Goal: Task Accomplishment & Management: Complete application form

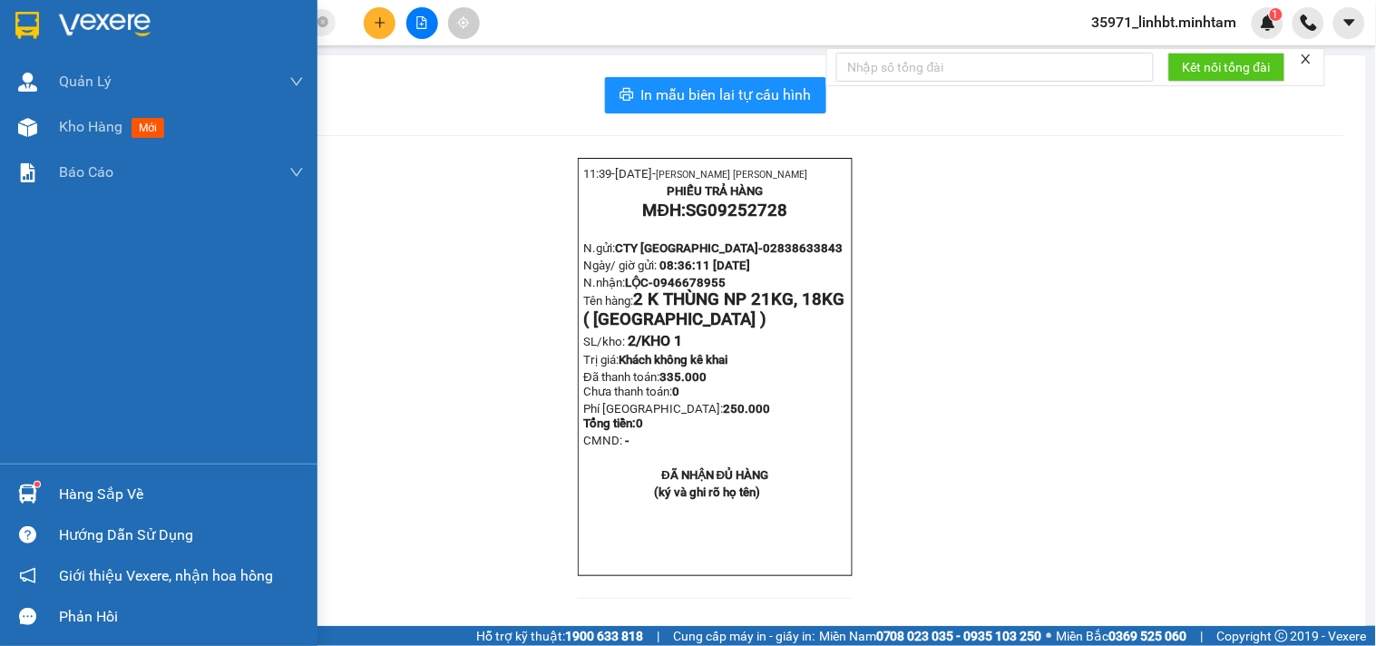
click at [24, 20] on img at bounding box center [27, 25] width 24 height 27
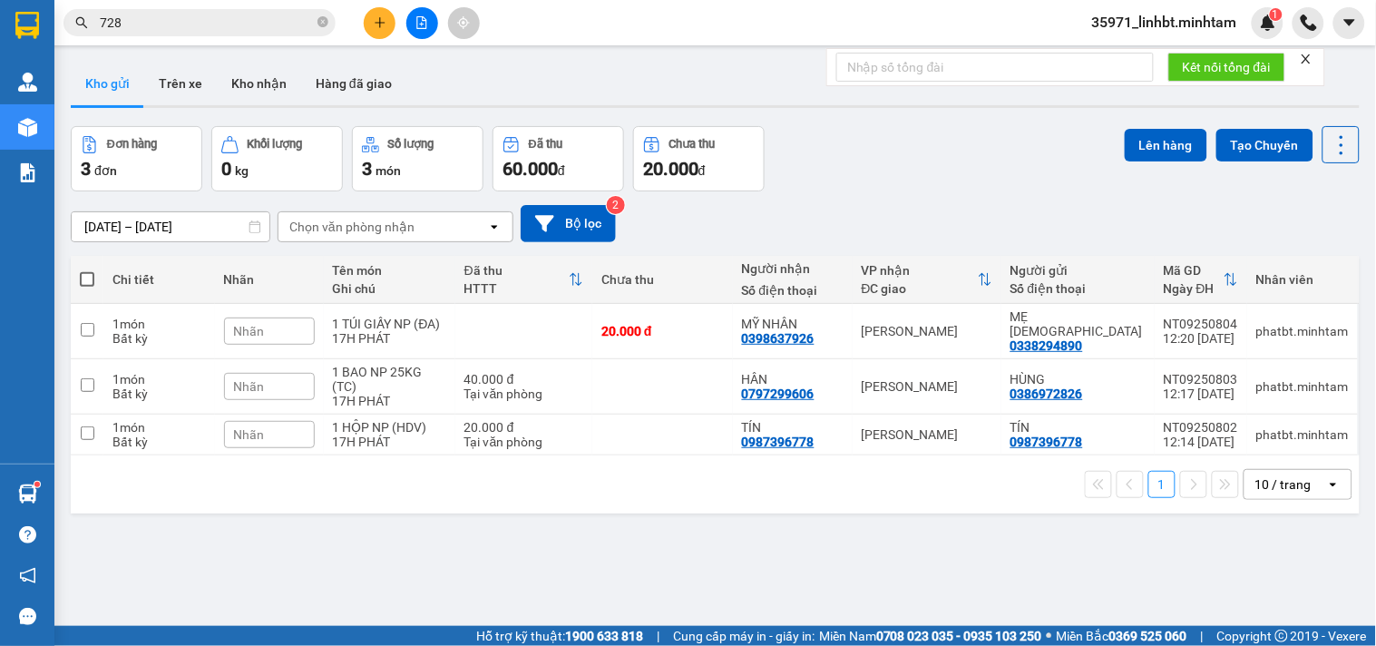
click at [86, 272] on span at bounding box center [87, 279] width 15 height 15
click at [87, 270] on input "checkbox" at bounding box center [87, 270] width 0 height 0
checkbox input "true"
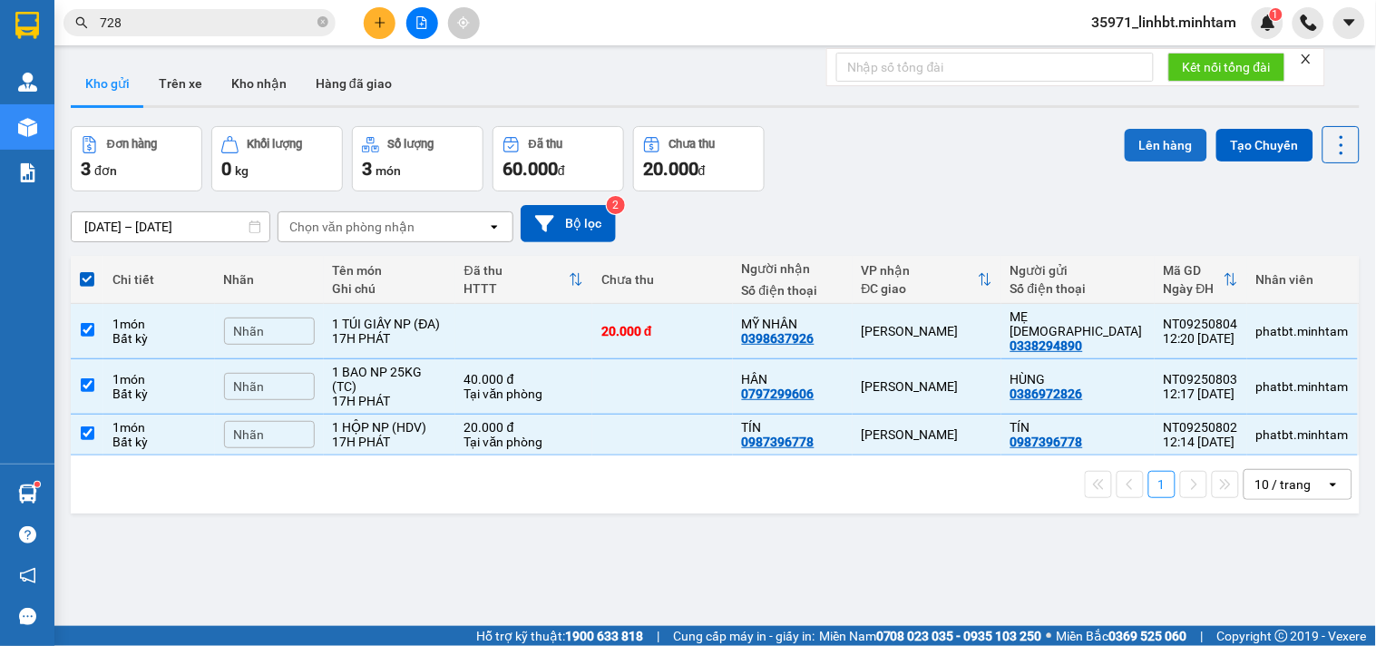
click at [1141, 145] on button "Lên hàng" at bounding box center [1166, 145] width 83 height 33
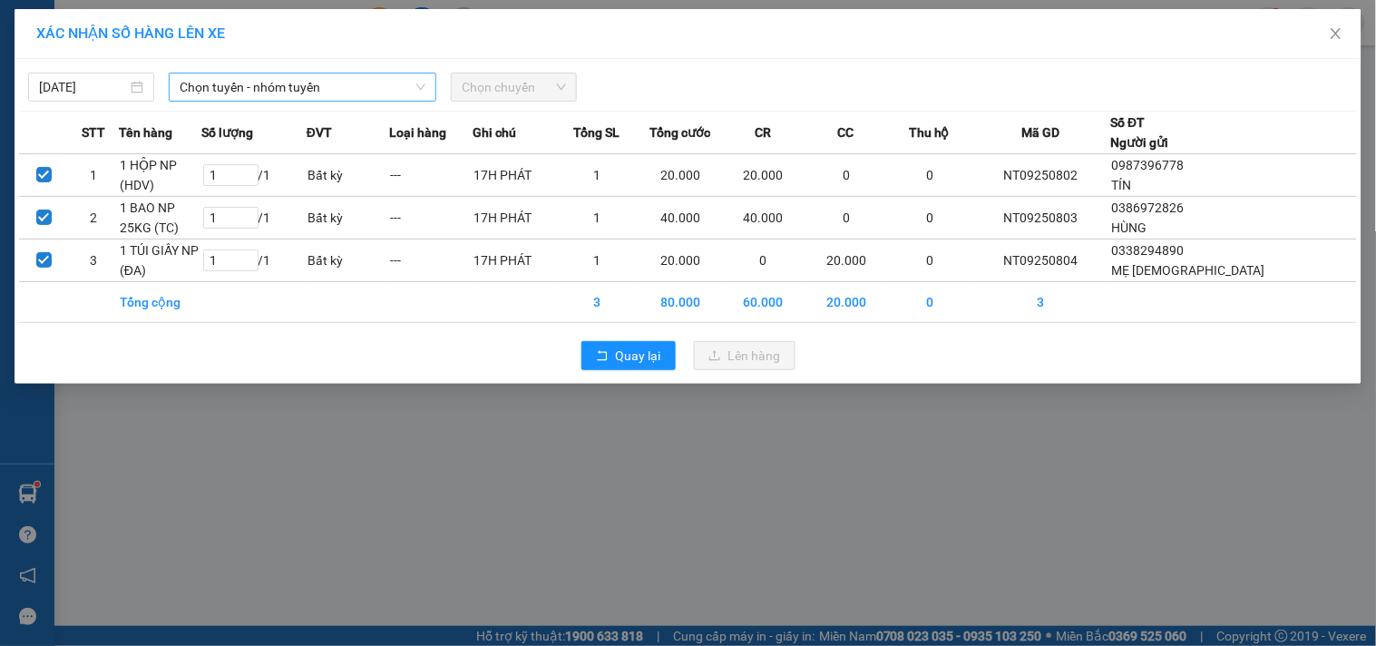
click at [296, 88] on span "Chọn tuyến - nhóm tuyến" at bounding box center [303, 86] width 246 height 27
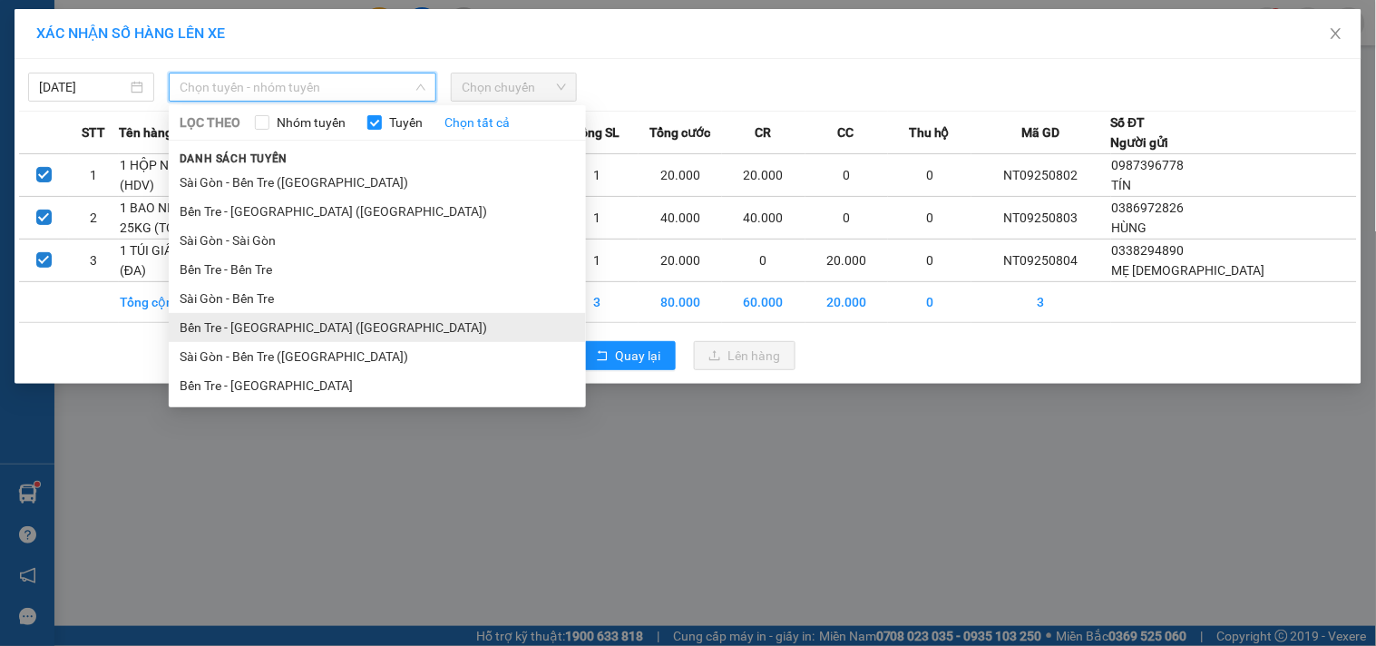
click at [240, 318] on li "Bến Tre - [GEOGRAPHIC_DATA] ([GEOGRAPHIC_DATA])" at bounding box center [377, 327] width 417 height 29
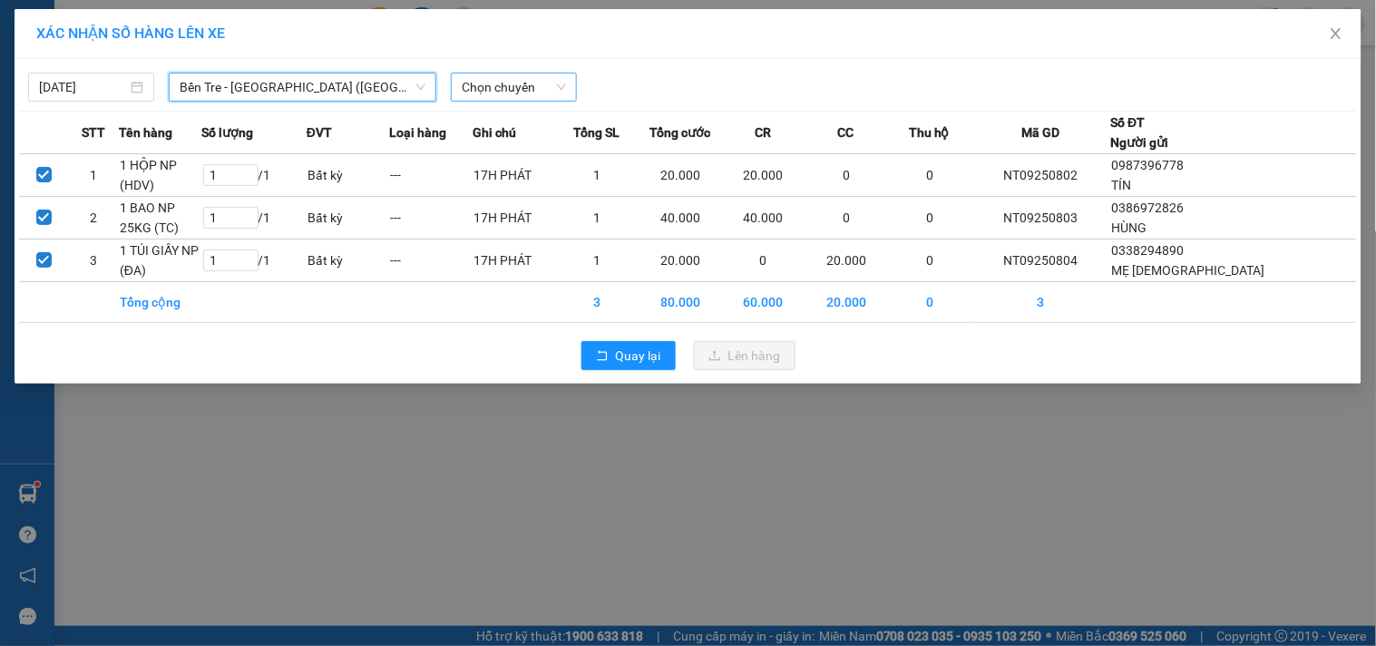
click at [503, 73] on div "Chọn chuyến" at bounding box center [514, 87] width 126 height 29
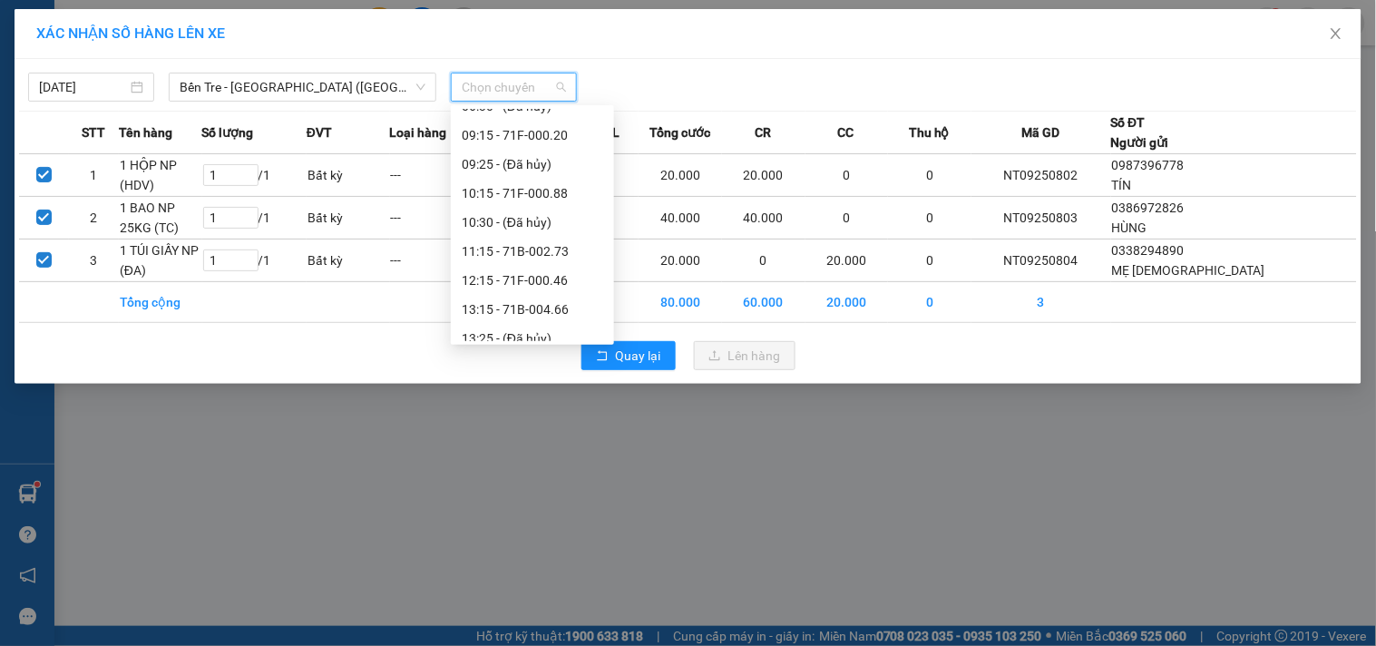
scroll to position [230, 0]
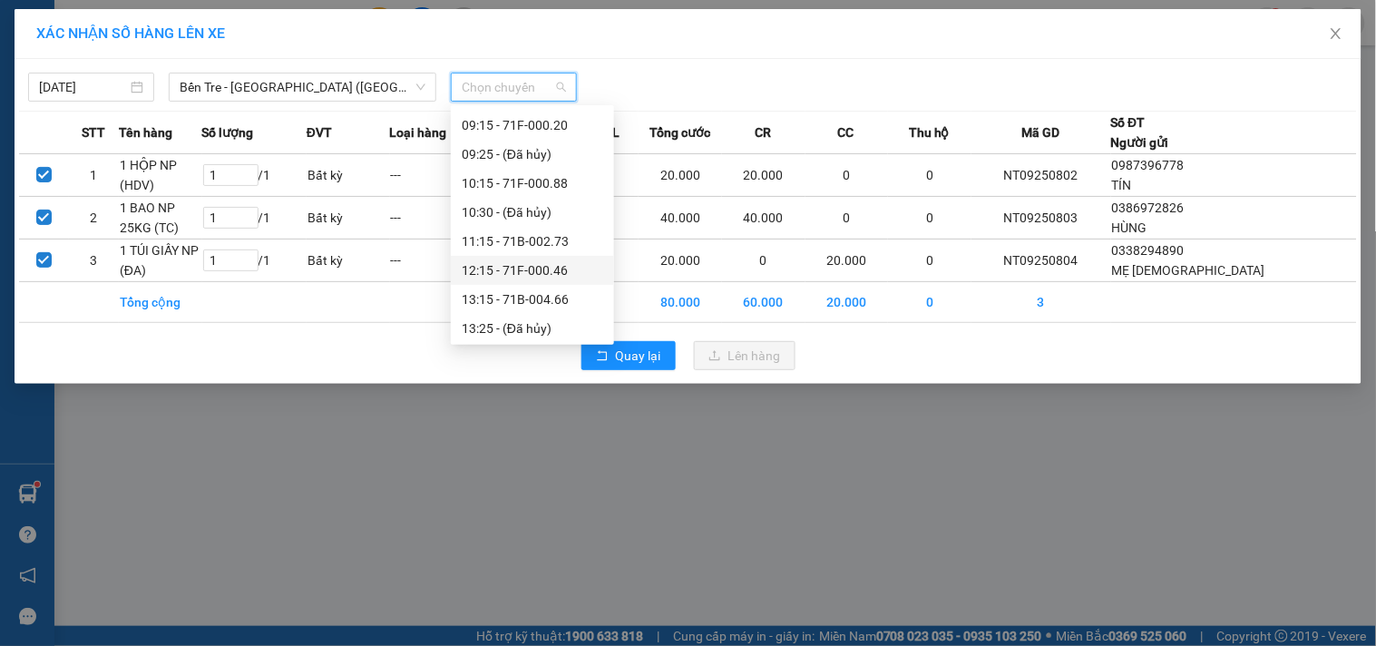
click at [522, 269] on div "12:15 - 71F-000.46" at bounding box center [533, 270] width 142 height 20
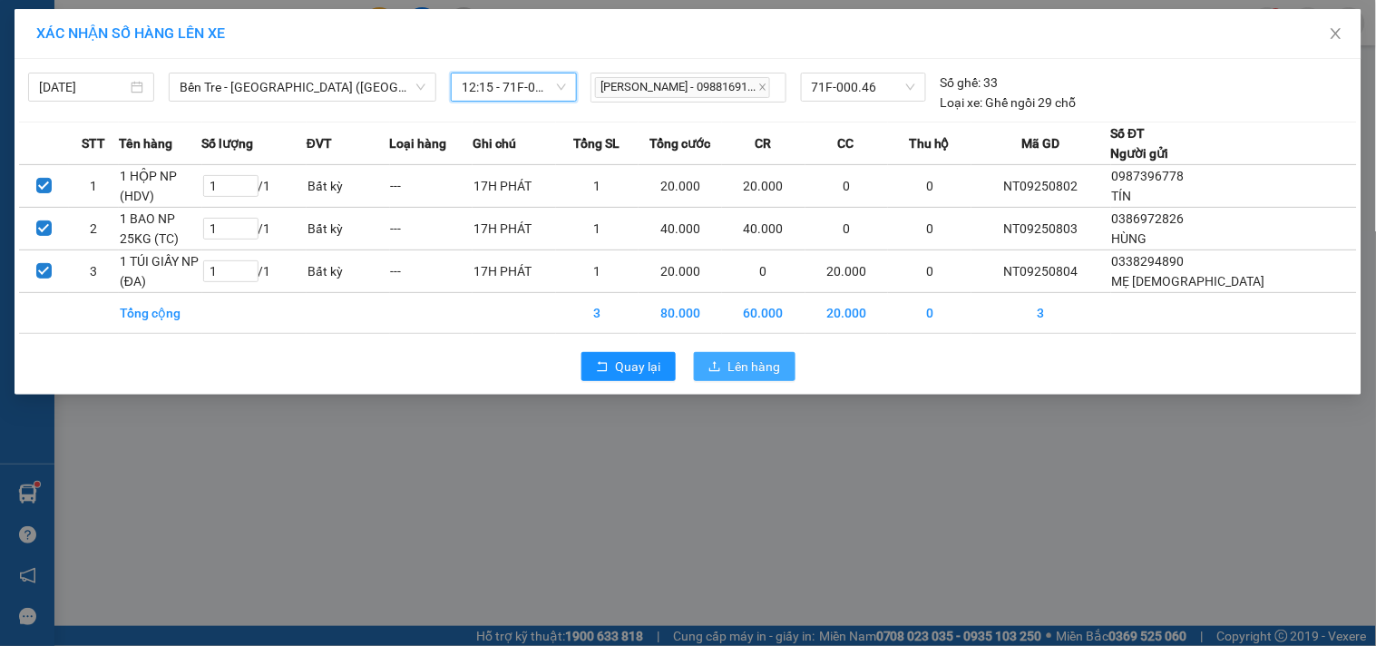
click at [737, 366] on span "Lên hàng" at bounding box center [754, 367] width 53 height 20
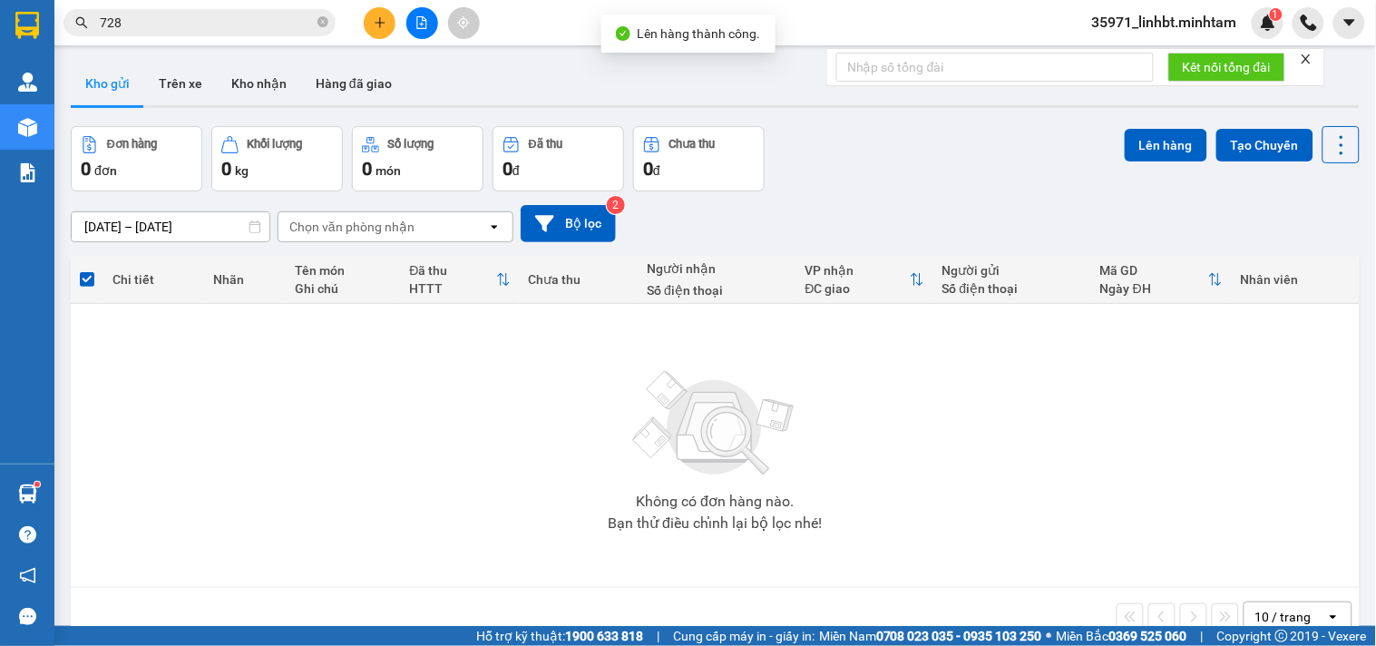
click at [422, 16] on icon "file-add" at bounding box center [421, 22] width 13 height 13
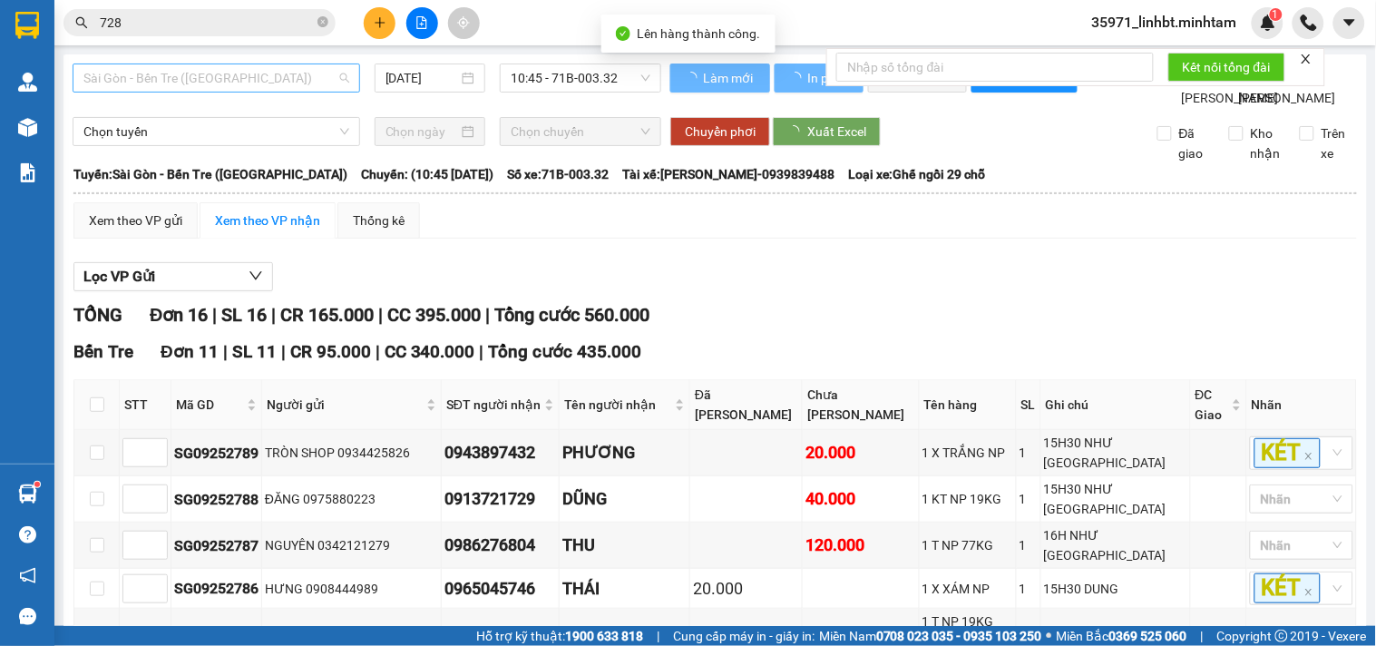
click at [123, 88] on span "Sài Gòn - Bến Tre ([GEOGRAPHIC_DATA])" at bounding box center [216, 77] width 266 height 27
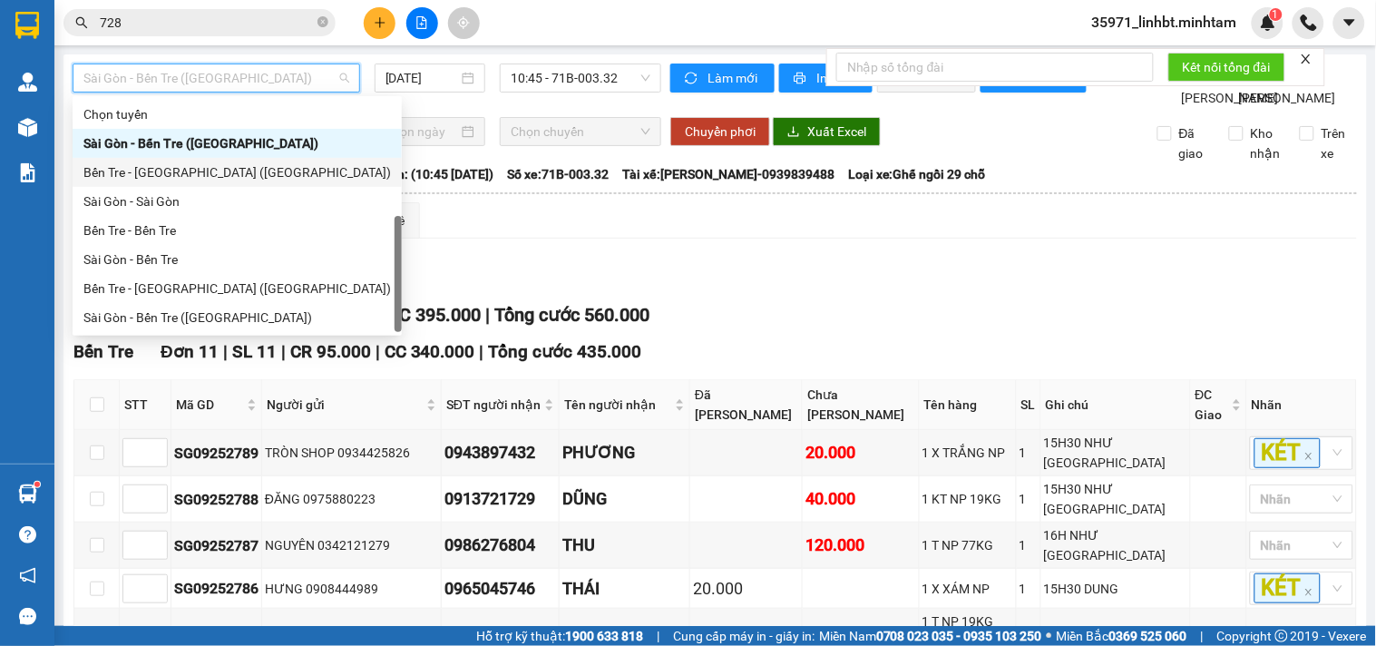
scroll to position [29, 0]
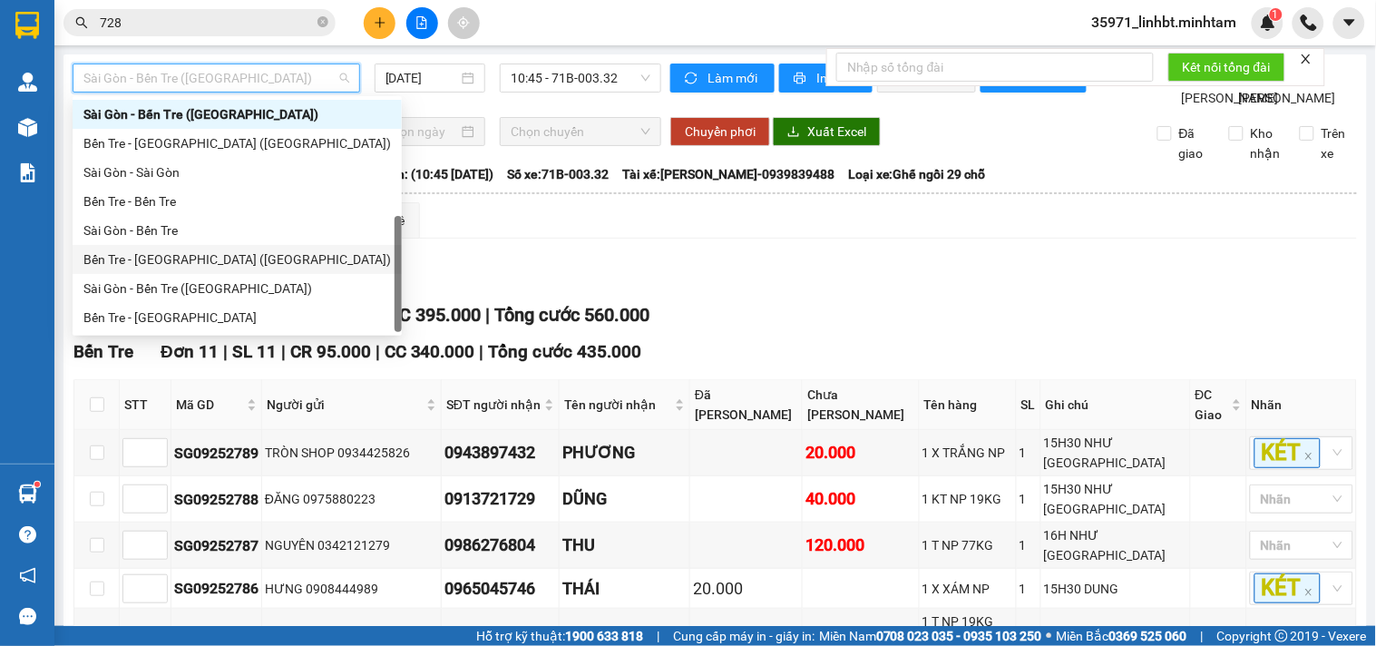
click at [125, 250] on div "Bến Tre - [GEOGRAPHIC_DATA] ([GEOGRAPHIC_DATA])" at bounding box center [237, 259] width 308 height 20
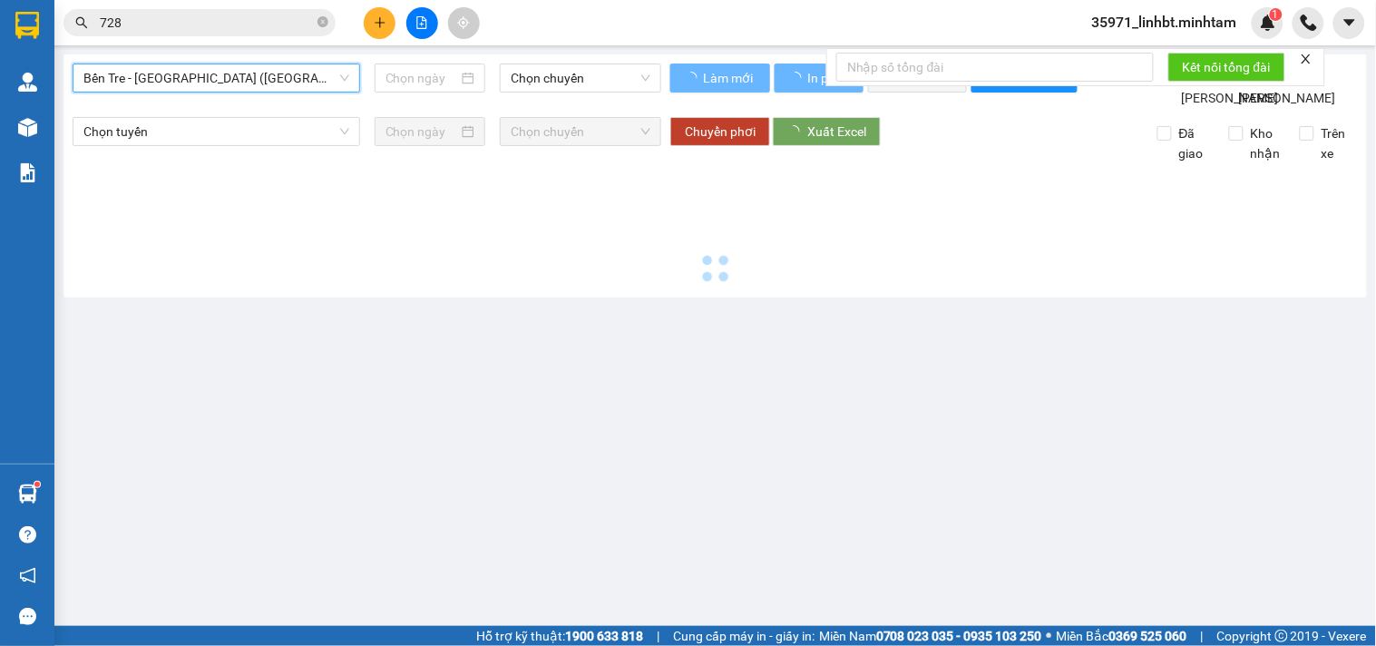
type input "[DATE]"
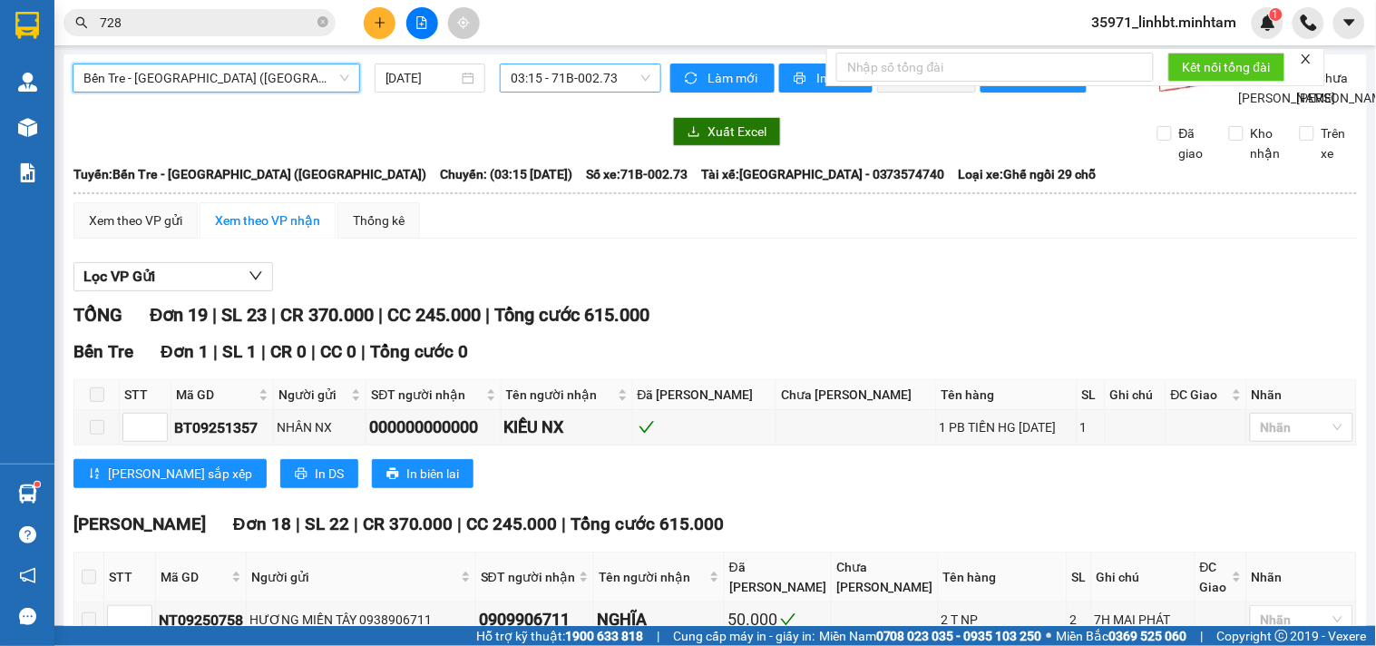
click at [543, 75] on span "03:15 - 71B-002.73" at bounding box center [581, 77] width 140 height 27
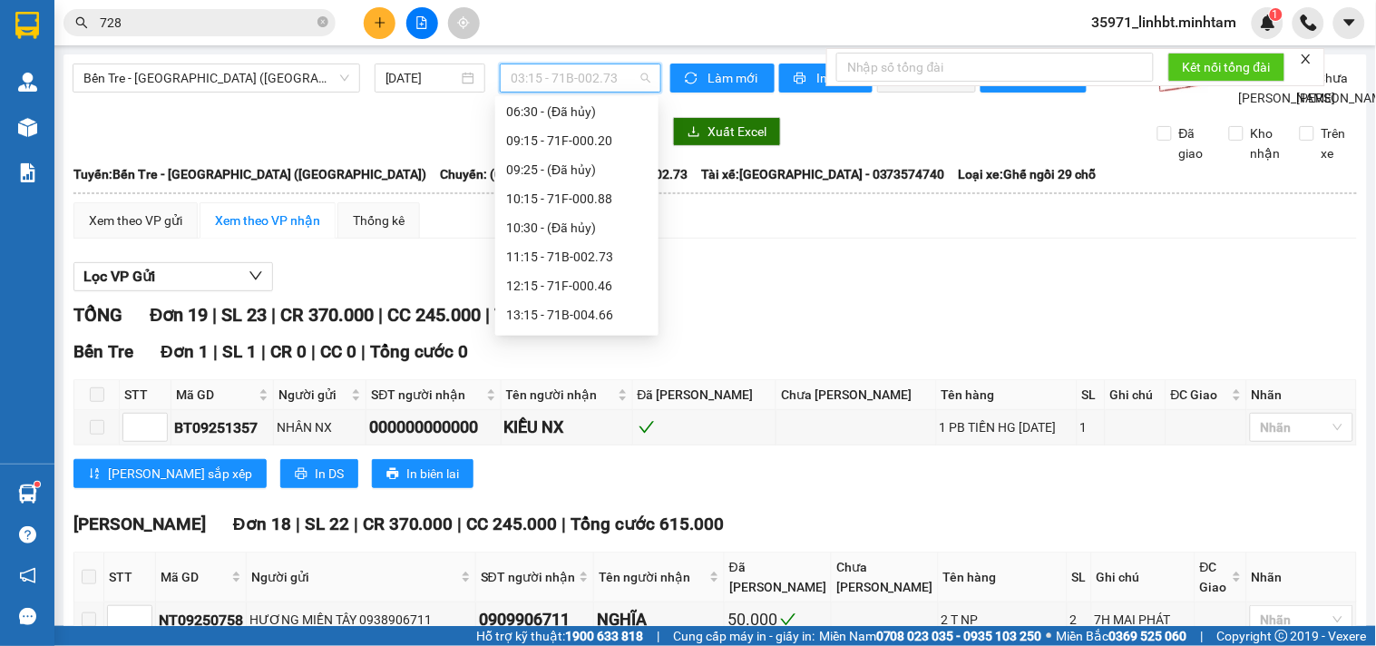
scroll to position [214, 0]
click at [549, 270] on div "12:15 - 71F-000.46" at bounding box center [577, 278] width 142 height 20
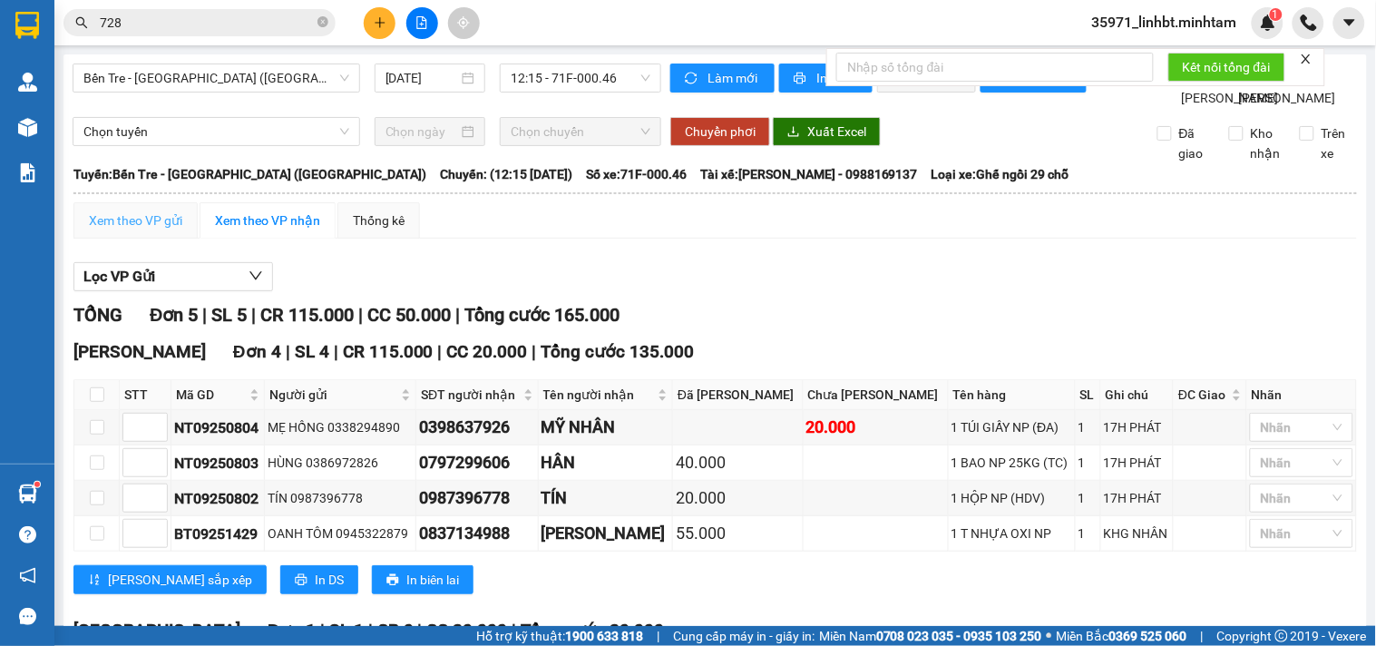
click at [147, 239] on div "Xem theo VP gửi" at bounding box center [135, 220] width 124 height 36
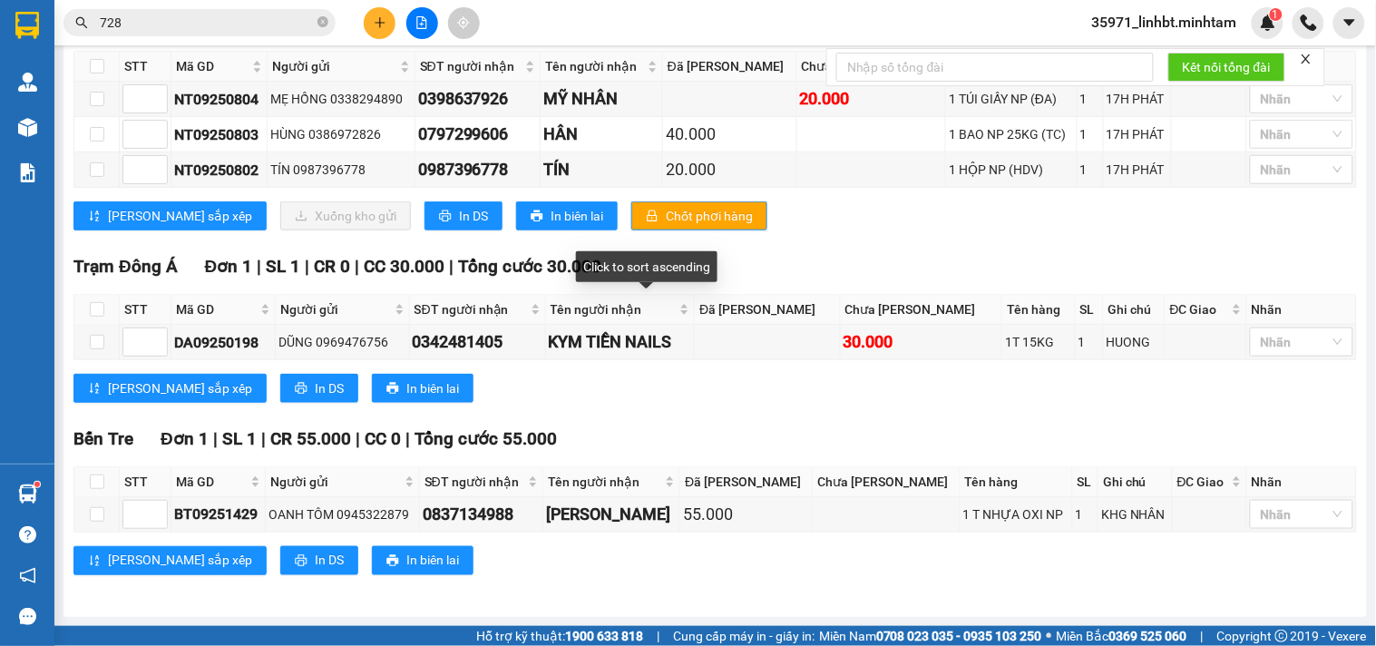
scroll to position [34, 0]
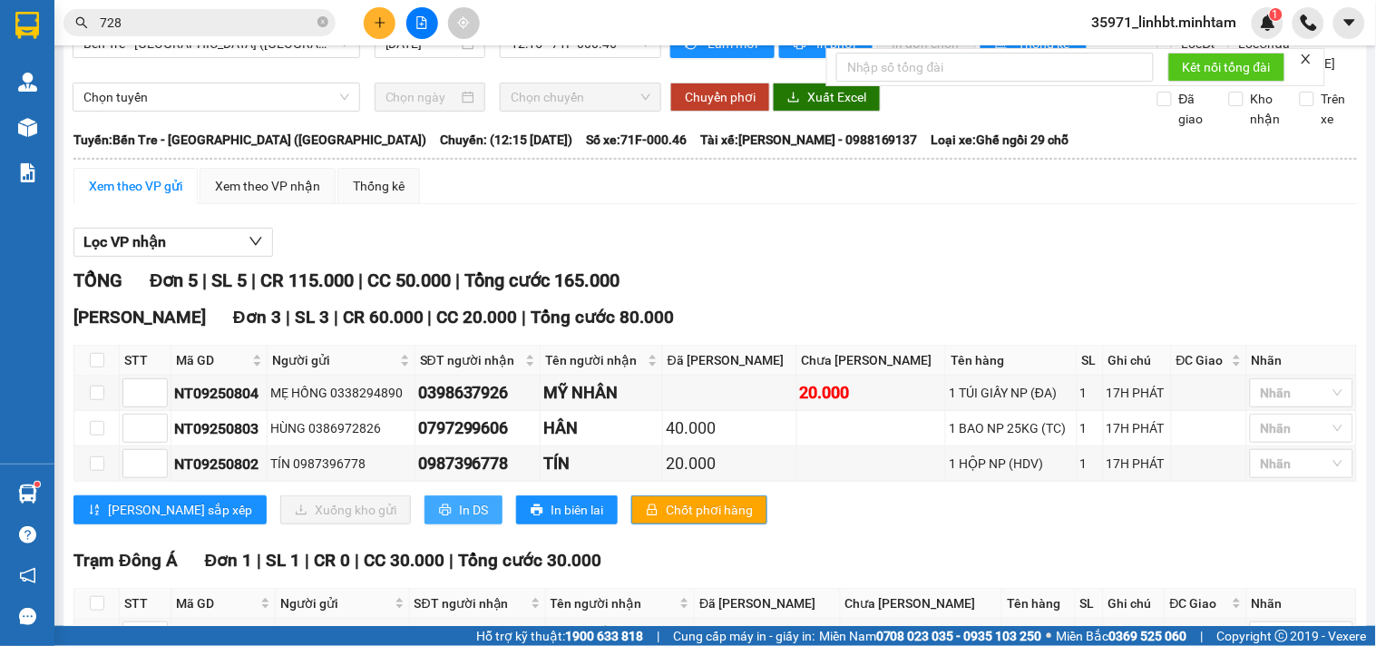
click at [459, 520] on span "In DS" at bounding box center [473, 510] width 29 height 20
click at [439, 516] on icon "printer" at bounding box center [445, 509] width 13 height 13
click at [143, 24] on input "728" at bounding box center [207, 23] width 214 height 20
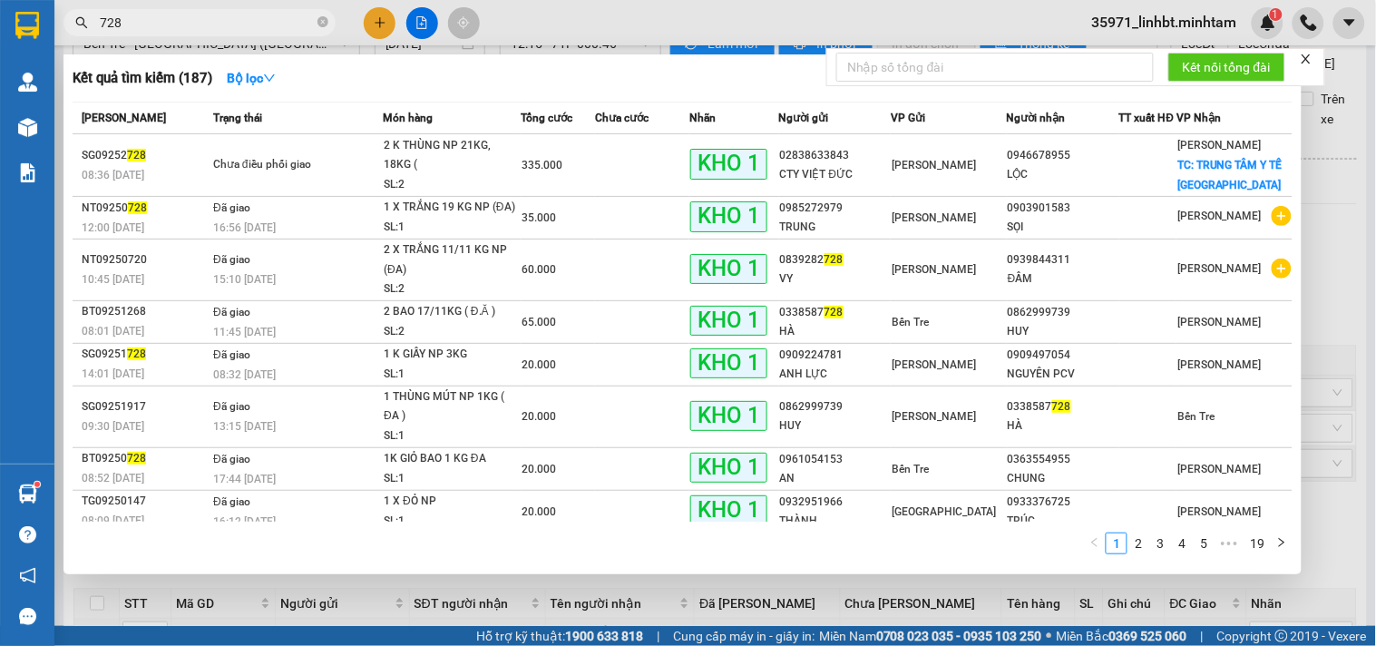
click at [143, 24] on input "728" at bounding box center [207, 23] width 214 height 20
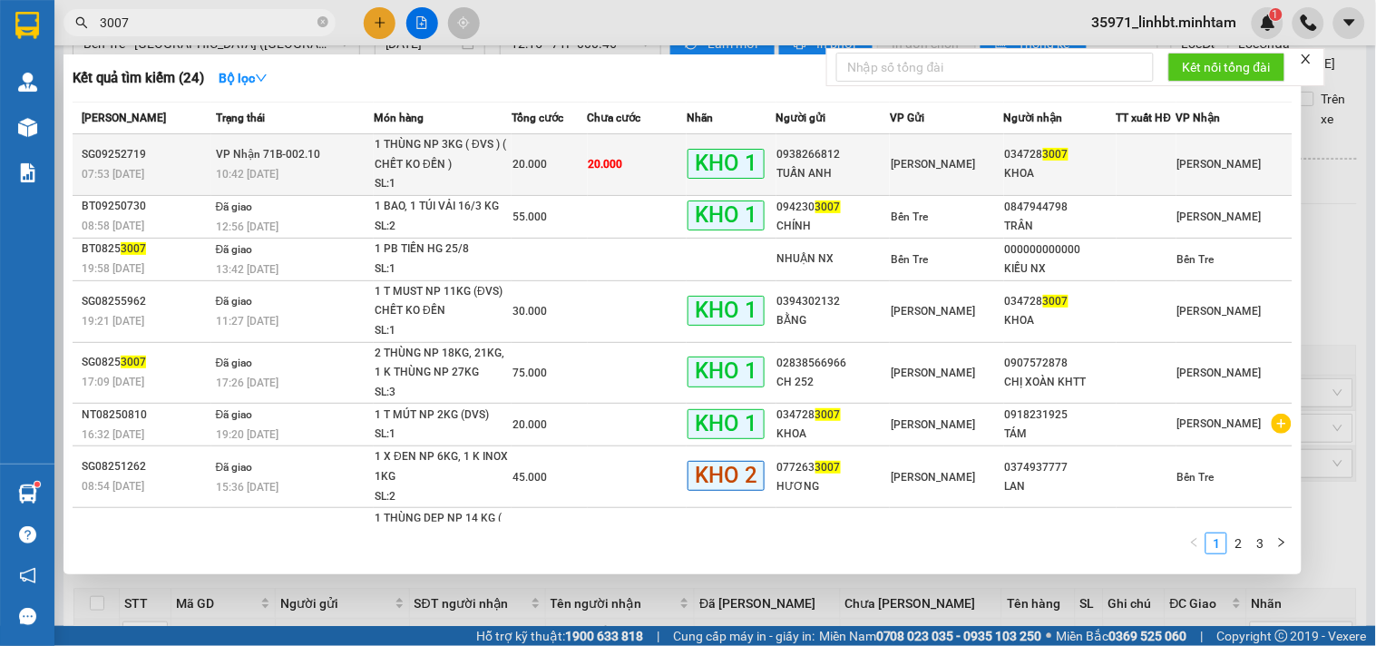
type input "3007"
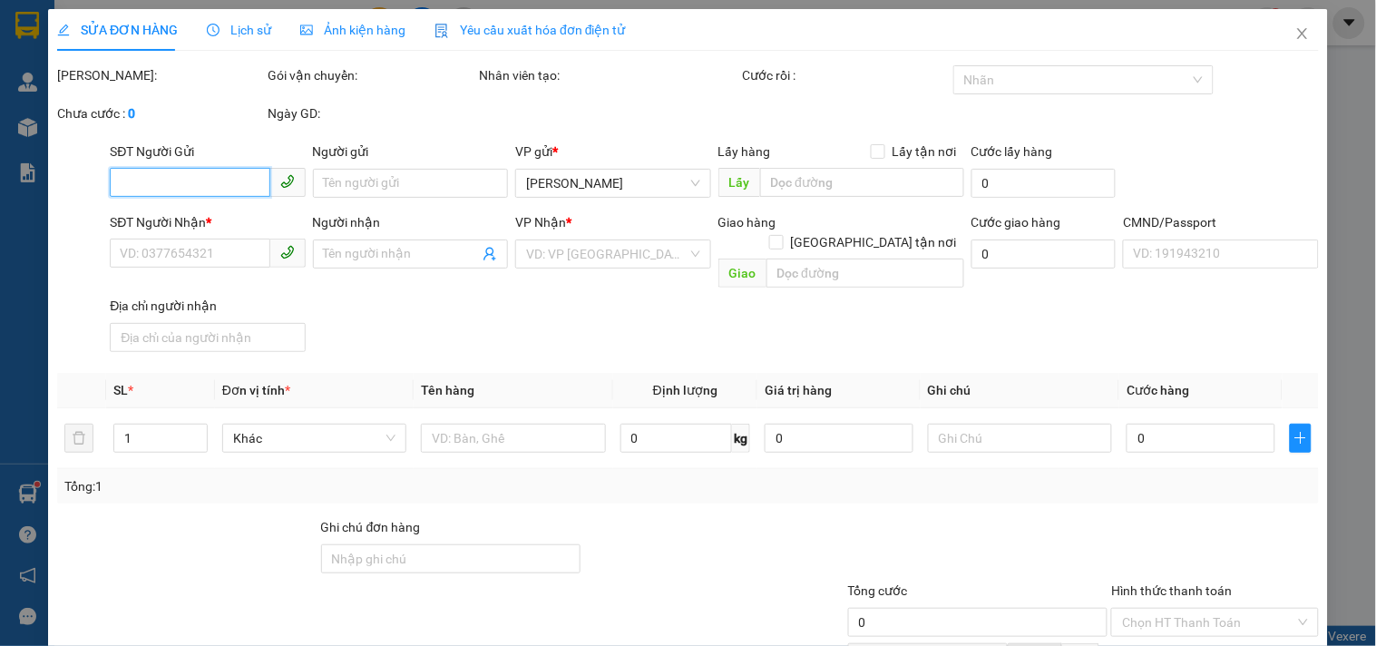
type input "0938266812"
type input "TUẤN ANH"
type input "0347283007"
type input "KHOA"
type input "ĐG"
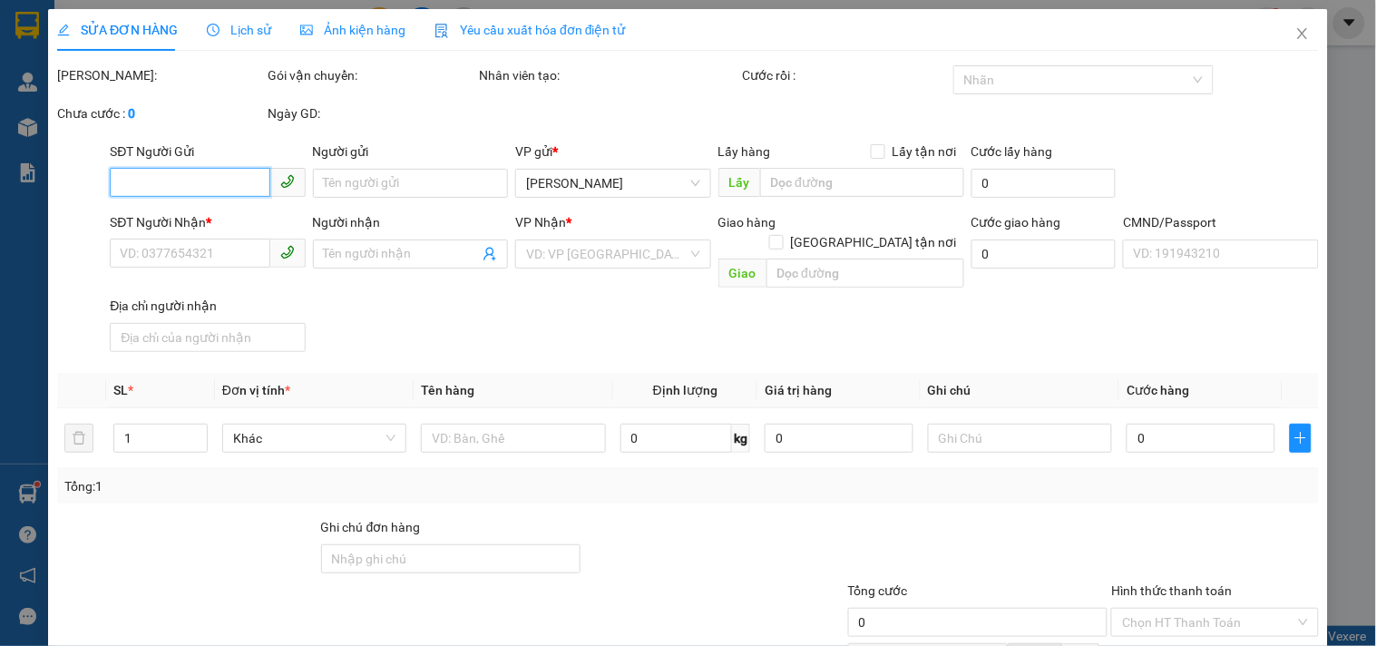
type input "20.000"
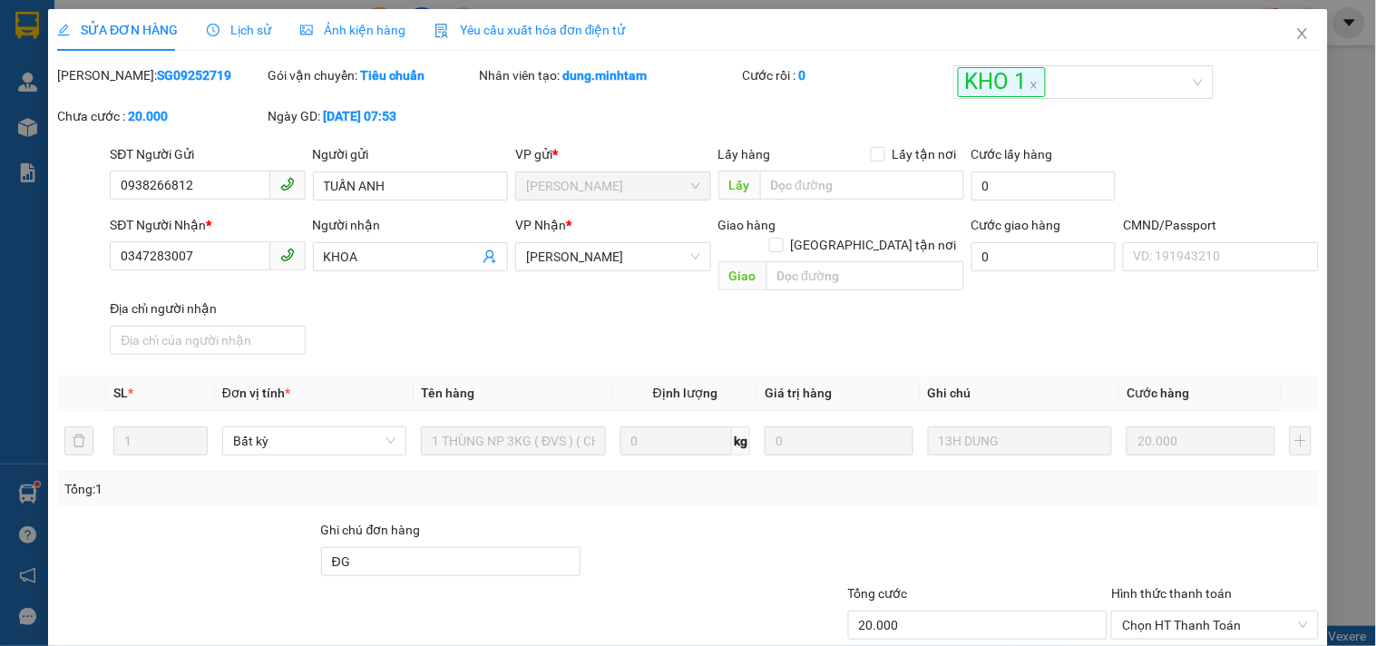
click at [614, 520] on div at bounding box center [714, 552] width 264 height 64
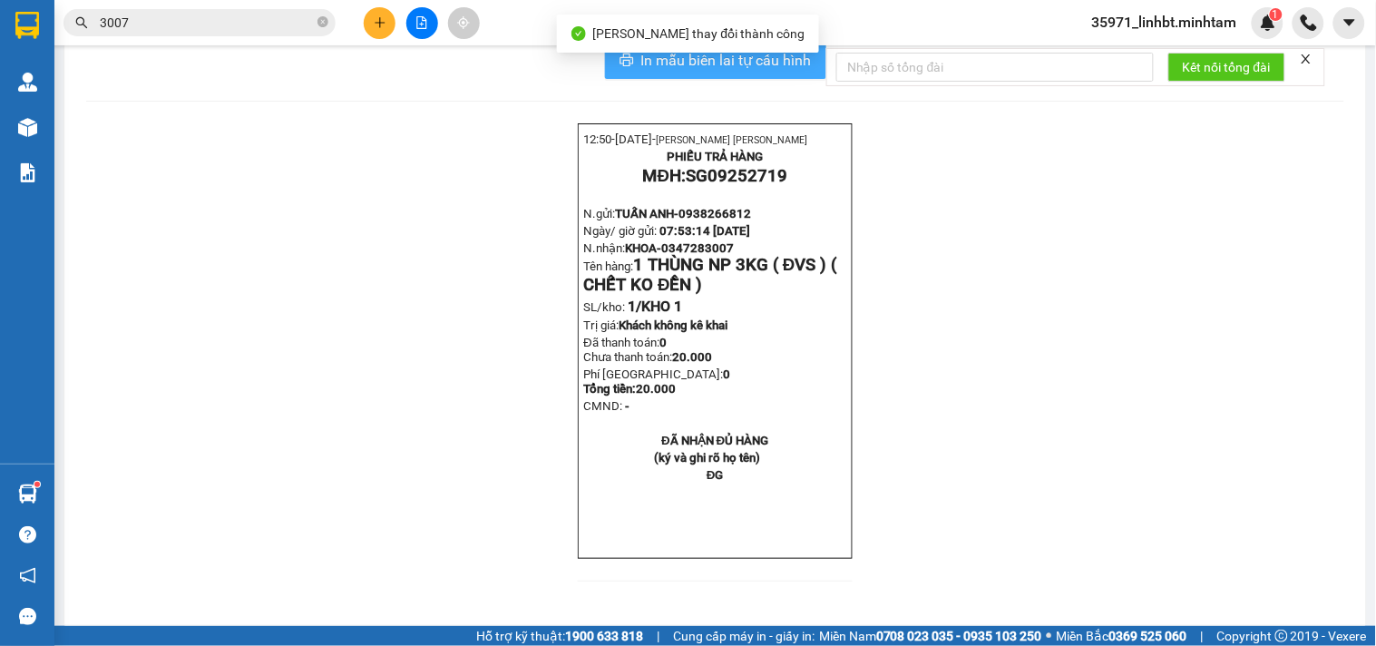
click at [767, 79] on button "In mẫu biên lai tự cấu hình" at bounding box center [715, 61] width 221 height 36
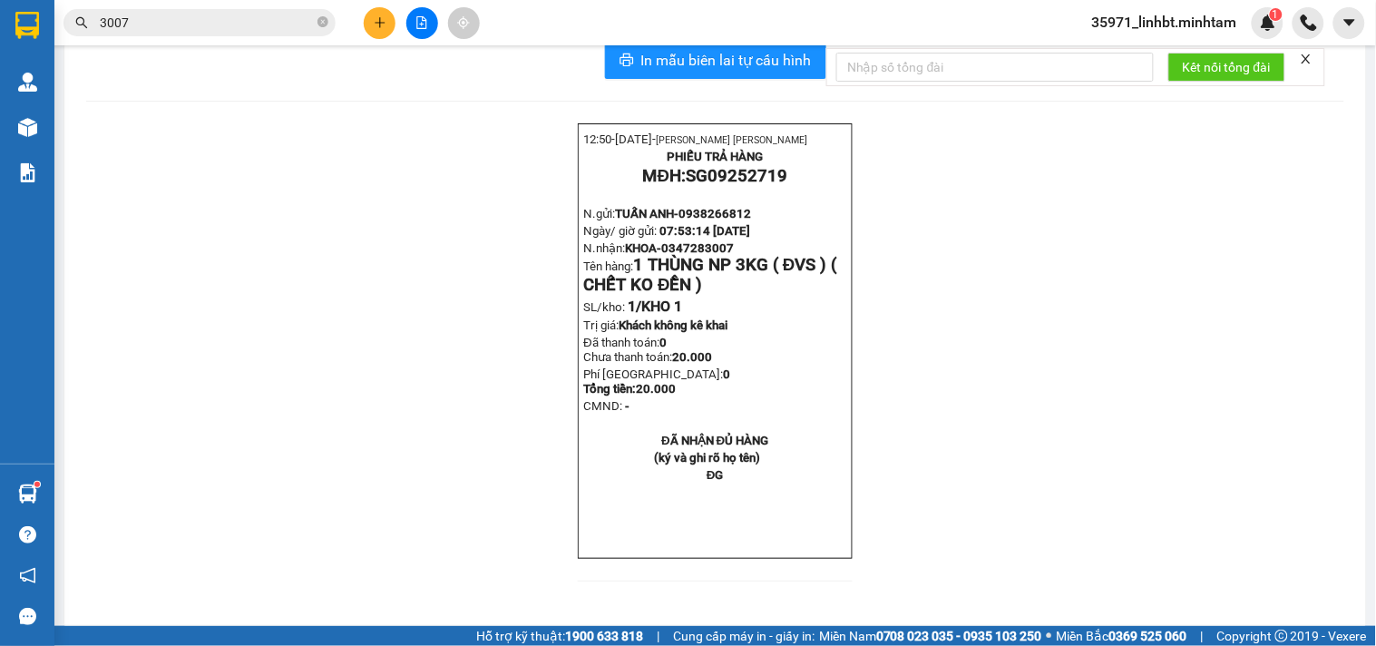
click at [260, 15] on input "3007" at bounding box center [207, 23] width 214 height 20
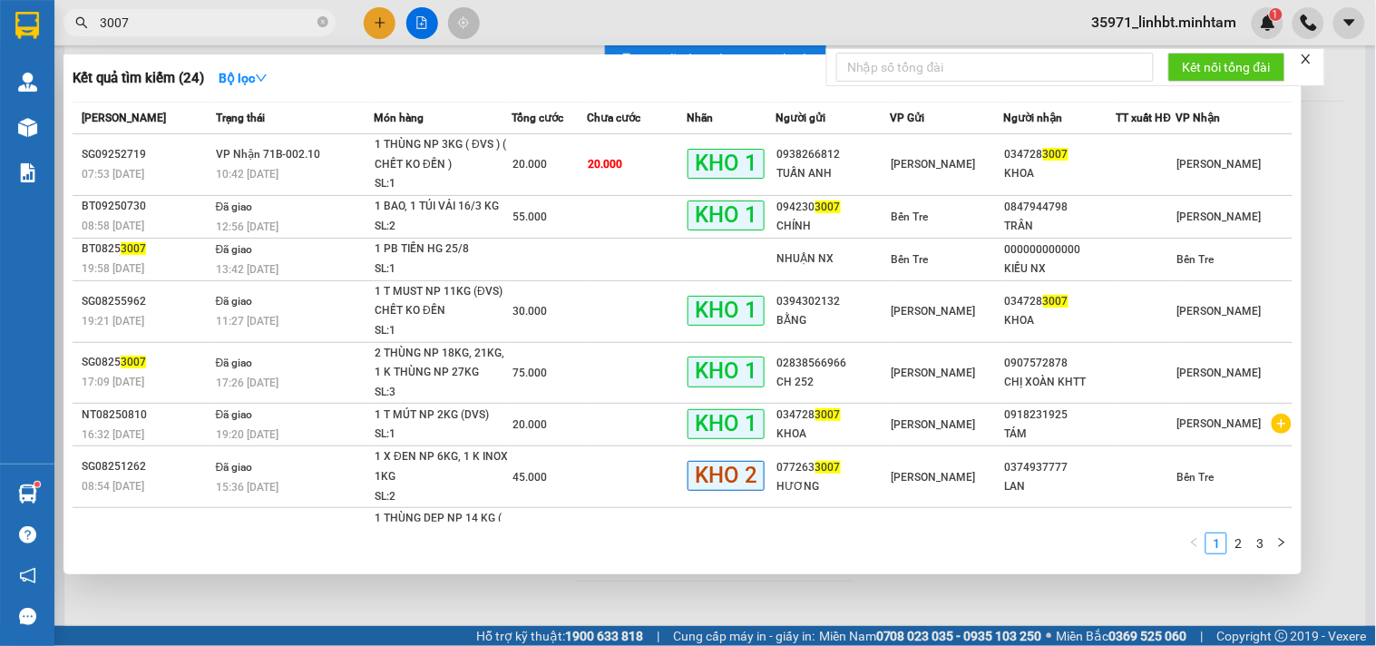
click at [260, 15] on input "3007" at bounding box center [207, 23] width 214 height 20
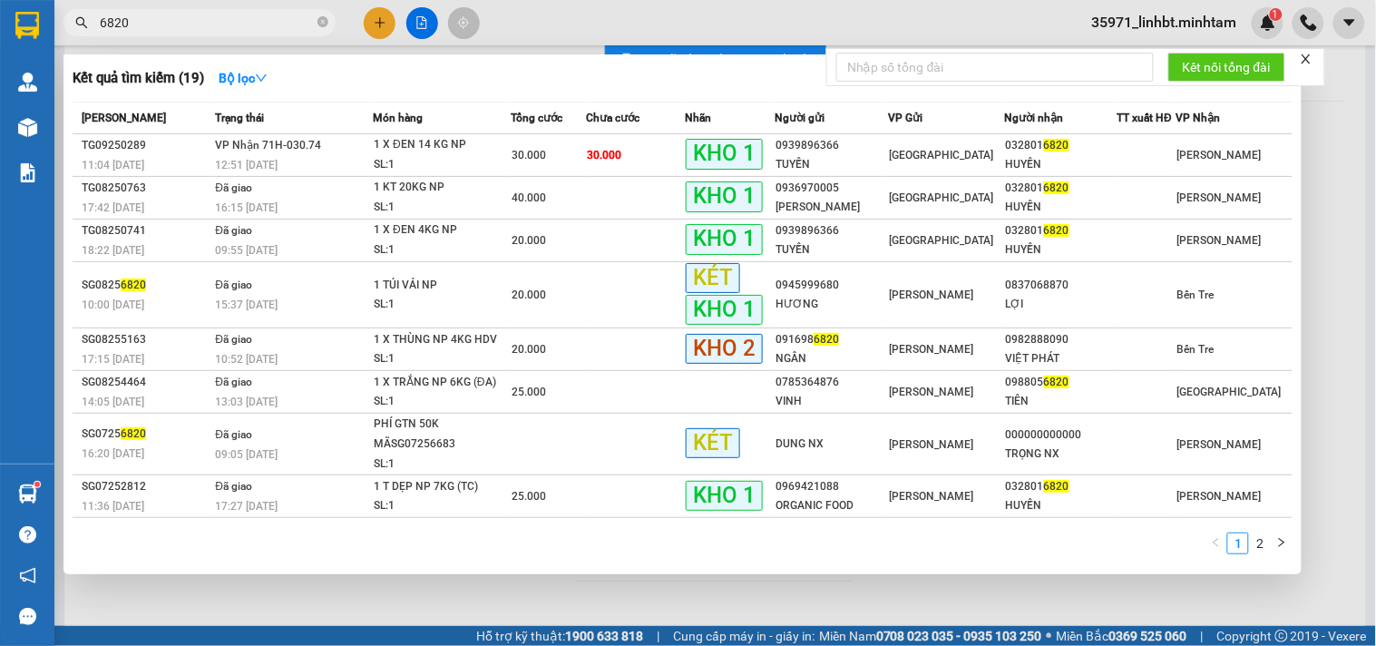
type input "6820"
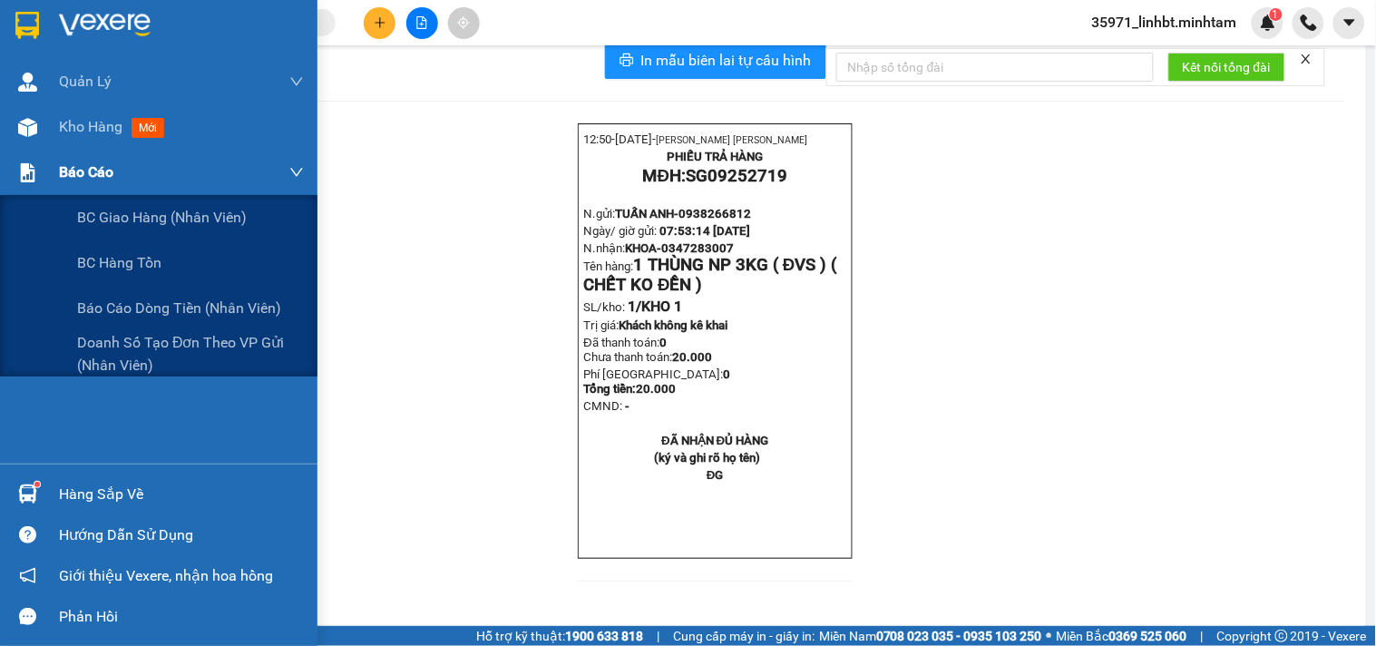
click at [42, 161] on div at bounding box center [28, 173] width 32 height 32
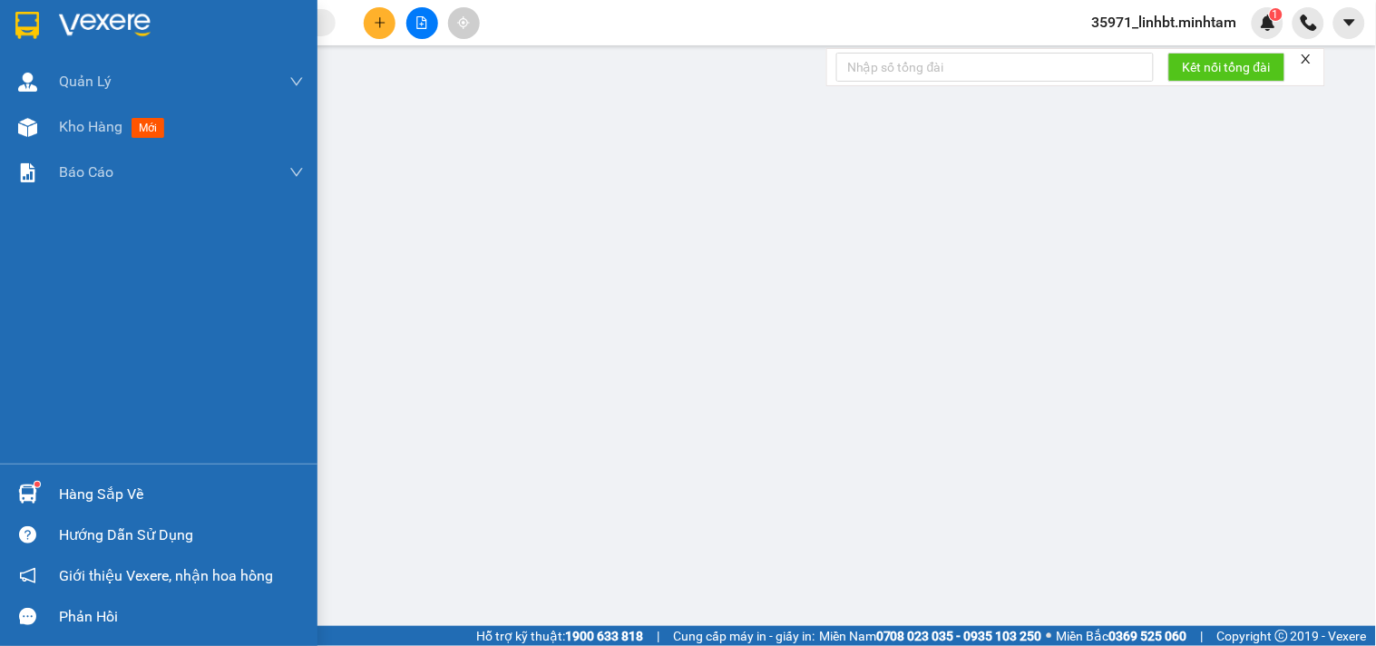
click at [136, 476] on div "Hàng sắp về" at bounding box center [159, 494] width 318 height 41
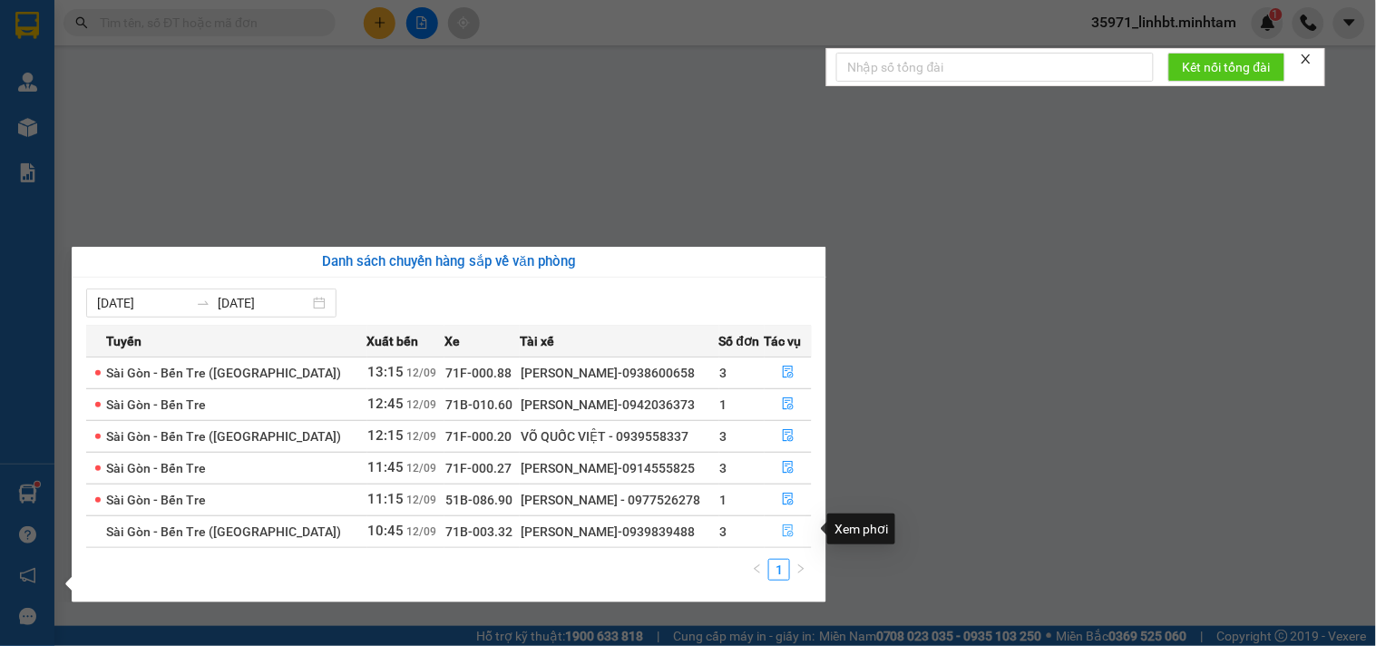
click at [782, 529] on icon "file-done" at bounding box center [788, 530] width 13 height 13
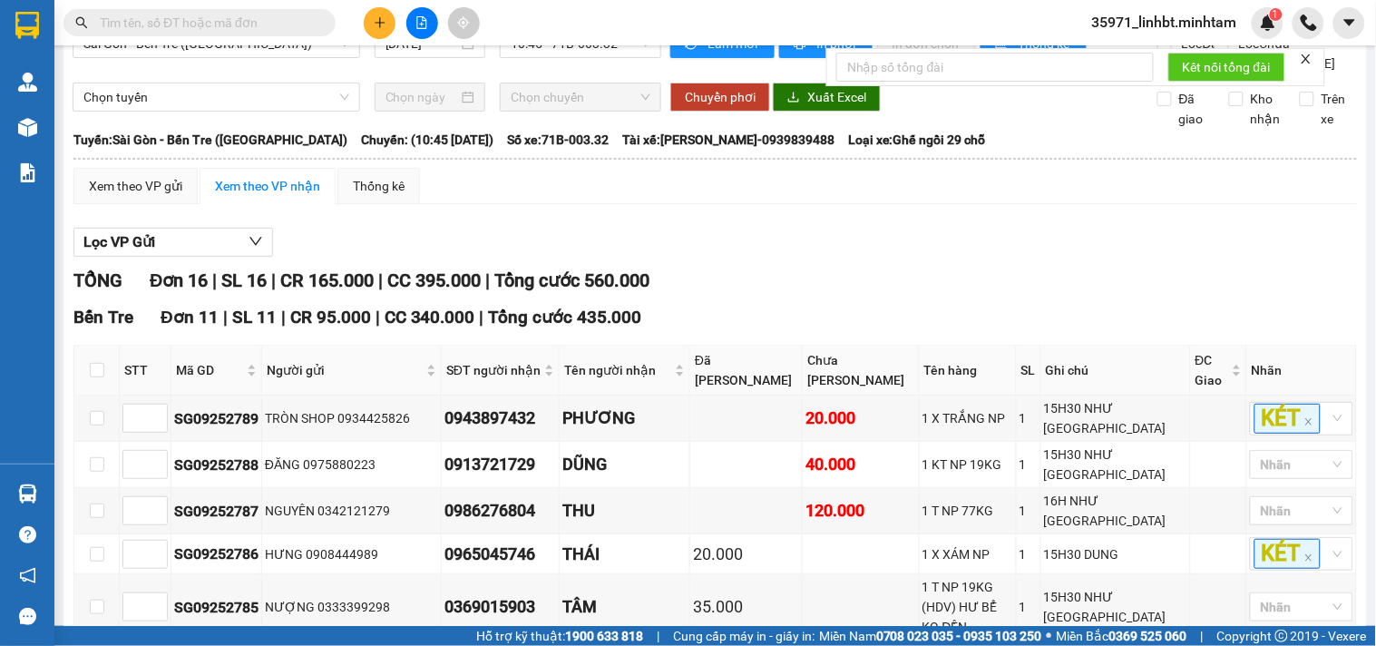
click at [228, 19] on input "text" at bounding box center [207, 23] width 214 height 20
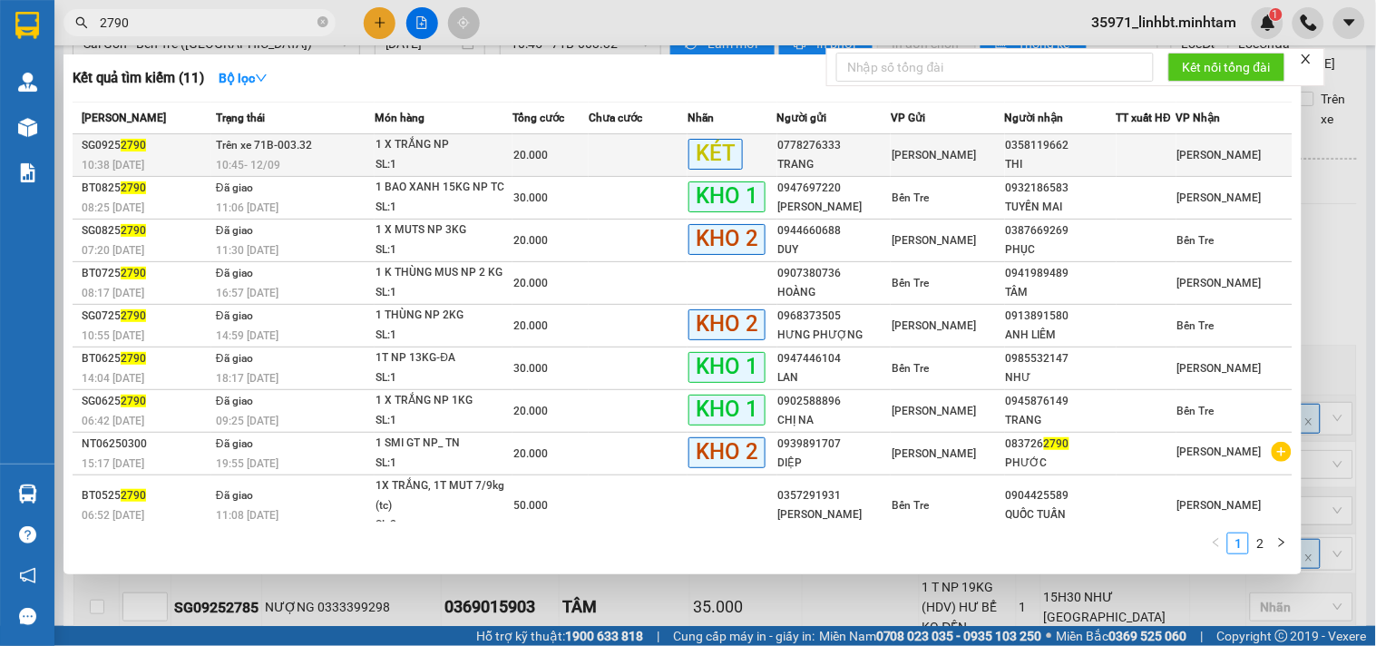
type input "2790"
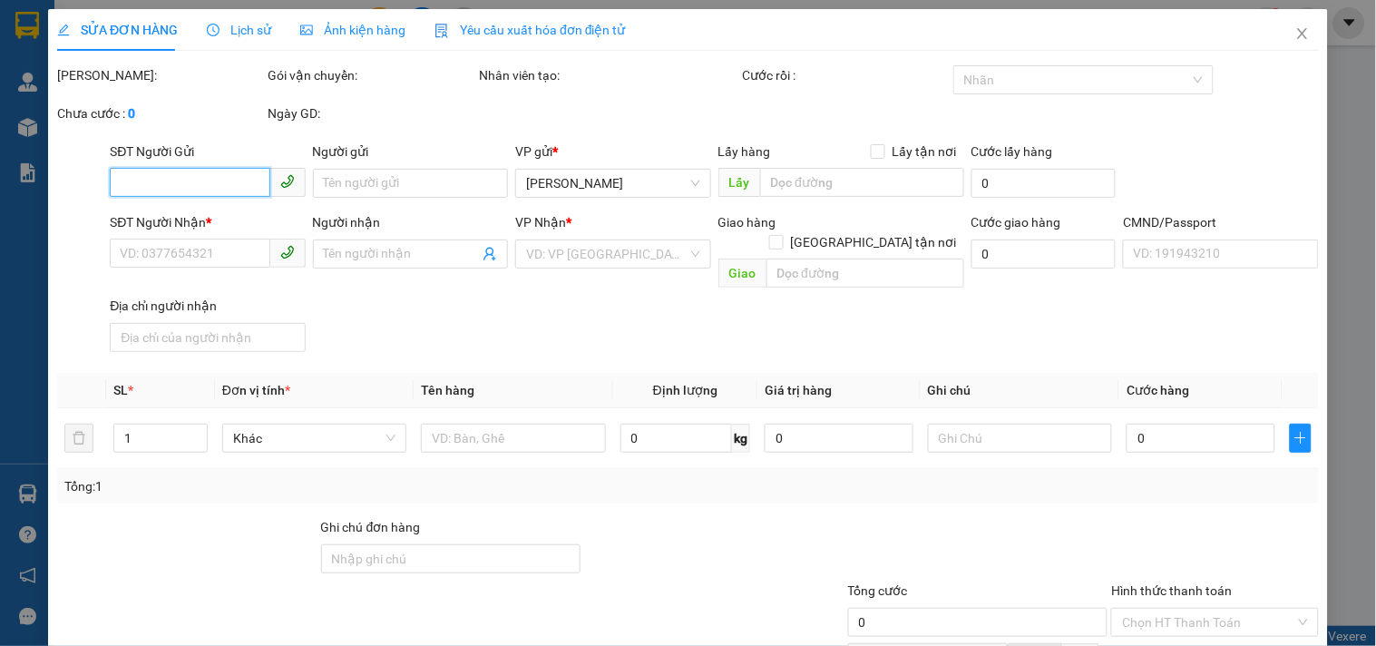
type input "0778276333"
type input "TRANG"
type input "0358119662"
type input "THI"
type input "20.000"
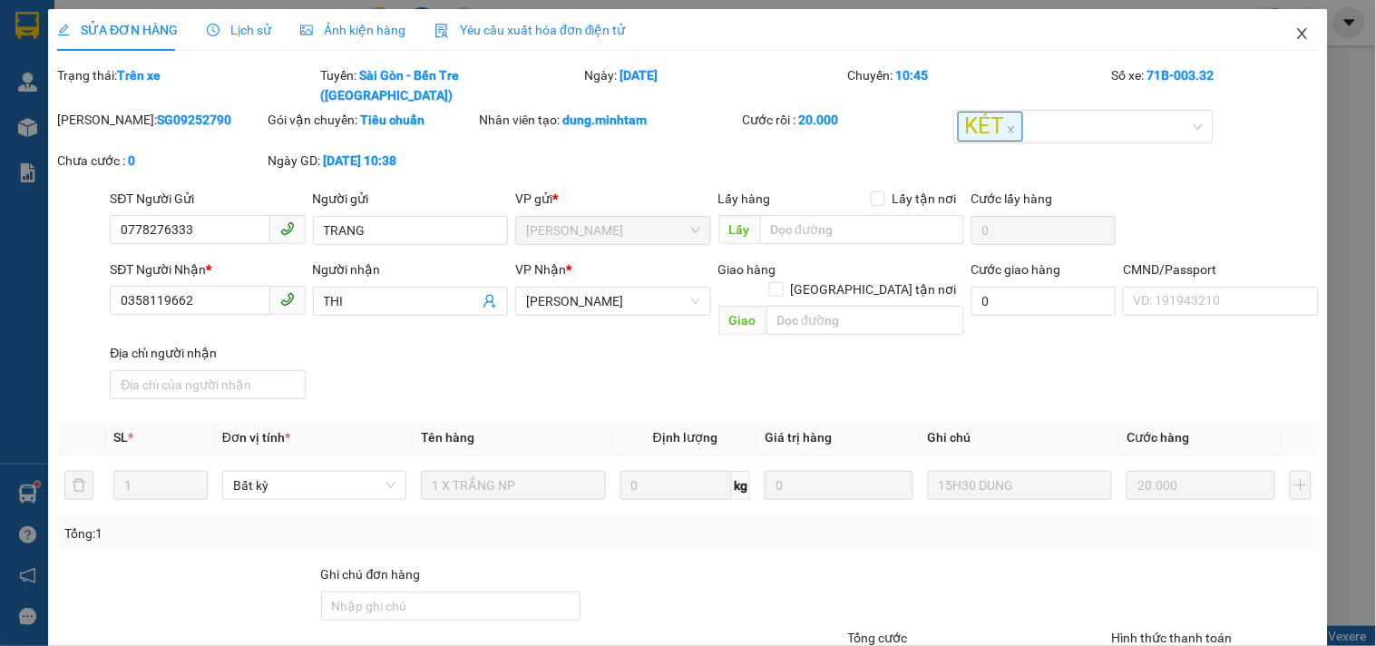
click at [1297, 33] on icon "close" at bounding box center [1302, 33] width 10 height 11
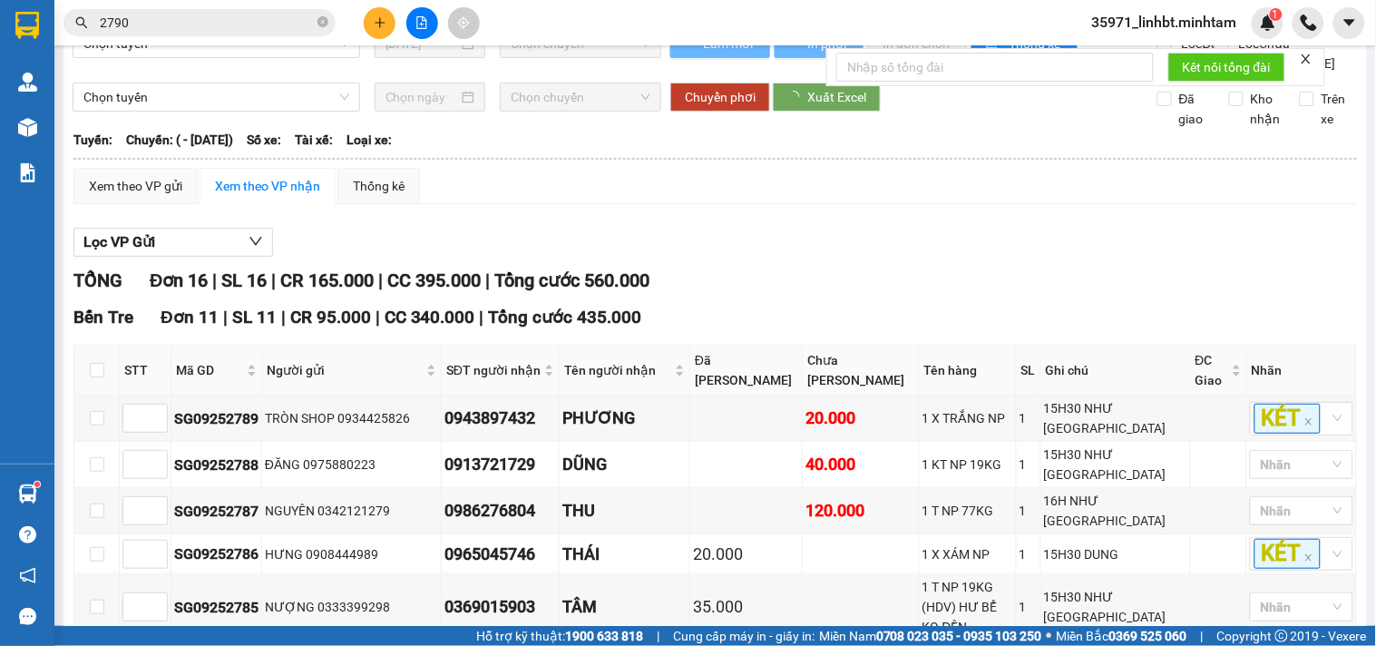
click at [205, 25] on input "2790" at bounding box center [207, 23] width 214 height 20
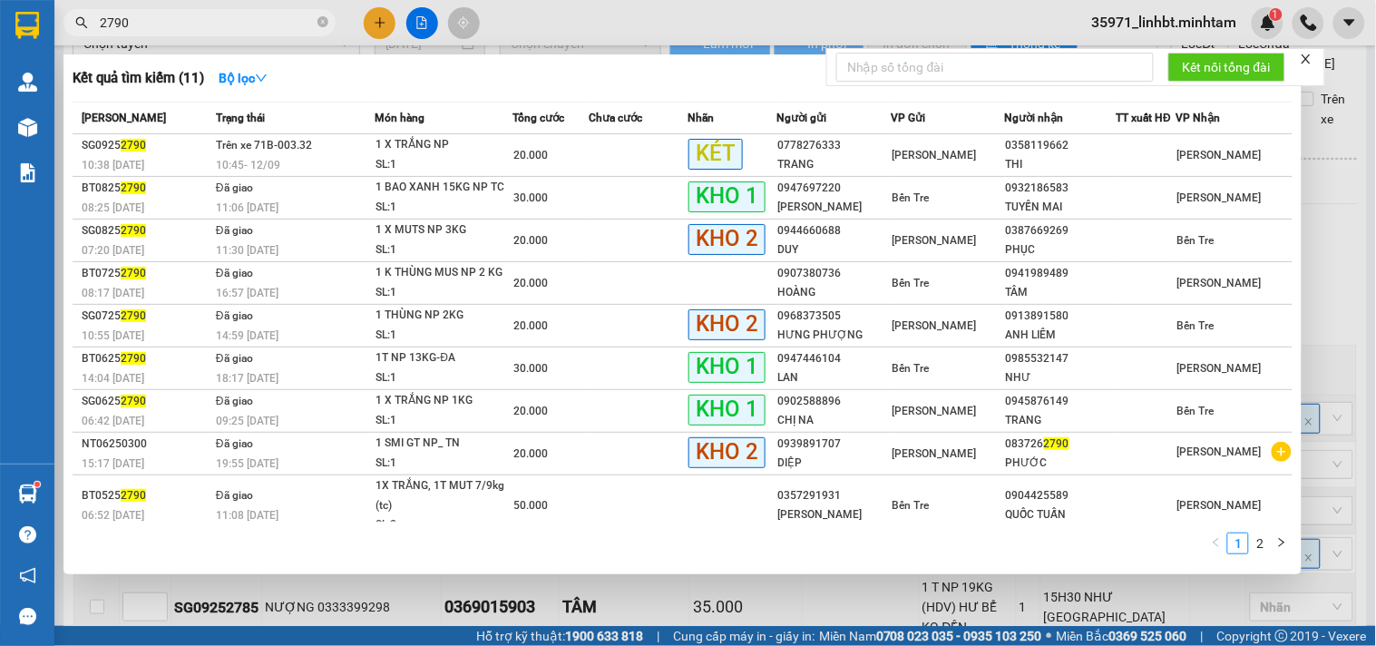
click at [205, 25] on input "2790" at bounding box center [207, 23] width 214 height 20
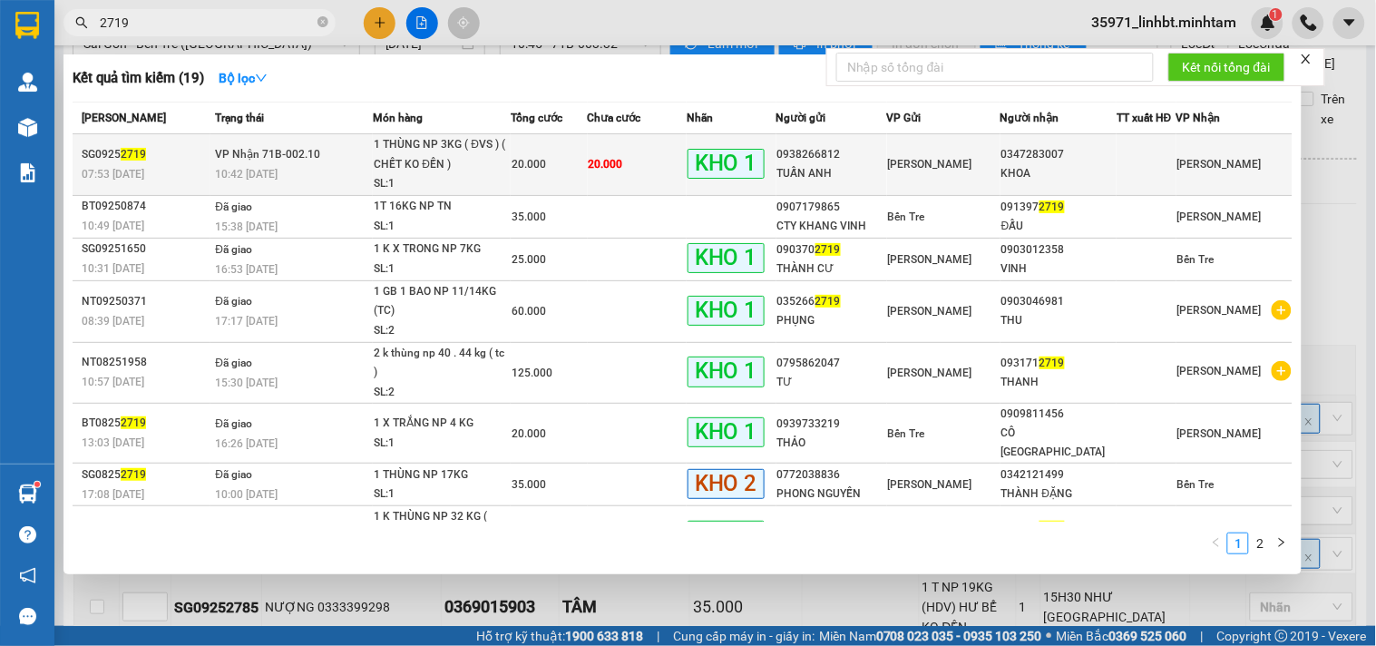
type input "2719"
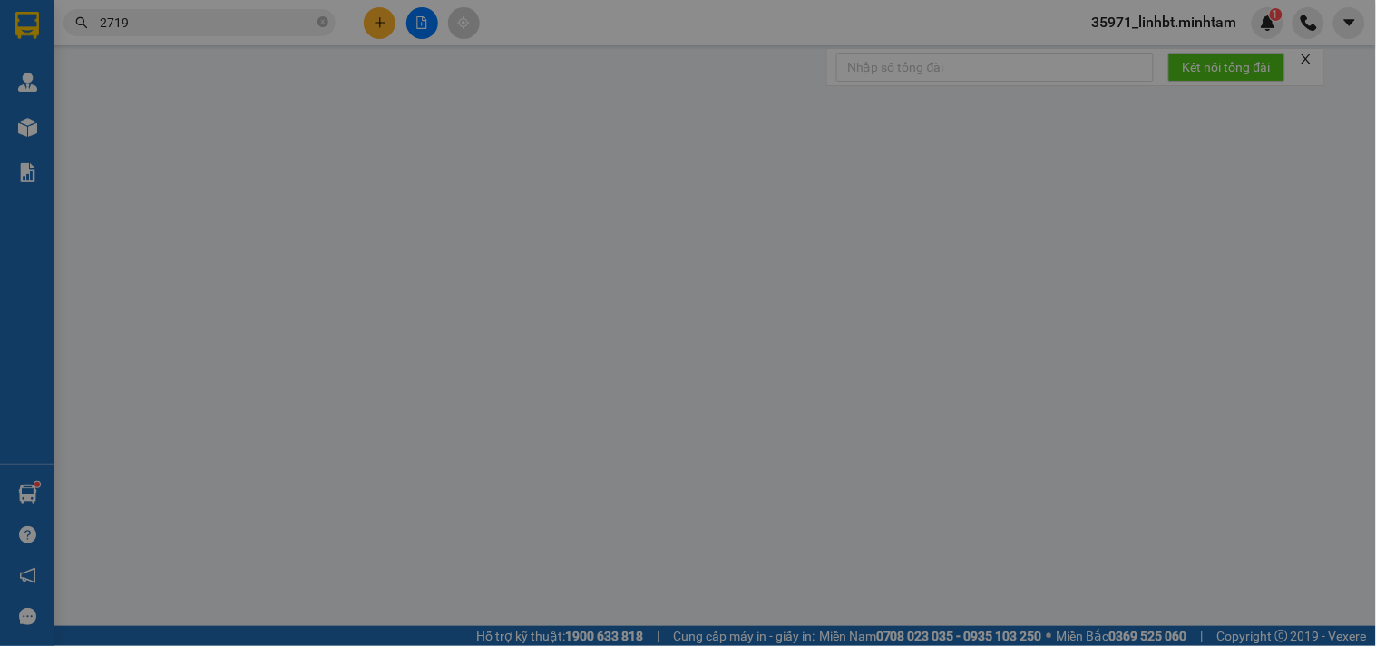
type input "0938266812"
type input "TUẤN ANH"
type input "0347283007"
type input "KHOA"
type input "ĐG"
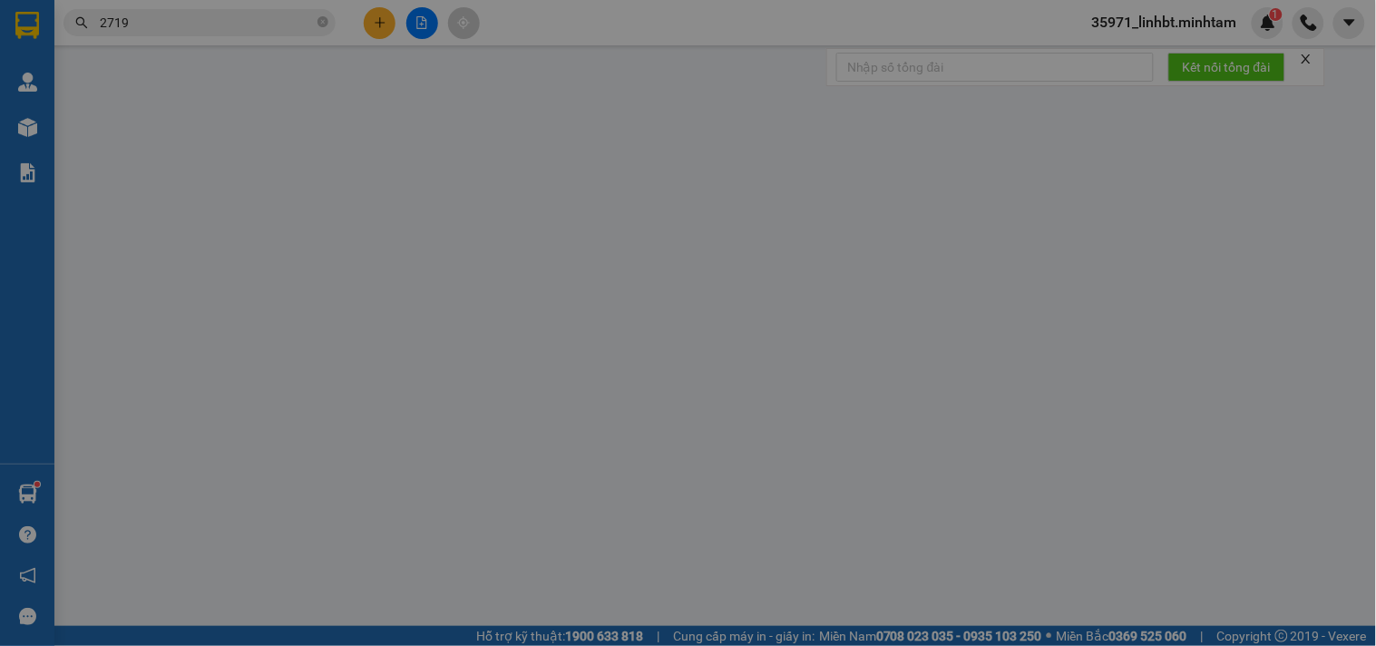
type input "20.000"
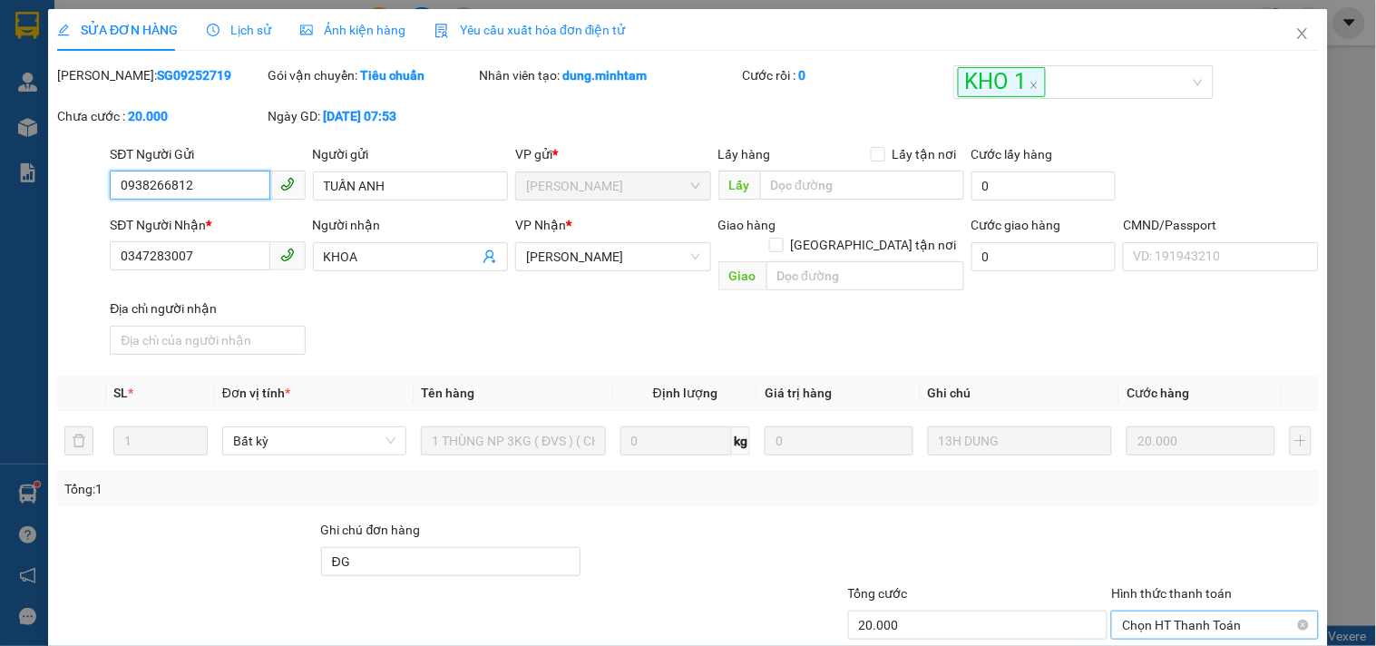
click at [1236, 611] on span "Chọn HT Thanh Toán" at bounding box center [1214, 624] width 185 height 27
click at [1193, 629] on div "Tại văn phòng" at bounding box center [1203, 639] width 183 height 20
type input "0"
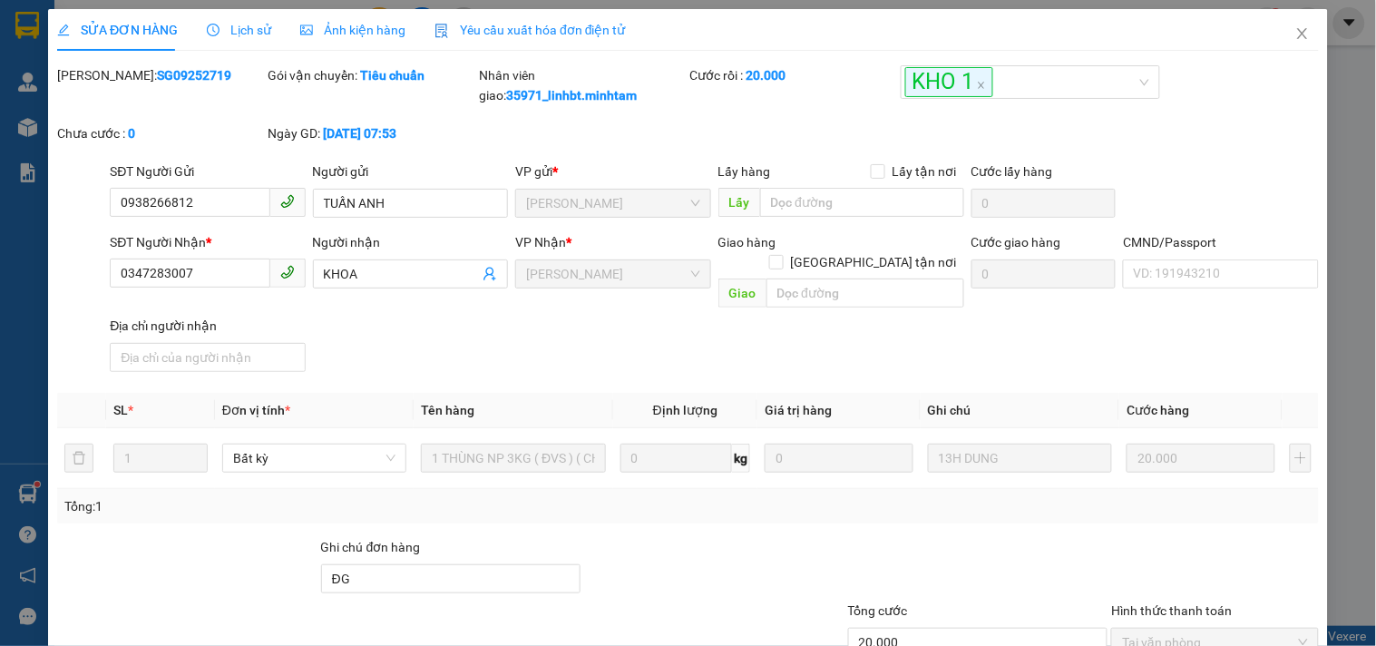
click at [1318, 65] on div "SỬA ĐƠN HÀNG Lịch sử Ảnh kiện hàng Yêu cầu xuất hóa đơn điện tử Total Paid Fee …" at bounding box center [688, 323] width 1376 height 646
click at [1297, 36] on icon "close" at bounding box center [1302, 33] width 10 height 11
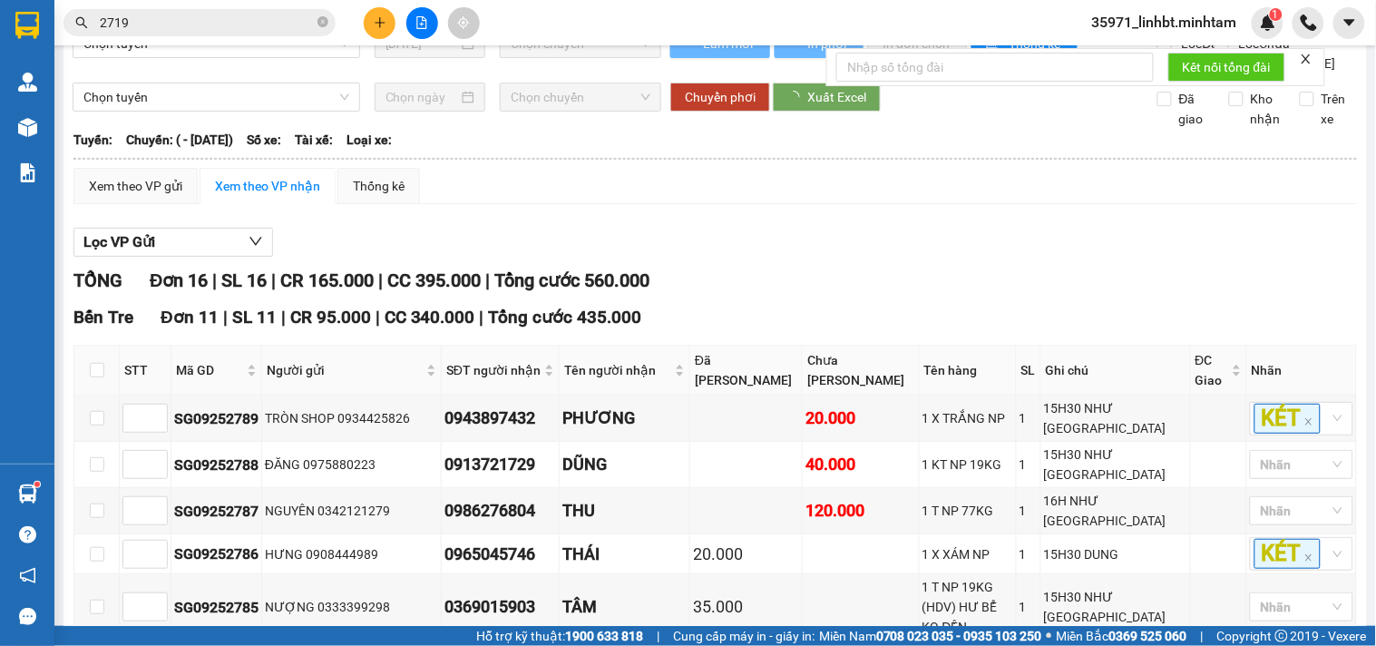
click at [264, 27] on input "2719" at bounding box center [207, 23] width 214 height 20
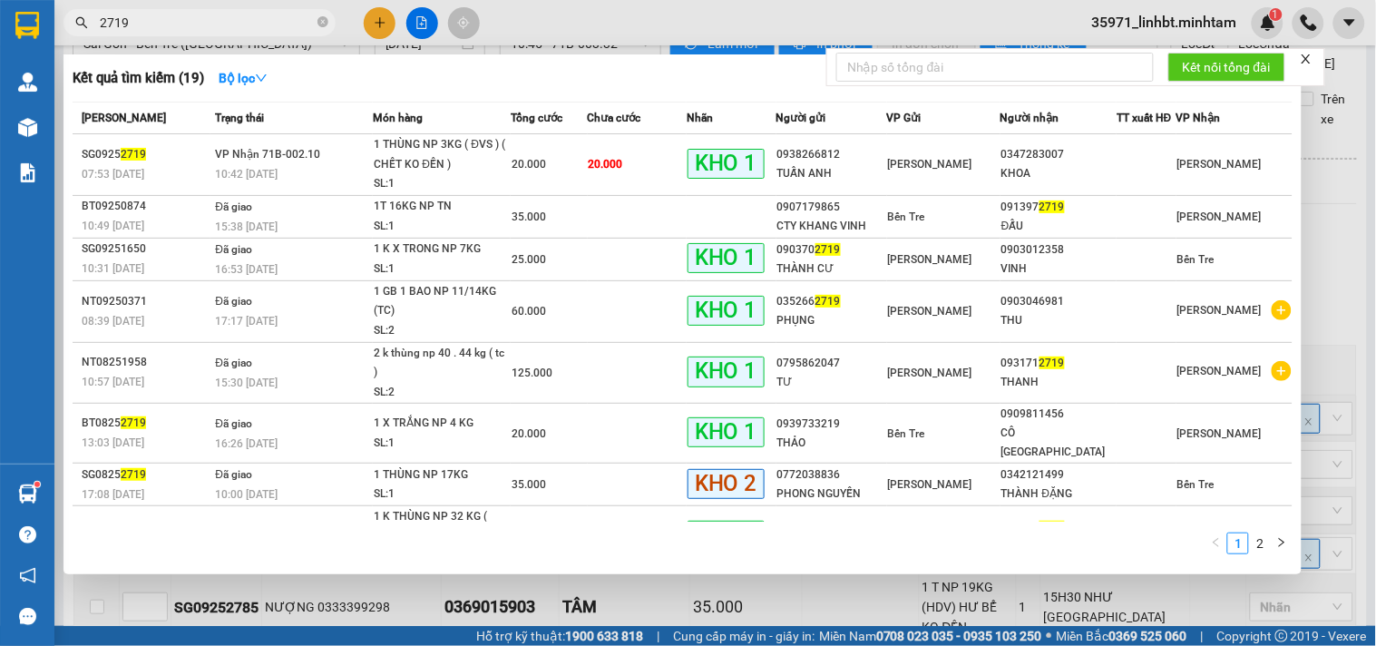
click at [264, 27] on input "2719" at bounding box center [207, 23] width 214 height 20
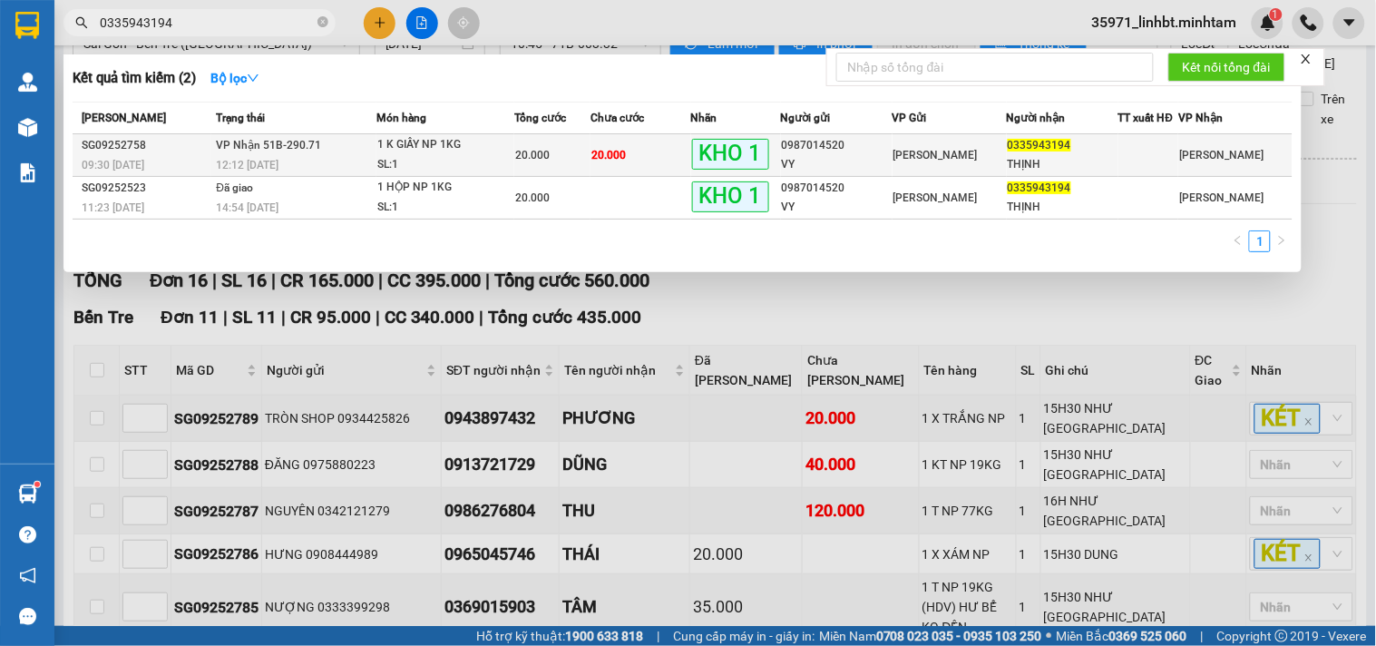
type input "0335943194"
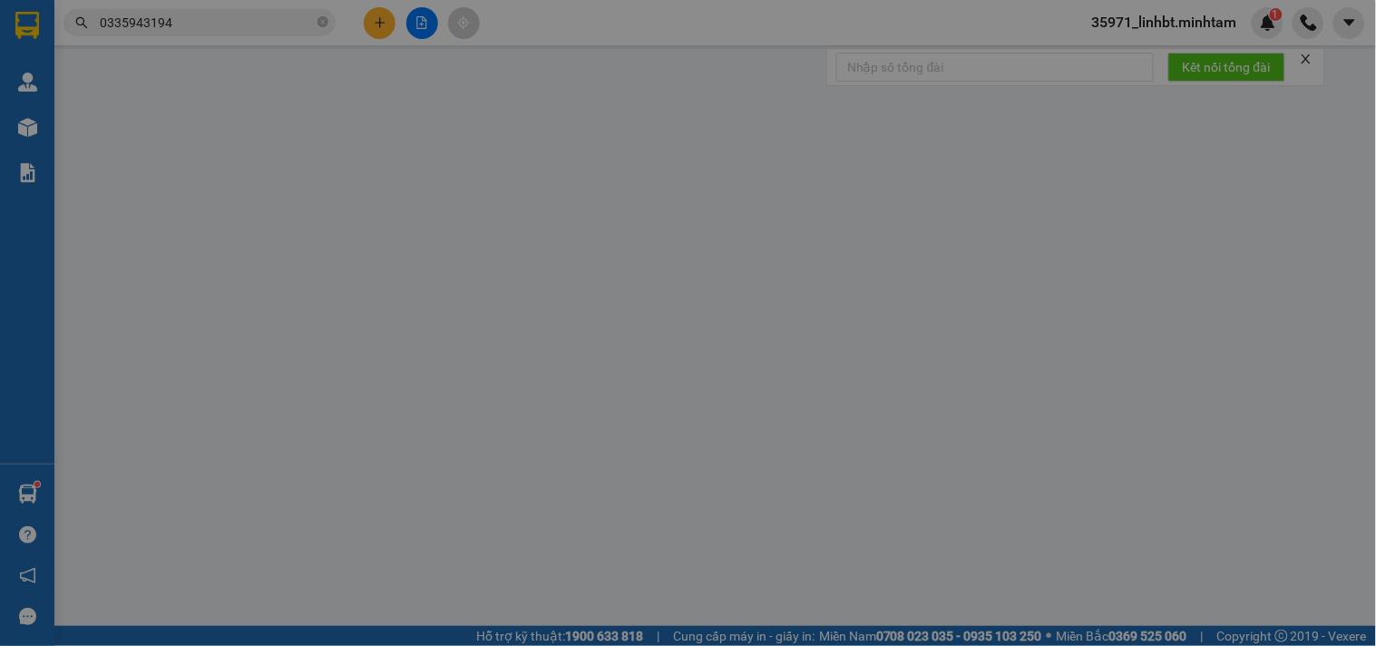
type input "0987014520"
type input "VY"
type input "0335943194"
type input "THỊNH"
type input "BM"
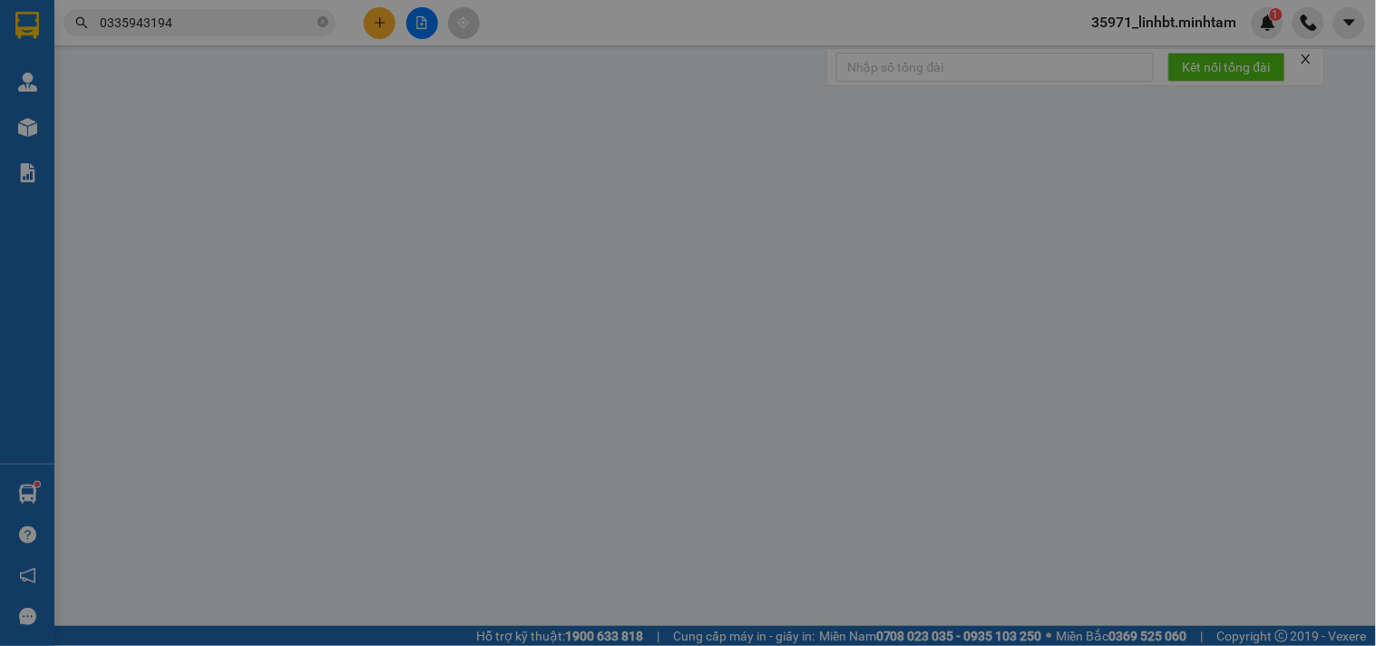
type input "20.000"
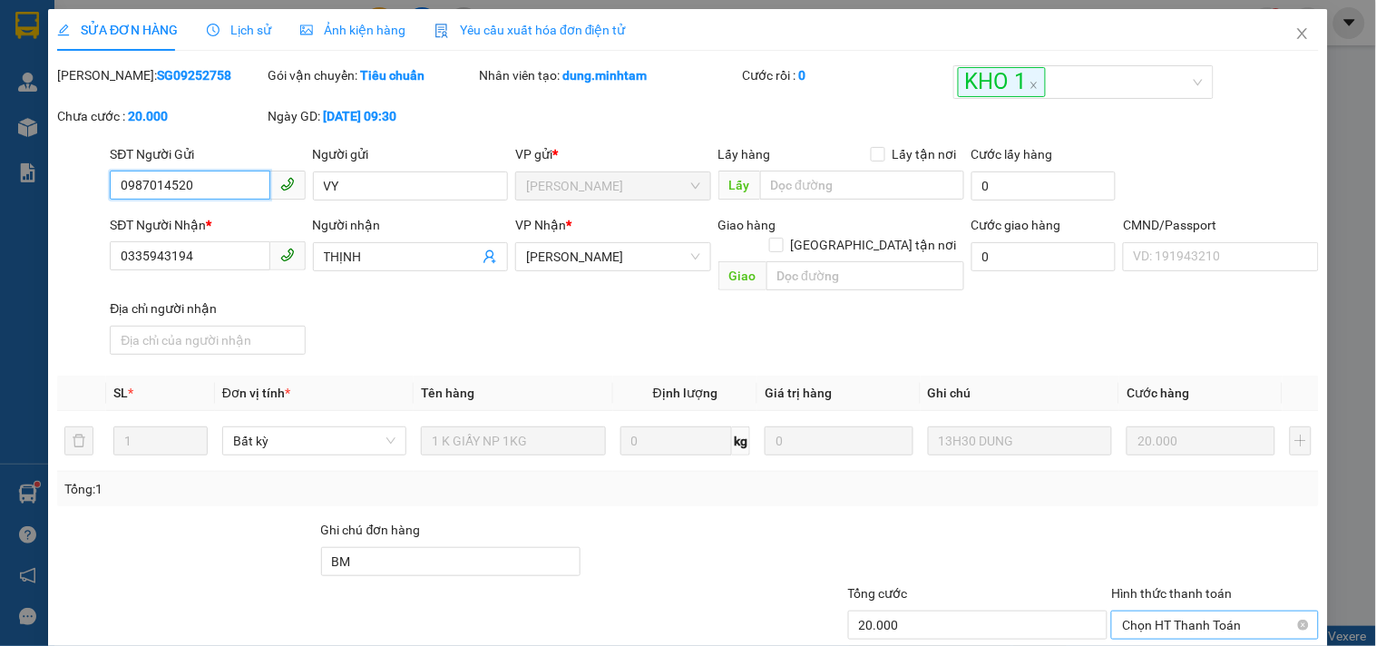
click at [1207, 611] on div "Chọn HT Thanh Toán" at bounding box center [1214, 625] width 207 height 29
click at [1149, 629] on div "Tại văn phòng" at bounding box center [1203, 639] width 183 height 20
type input "0"
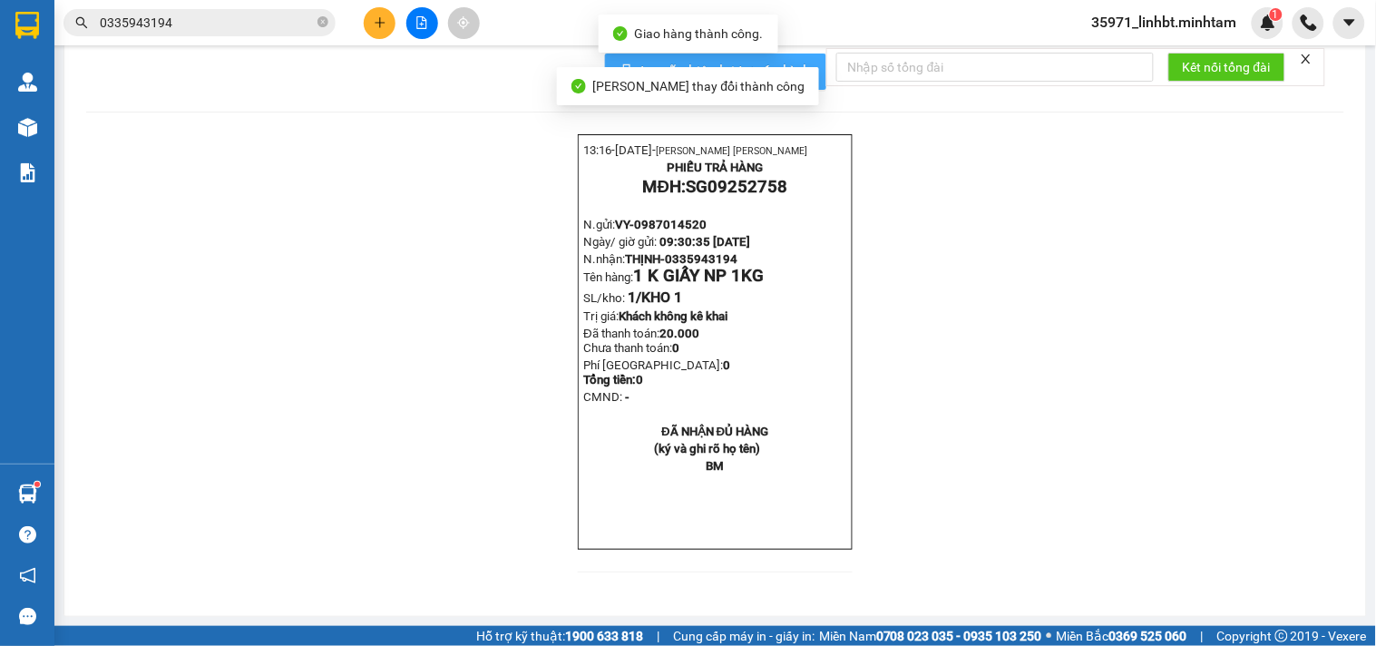
click at [785, 83] on span "In mẫu biên lai tự cấu hình" at bounding box center [726, 71] width 171 height 23
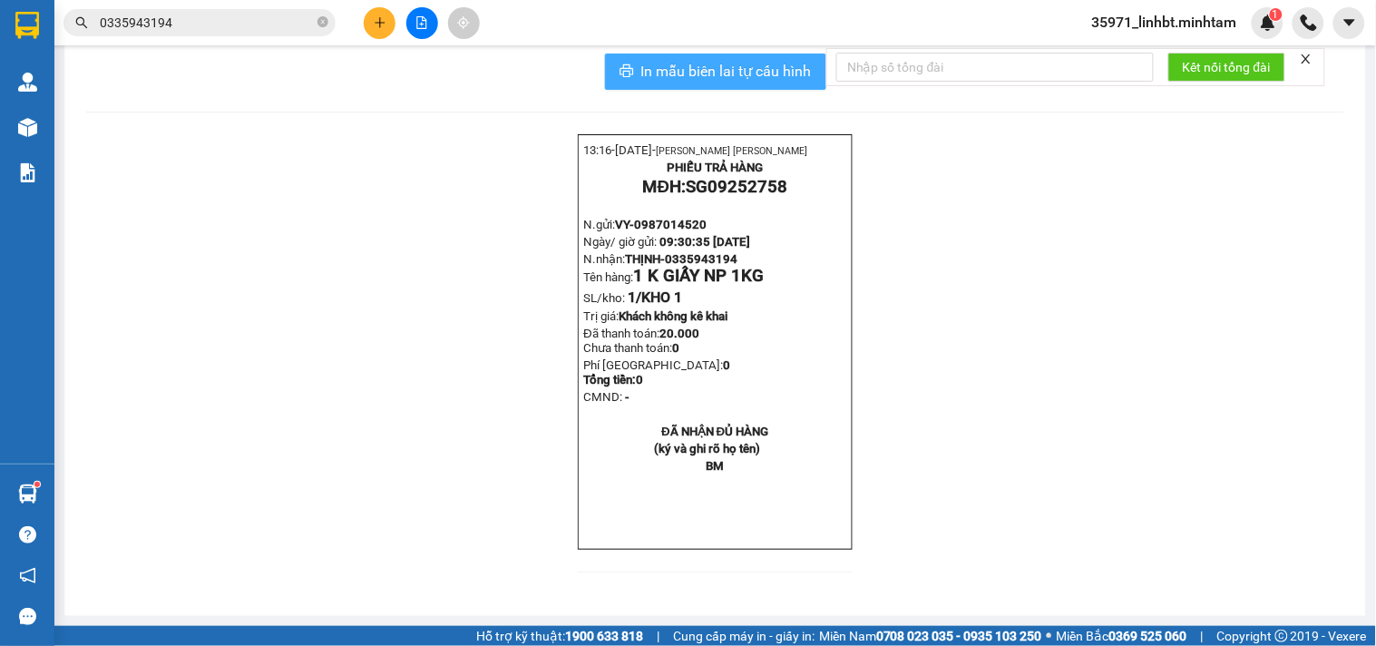
click at [755, 83] on span "In mẫu biên lai tự cấu hình" at bounding box center [726, 71] width 171 height 23
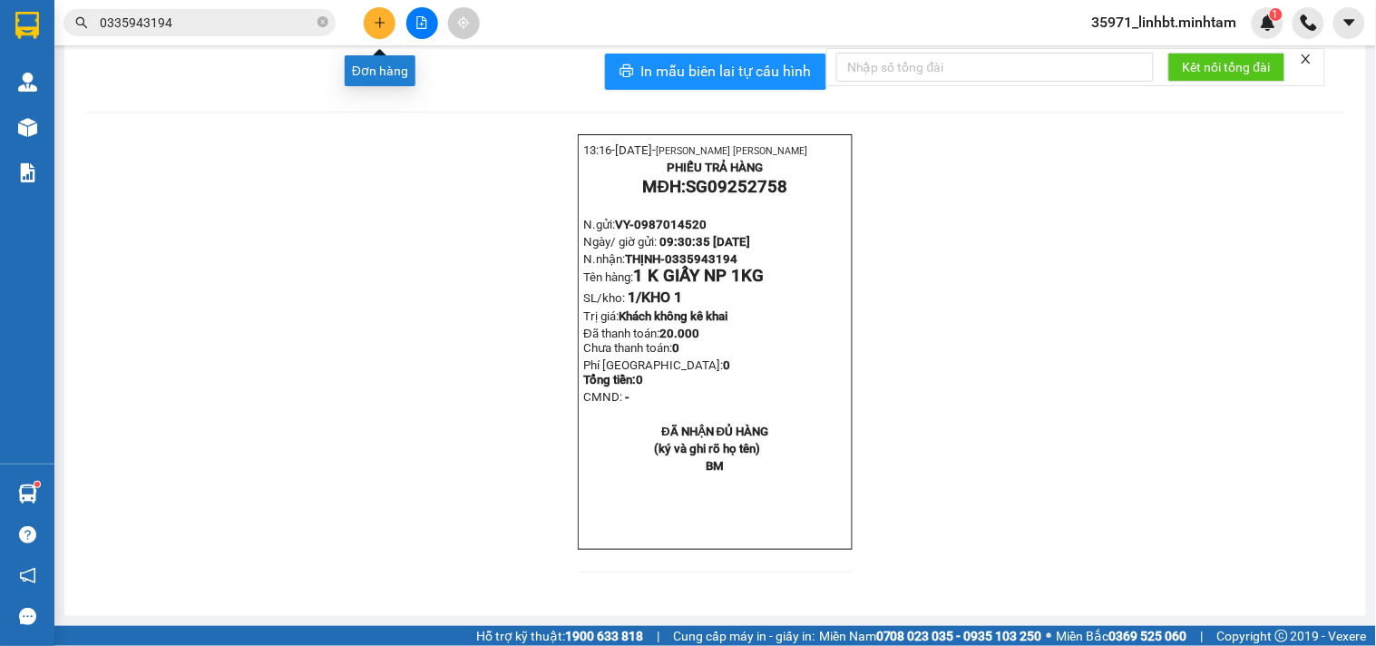
click at [374, 22] on icon "plus" at bounding box center [380, 22] width 13 height 13
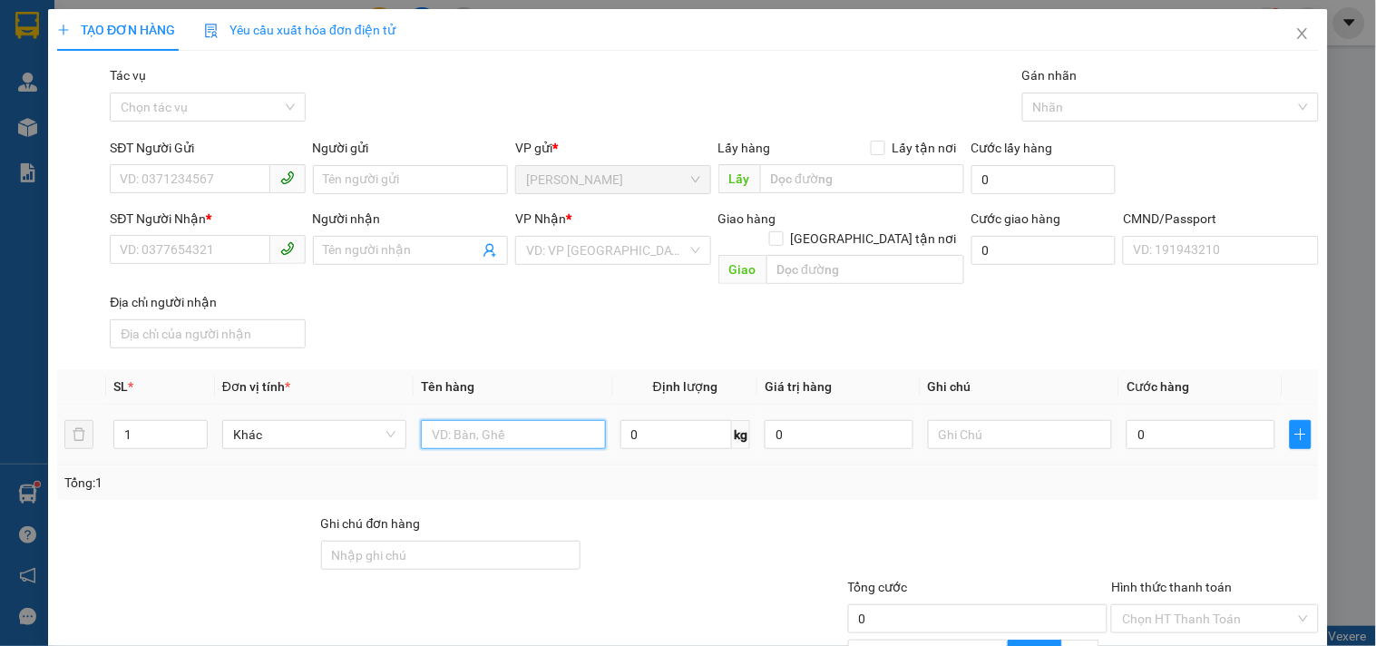
click at [461, 420] on input "text" at bounding box center [513, 434] width 184 height 29
type input "1 T NP 34KG_ TC"
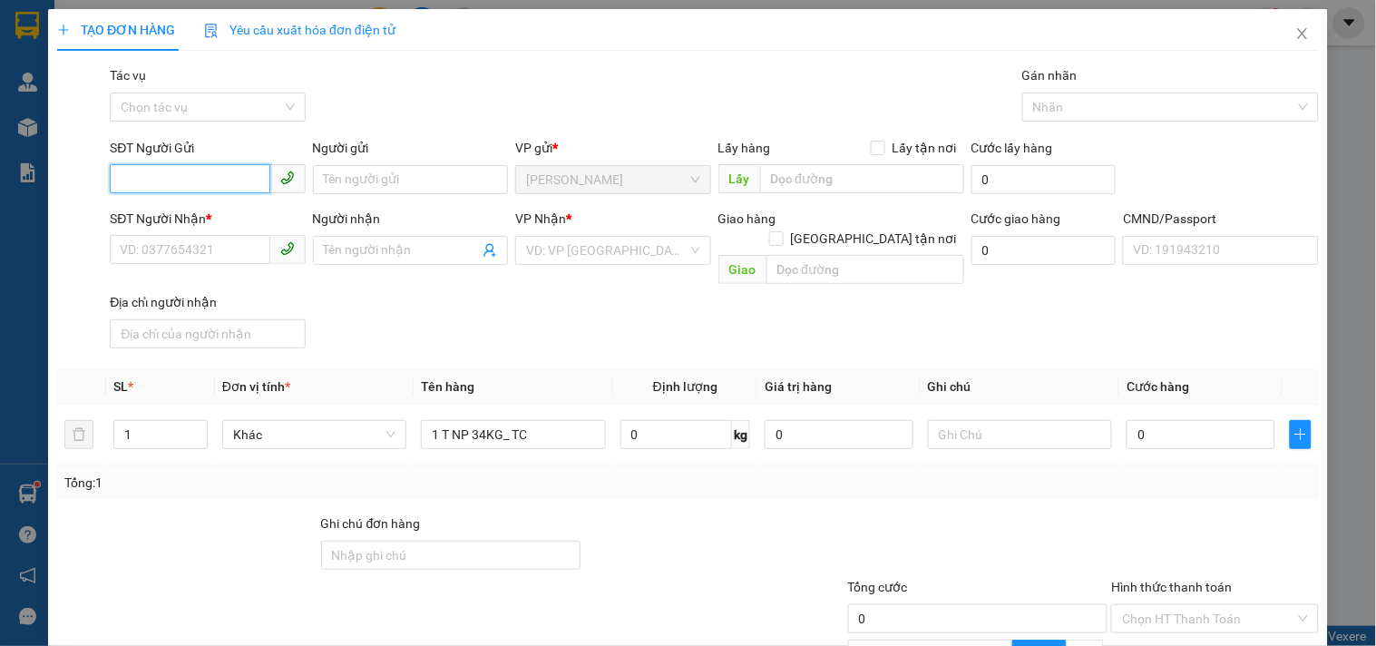
click at [224, 171] on input "SĐT Người Gửi" at bounding box center [190, 178] width 160 height 29
type input "0"
click at [227, 219] on div "0909090025 - CHÍN" at bounding box center [205, 216] width 171 height 20
type input "0909090025"
type input "CHÍN"
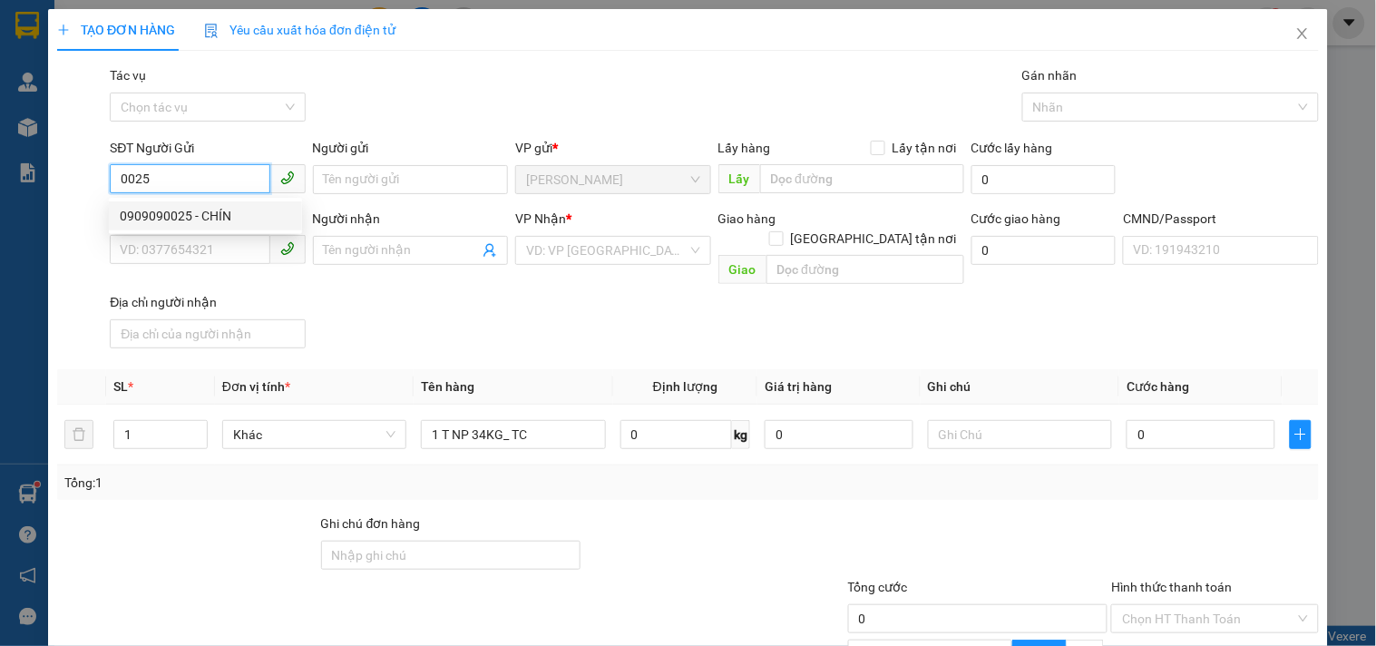
type input "0903935908"
type input "DUNG LABO"
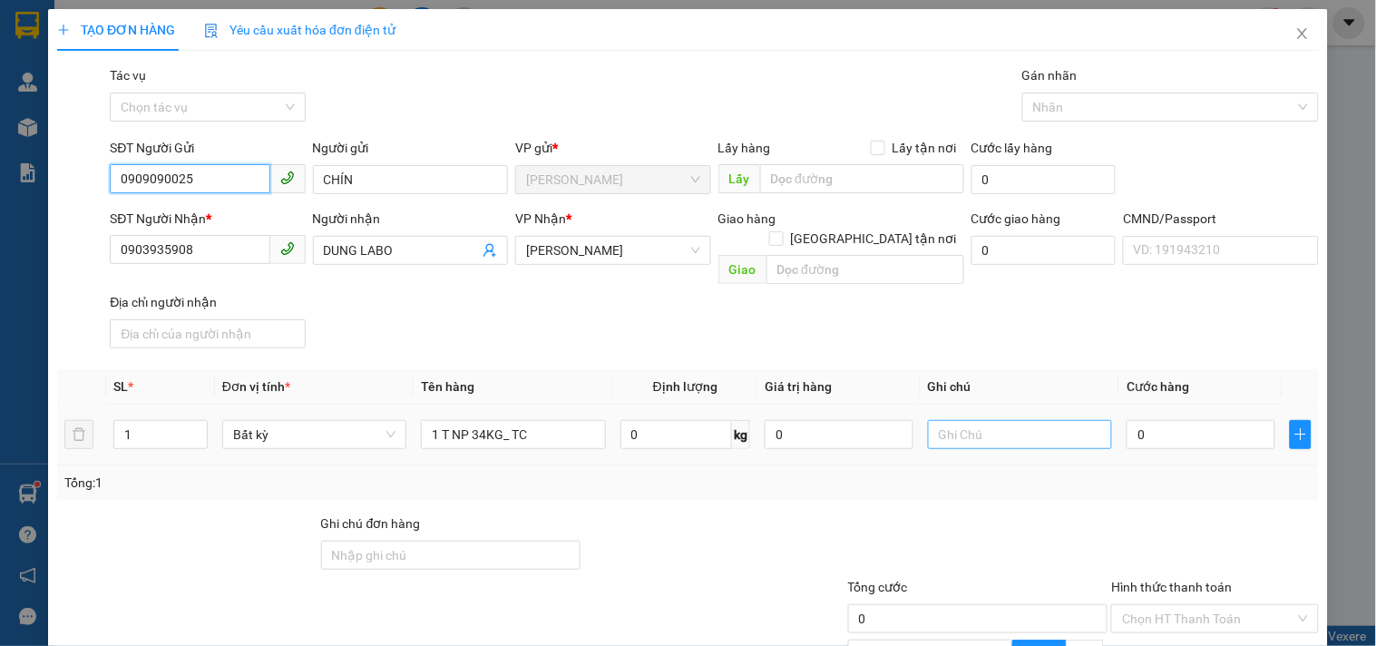
type input "0909090025"
click at [1044, 420] on input "text" at bounding box center [1020, 434] width 184 height 29
type input "18H LINH"
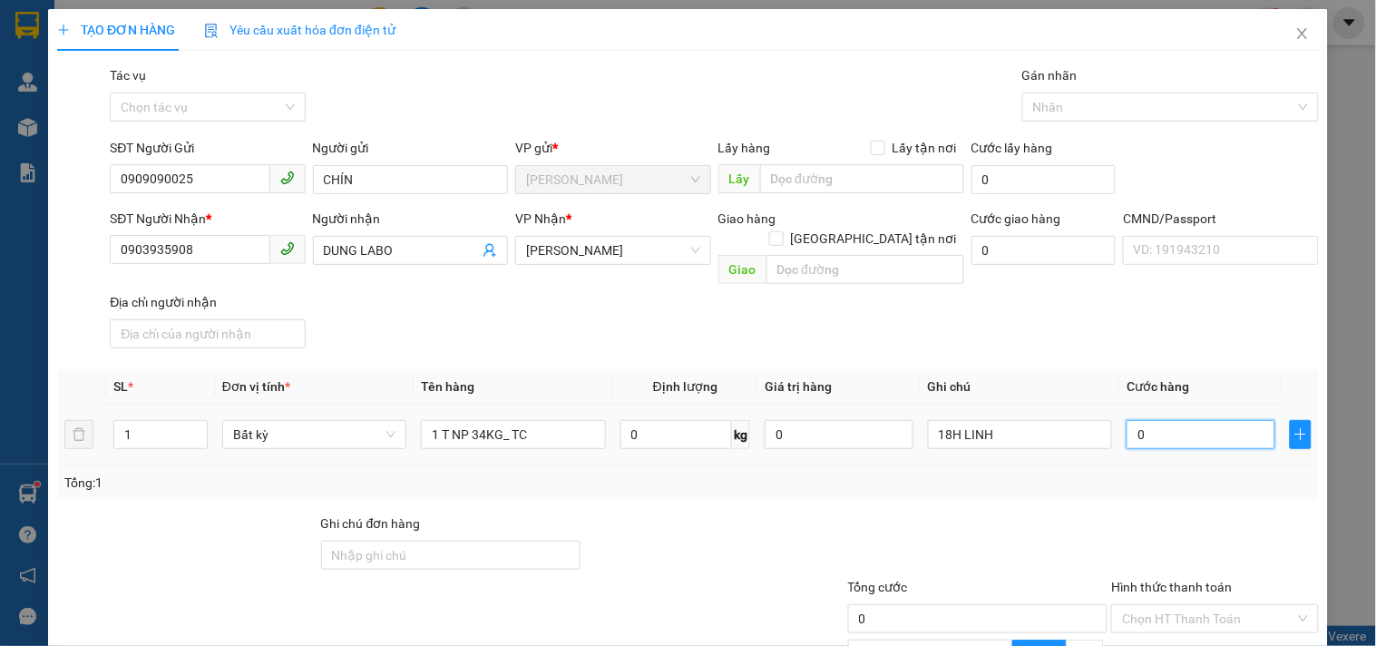
click at [1158, 420] on input "0" at bounding box center [1201, 434] width 149 height 29
type input "2"
type input "20"
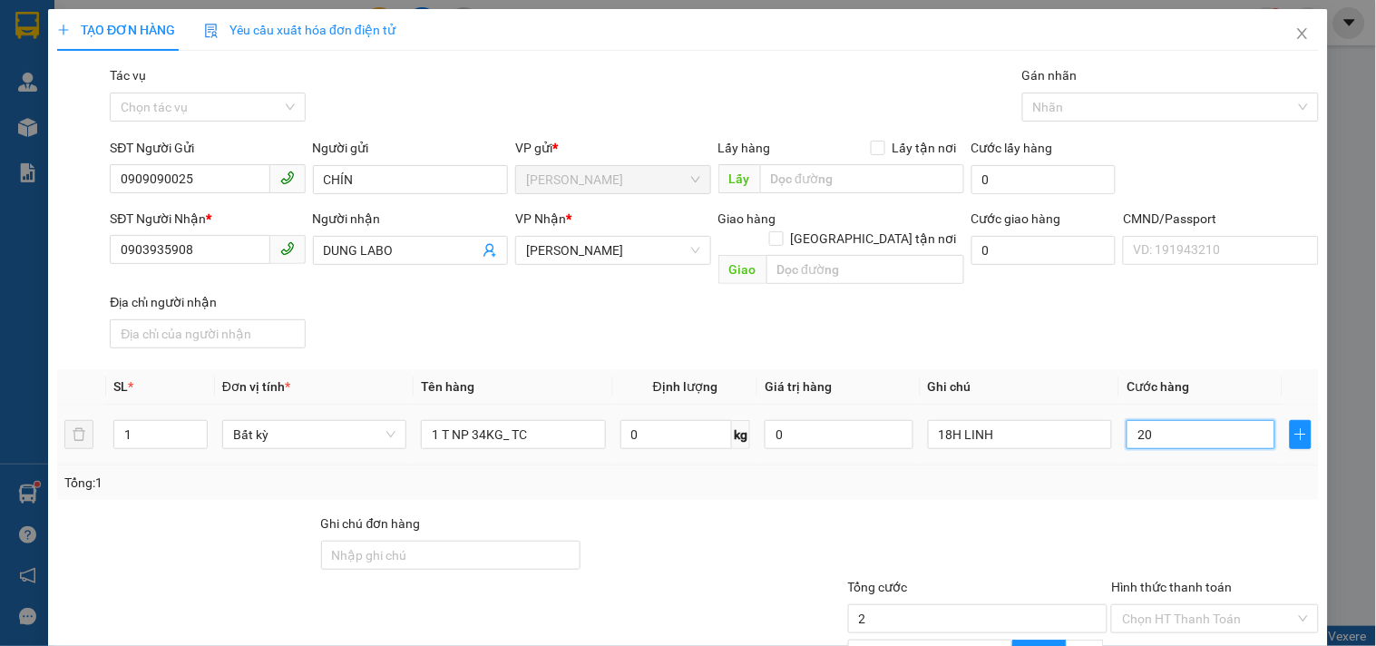
type input "20"
type input "2"
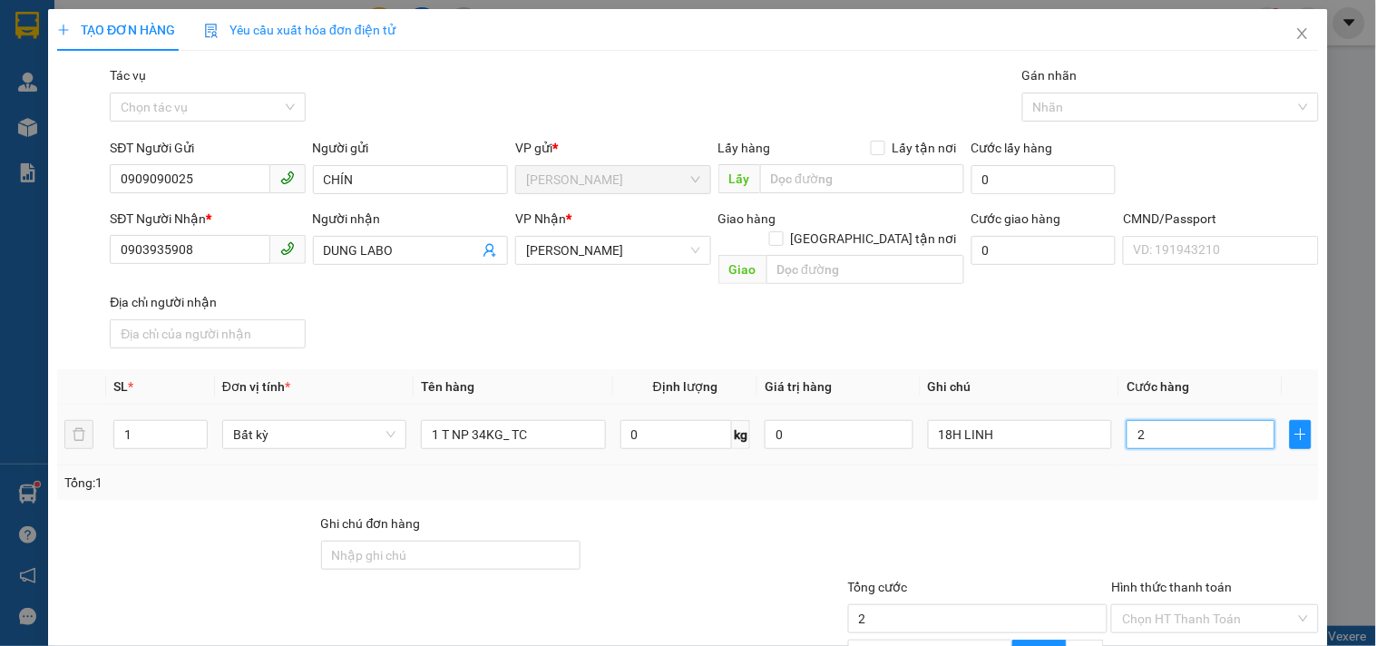
type input "0"
type input "05"
type input "5"
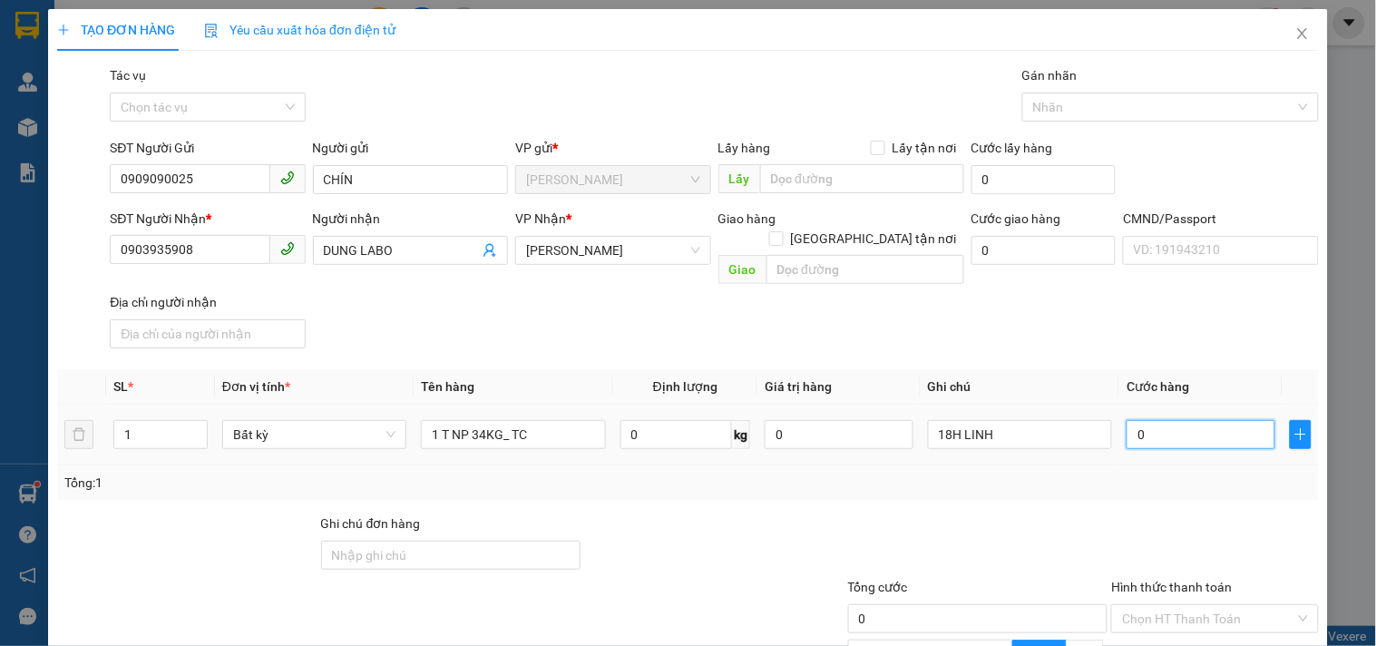
type input "5"
type input "050"
type input "50"
click at [1109, 473] on div "Tổng: 1" at bounding box center [687, 483] width 1247 height 20
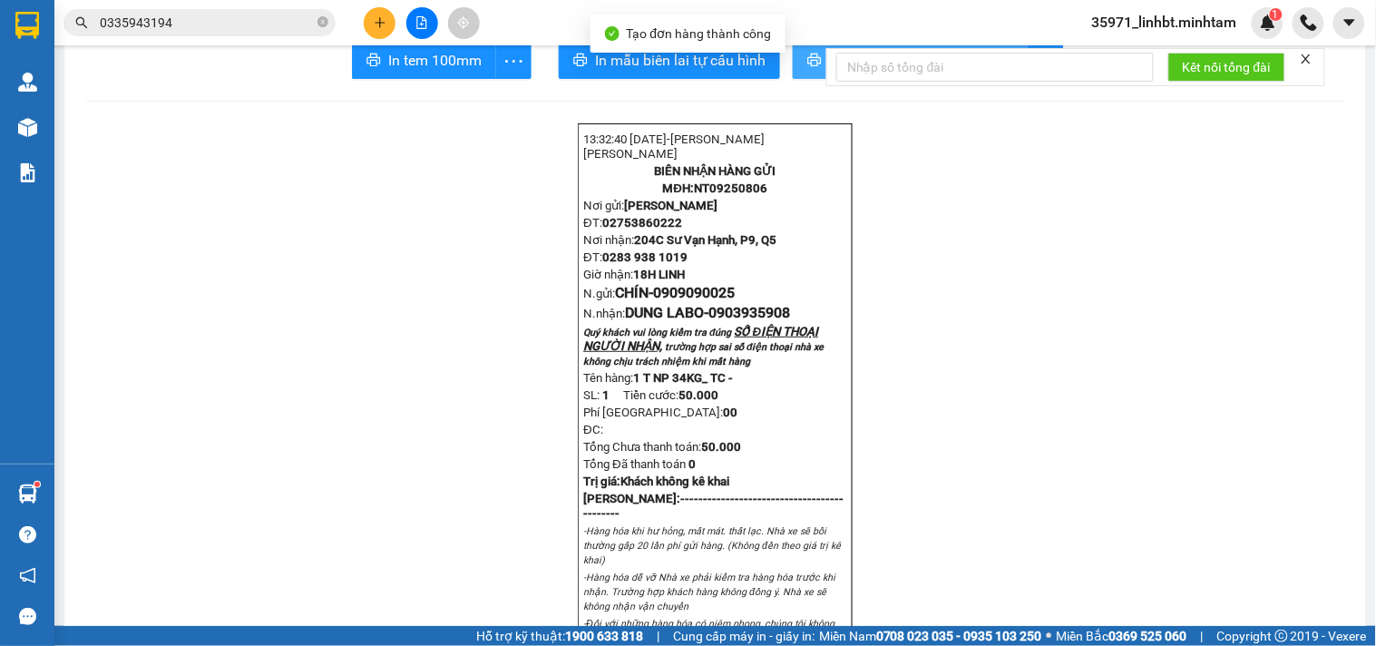
click at [807, 67] on icon "printer" at bounding box center [814, 60] width 15 height 15
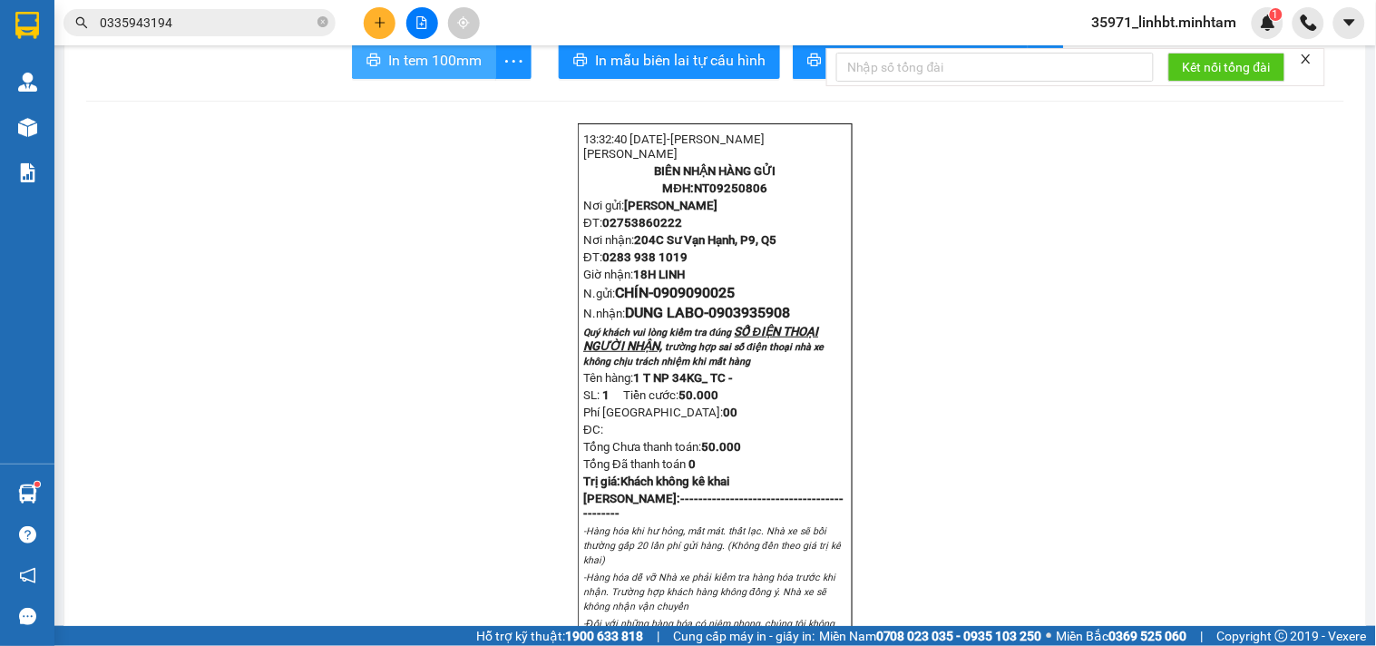
click at [372, 67] on icon "printer" at bounding box center [374, 60] width 15 height 15
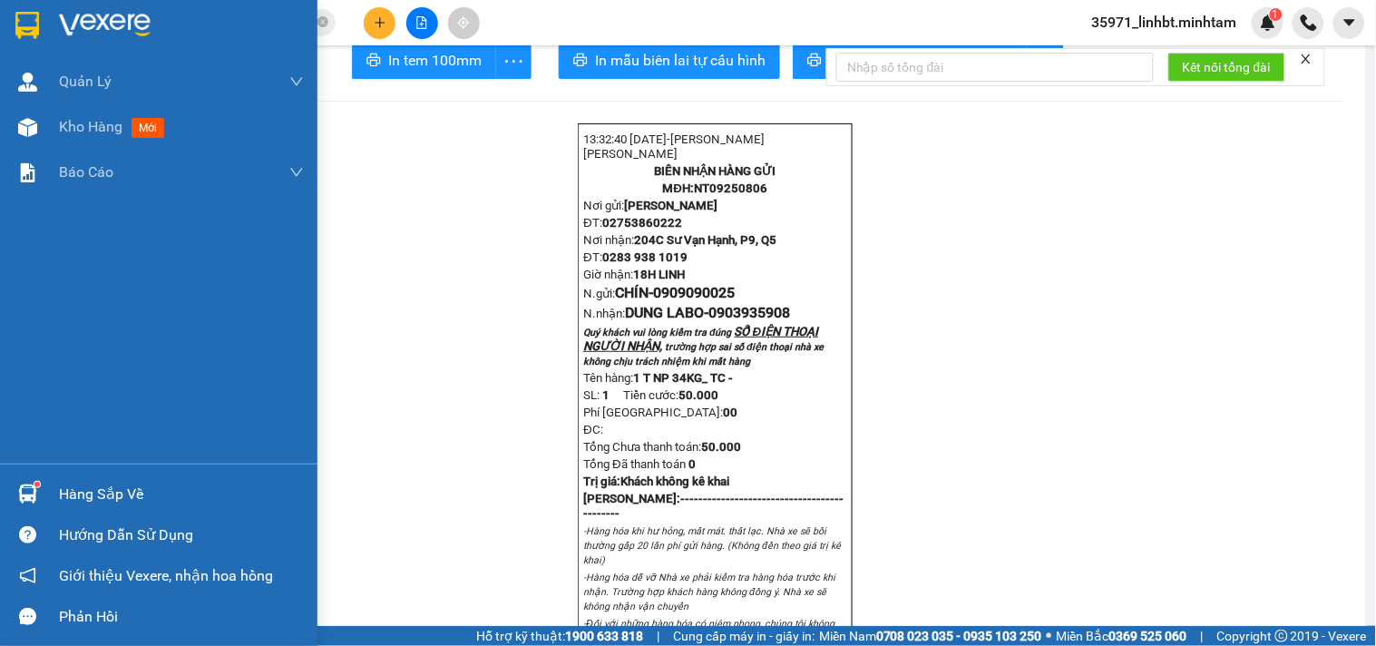
click at [24, 483] on div at bounding box center [28, 494] width 32 height 32
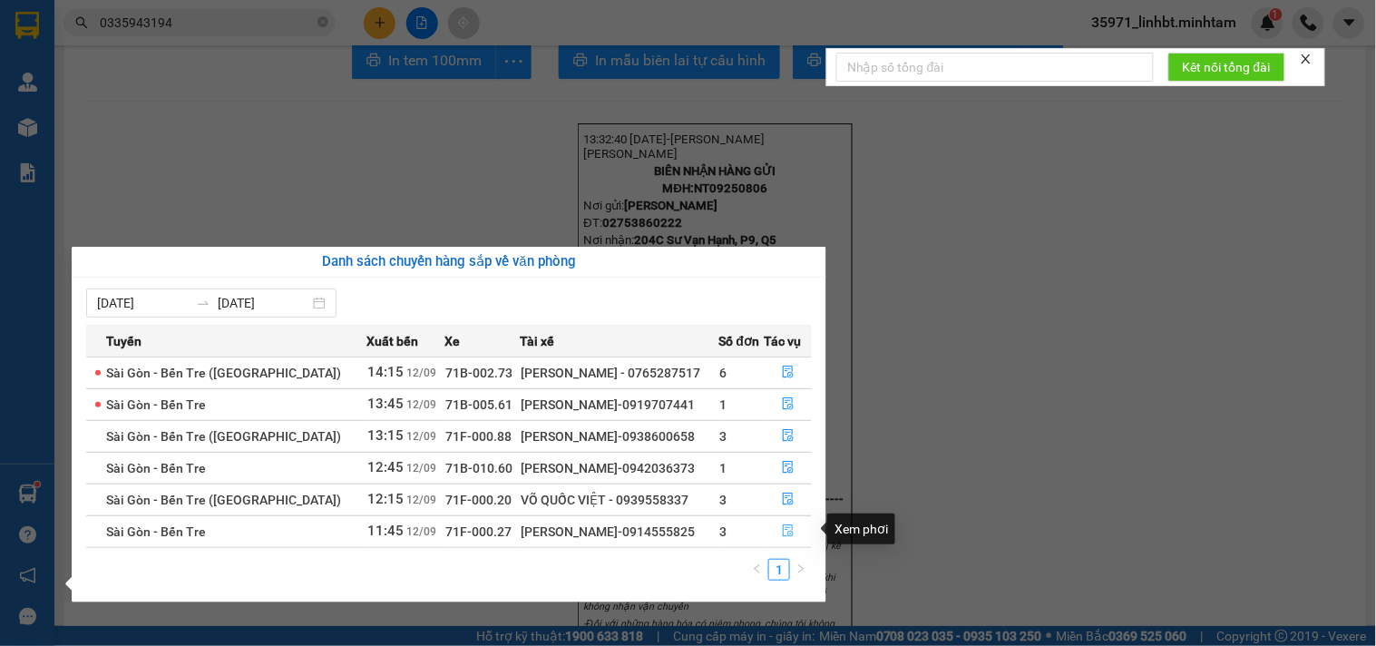
click at [782, 530] on icon "file-done" at bounding box center [788, 530] width 13 height 13
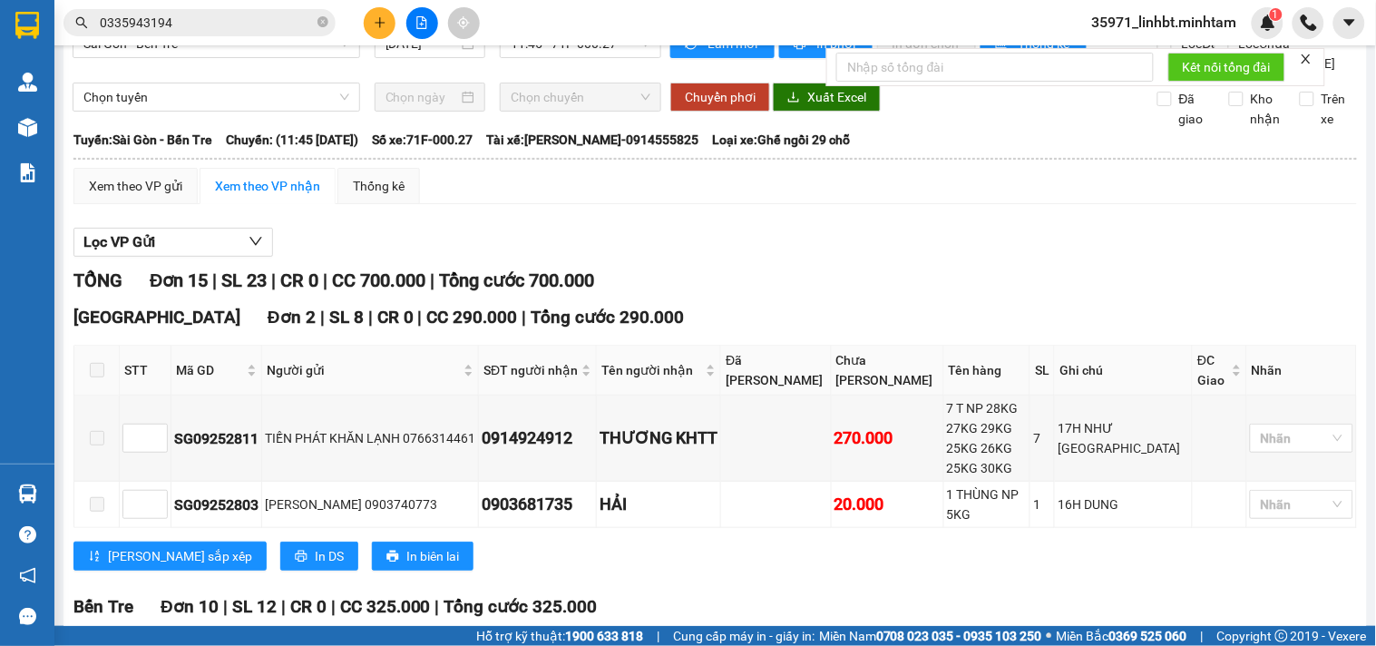
click at [221, 27] on input "0335943194" at bounding box center [207, 23] width 214 height 20
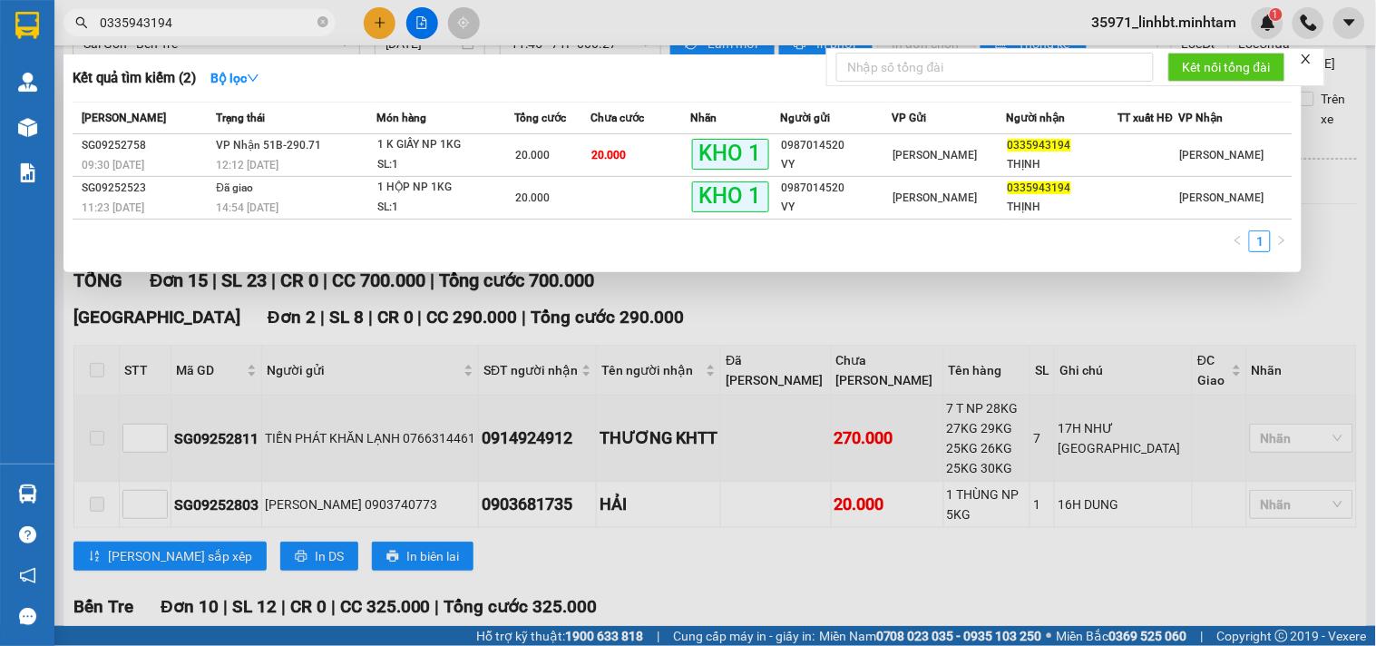
click at [221, 27] on input "0335943194" at bounding box center [207, 23] width 214 height 20
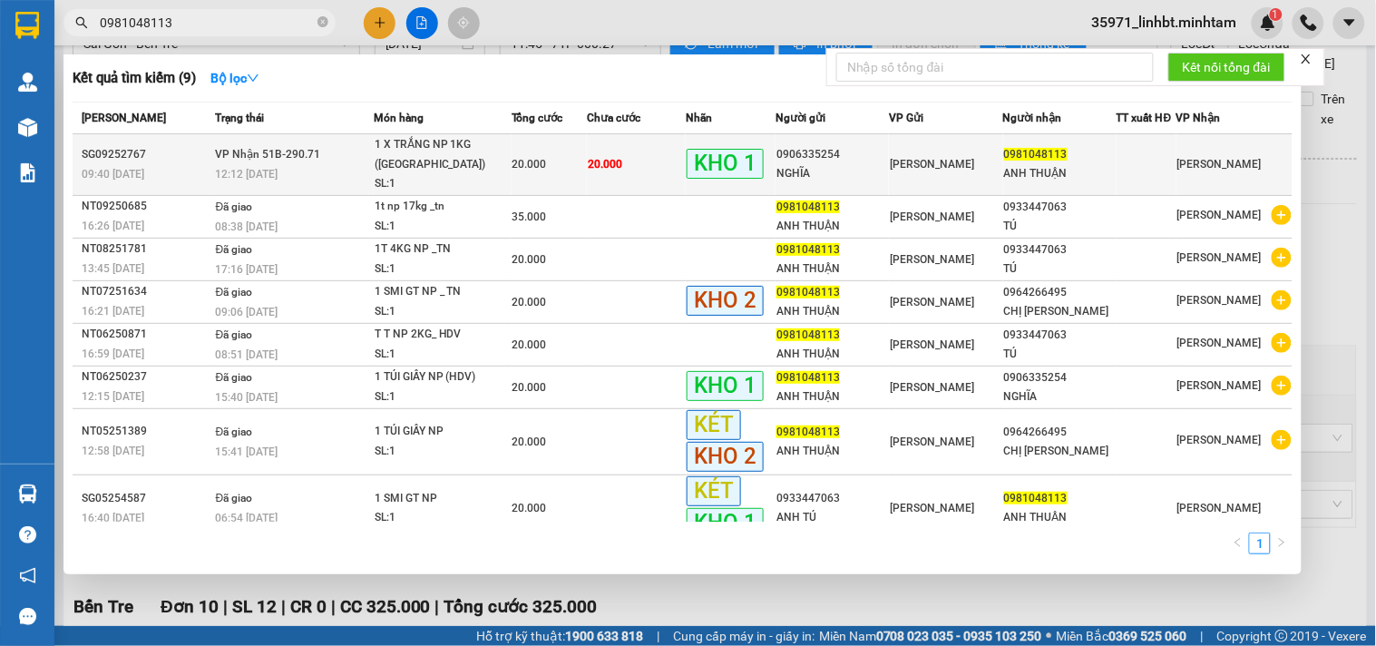
type input "0981048113"
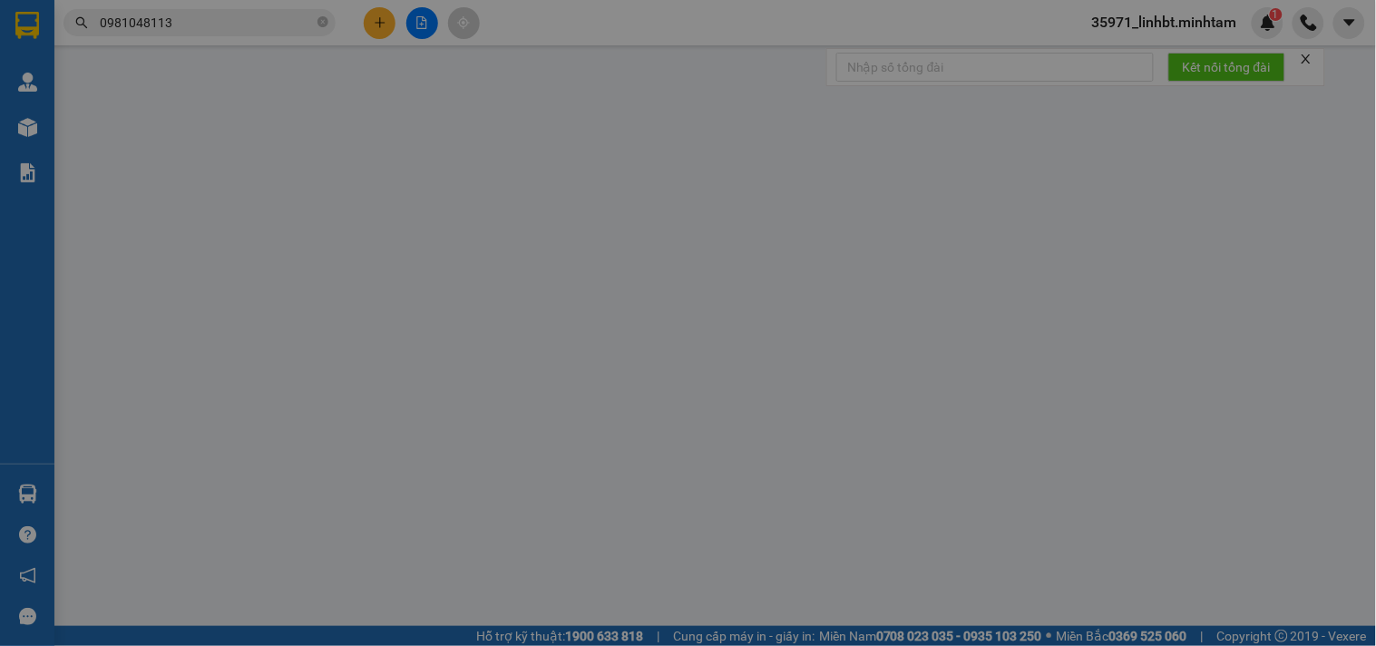
type input "0906335254"
type input "NGHĨA"
type input "0981048113"
type input "ANH THUẬN"
type input "BM"
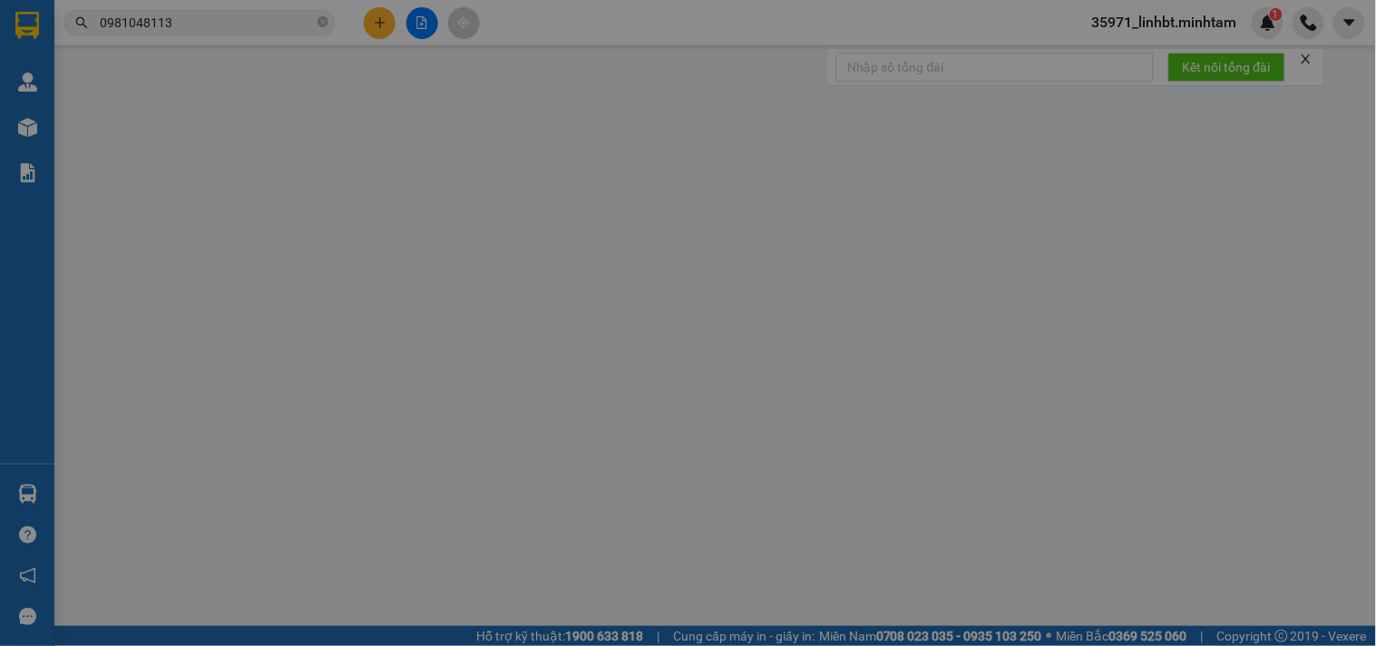
type input "20.000"
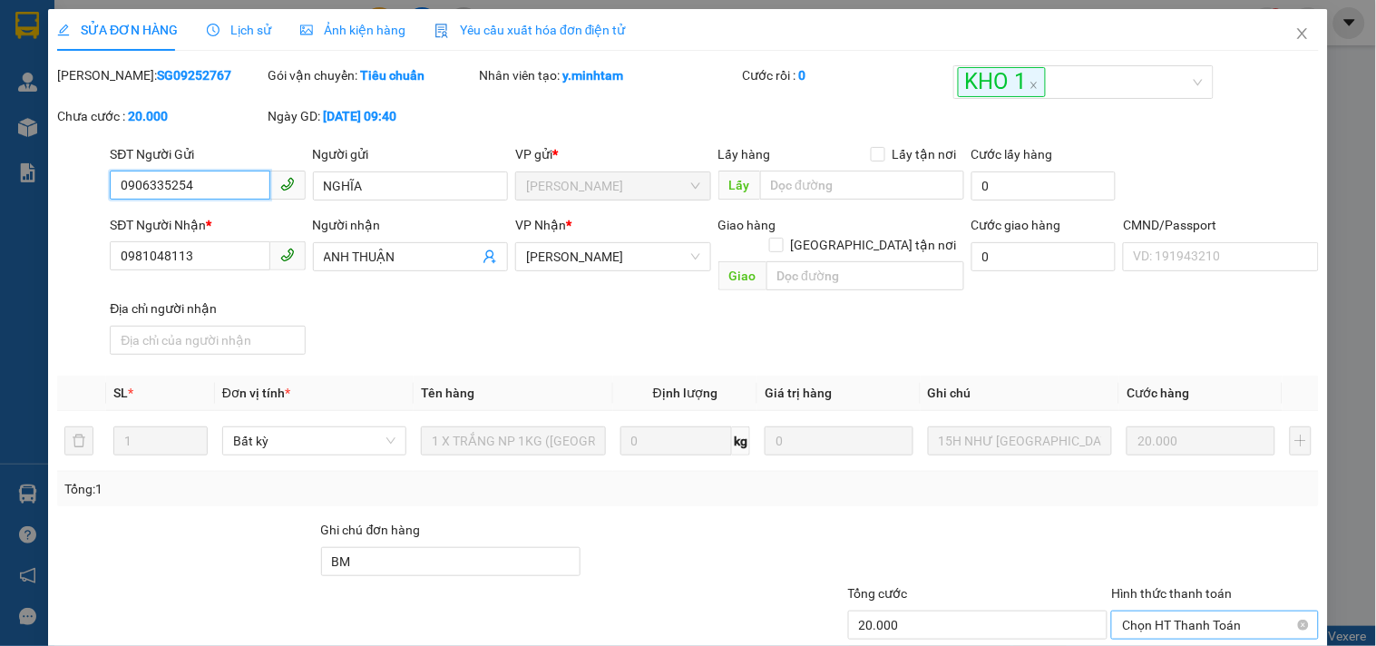
click at [1184, 611] on span "Chọn HT Thanh Toán" at bounding box center [1214, 624] width 185 height 27
click at [1177, 629] on div "Tại văn phòng" at bounding box center [1203, 639] width 183 height 20
type input "0"
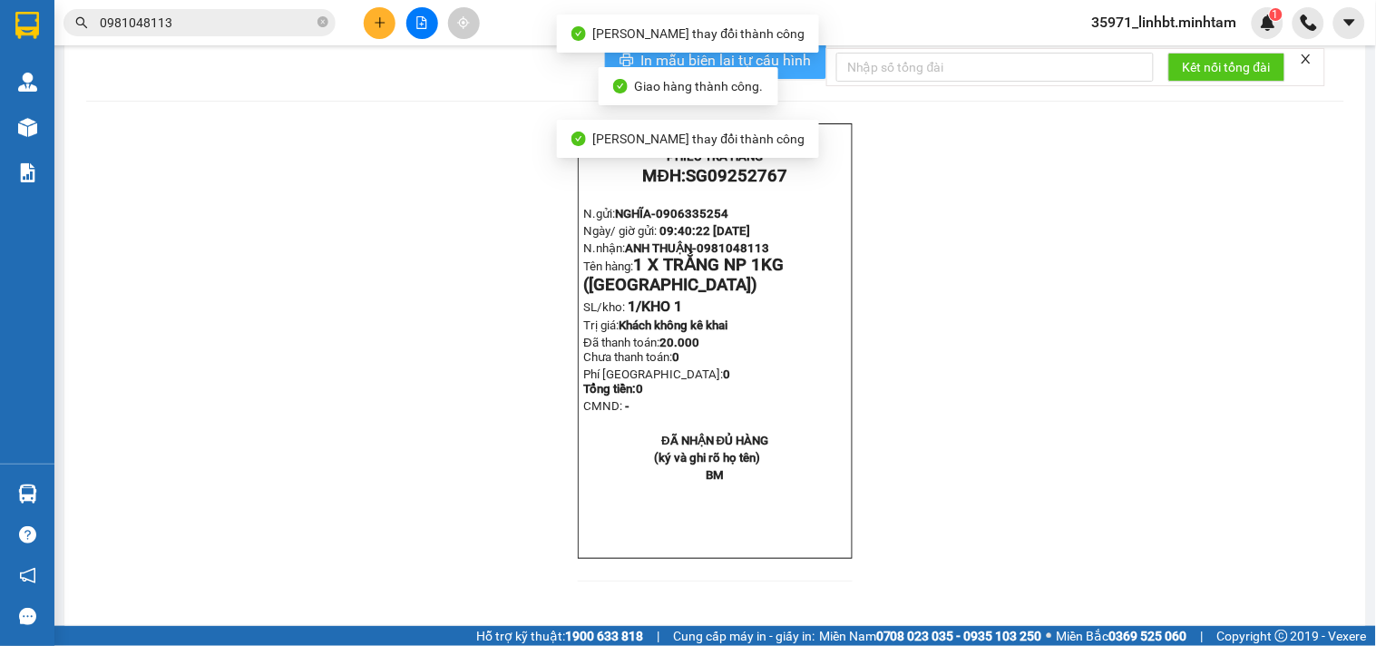
click at [793, 72] on span "In mẫu biên lai tự cấu hình" at bounding box center [726, 60] width 171 height 23
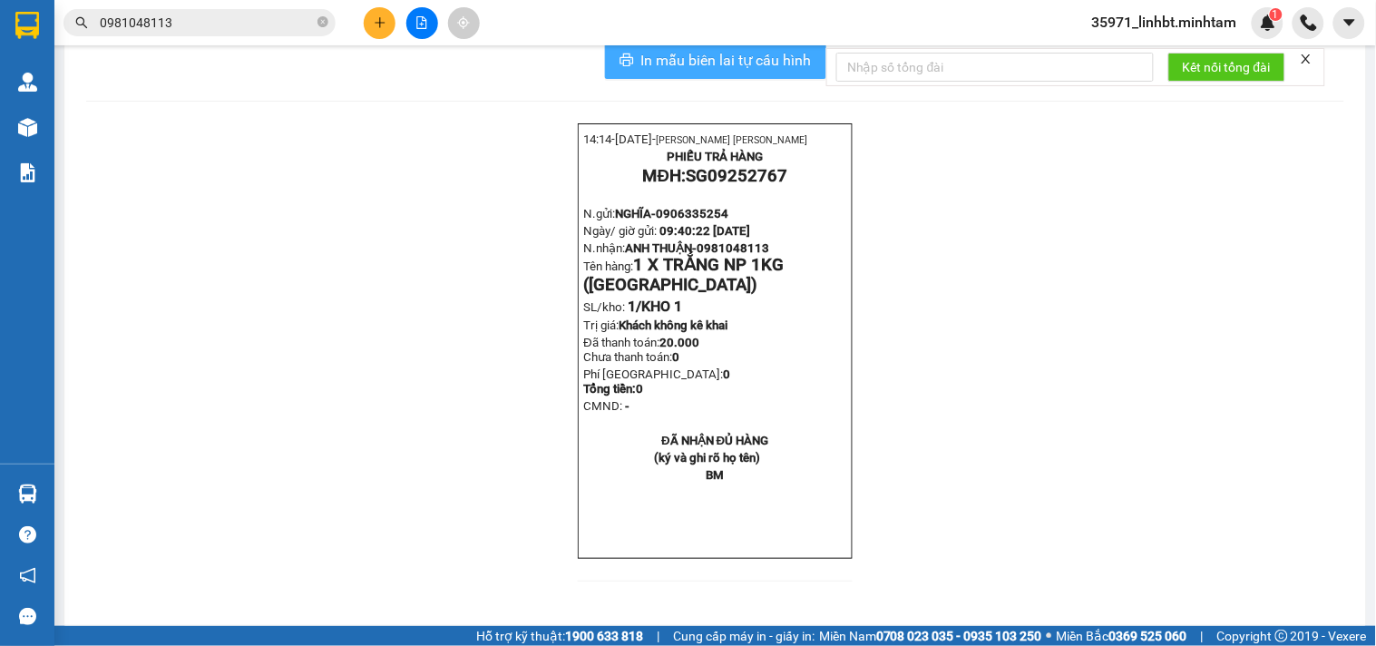
click at [675, 72] on span "In mẫu biên lai tự cấu hình" at bounding box center [726, 60] width 171 height 23
click at [173, 15] on input "0981048113" at bounding box center [207, 23] width 214 height 20
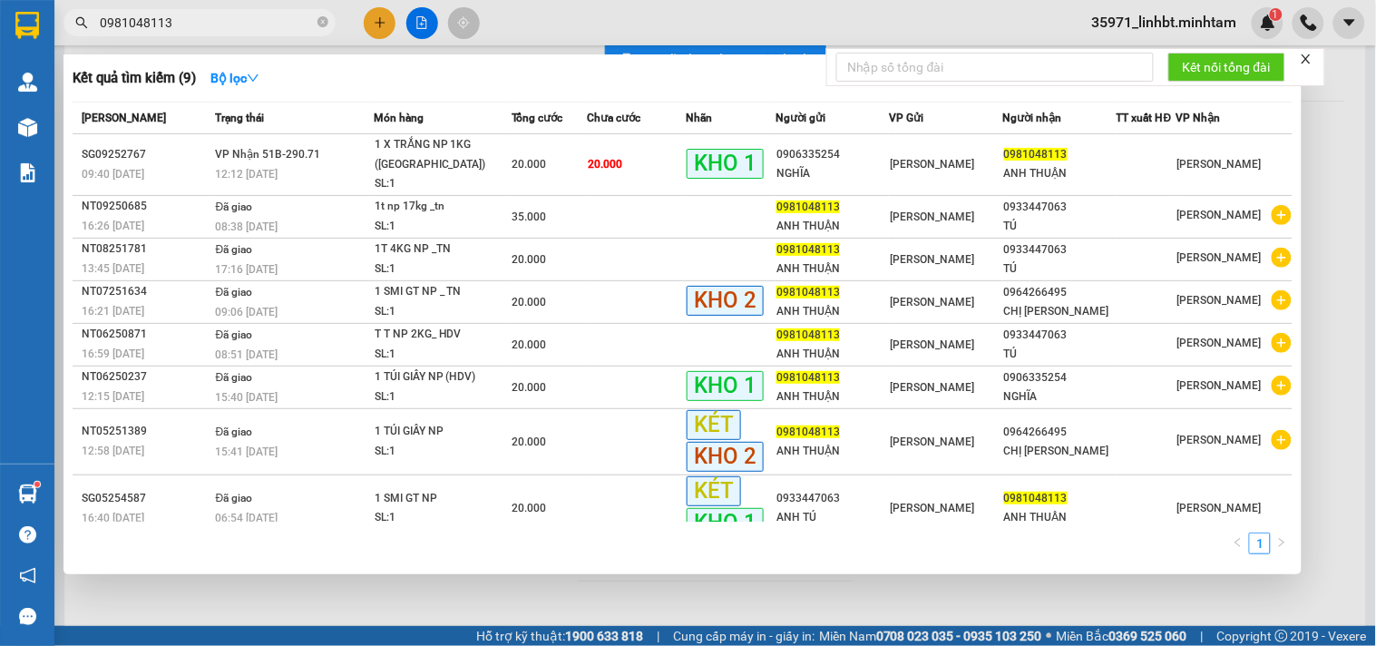
click at [173, 15] on input "0981048113" at bounding box center [207, 23] width 214 height 20
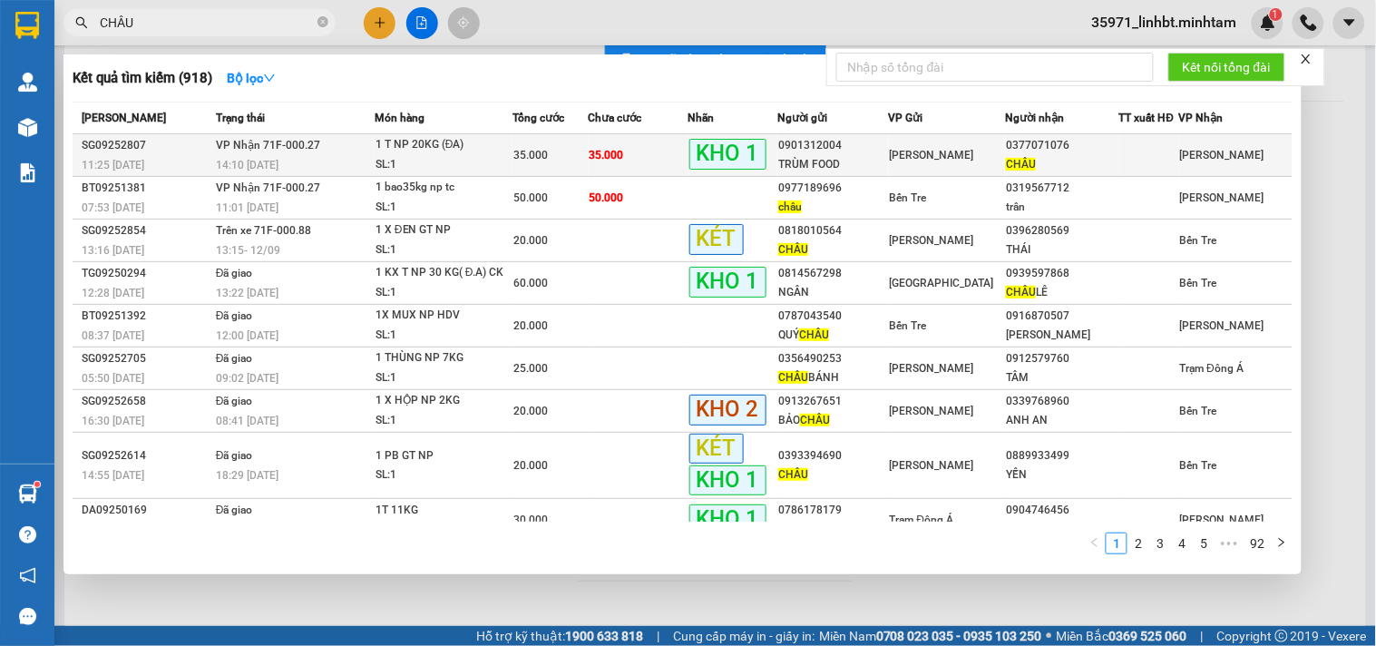
type input "CHÂU"
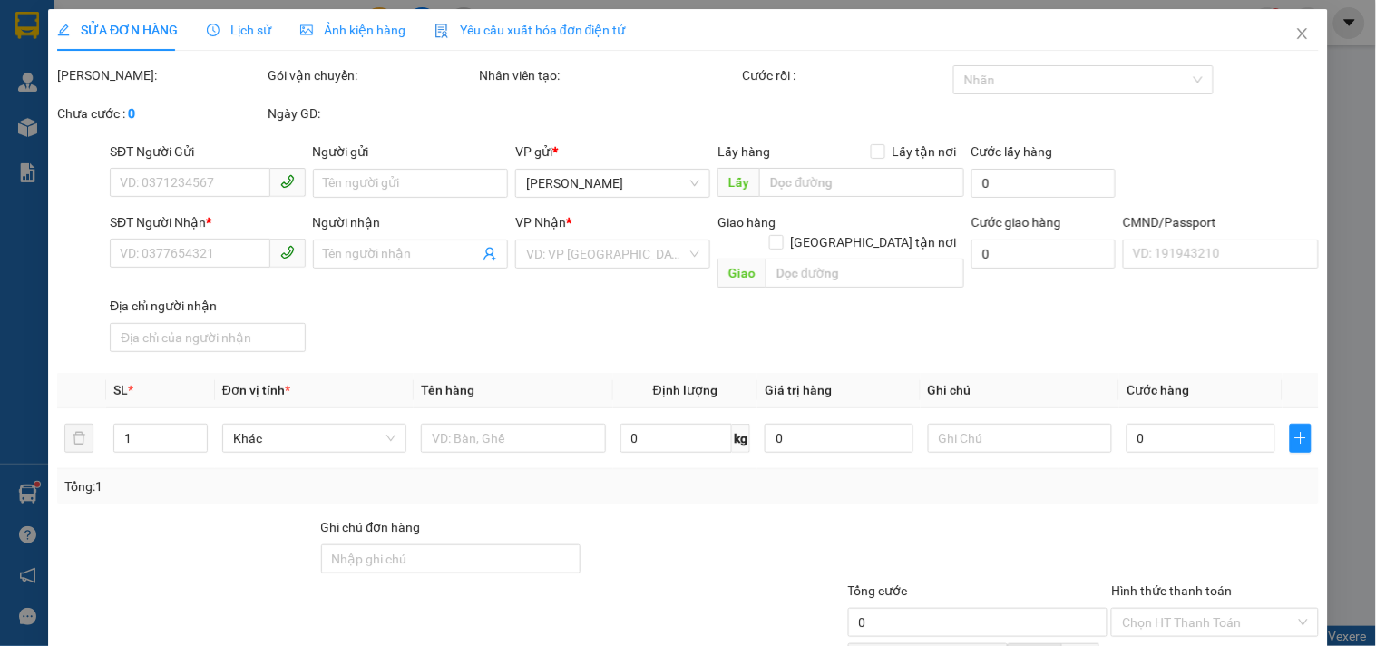
type input "0901312004"
type input "TRÙM FOOD"
type input "0377071076"
type input "CHÂU"
type input "KNM"
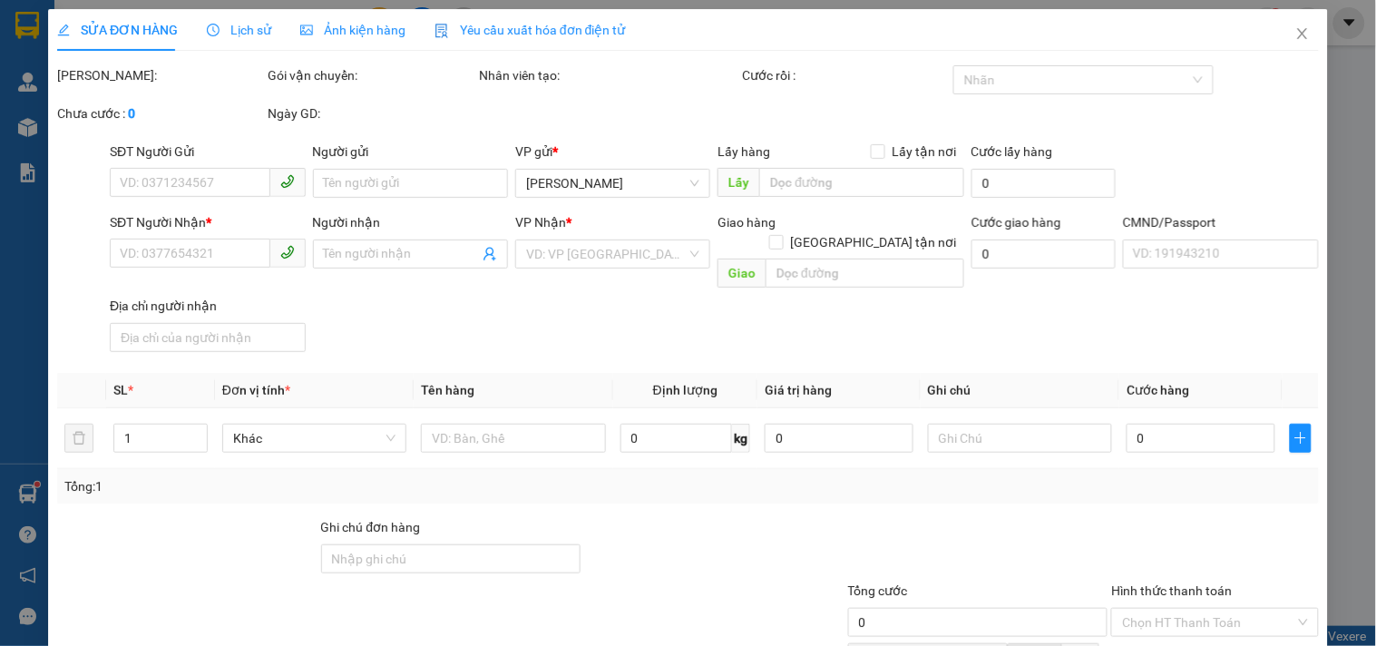
type input "35.000"
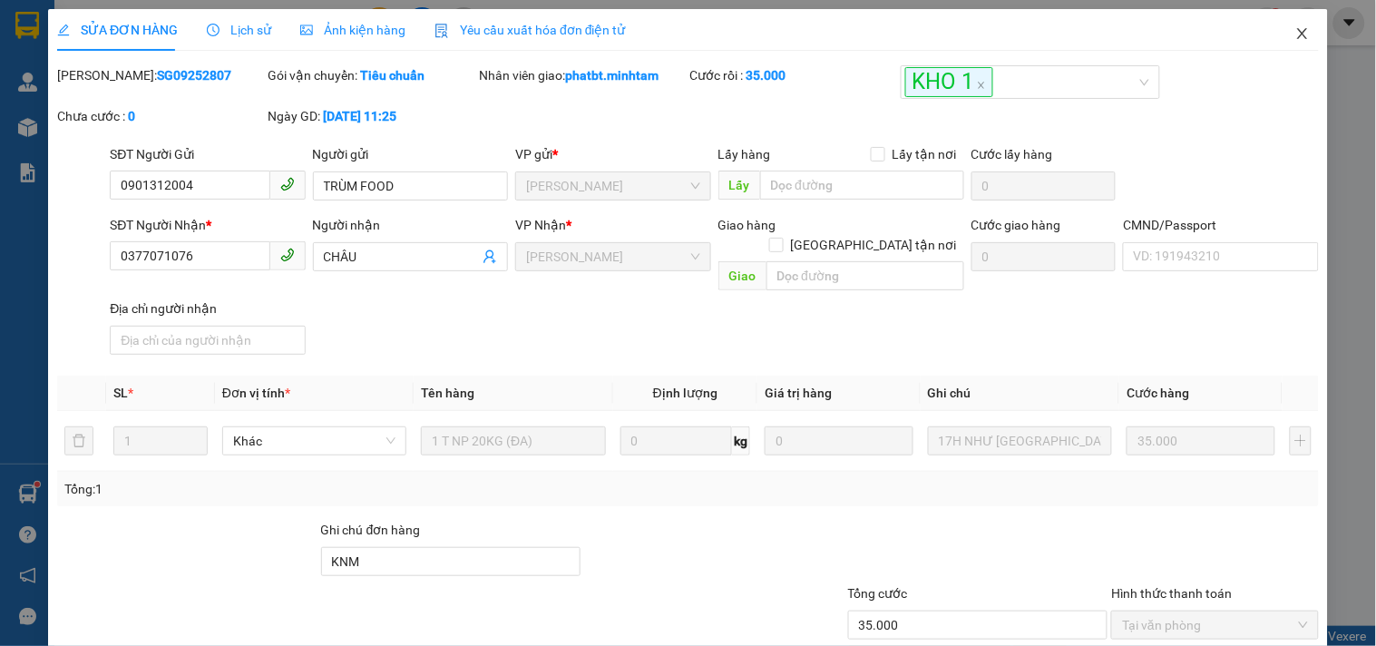
click at [1298, 27] on span "Close" at bounding box center [1302, 34] width 51 height 51
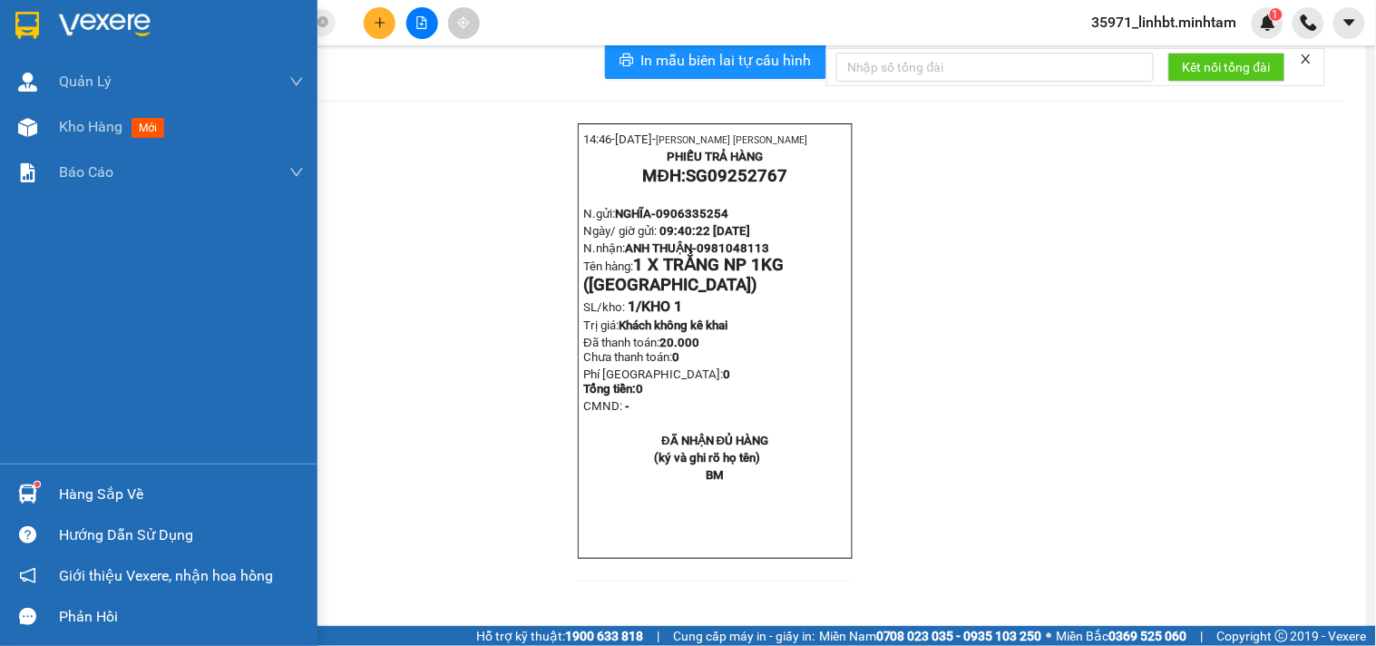
click at [23, 490] on img at bounding box center [27, 493] width 19 height 19
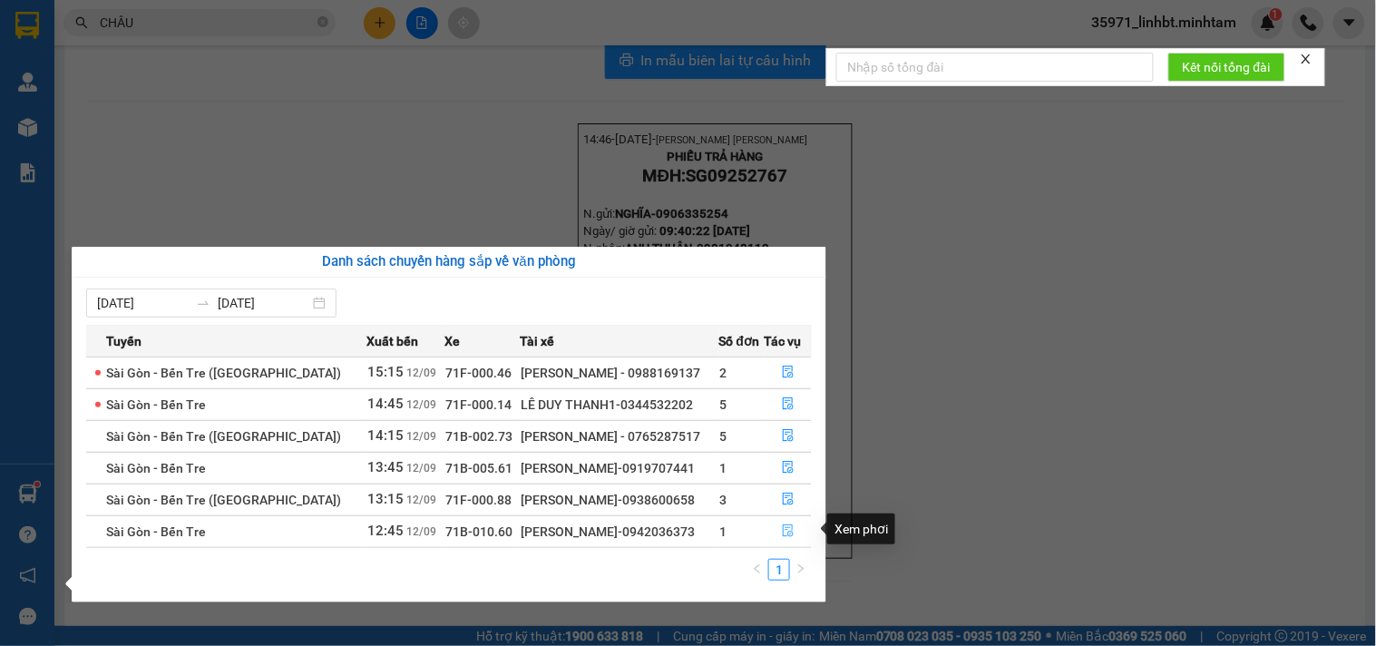
click at [791, 532] on button "button" at bounding box center [789, 531] width 46 height 29
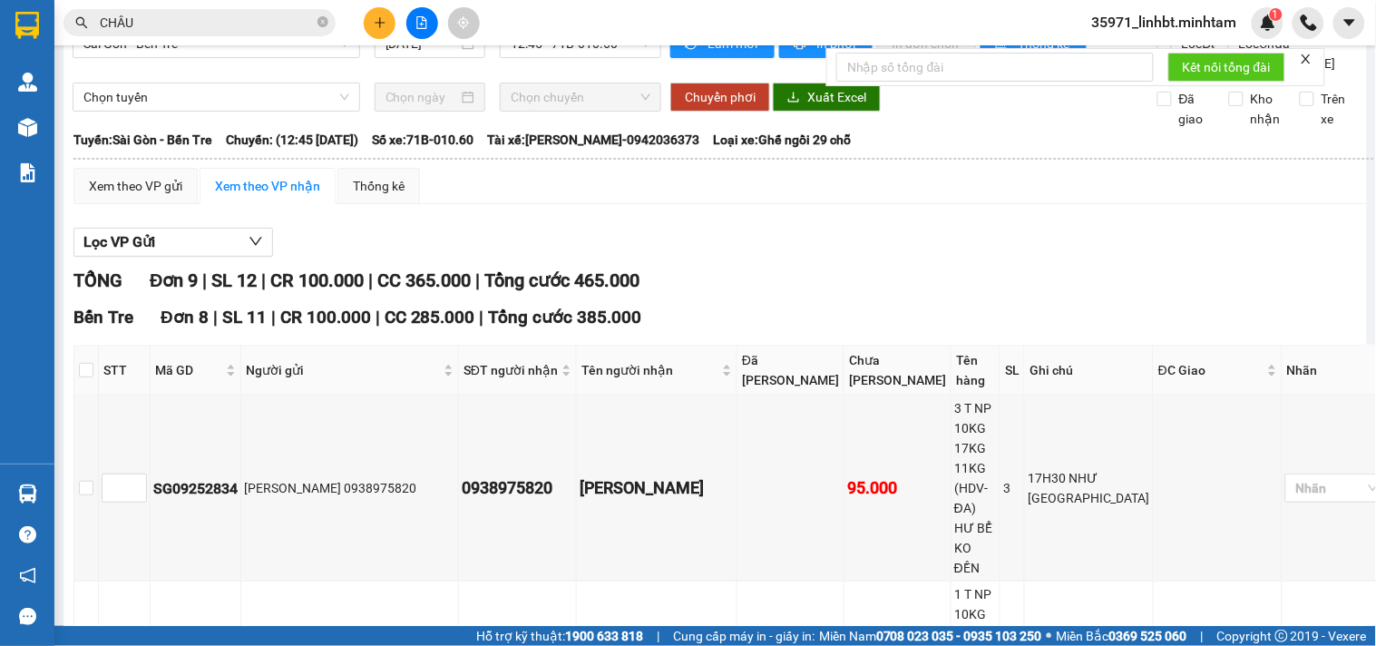
click at [195, 24] on input "CHÂU" at bounding box center [207, 23] width 214 height 20
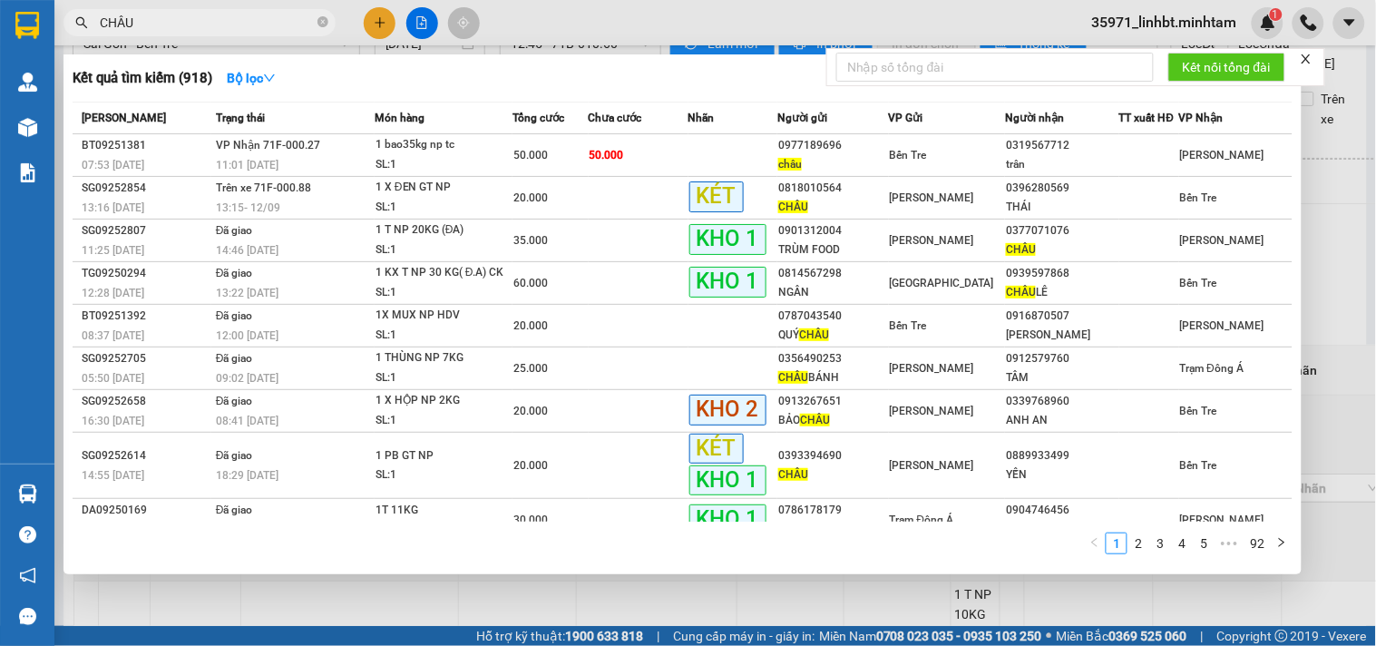
click at [195, 24] on input "CHÂU" at bounding box center [207, 23] width 214 height 20
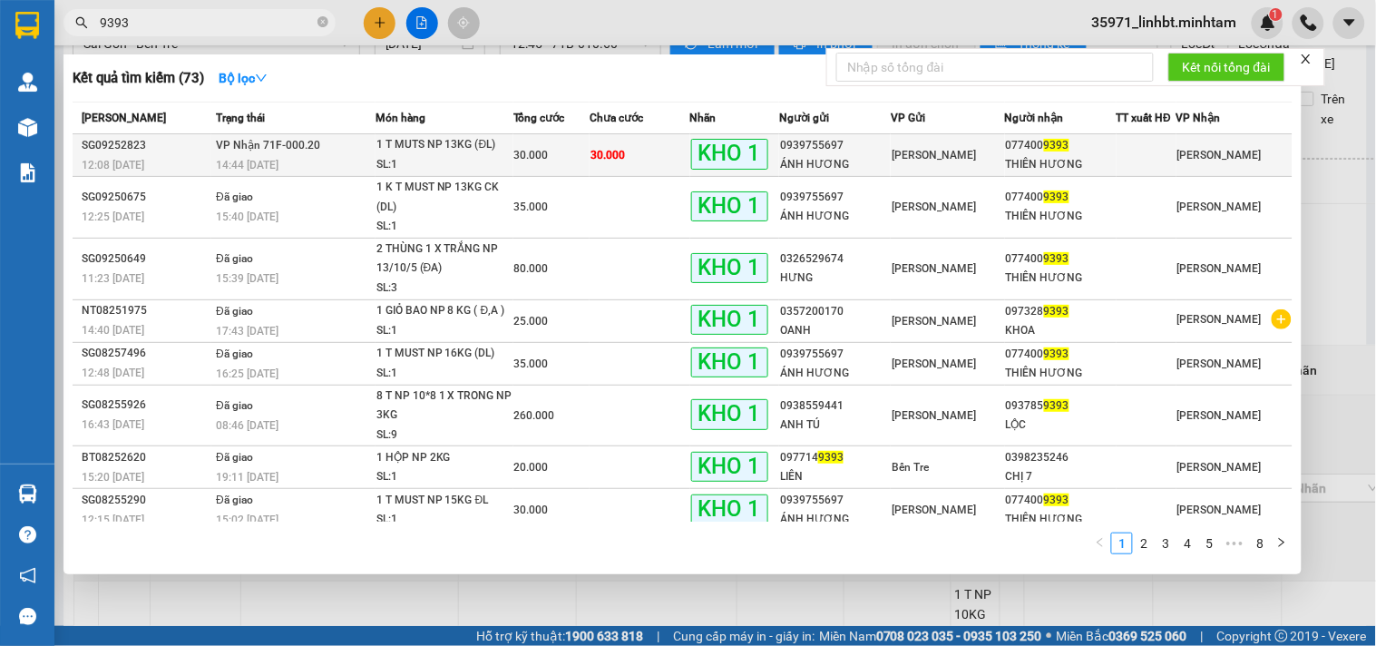
type input "9393"
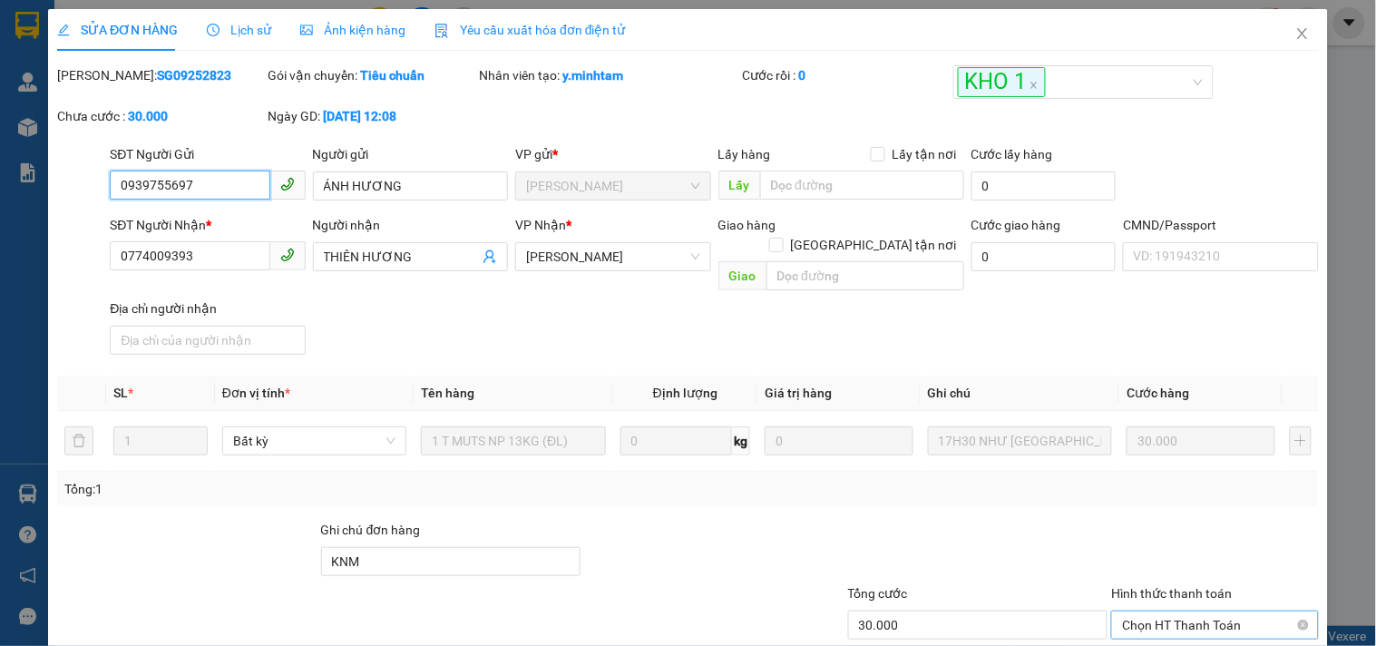
click at [1149, 611] on span "Chọn HT Thanh Toán" at bounding box center [1214, 624] width 185 height 27
click at [1049, 520] on div at bounding box center [978, 552] width 264 height 64
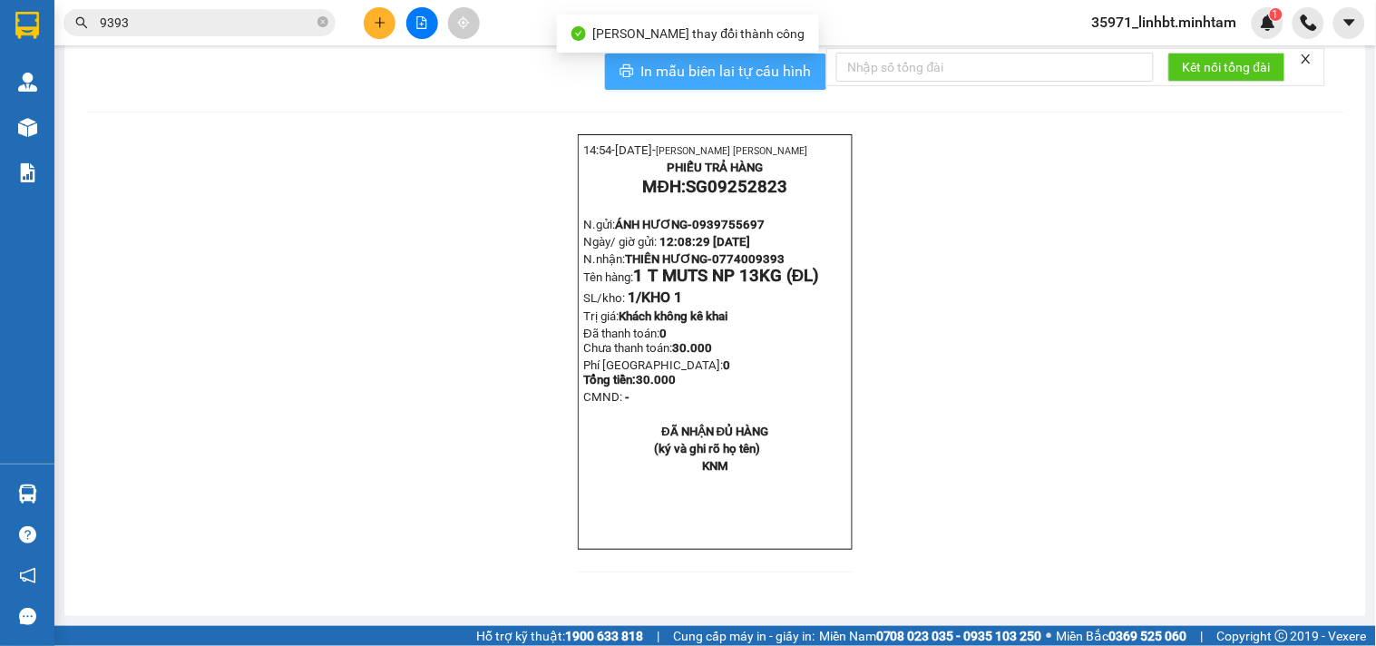
click at [774, 83] on span "In mẫu biên lai tự cấu hình" at bounding box center [726, 71] width 171 height 23
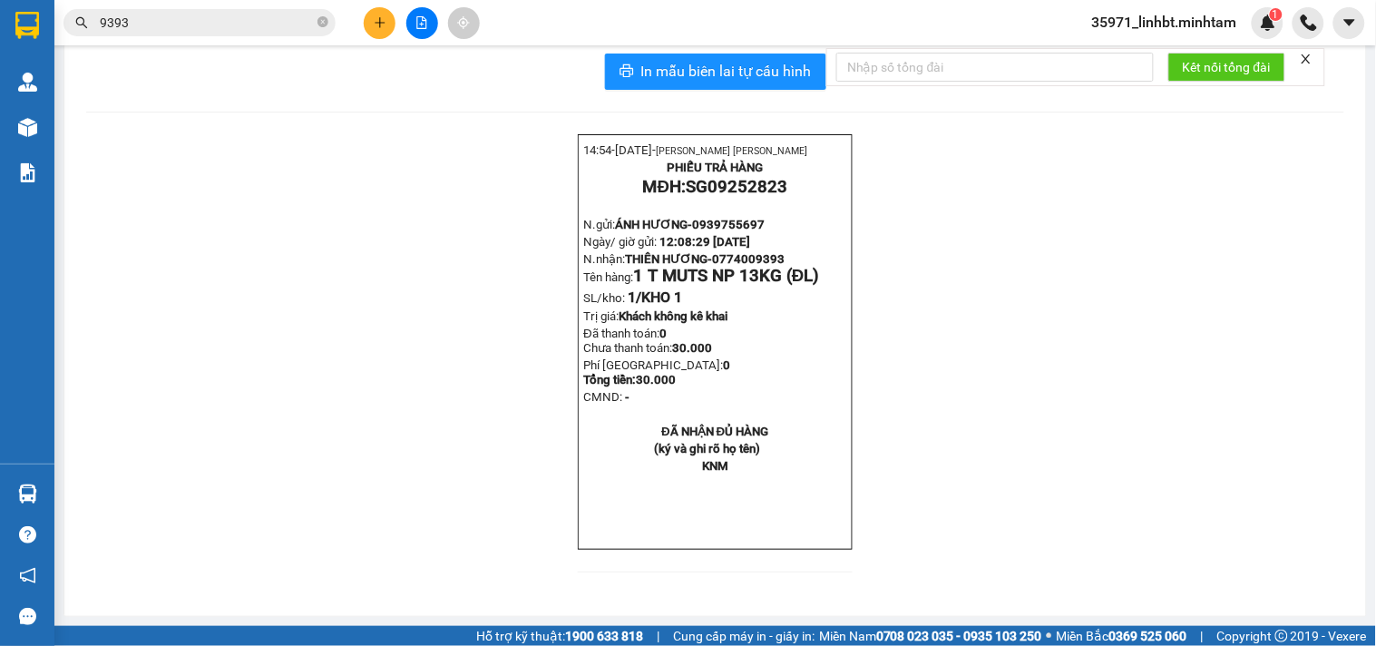
click at [191, 13] on input "9393" at bounding box center [207, 23] width 214 height 20
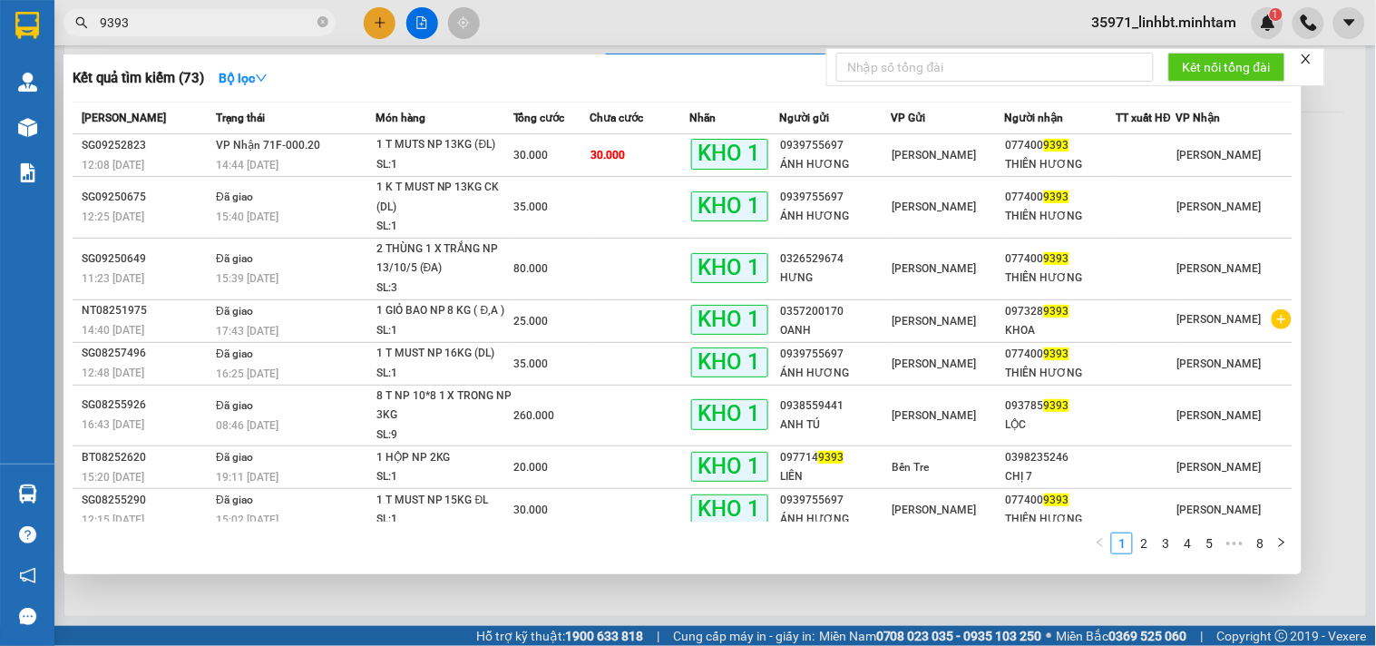
click at [191, 13] on input "9393" at bounding box center [207, 23] width 214 height 20
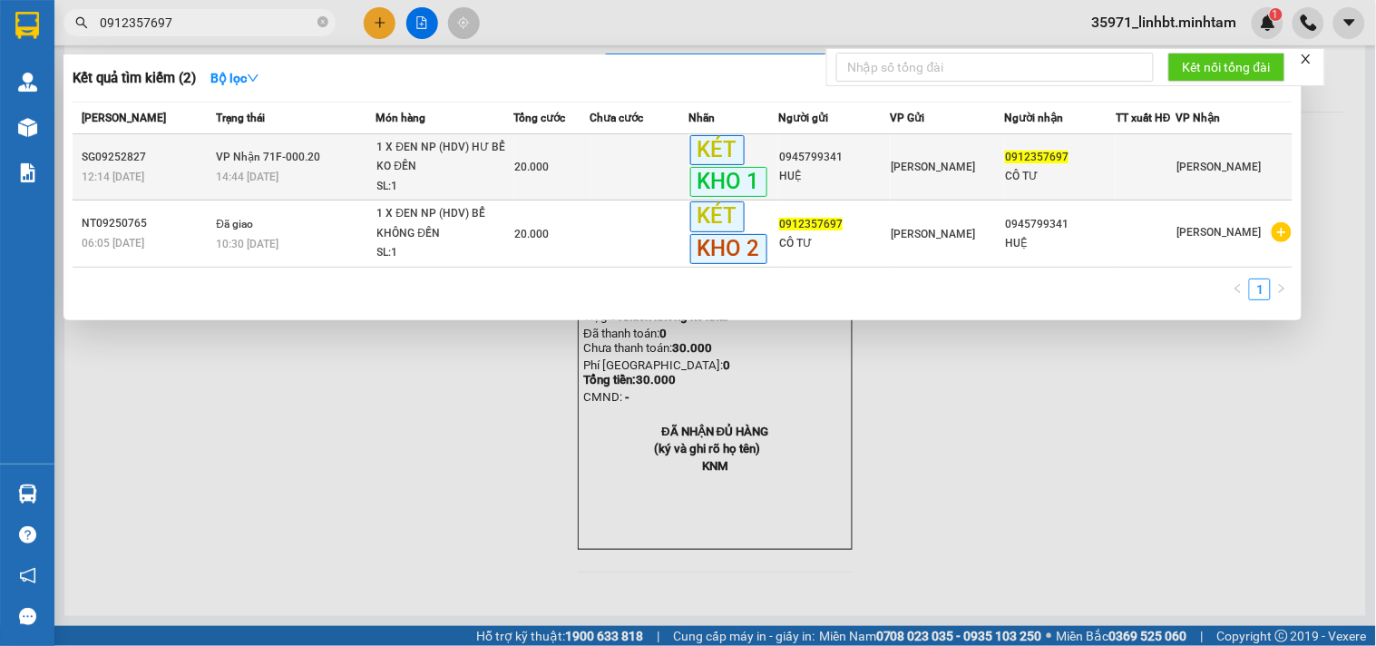
type input "0912357697"
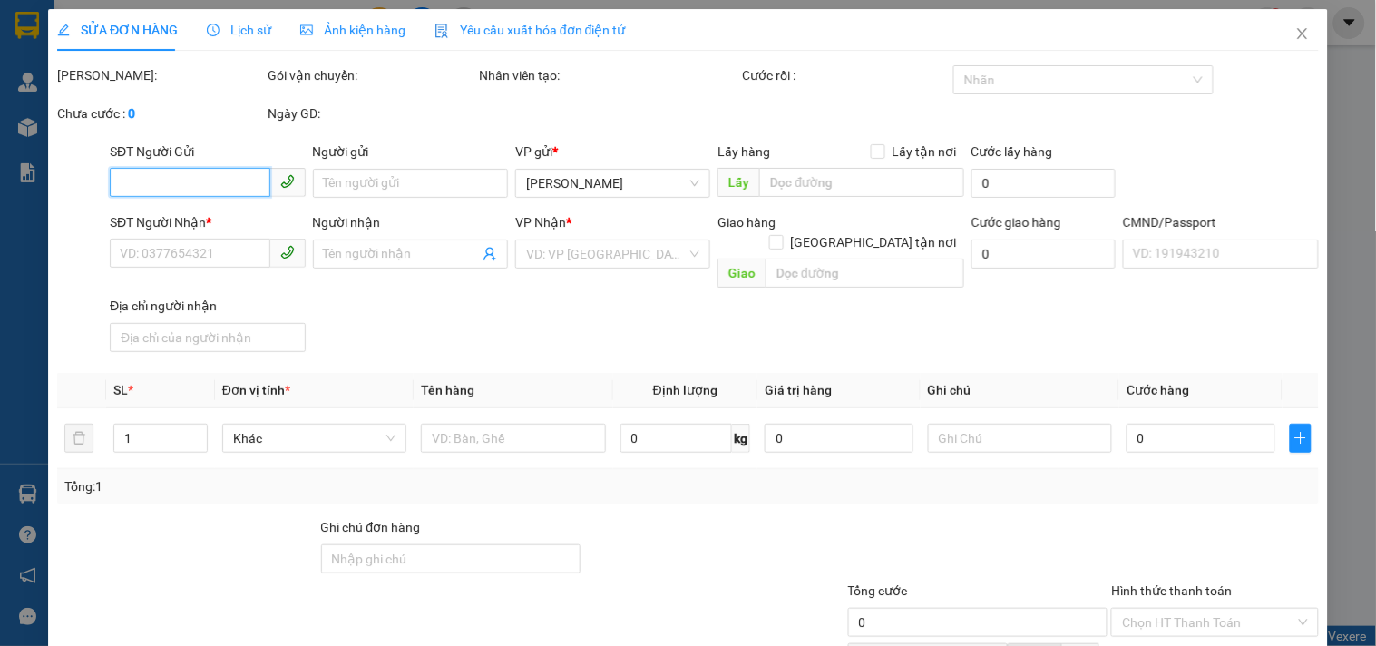
type input "0945799341"
type input "HUỆ"
type input "0912357697"
type input "CÔ TƯ"
type input "KNM"
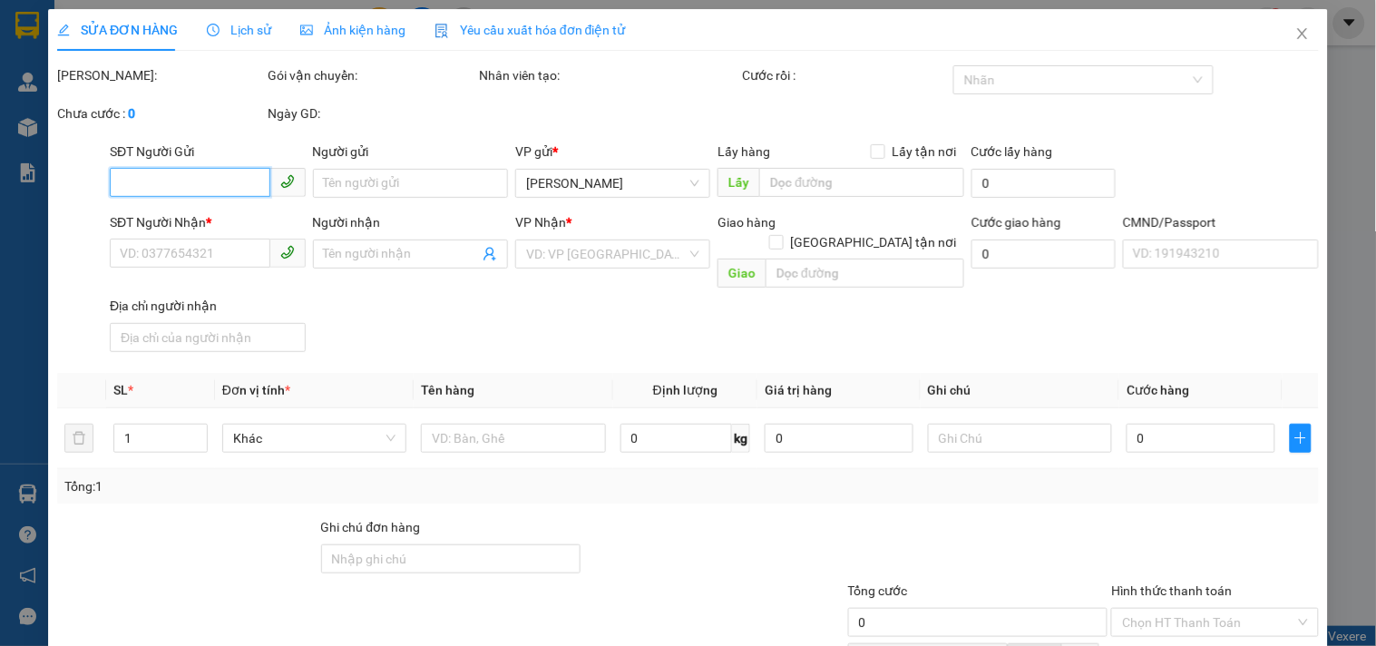
type input "20.000"
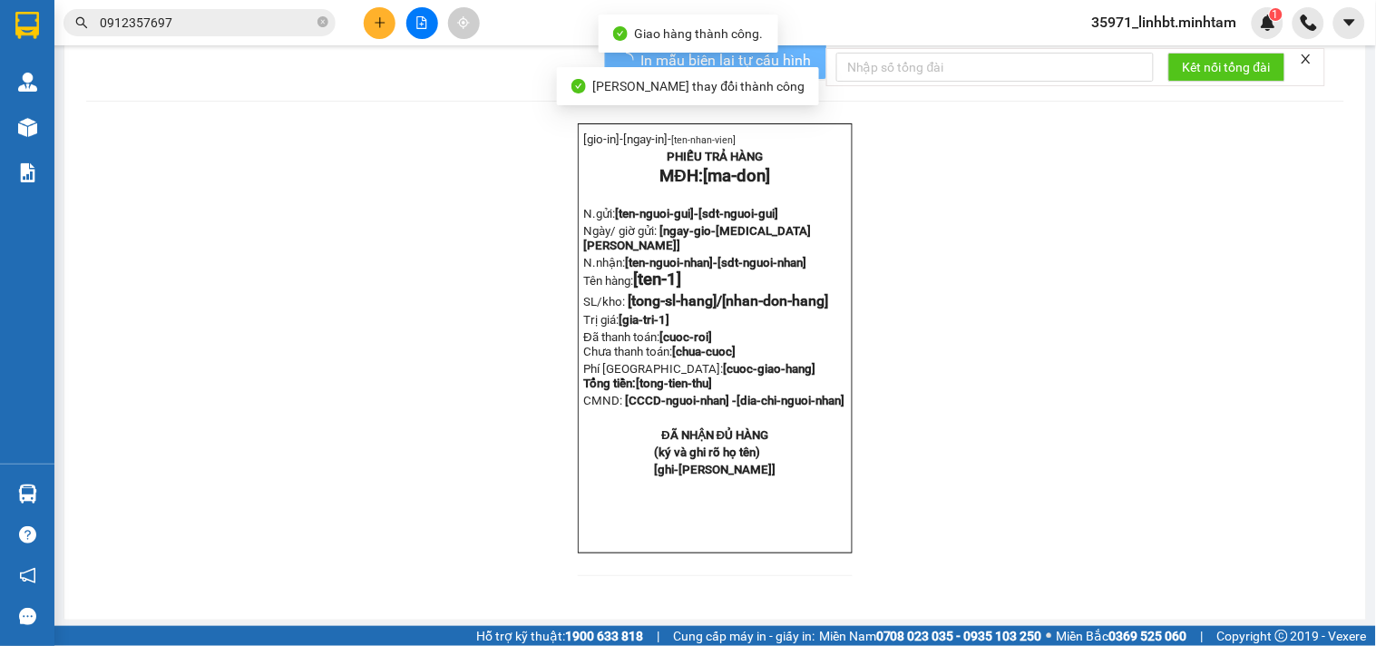
click at [1288, 593] on div "[gio-in]- [ngay-in]- [ten-nhan-vien] PHIẾU TRẢ HÀNG MĐH: [ma-don] N.gửi: [ten-n…" at bounding box center [715, 360] width 1258 height 474
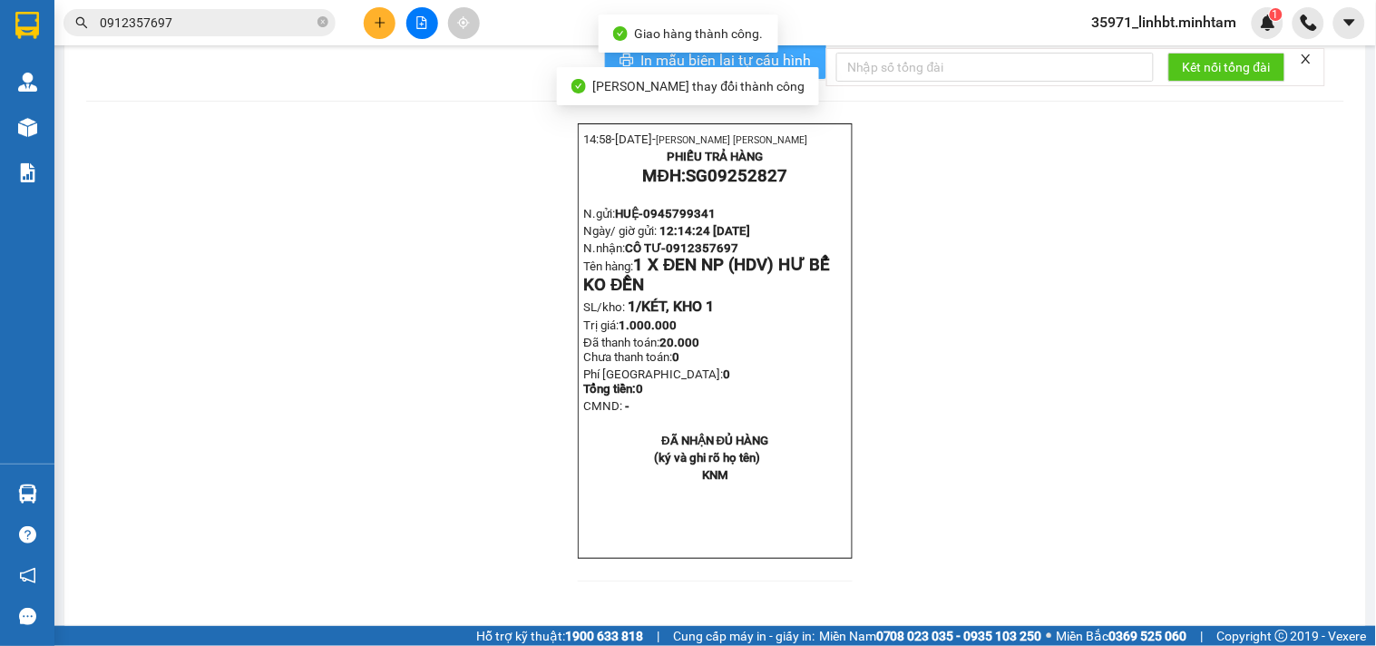
click at [808, 79] on button "In mẫu biên lai tự cấu hình" at bounding box center [715, 61] width 221 height 36
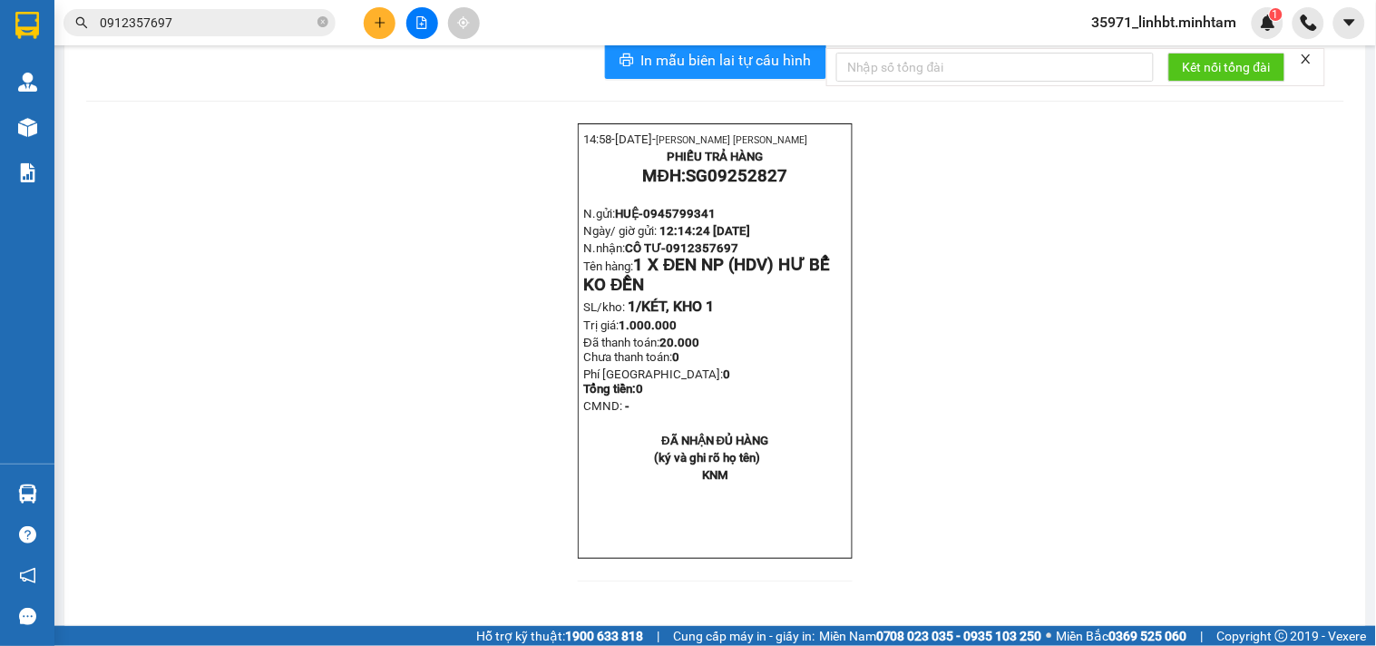
click at [193, 23] on input "0912357697" at bounding box center [207, 23] width 214 height 20
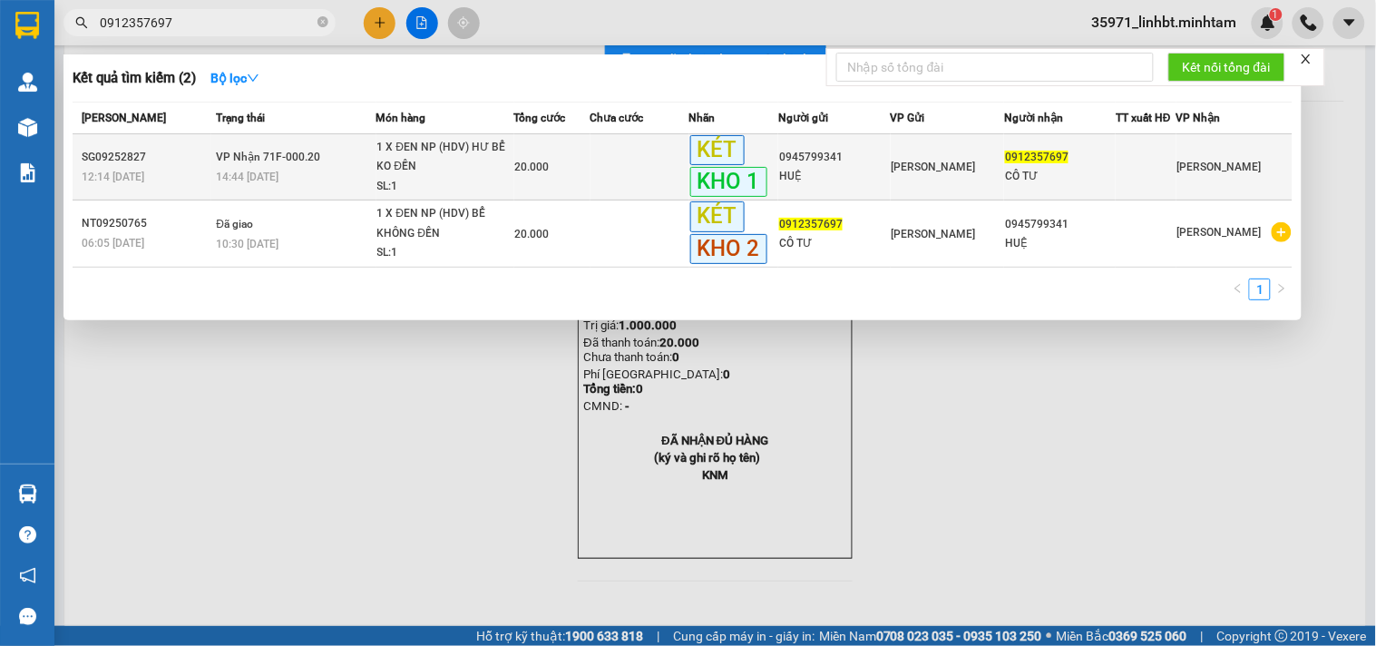
click at [682, 146] on td at bounding box center [640, 167] width 99 height 66
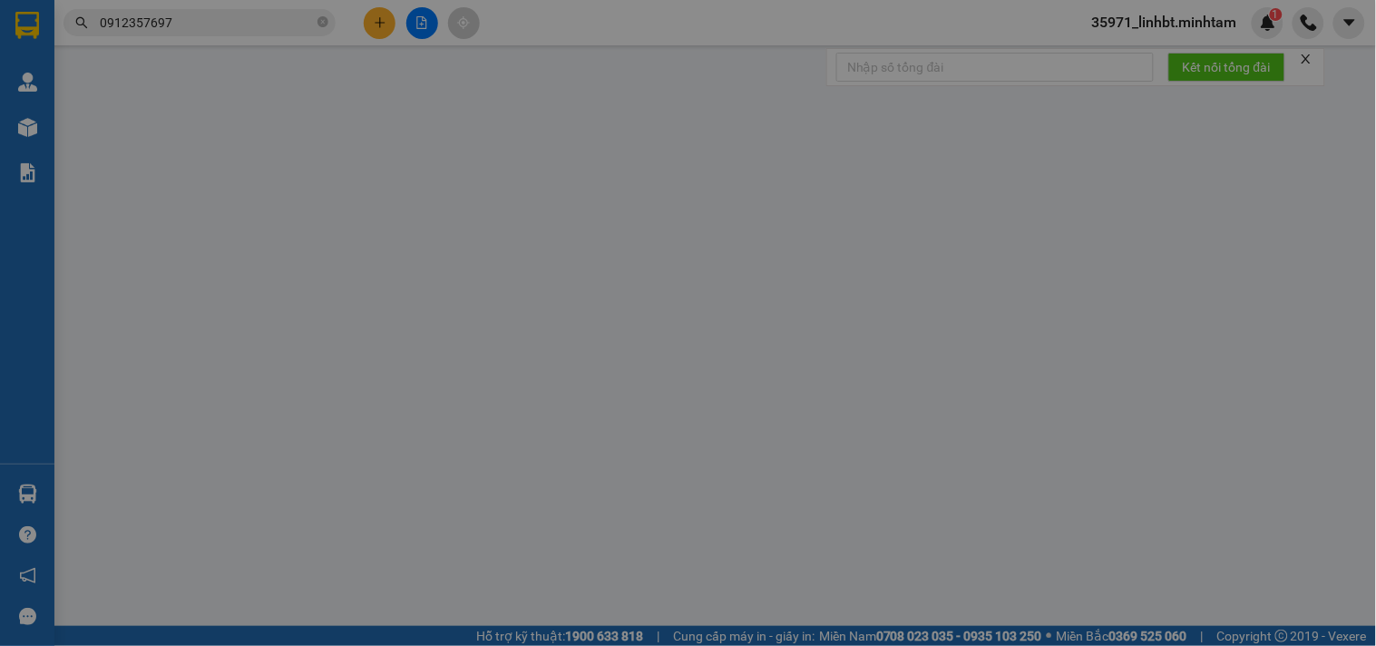
type input "0945799341"
type input "HUỆ"
type input "0912357697"
type input "CÔ TƯ"
type input "KNM"
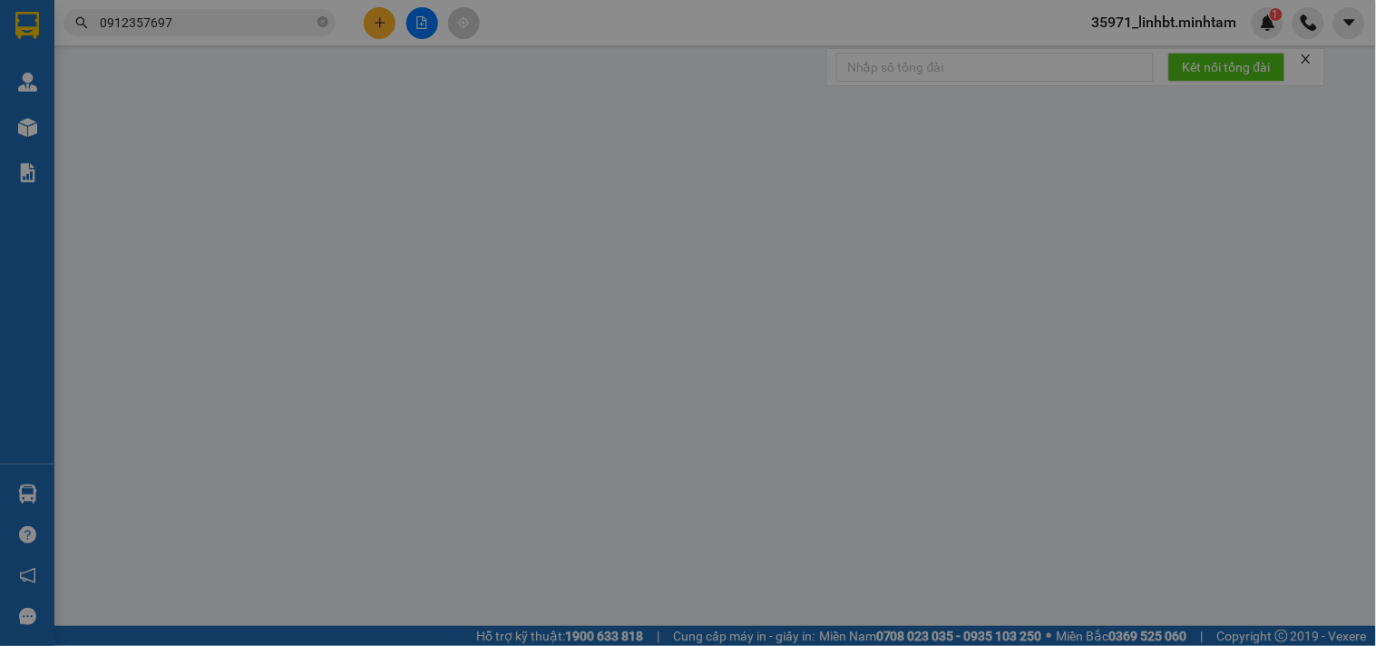
type input "20.000"
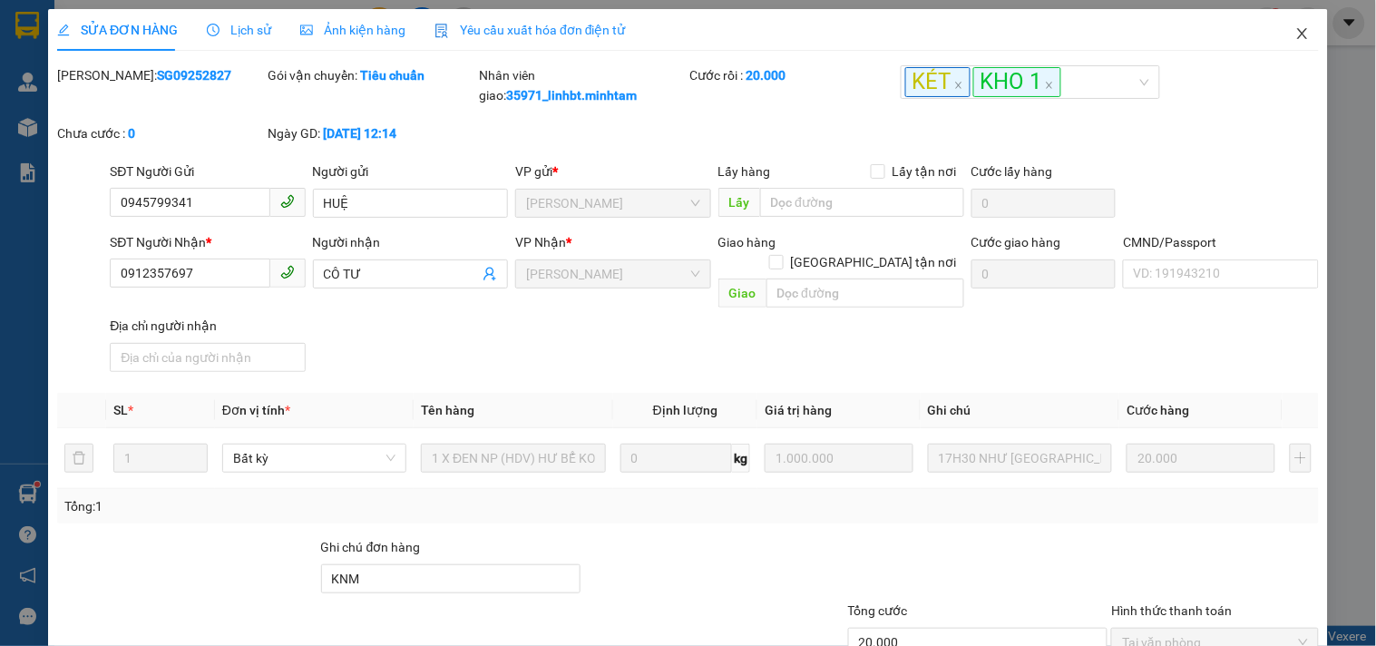
click at [1297, 31] on icon "close" at bounding box center [1302, 33] width 10 height 11
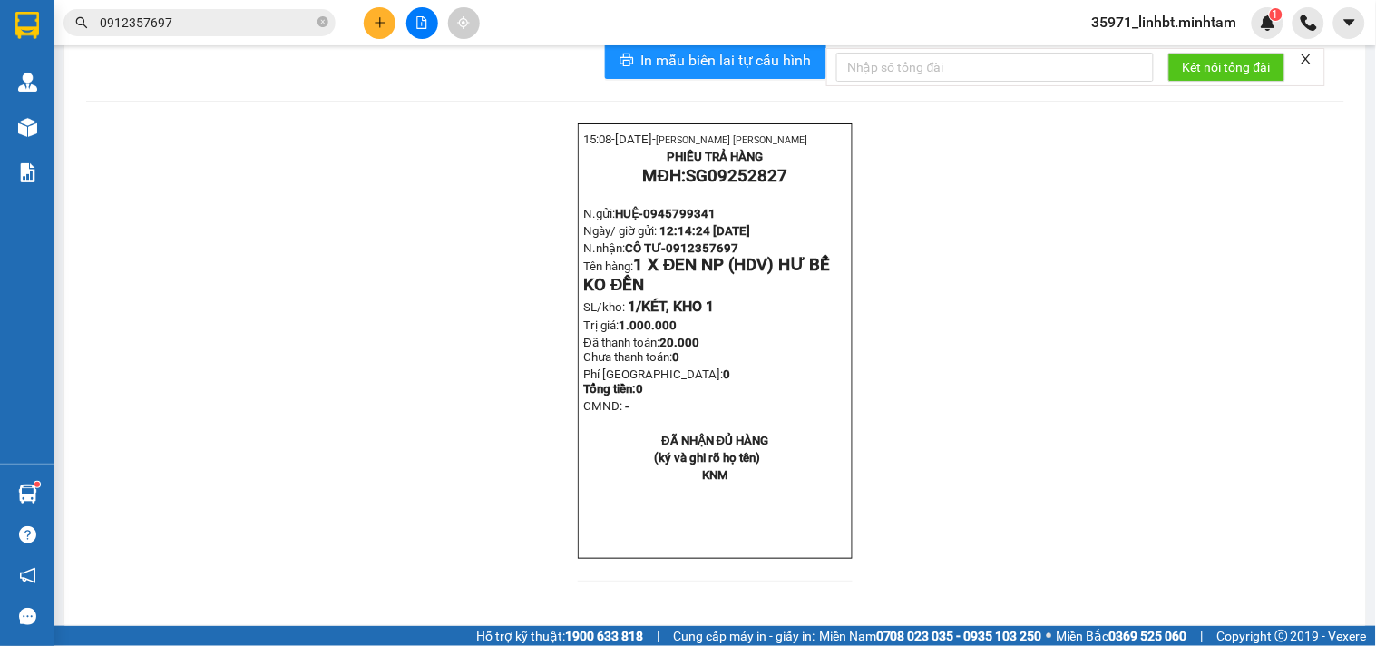
click at [248, 23] on input "0912357697" at bounding box center [207, 23] width 214 height 20
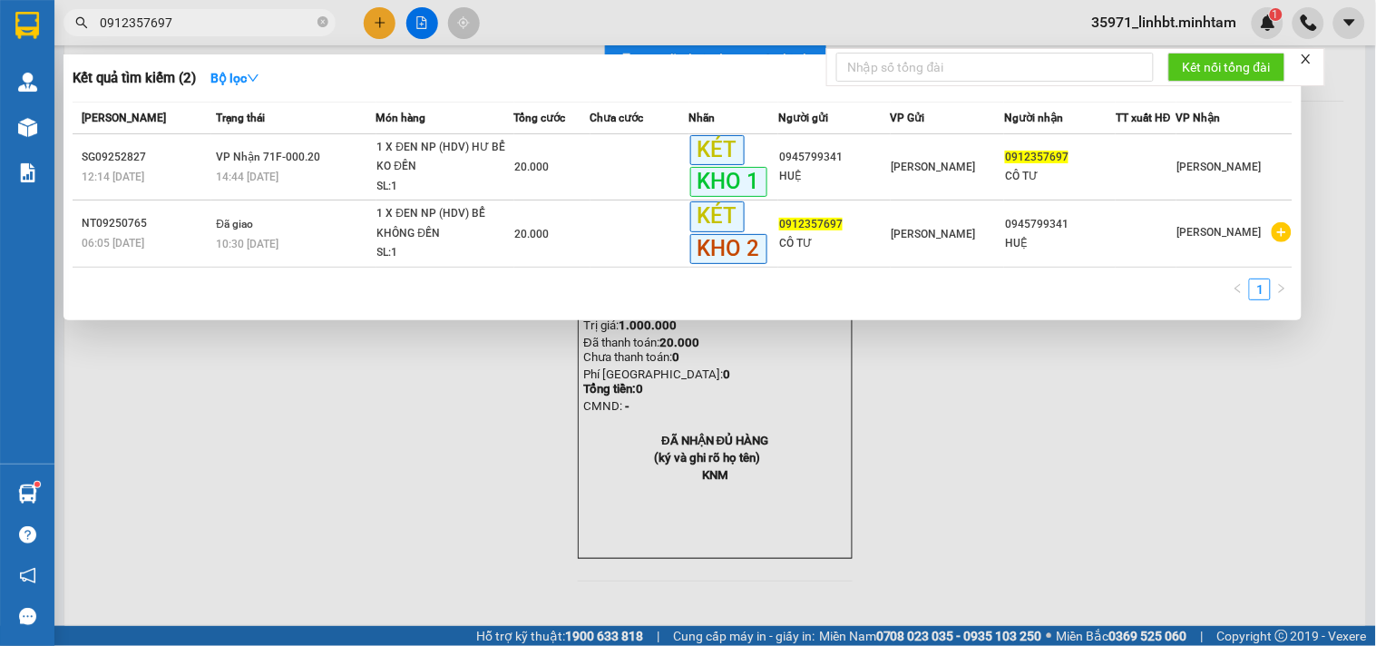
click at [248, 23] on input "0912357697" at bounding box center [207, 23] width 214 height 20
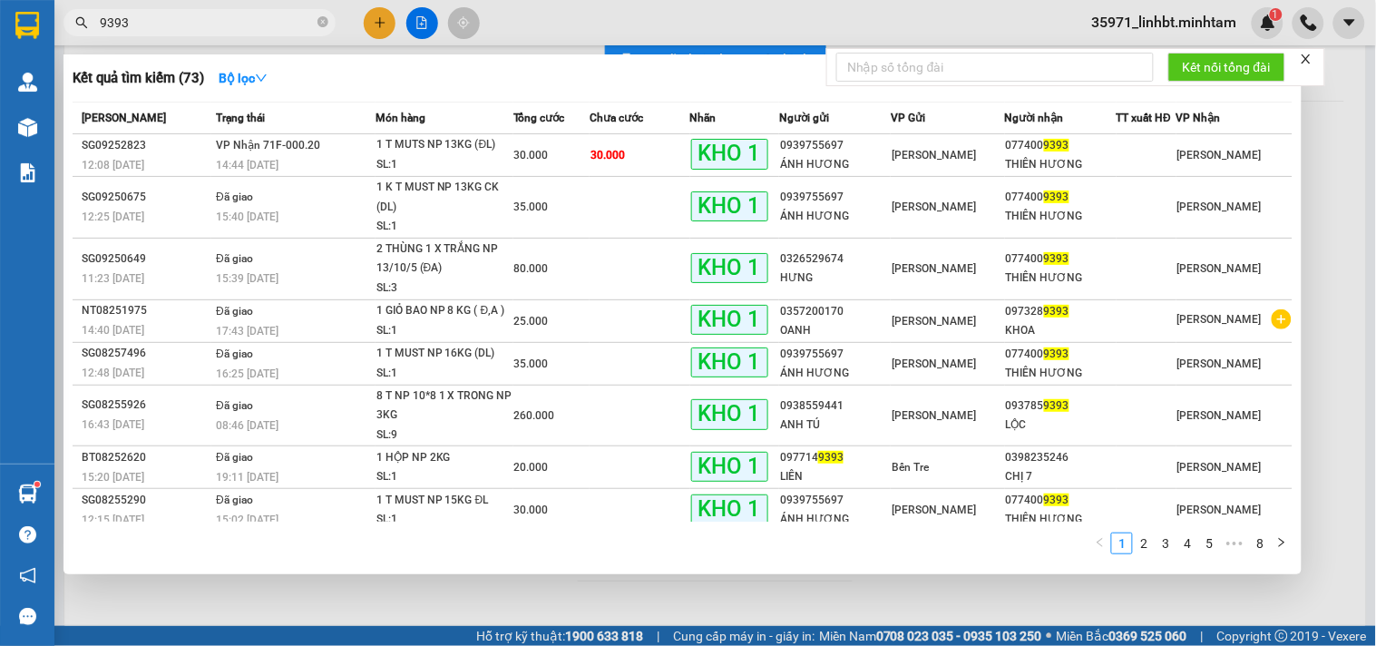
type input "9393"
click at [597, 125] on span "Chưa cước" at bounding box center [617, 118] width 54 height 20
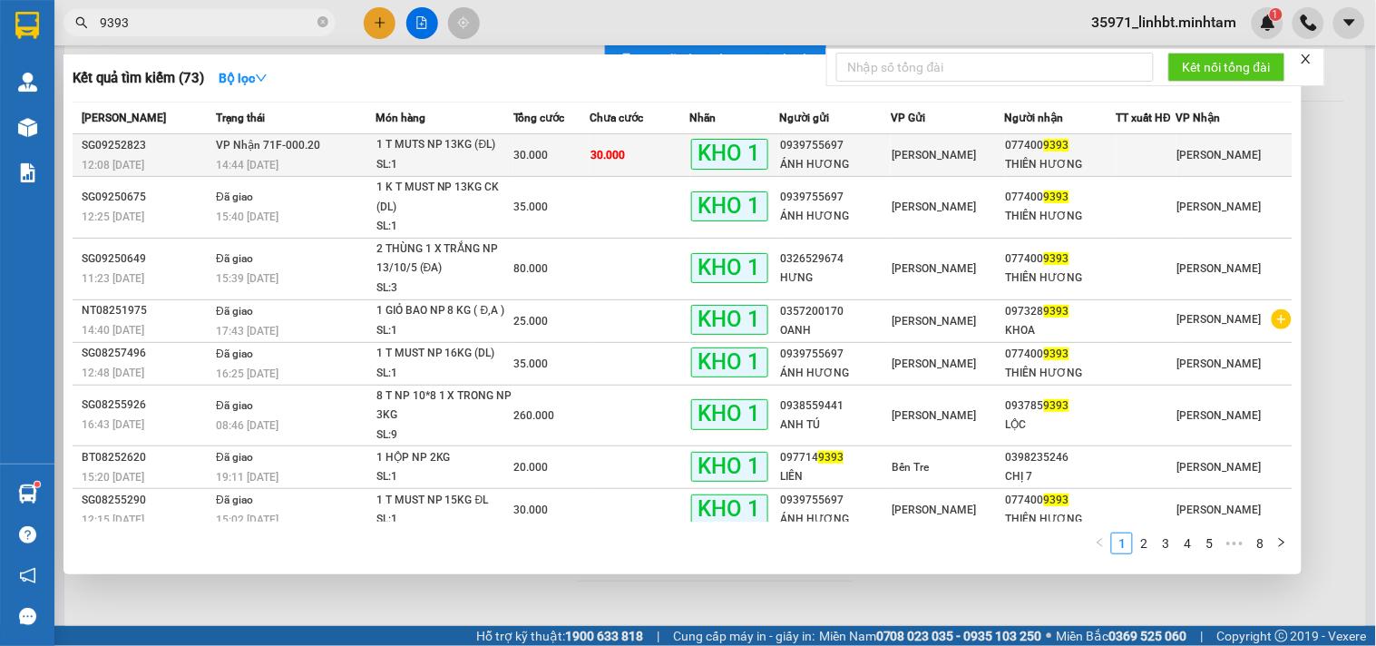
click at [591, 138] on td "30.000" at bounding box center [640, 155] width 100 height 43
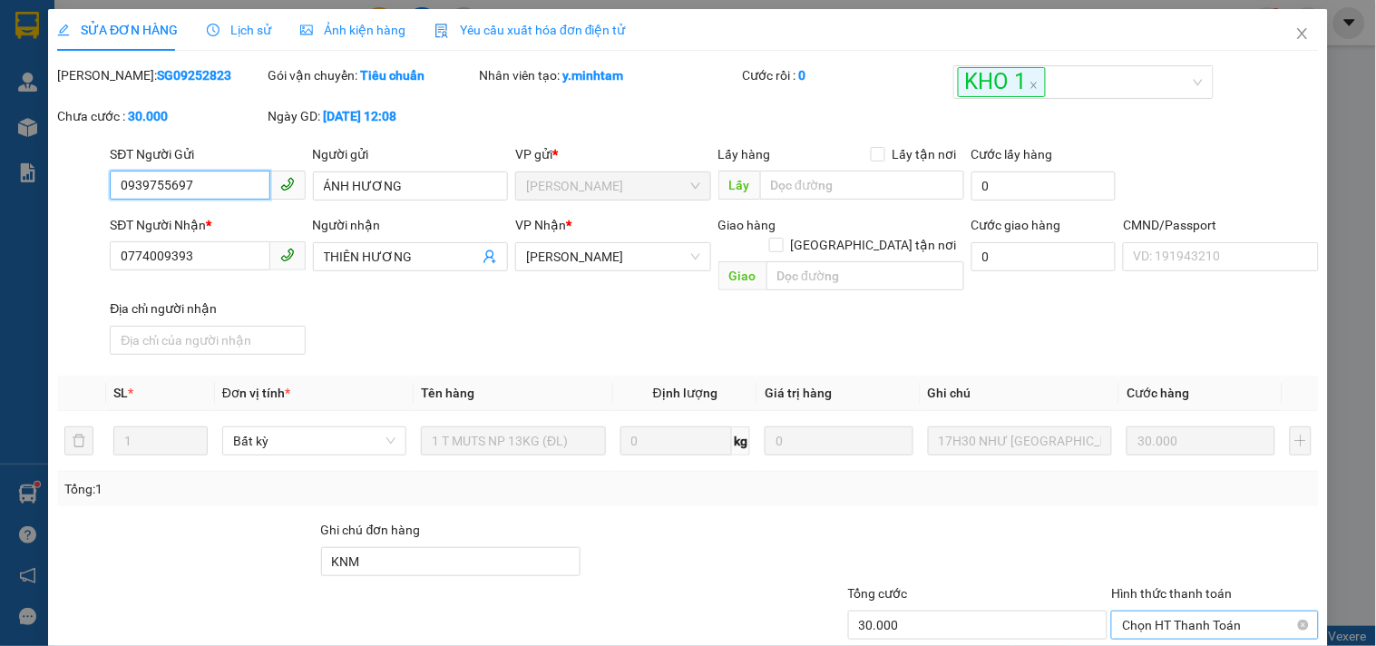
click at [1125, 611] on span "Chọn HT Thanh Toán" at bounding box center [1214, 624] width 185 height 27
click at [1135, 629] on div "Tại văn phòng" at bounding box center [1203, 639] width 183 height 20
type input "0"
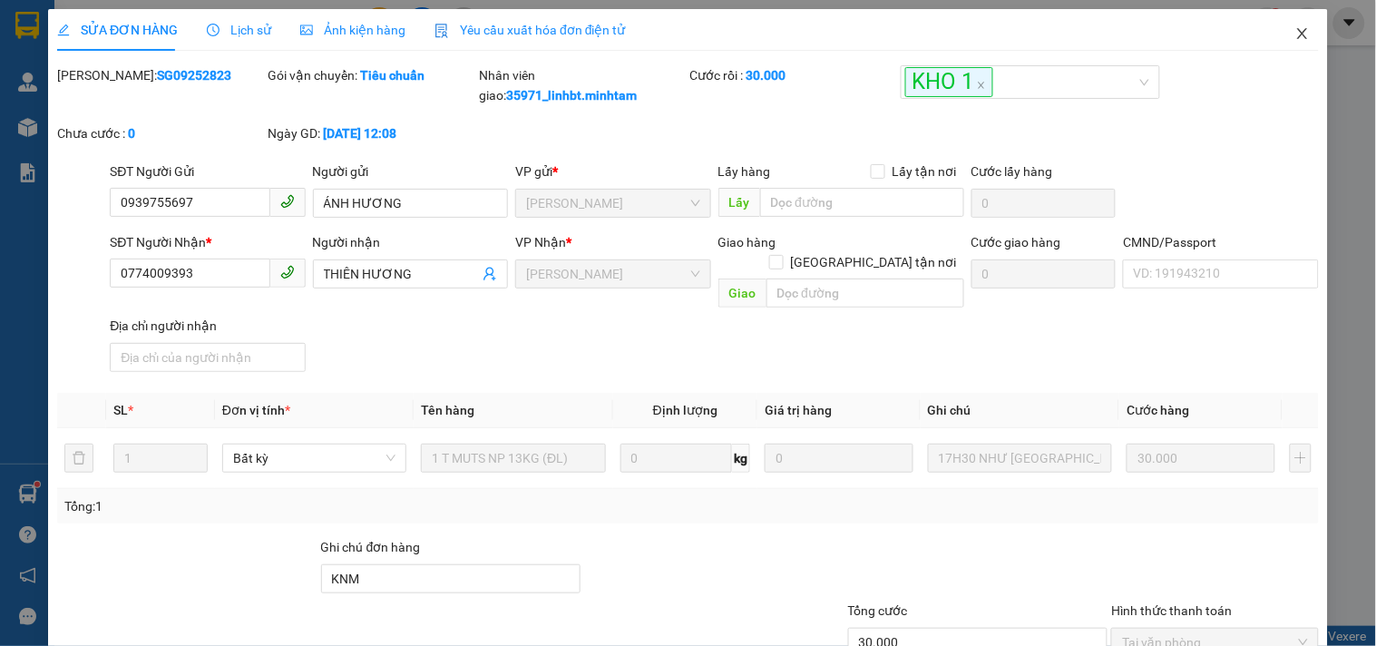
click at [1295, 40] on icon "close" at bounding box center [1302, 33] width 15 height 15
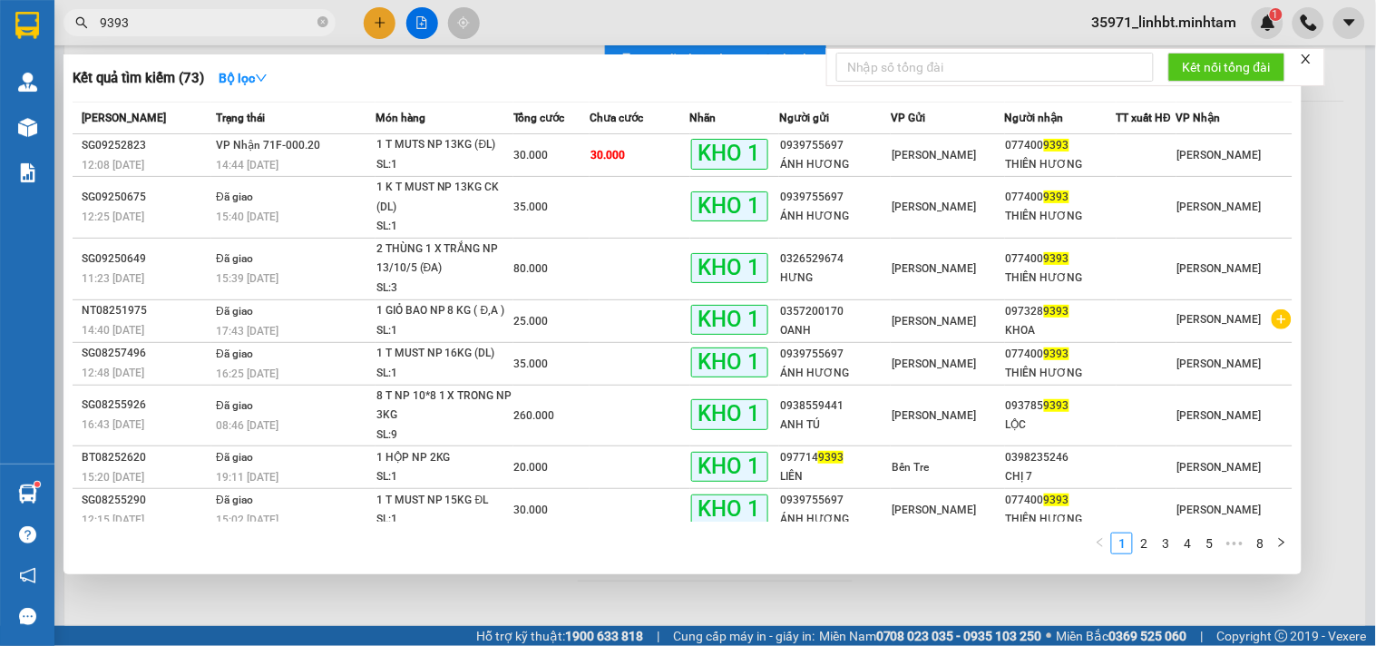
click at [168, 16] on input "9393" at bounding box center [207, 23] width 214 height 20
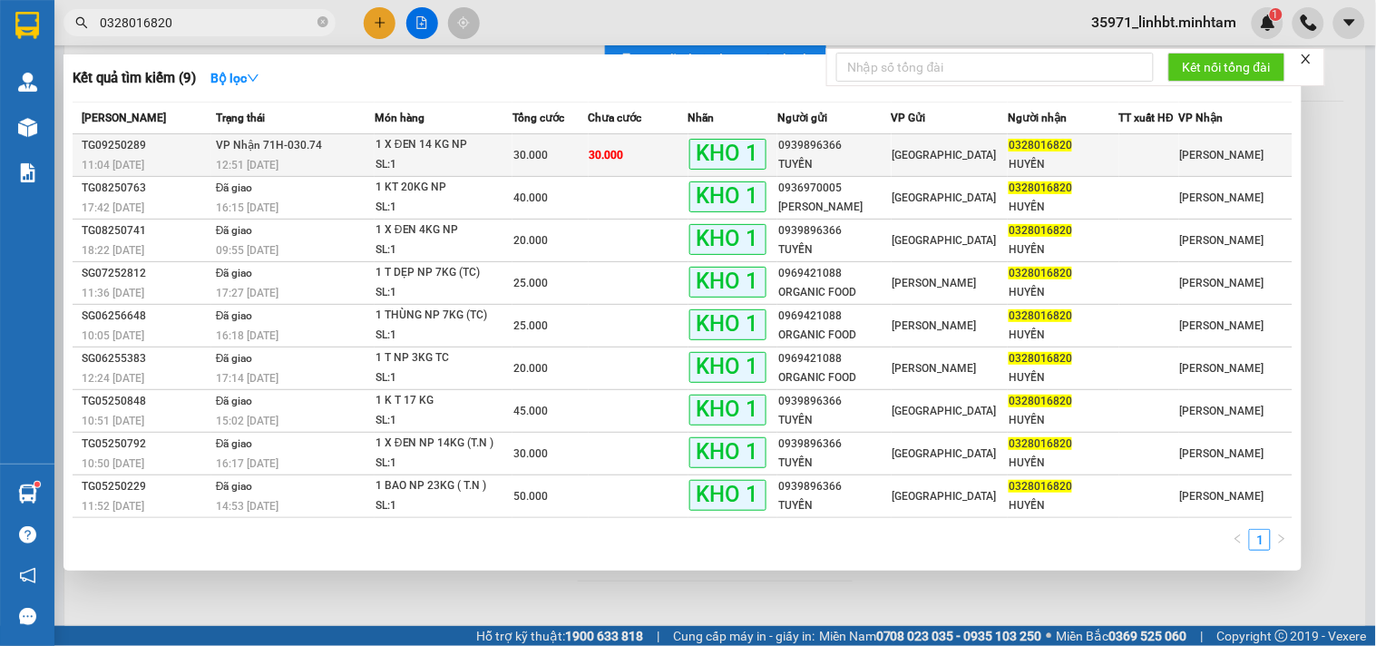
type input "0328016820"
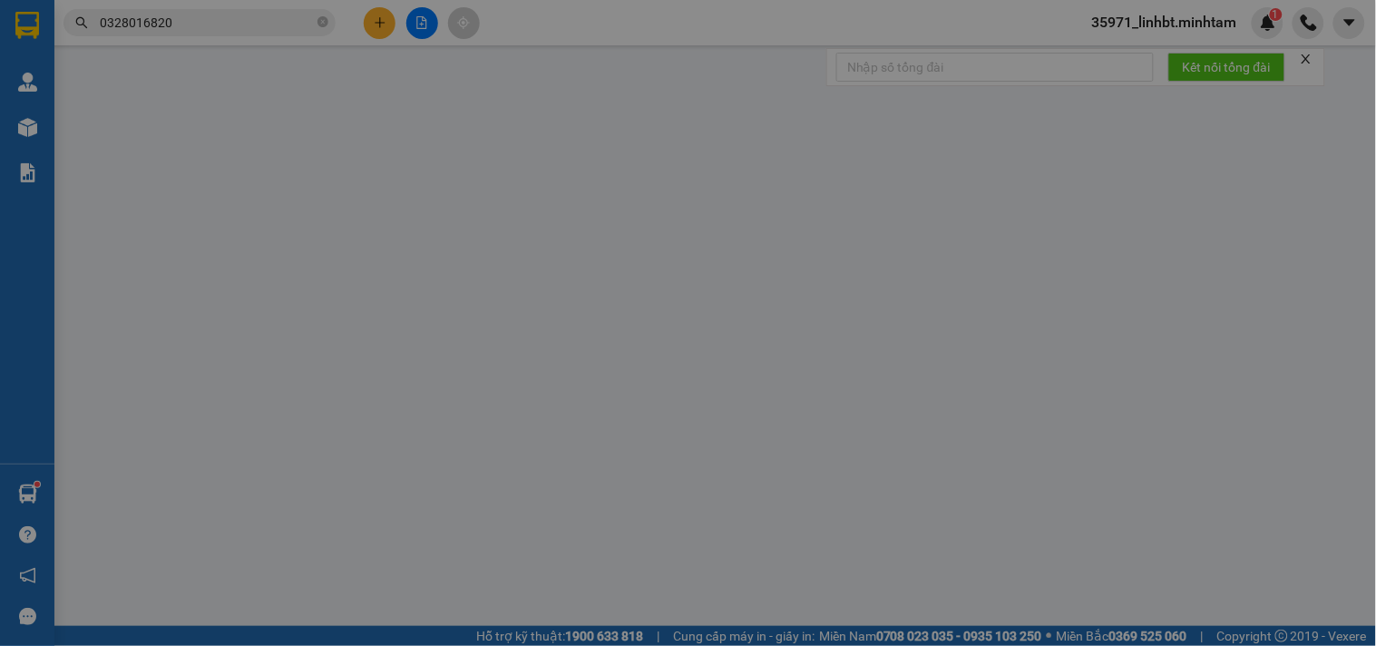
type input "0939896366"
type input "TUYẾN"
type input "0328016820"
type input "HUYỀN"
type input "knm"
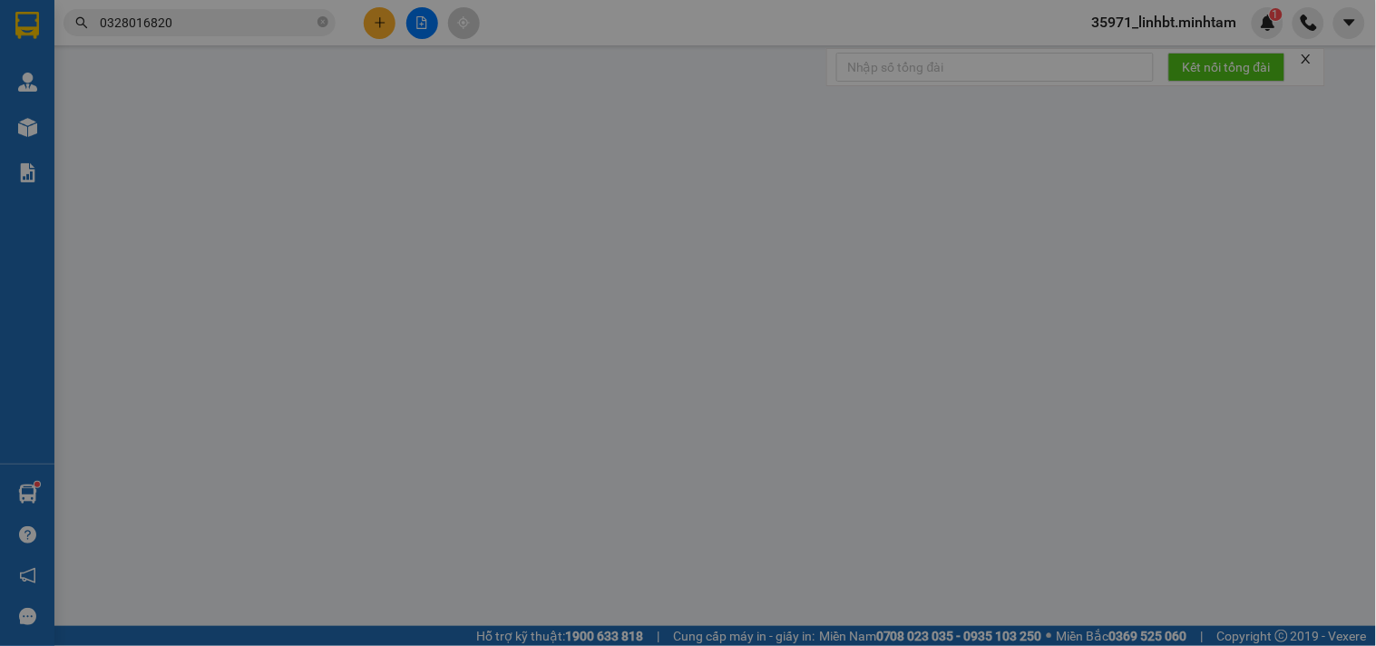
type input "30.000"
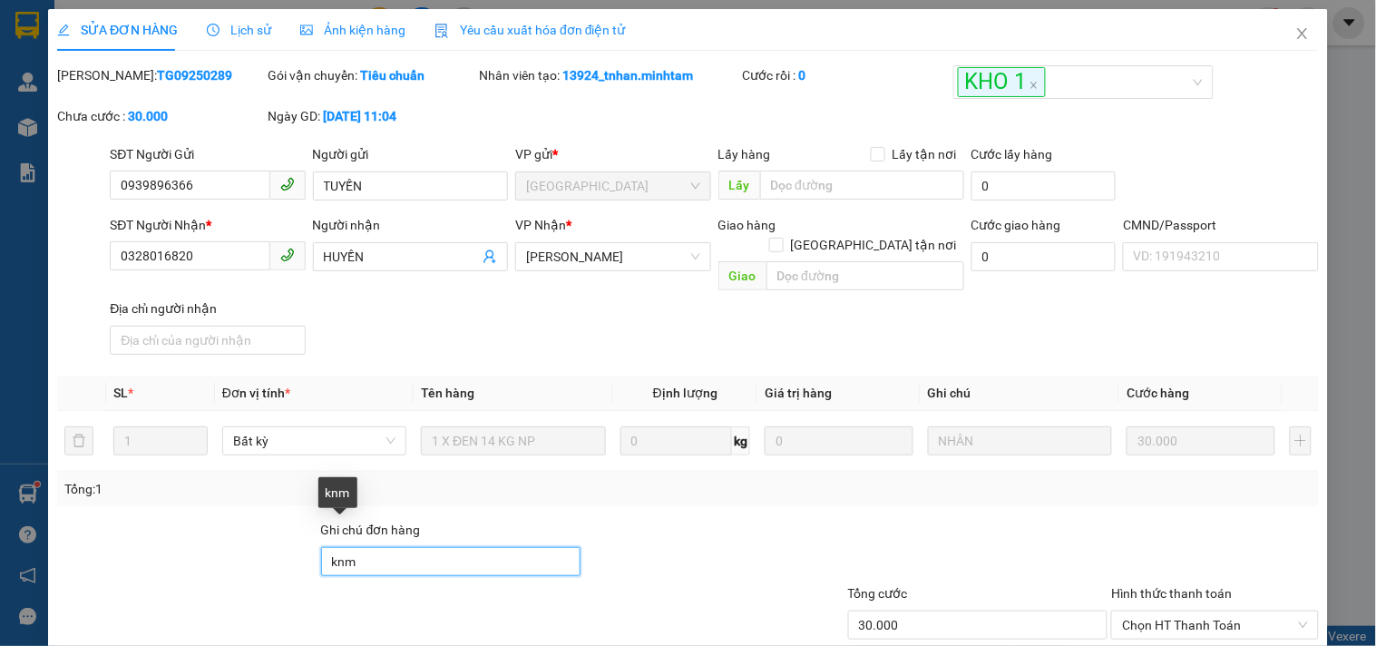
click at [406, 547] on input "knm" at bounding box center [451, 561] width 260 height 29
click at [1243, 611] on span "Chọn HT Thanh Toán" at bounding box center [1214, 624] width 185 height 27
type input "knm/ THẾ NHÂN DÙM"
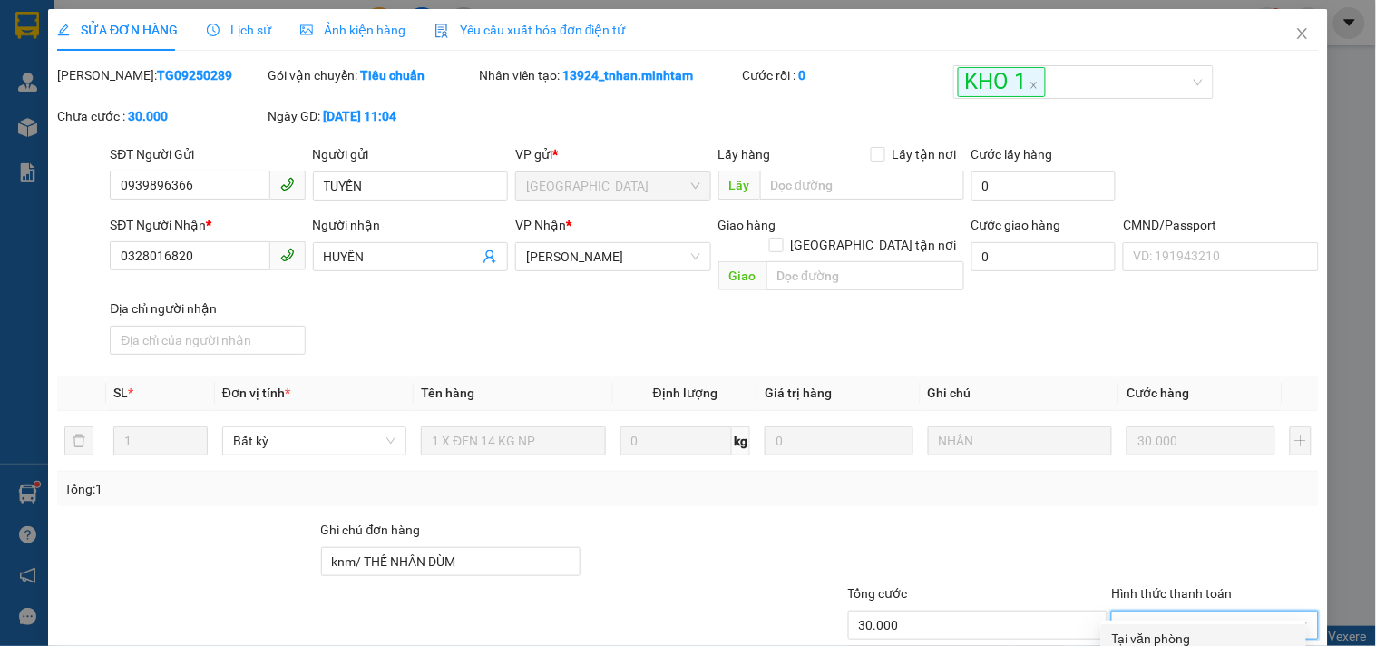
click at [1195, 629] on div "Tại văn phòng" at bounding box center [1203, 639] width 183 height 20
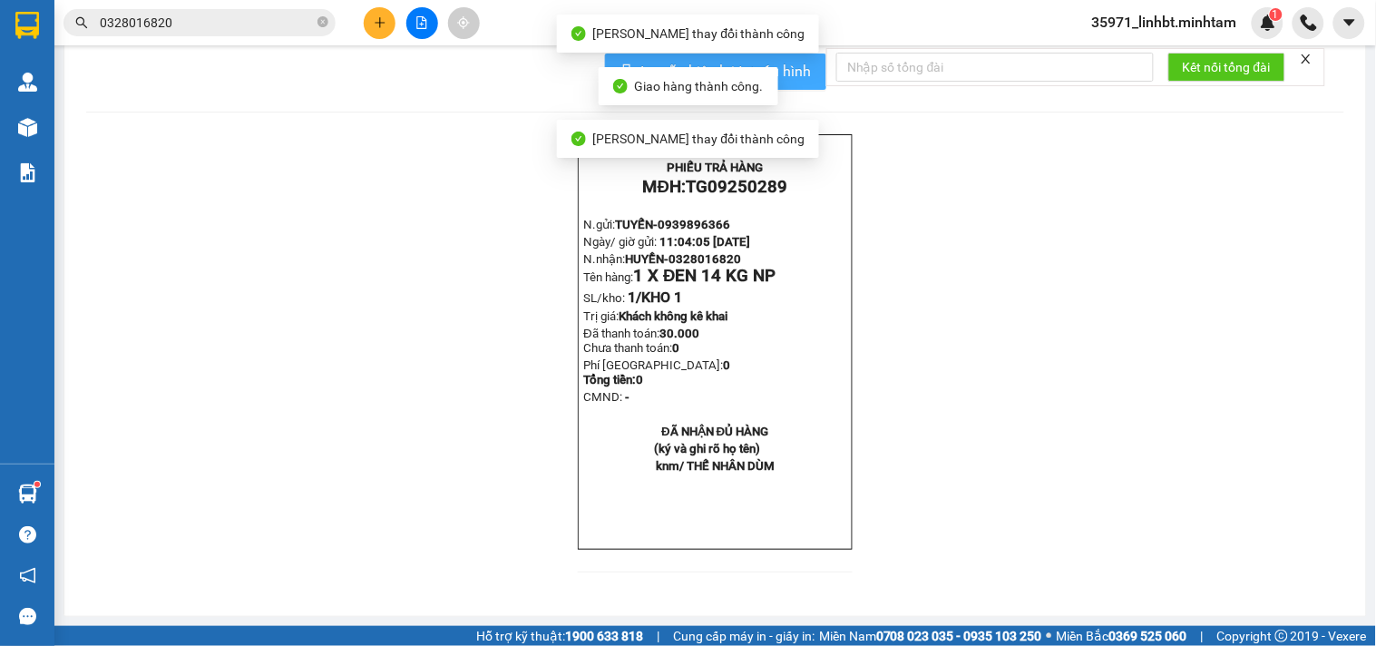
click at [789, 83] on span "In mẫu biên lai tự cấu hình" at bounding box center [726, 71] width 171 height 23
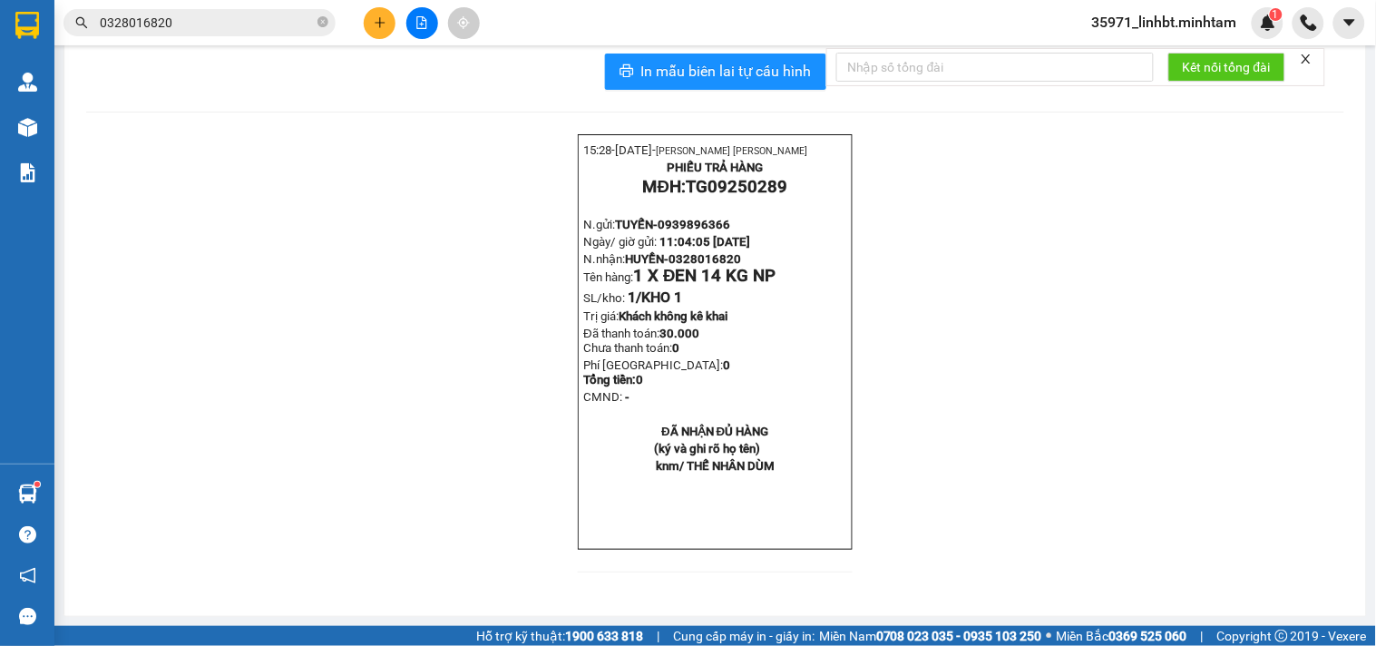
click at [183, 21] on input "0328016820" at bounding box center [207, 23] width 214 height 20
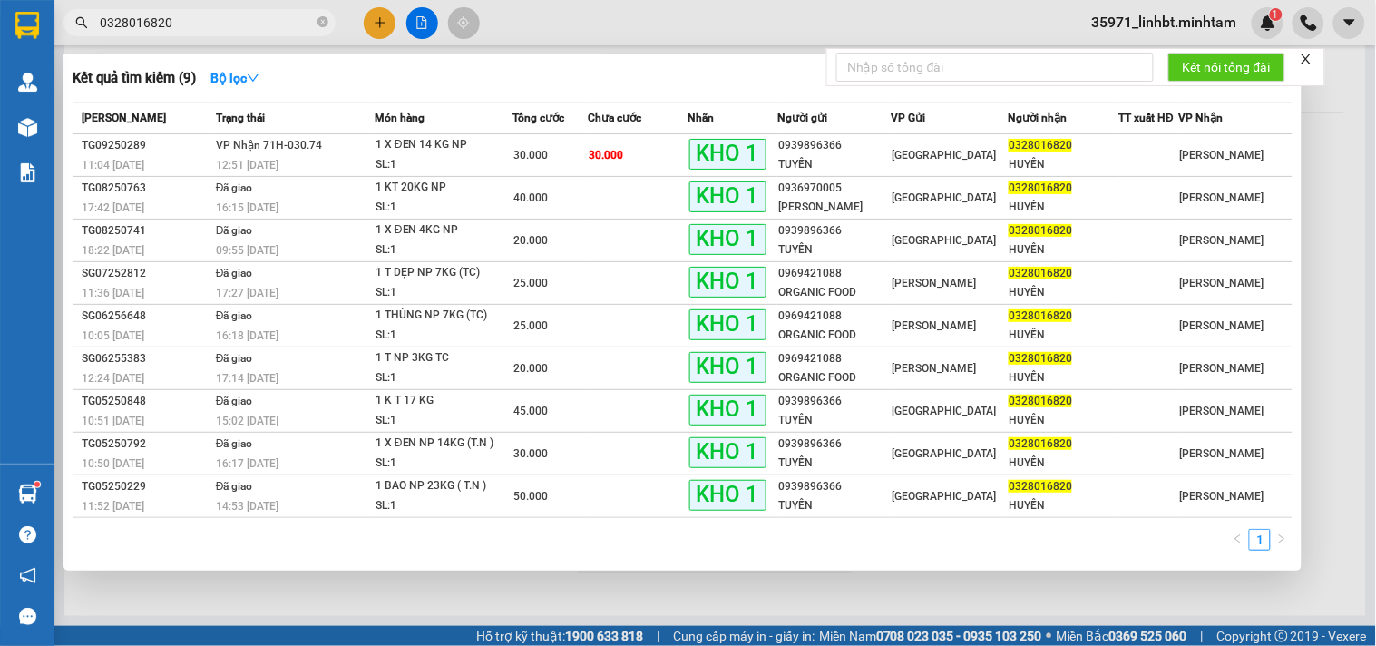
click at [183, 21] on input "0328016820" at bounding box center [207, 23] width 214 height 20
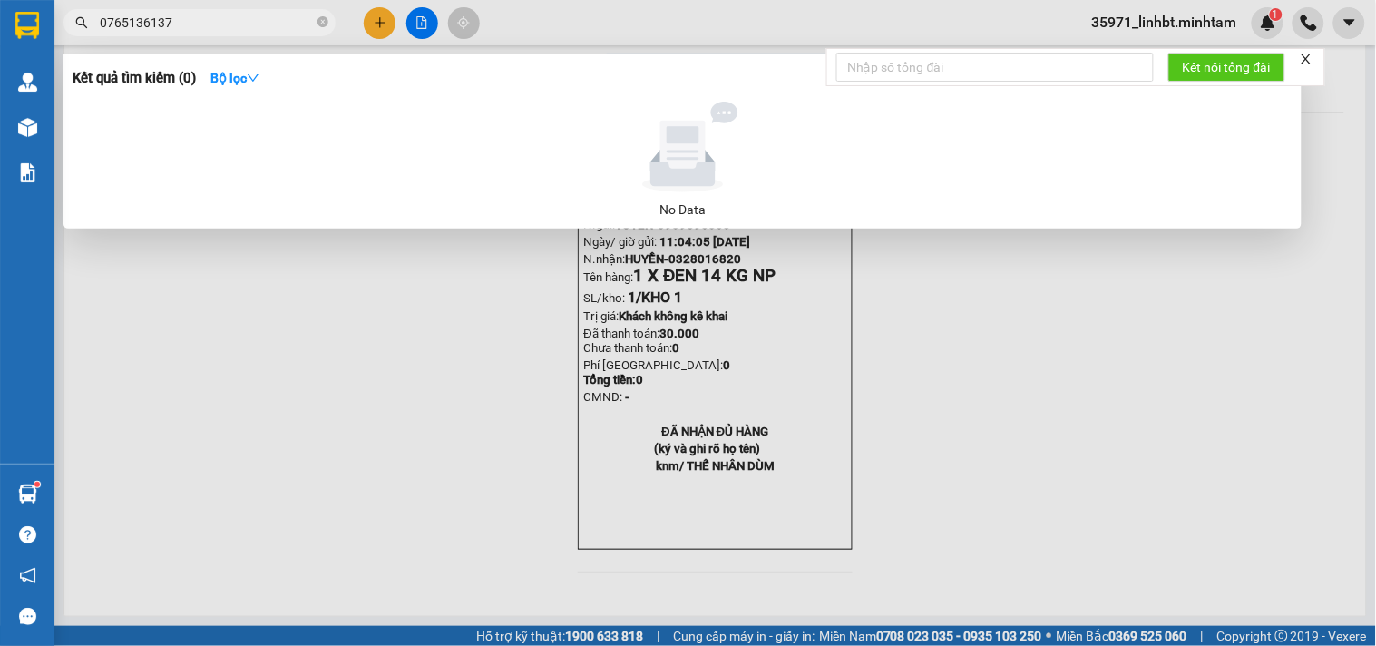
click at [136, 20] on input "0765136137" at bounding box center [207, 23] width 214 height 20
click at [200, 22] on input "36137" at bounding box center [207, 23] width 214 height 20
type input "3"
type input "136137"
click at [195, 25] on input "136137" at bounding box center [207, 23] width 214 height 20
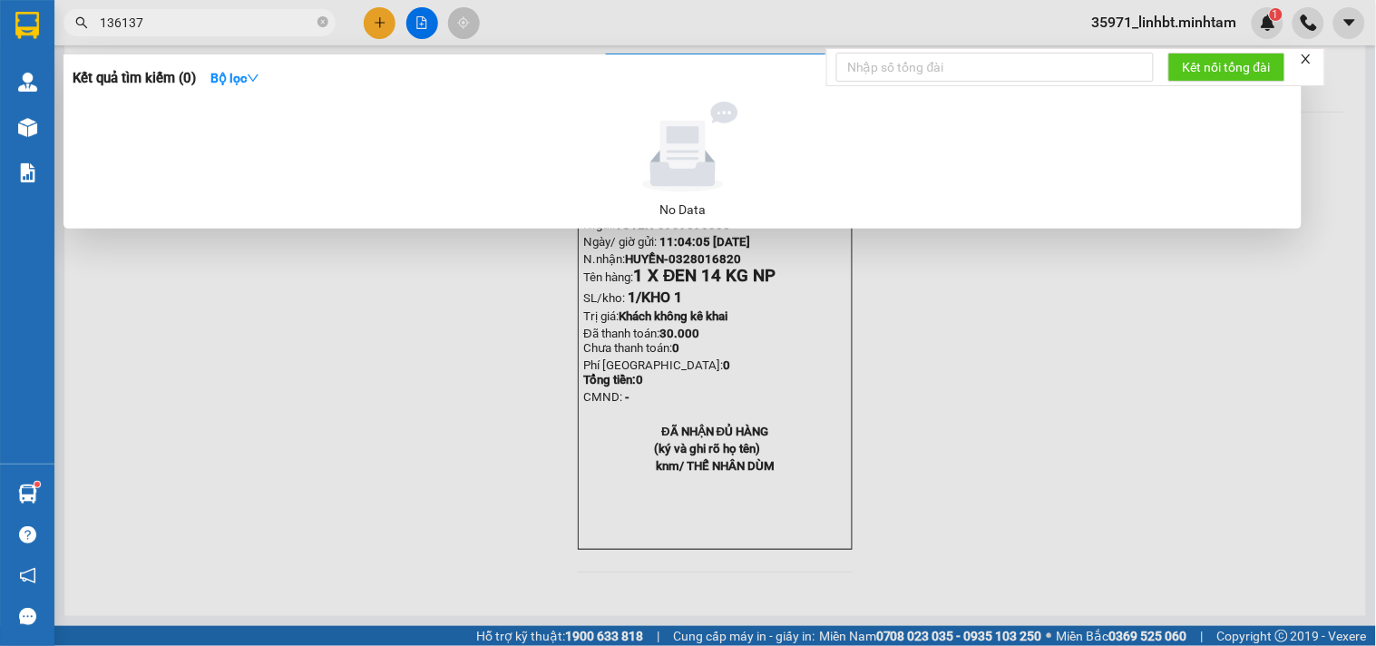
click at [195, 25] on input "136137" at bounding box center [207, 23] width 214 height 20
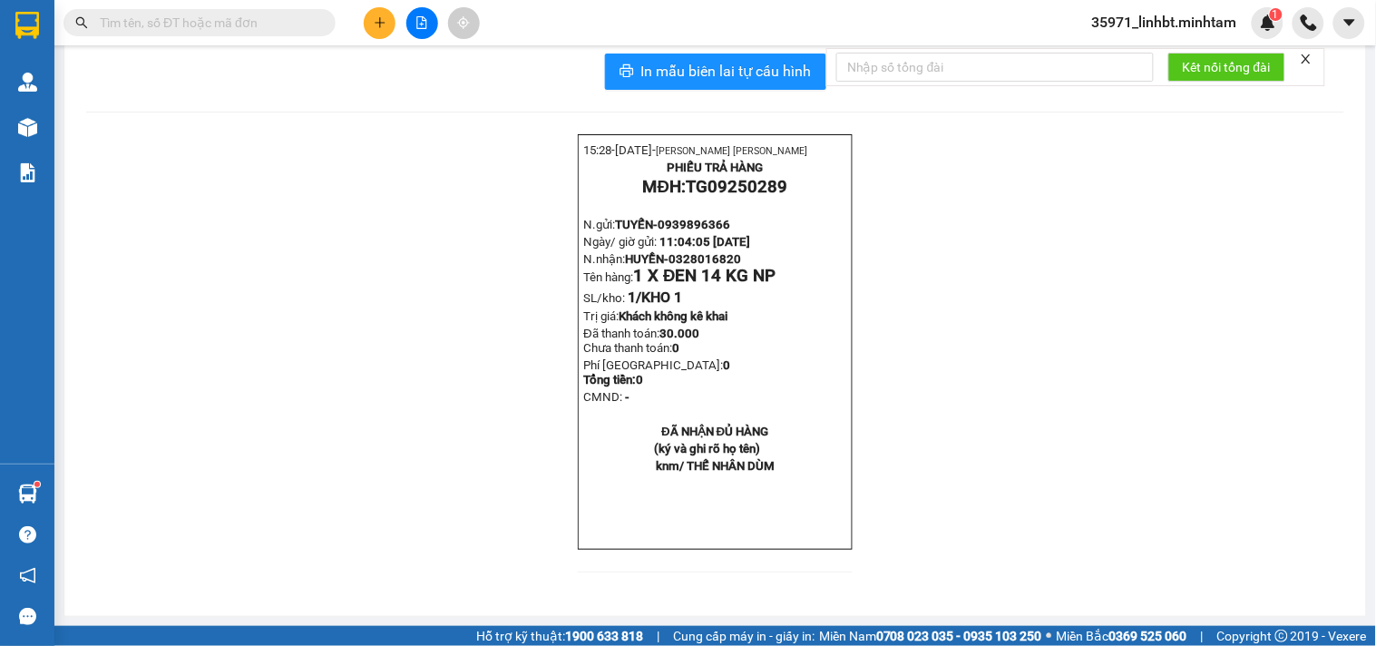
click at [220, 27] on input "text" at bounding box center [207, 23] width 214 height 20
click at [255, 28] on input "text" at bounding box center [207, 23] width 214 height 20
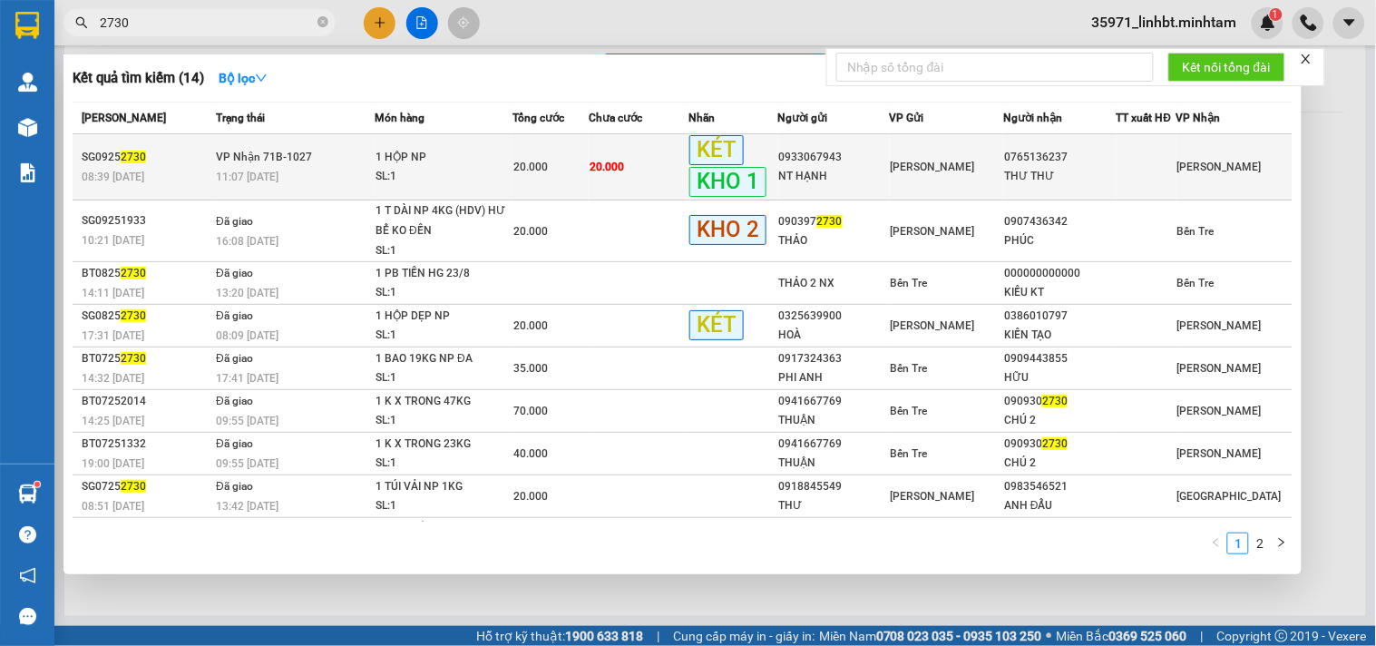
type input "2730"
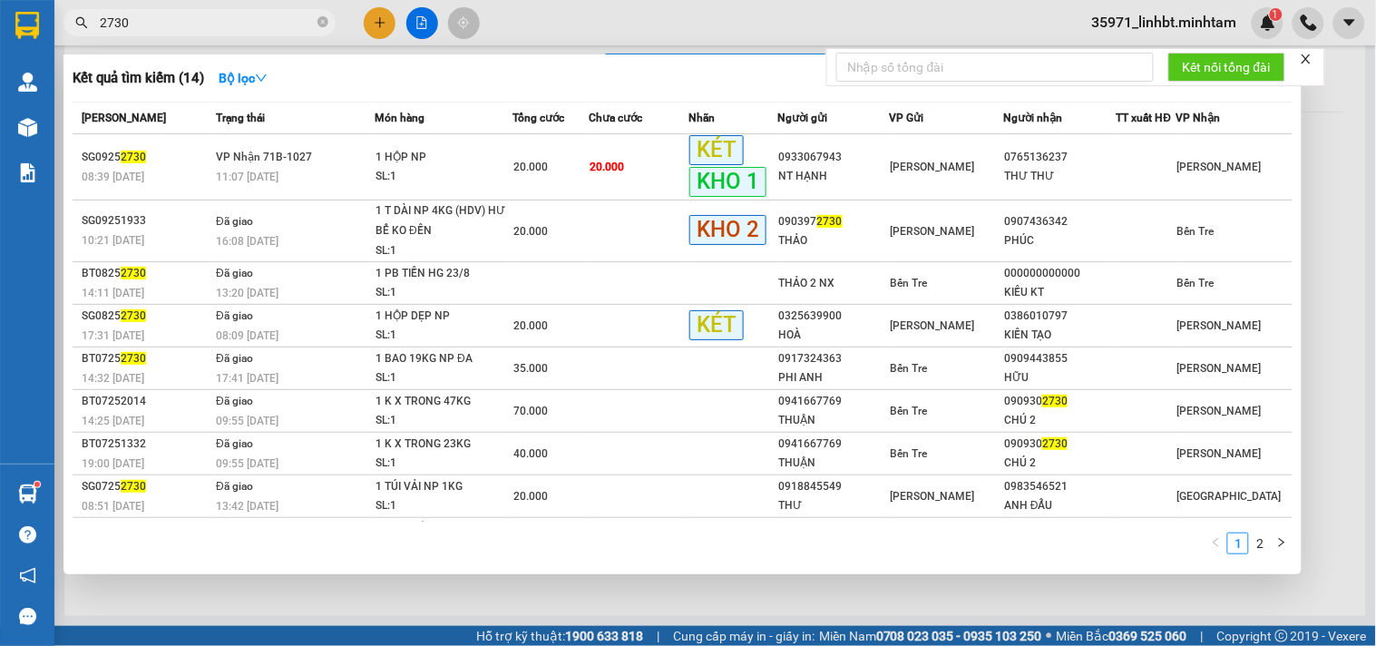
click at [629, 158] on td "20.000" at bounding box center [639, 167] width 100 height 66
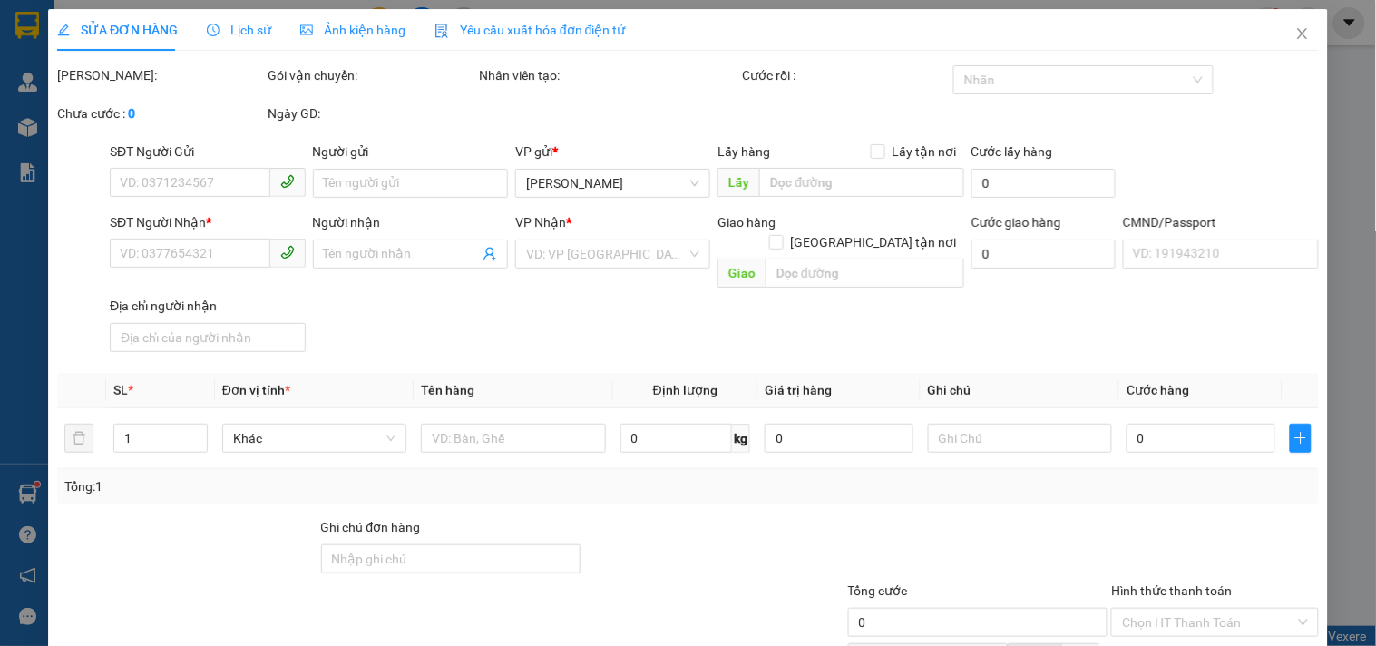
type input "0933067943"
type input "NT HẠNH"
type input "0765136237"
type input "THƯ THƯ"
type input "BM"
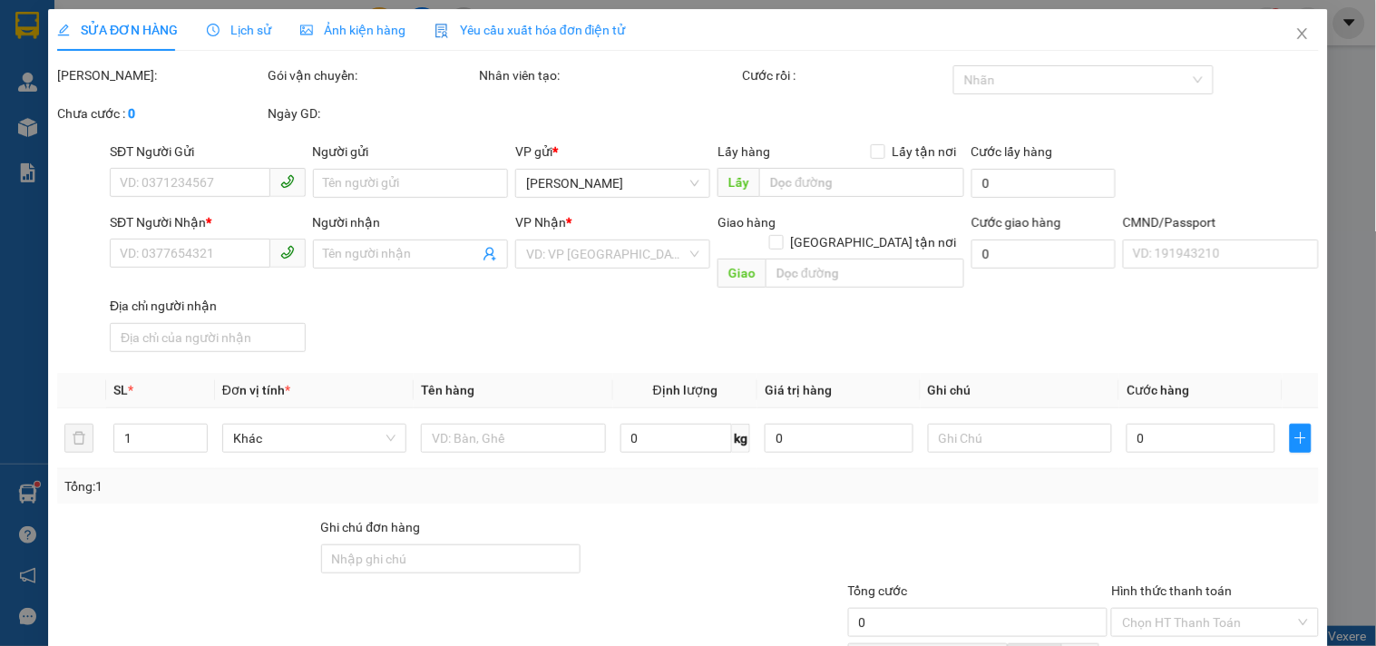
type input "20.000"
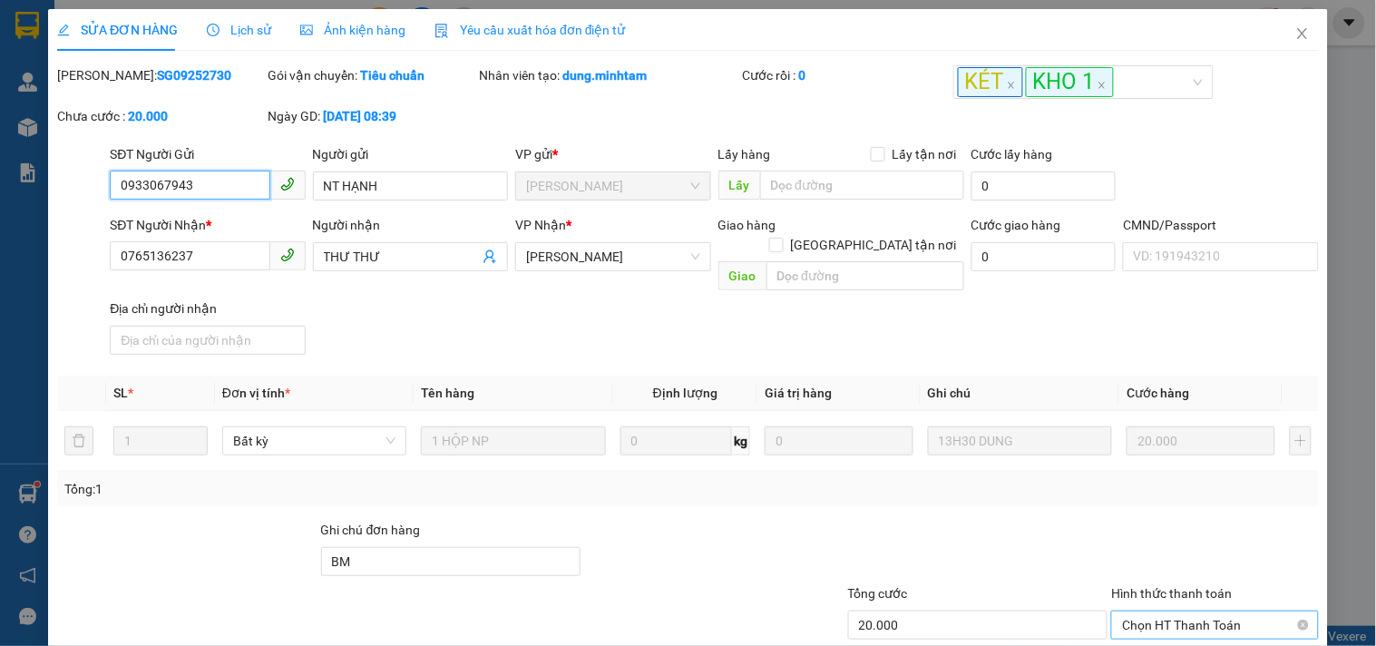
click at [1172, 611] on span "Chọn HT Thanh Toán" at bounding box center [1214, 624] width 185 height 27
click at [904, 479] on div "Tổng: 1" at bounding box center [687, 489] width 1247 height 20
click at [1152, 611] on span "Chọn HT Thanh Toán" at bounding box center [1214, 624] width 185 height 27
drag, startPoint x: 1155, startPoint y: 470, endPoint x: 1122, endPoint y: 463, distance: 33.5
click at [1155, 630] on div "Tại văn phòng" at bounding box center [1203, 640] width 183 height 20
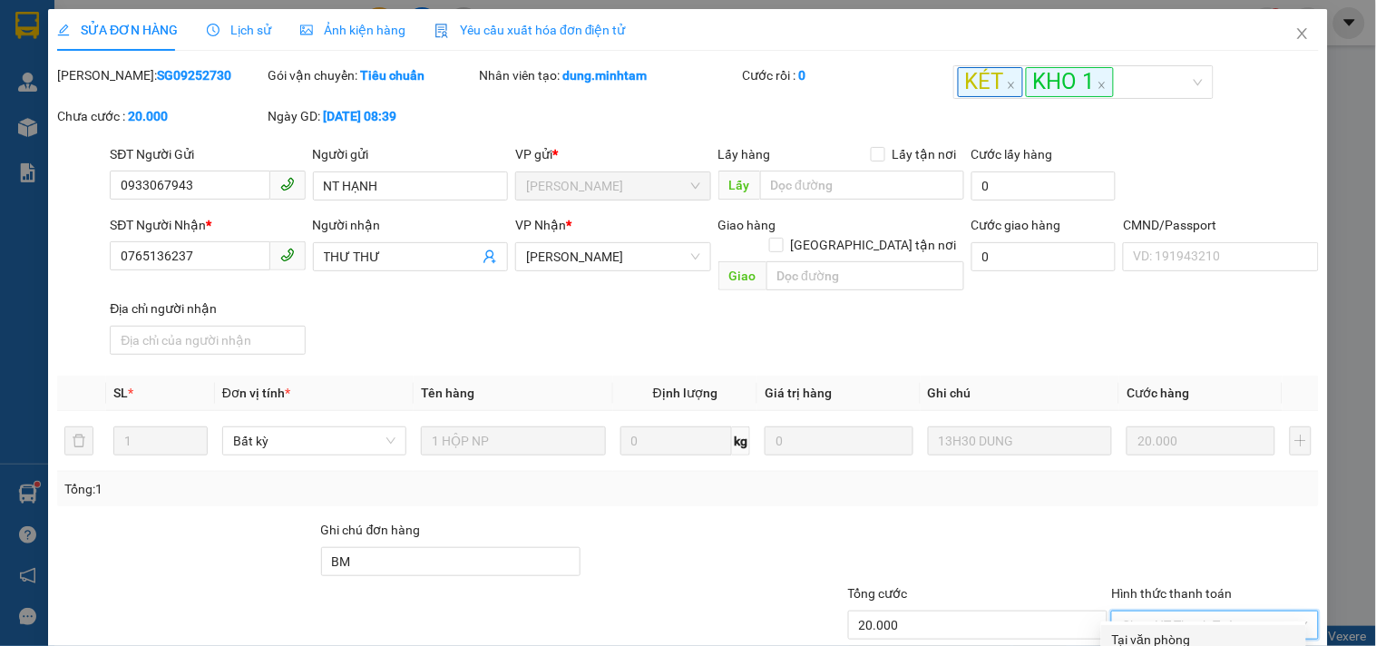
type input "0"
click at [894, 520] on div at bounding box center [978, 552] width 264 height 64
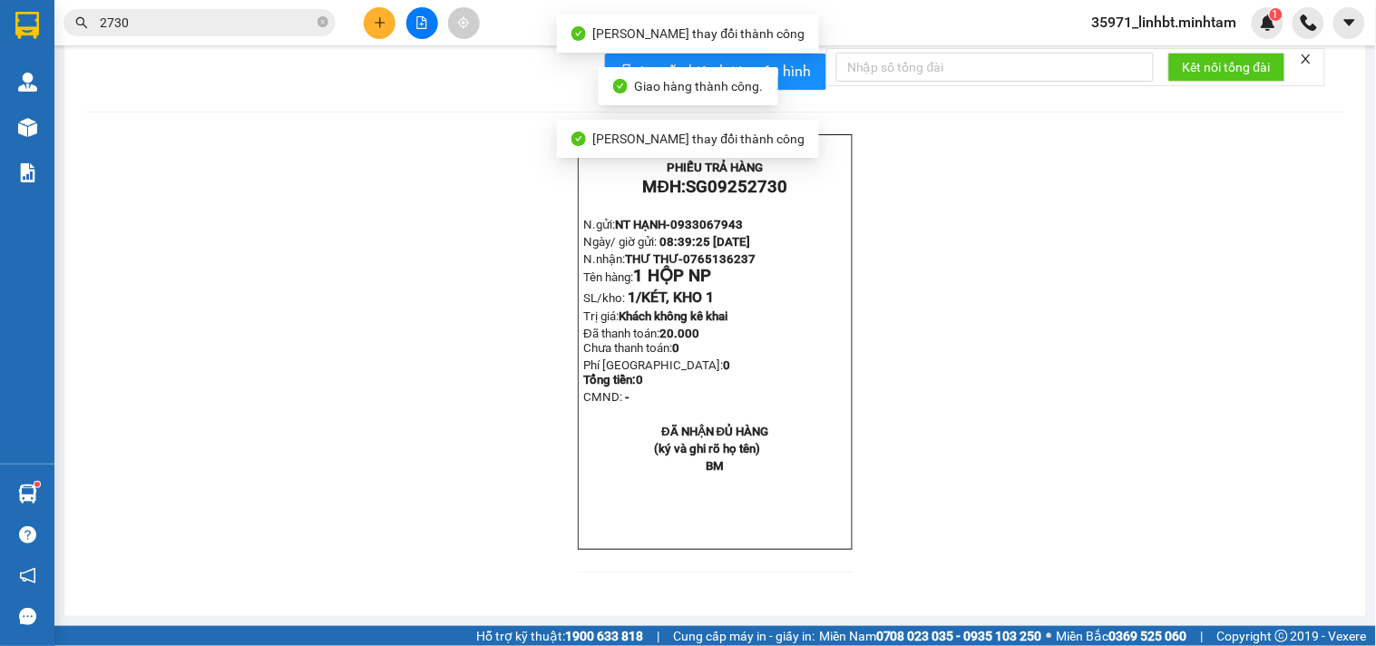
click at [1221, 594] on div "15:29- [DATE]- [PERSON_NAME] YẾN LINH PHIẾU TRẢ HÀNG MĐH: SG09252730 N.gửi: NT …" at bounding box center [715, 364] width 1258 height 460
click at [805, 90] on button "In mẫu biên lai tự cấu hình" at bounding box center [715, 72] width 221 height 36
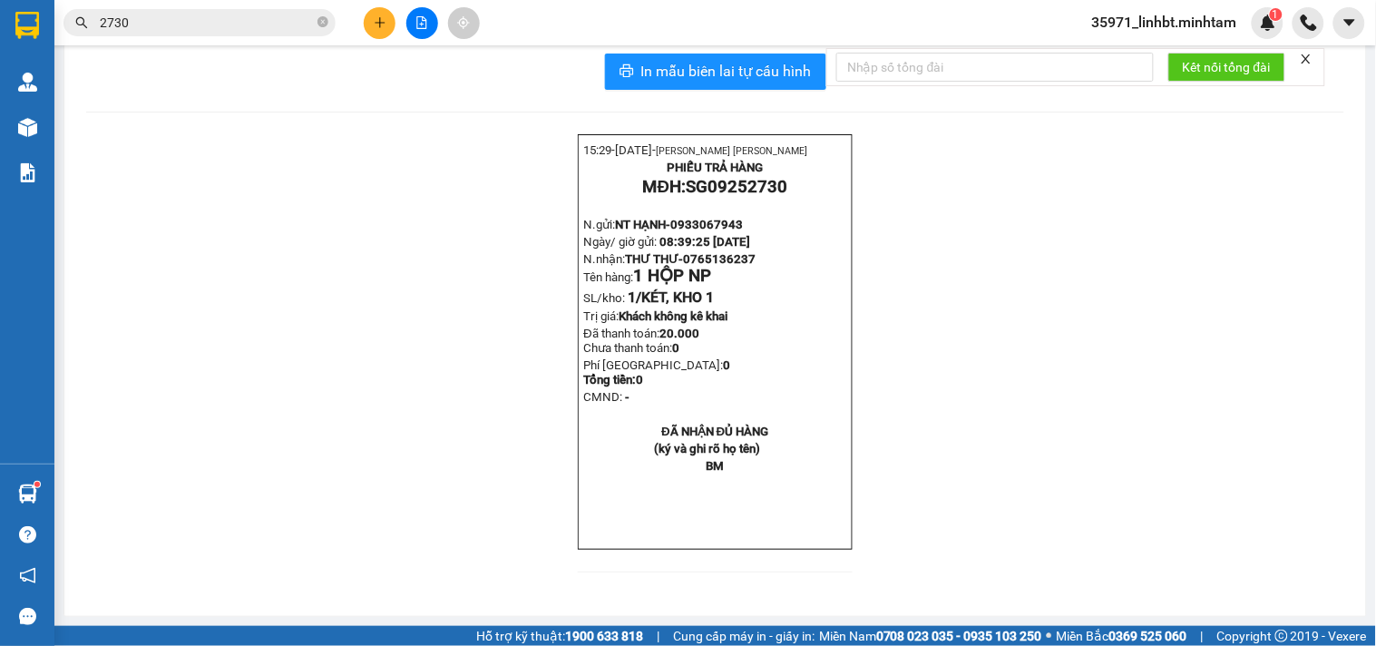
click at [236, 15] on input "2730" at bounding box center [207, 23] width 214 height 20
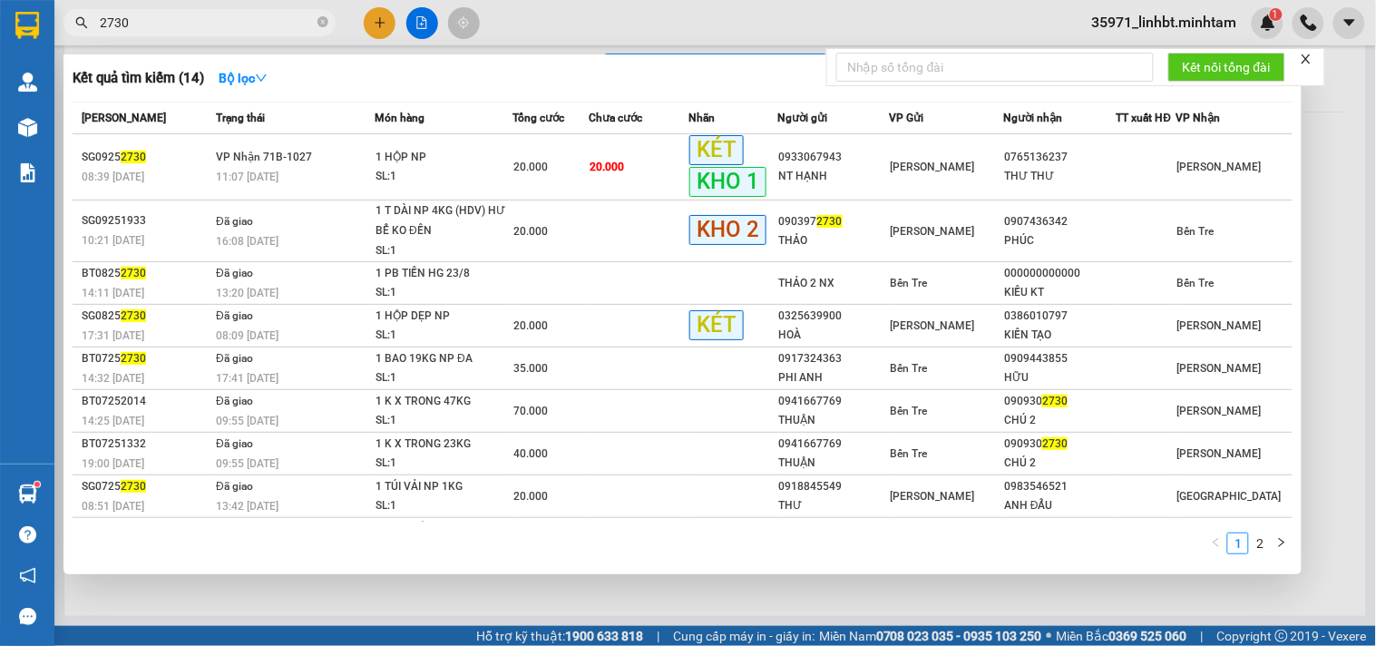
click at [236, 15] on input "2730" at bounding box center [207, 23] width 214 height 20
click at [386, 28] on div at bounding box center [688, 323] width 1376 height 646
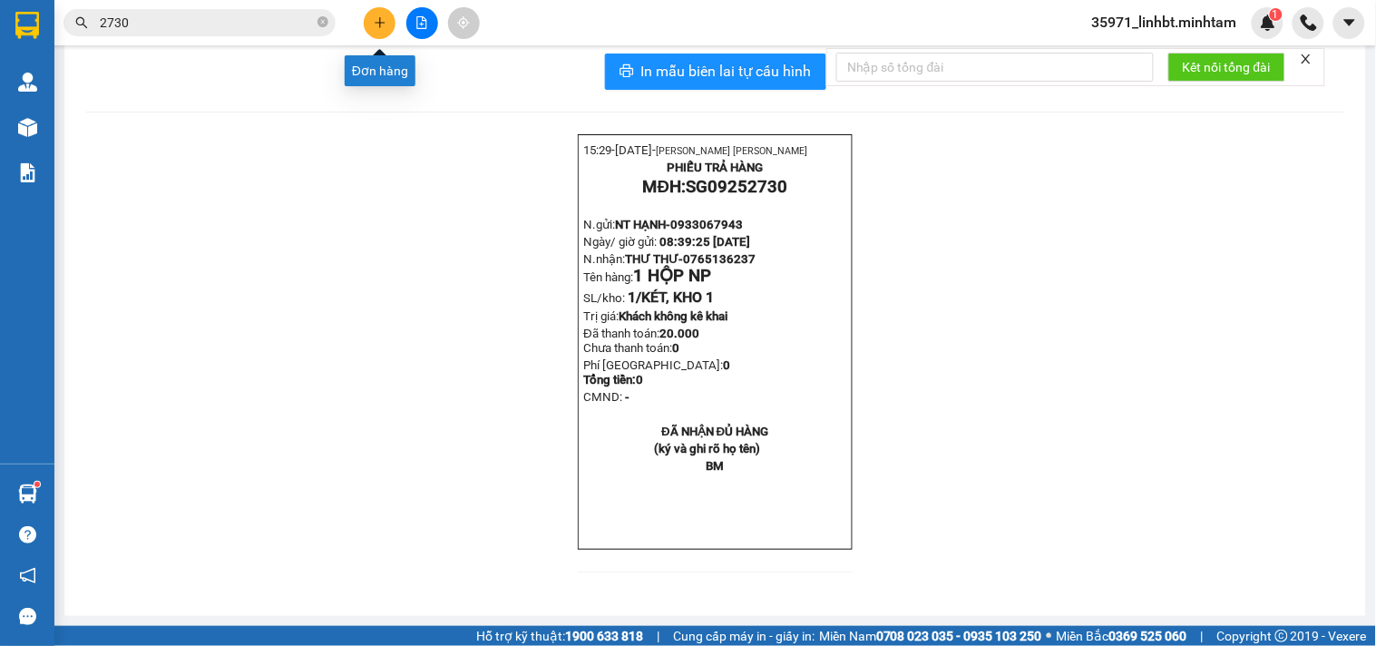
click at [375, 16] on icon "plus" at bounding box center [380, 22] width 13 height 13
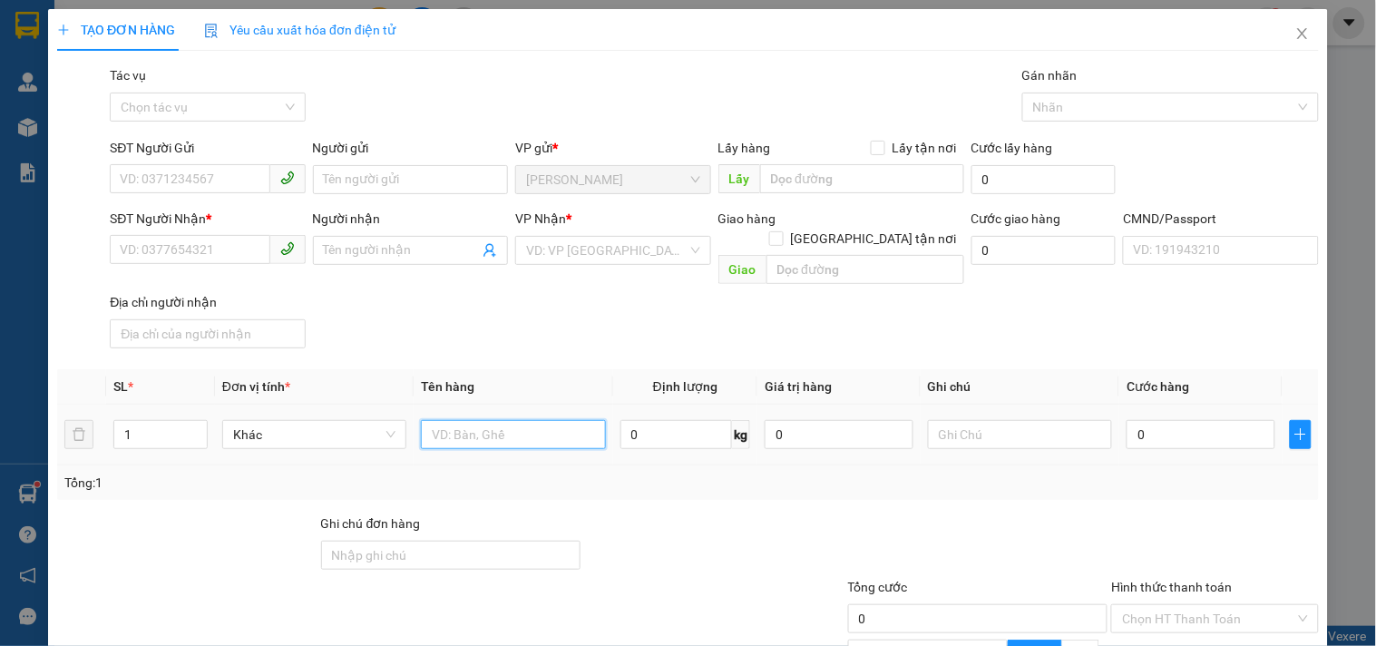
click at [482, 420] on input "text" at bounding box center [513, 434] width 184 height 29
type input "1 T 8KG NP_ HDV"
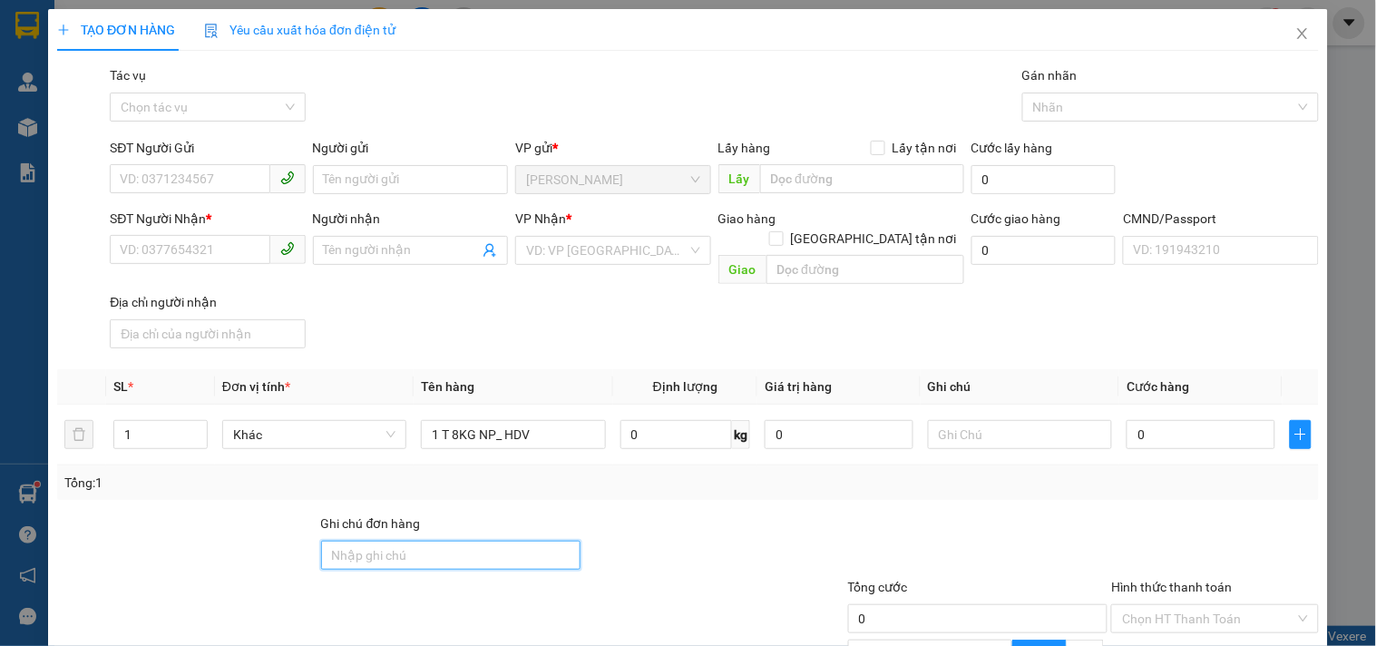
click at [478, 541] on input "Ghi chú đơn hàng" at bounding box center [451, 555] width 260 height 29
type input "HƯ BỂ K ĐỀN"
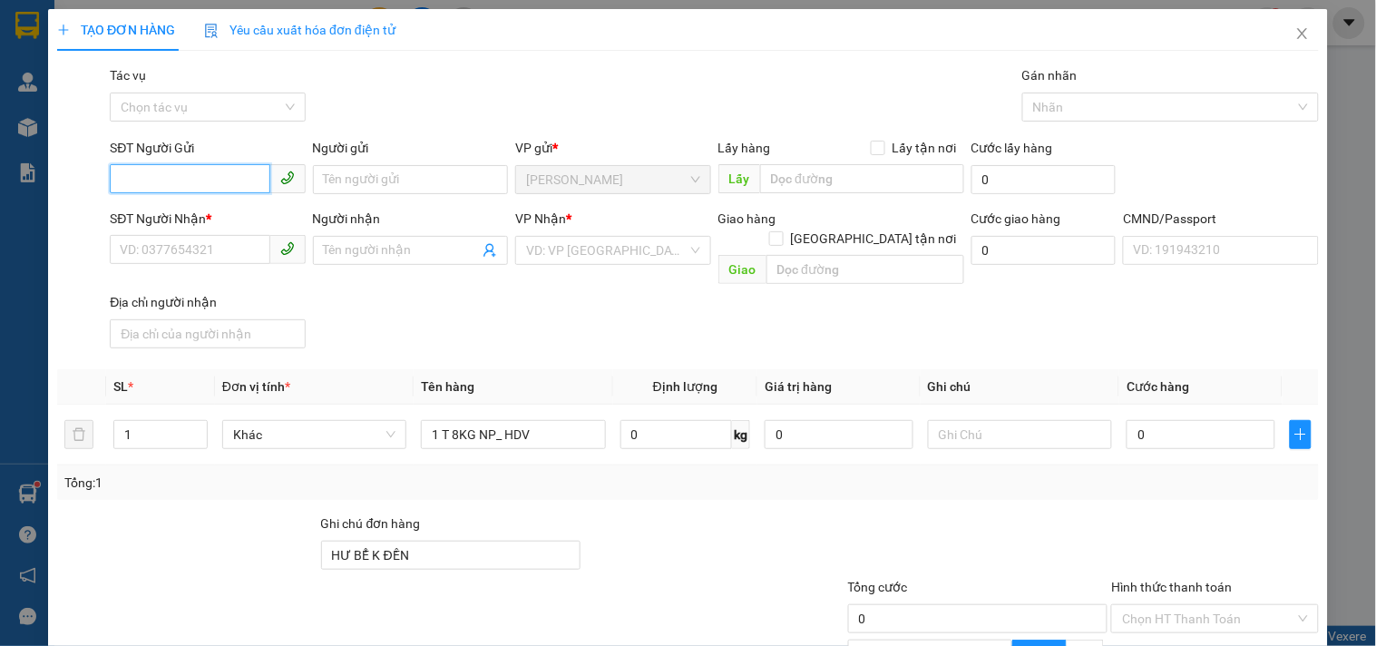
click at [249, 171] on input "SĐT Người Gửi" at bounding box center [190, 178] width 160 height 29
type input "0386735449"
click at [230, 216] on div "0386735449 - TIÊN" at bounding box center [205, 216] width 171 height 20
type input "TIÊN"
type input "0987014520"
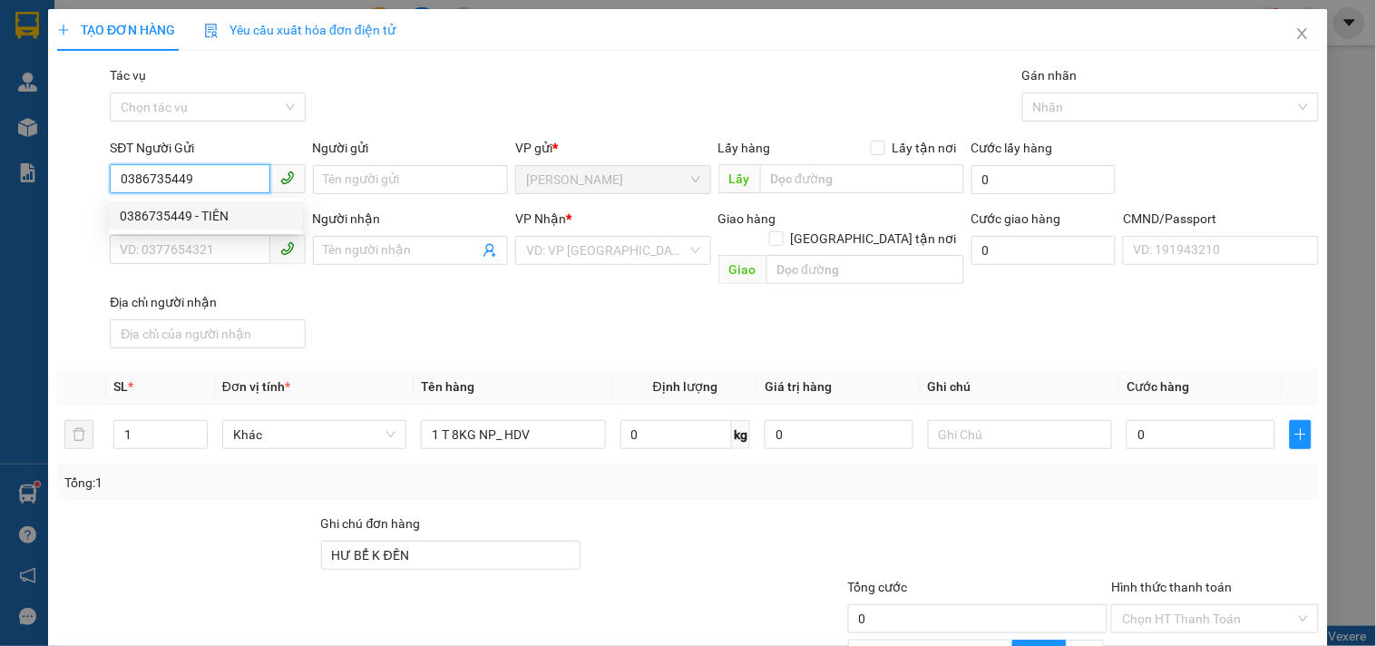
type input "VY"
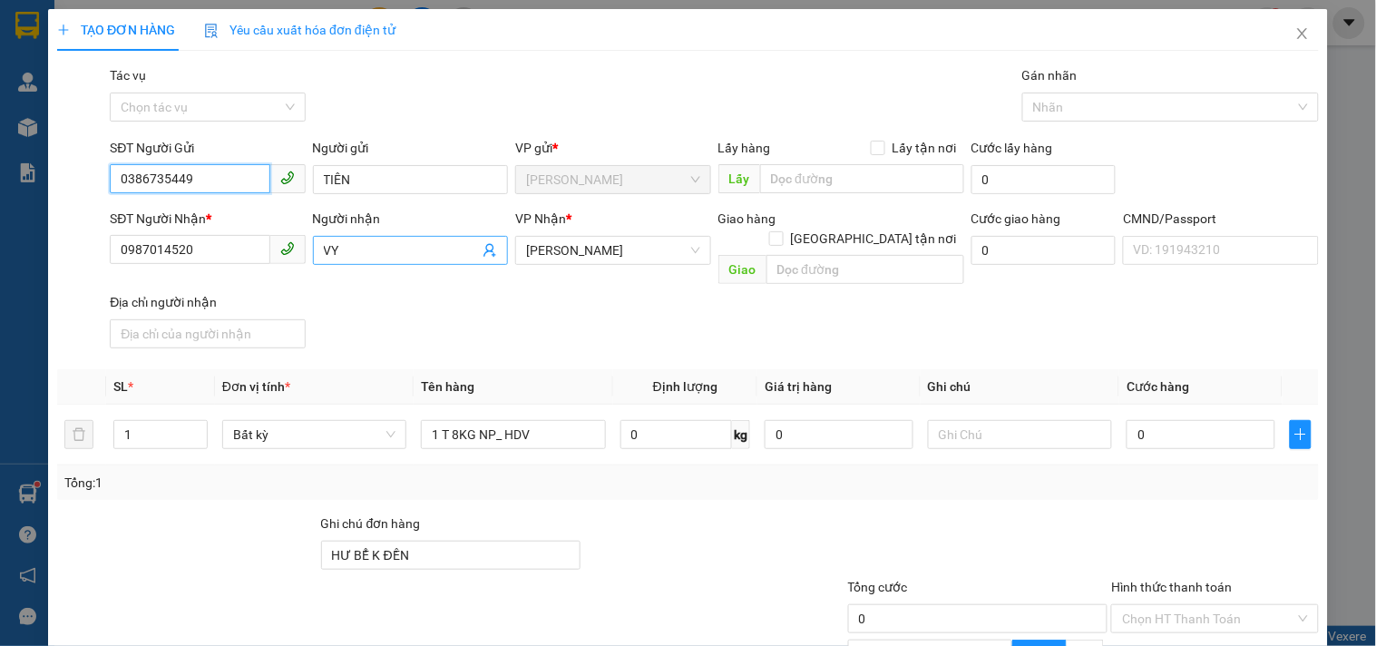
type input "0386735449"
click at [484, 243] on icon "user-add" at bounding box center [490, 250] width 15 height 15
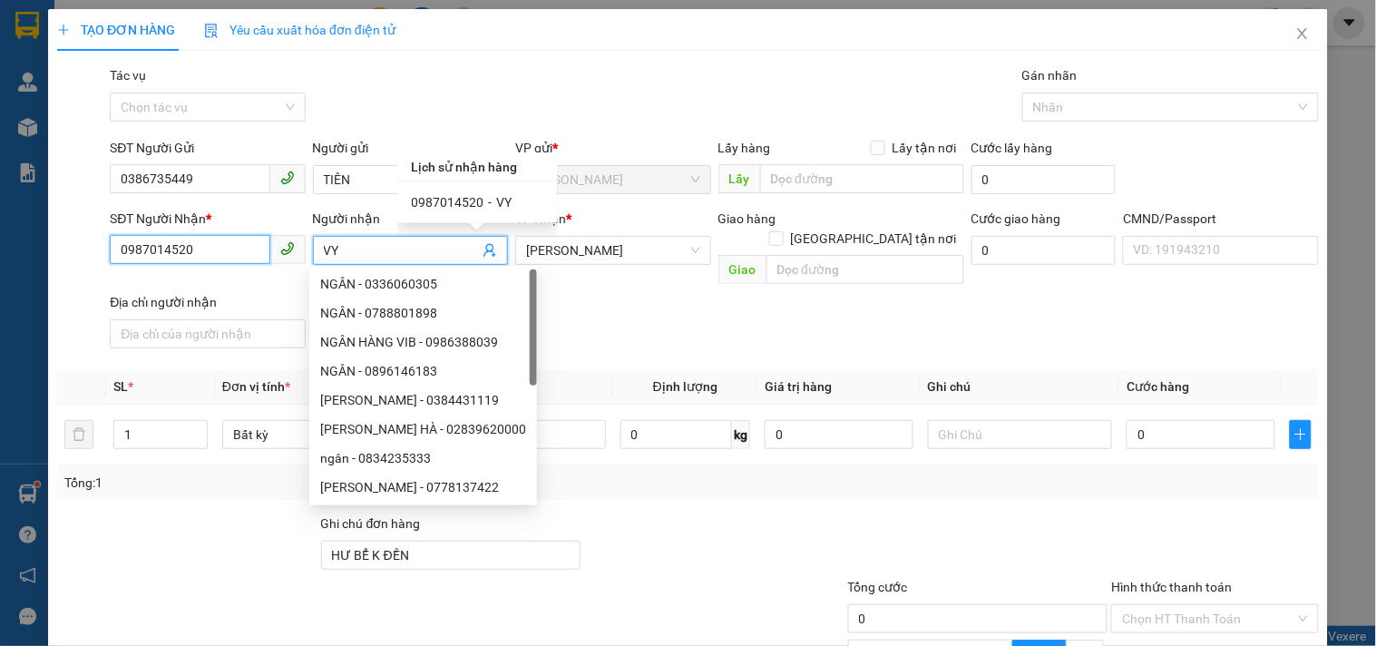
click at [173, 249] on input "0987014520" at bounding box center [190, 249] width 160 height 29
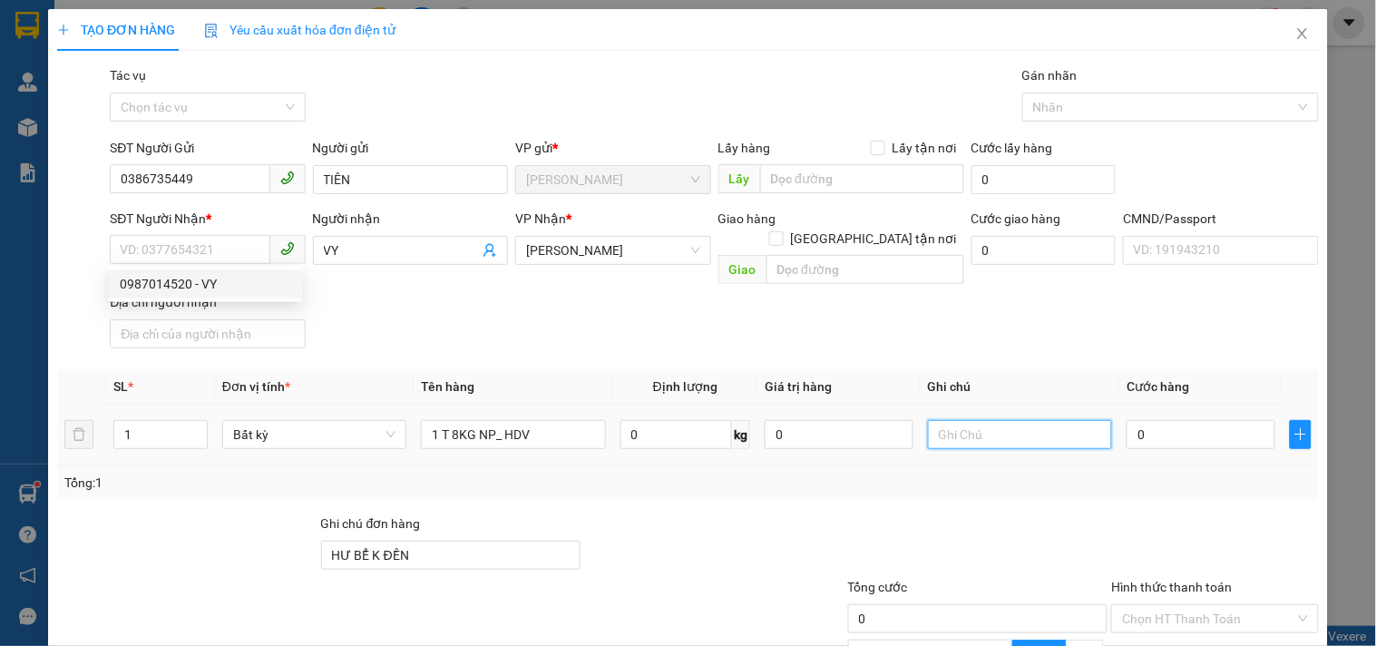
click at [1000, 423] on input "text" at bounding box center [1020, 434] width 184 height 29
type input "19H30 LINH"
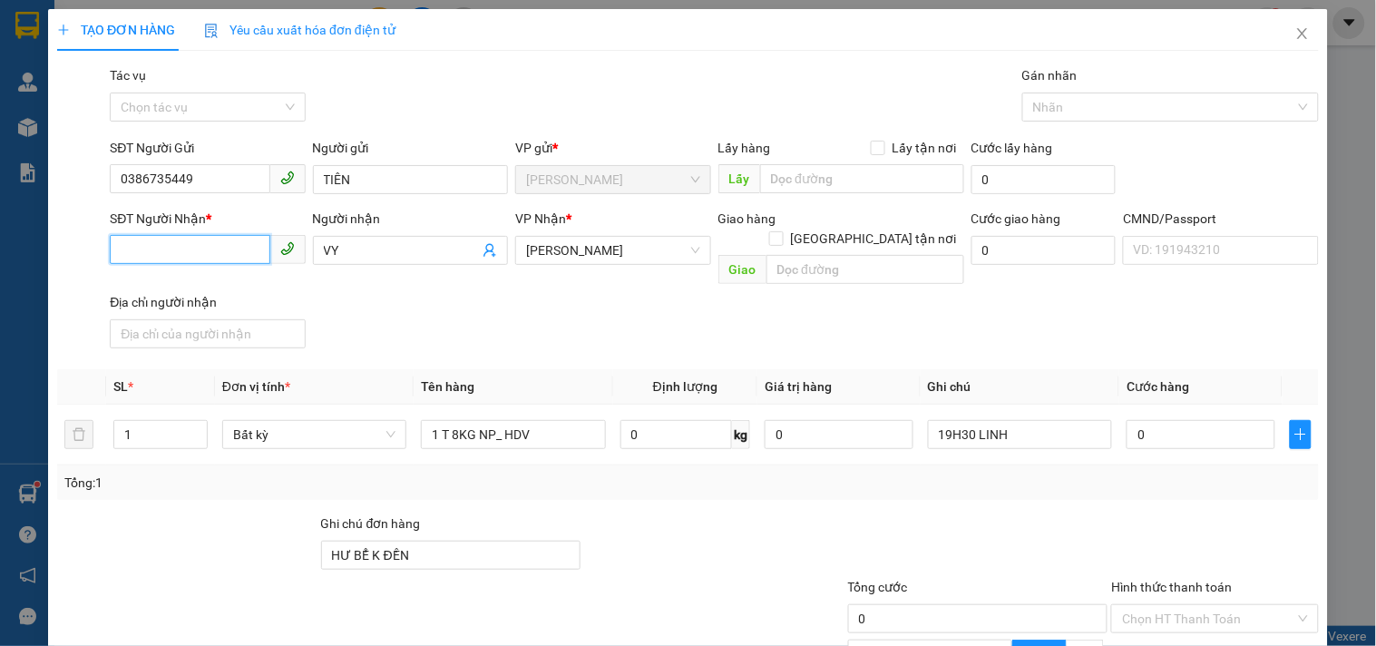
click at [183, 247] on input "SĐT Người Nhận *" at bounding box center [190, 249] width 160 height 29
type input "0984291484"
click at [345, 245] on input "VY" at bounding box center [401, 250] width 155 height 20
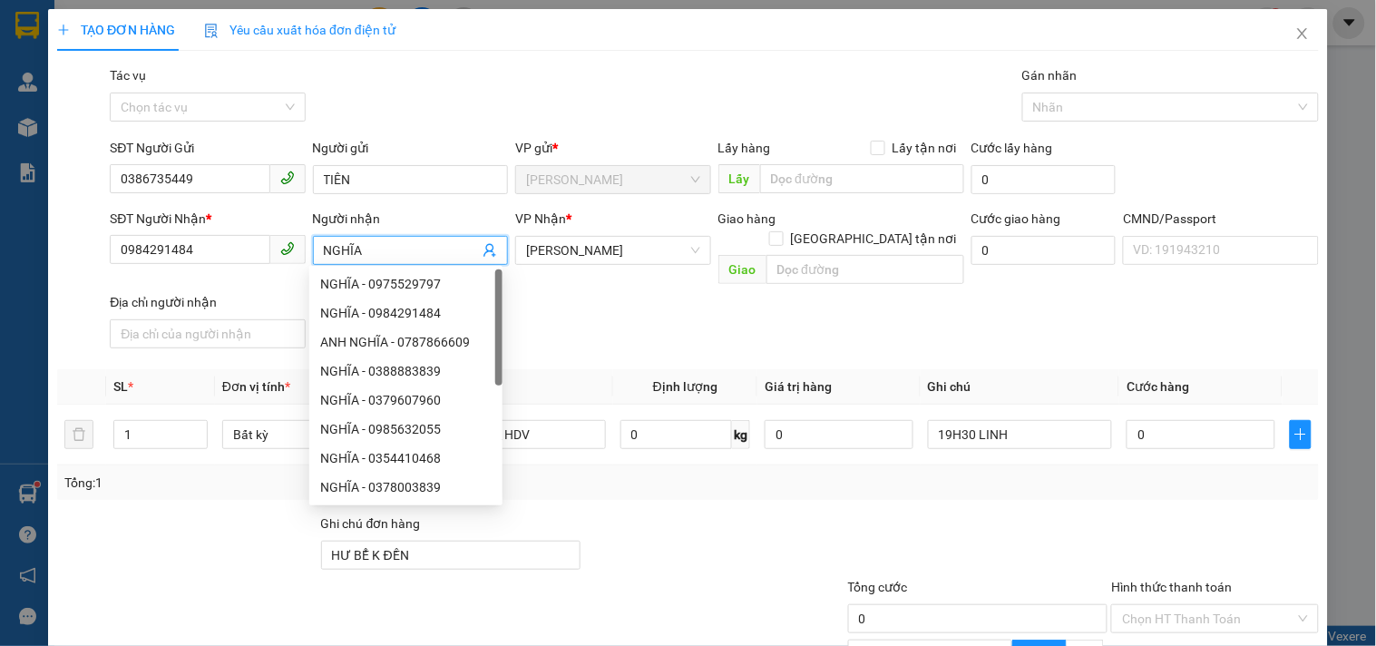
type input "NGHĨA"
click at [1046, 318] on div "SĐT Người Nhận * 0984291484 Người nhận NGHĨA VP Nhận * [PERSON_NAME] hàng [GEOG…" at bounding box center [714, 282] width 1217 height 147
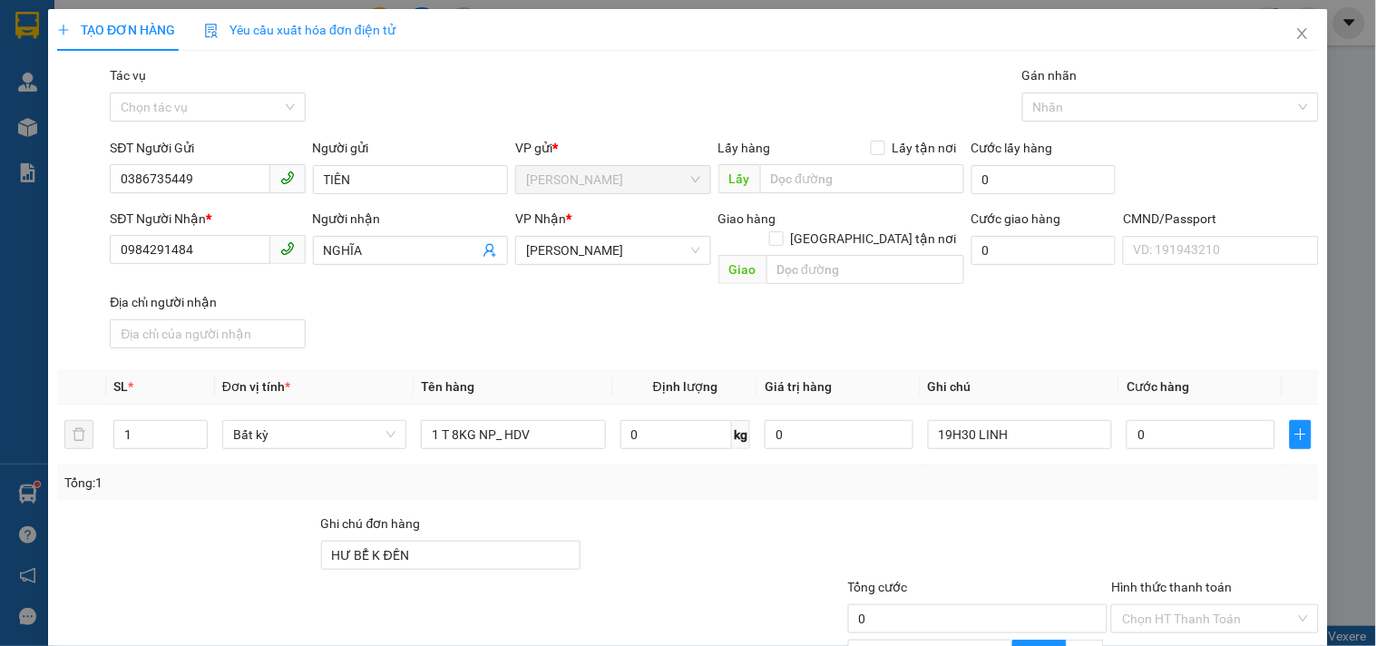
click at [591, 305] on div "SĐT Người Nhận * 0984291484 Người nhận NGHĨA VP Nhận * [PERSON_NAME] hàng [GEOG…" at bounding box center [714, 282] width 1217 height 147
click at [1175, 420] on input "0" at bounding box center [1201, 434] width 149 height 29
type input "02"
type input "2"
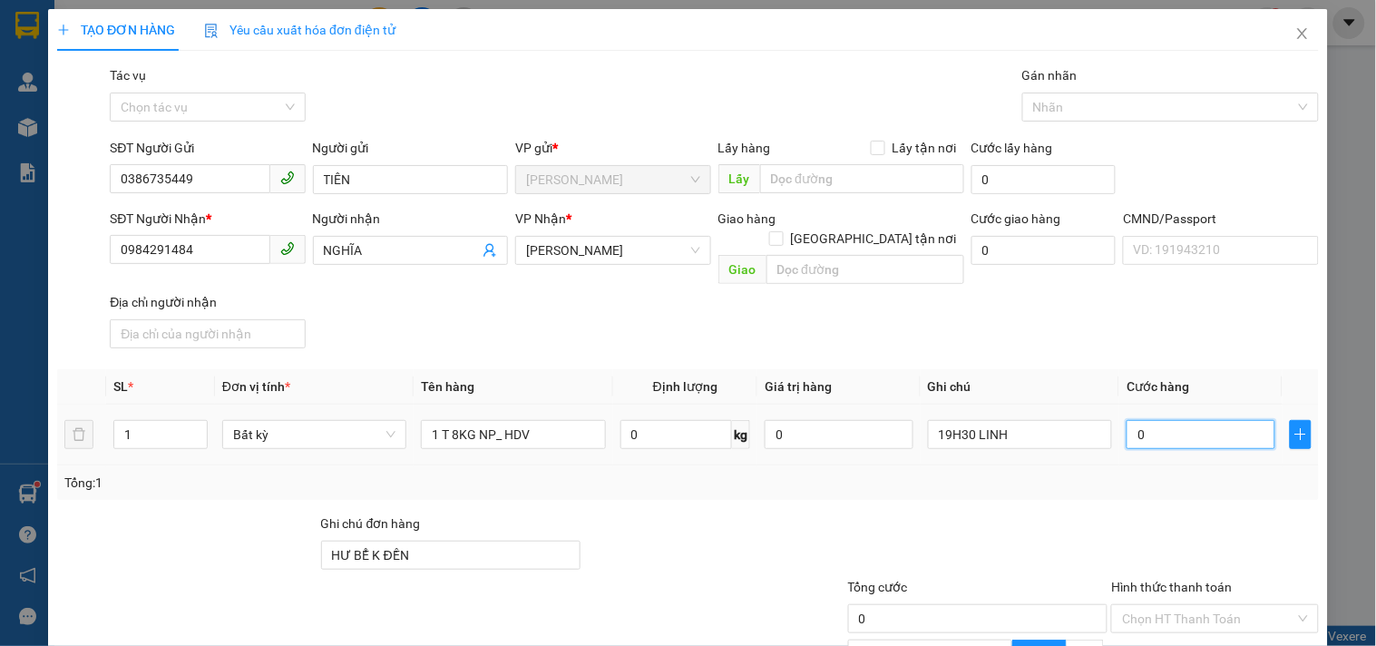
type input "2"
type input "025"
type input "25"
type input "25.000"
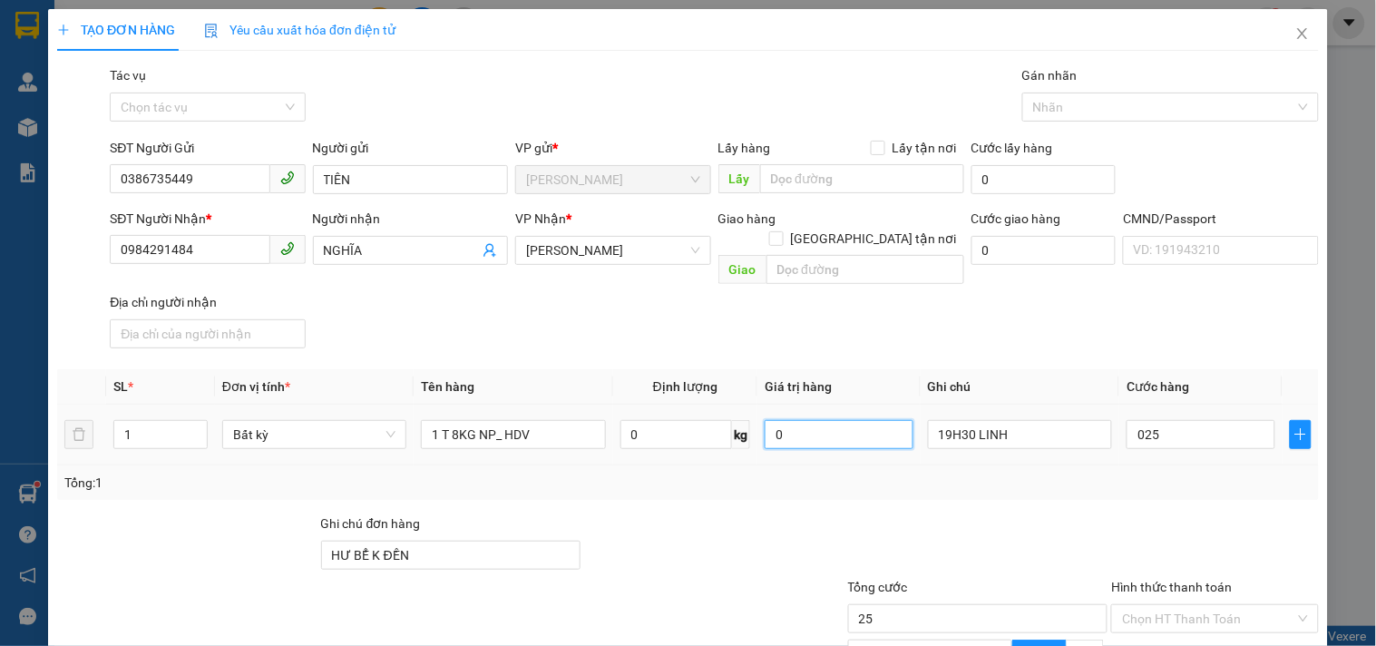
type input "25.000"
click at [814, 420] on input "0" at bounding box center [839, 434] width 149 height 29
click at [830, 473] on div "Tổng: 1" at bounding box center [687, 483] width 1247 height 20
type input "0"
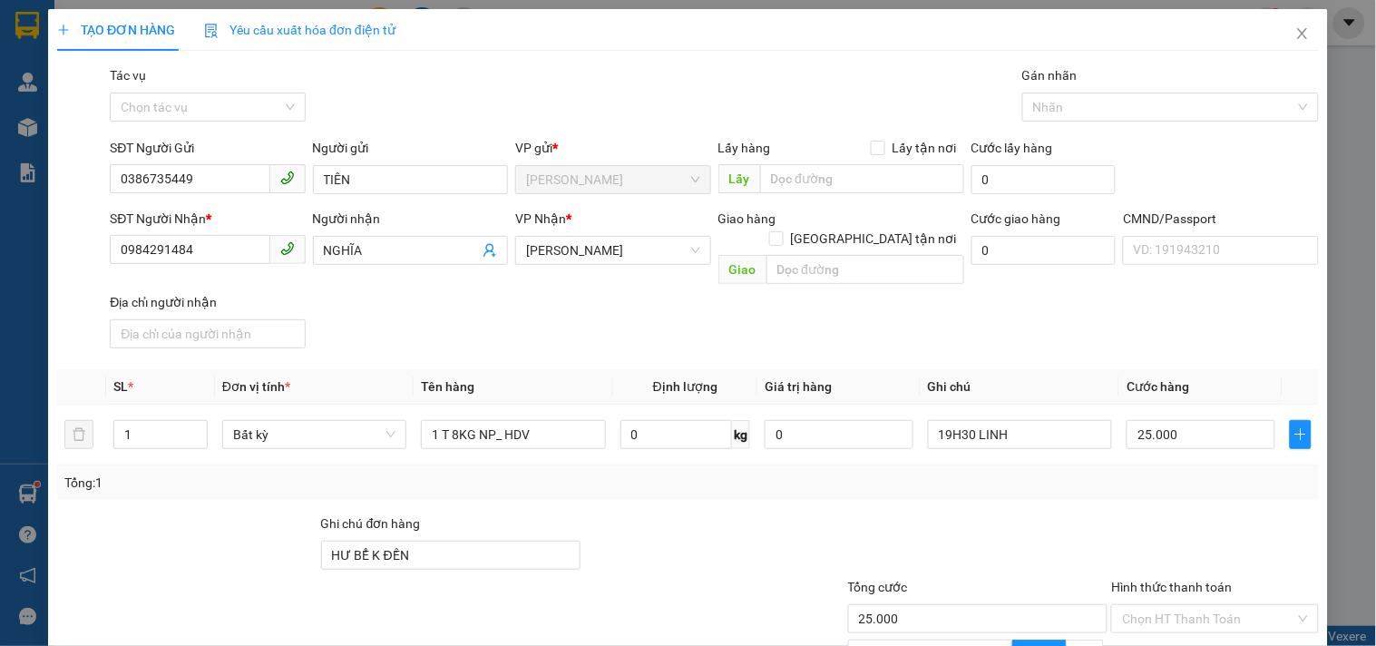
type input "0"
click at [1114, 481] on div "Transit Pickup Surcharge Ids Transit Deliver Surcharge Ids Transit Deliver Surc…" at bounding box center [688, 438] width 1262 height 747
click at [1158, 420] on input "0" at bounding box center [1201, 434] width 149 height 29
type input "2"
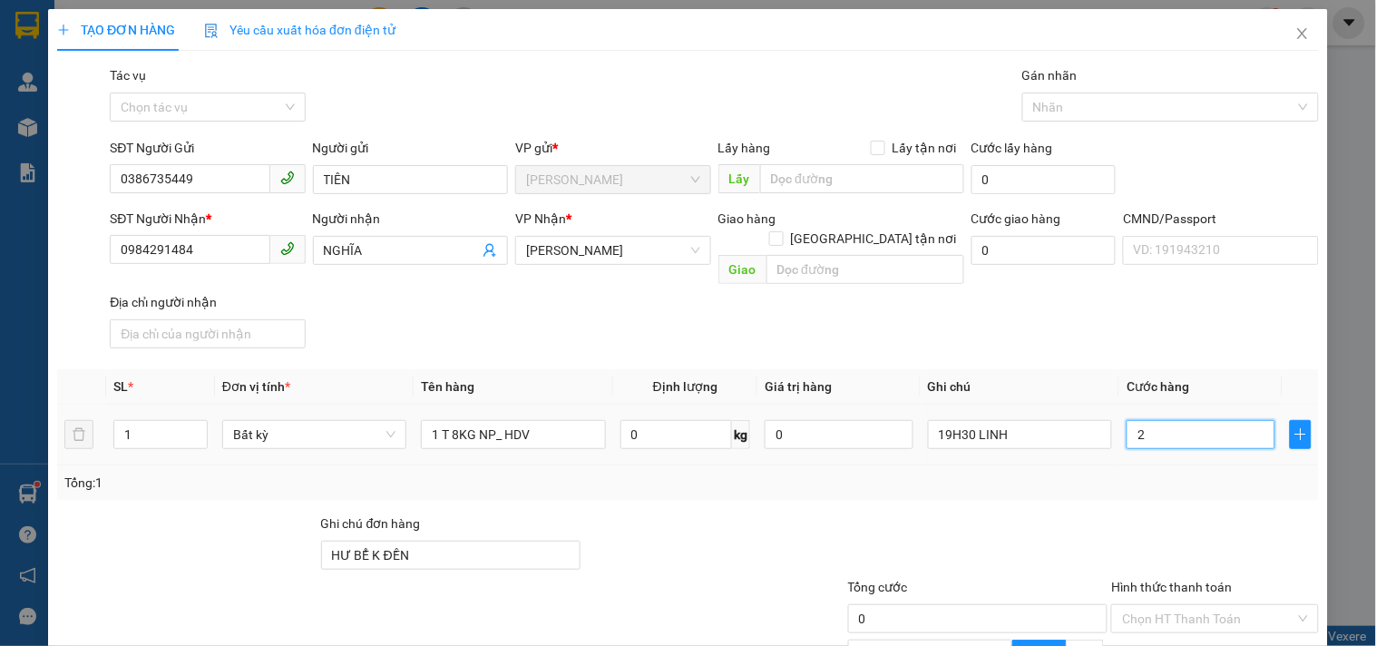
type input "2"
type input "25"
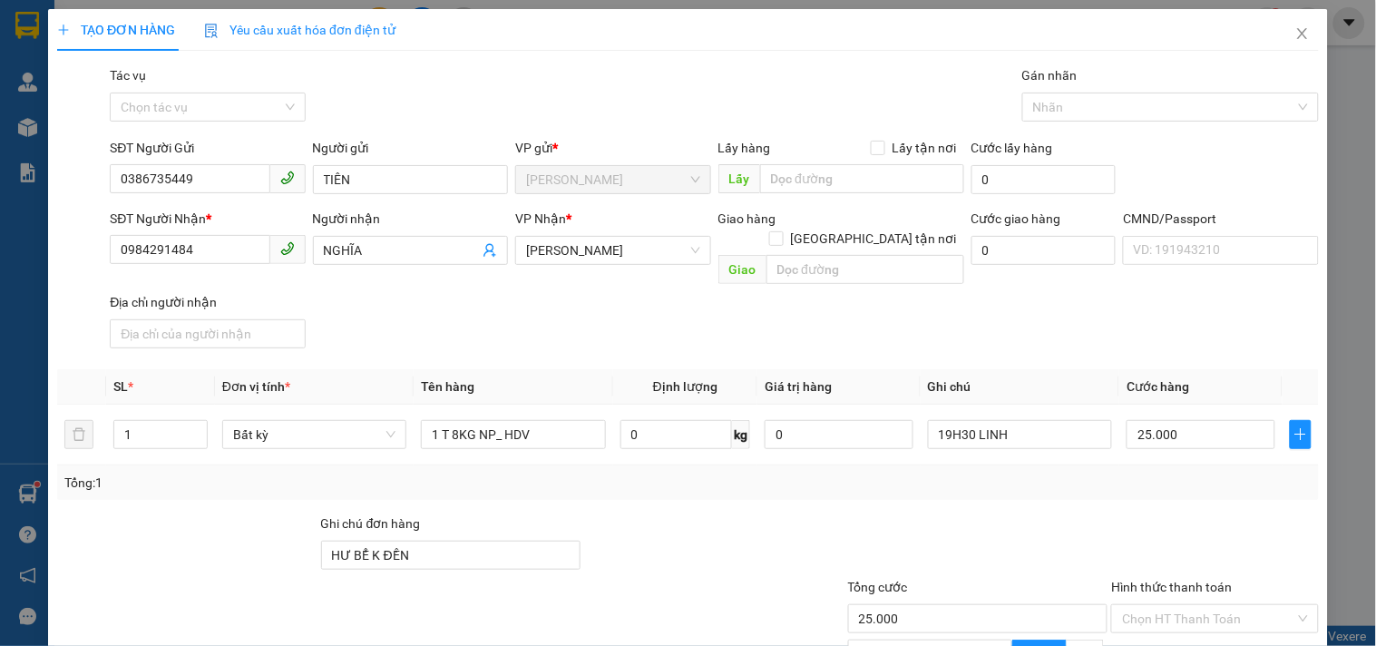
click at [1108, 474] on div "Tổng: 1" at bounding box center [688, 482] width 1262 height 34
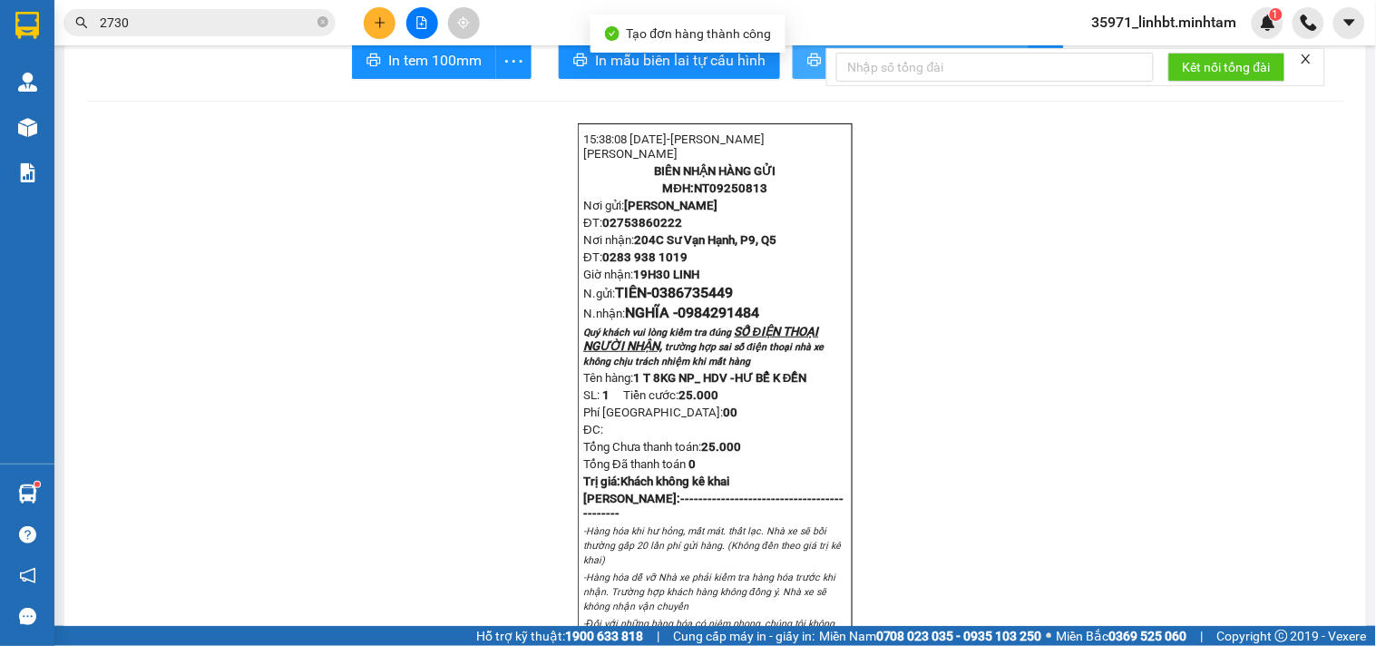
click at [807, 67] on icon "printer" at bounding box center [814, 60] width 15 height 15
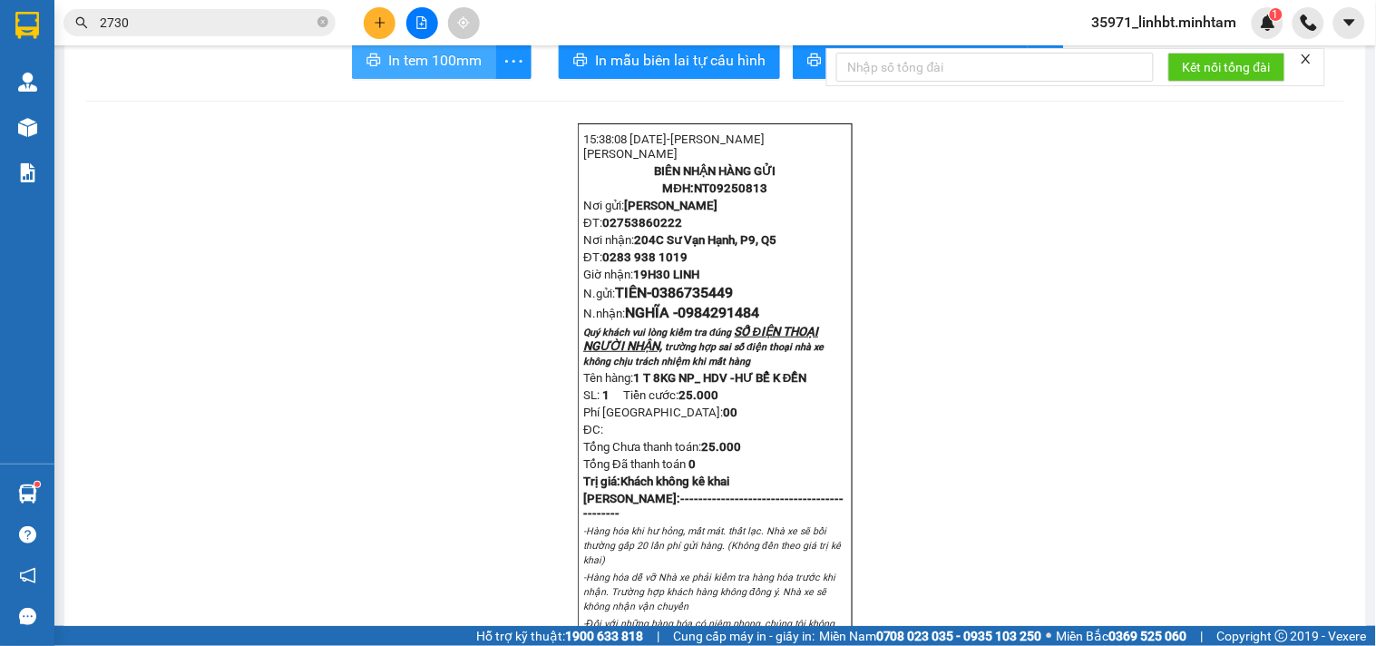
click at [451, 72] on span "In tem 100mm" at bounding box center [434, 60] width 93 height 23
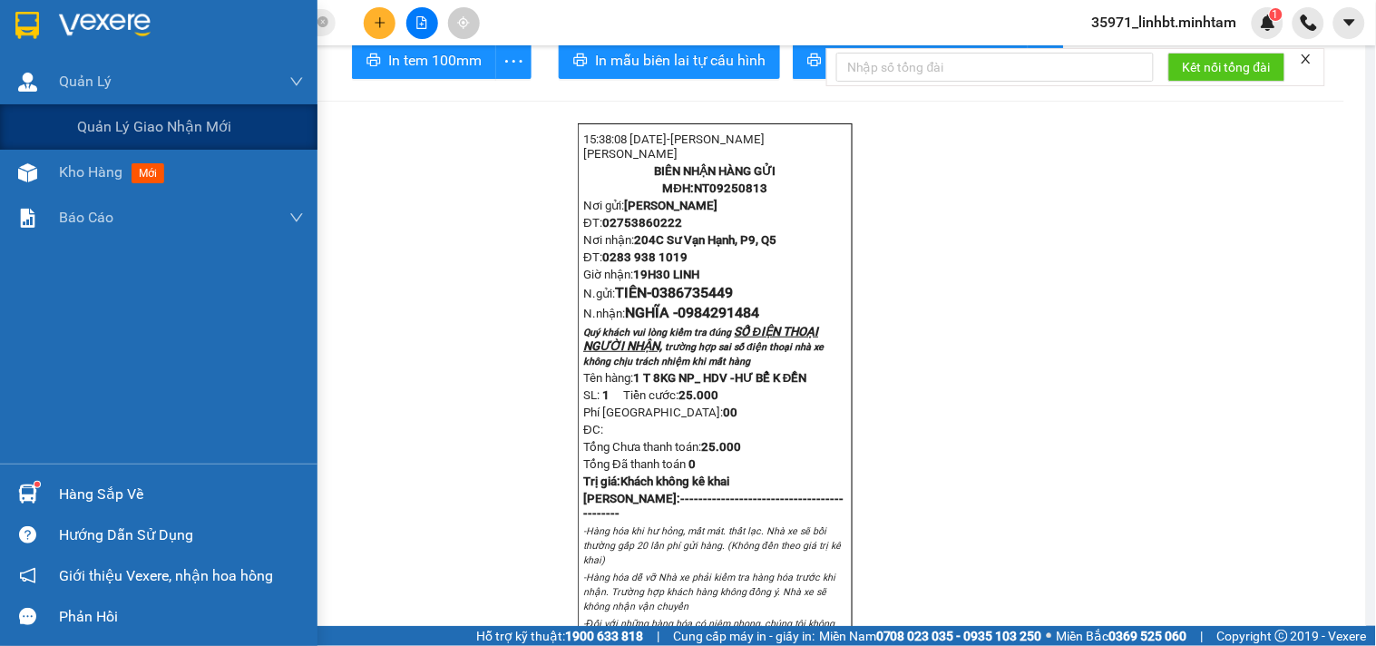
click at [22, 15] on img at bounding box center [27, 25] width 24 height 27
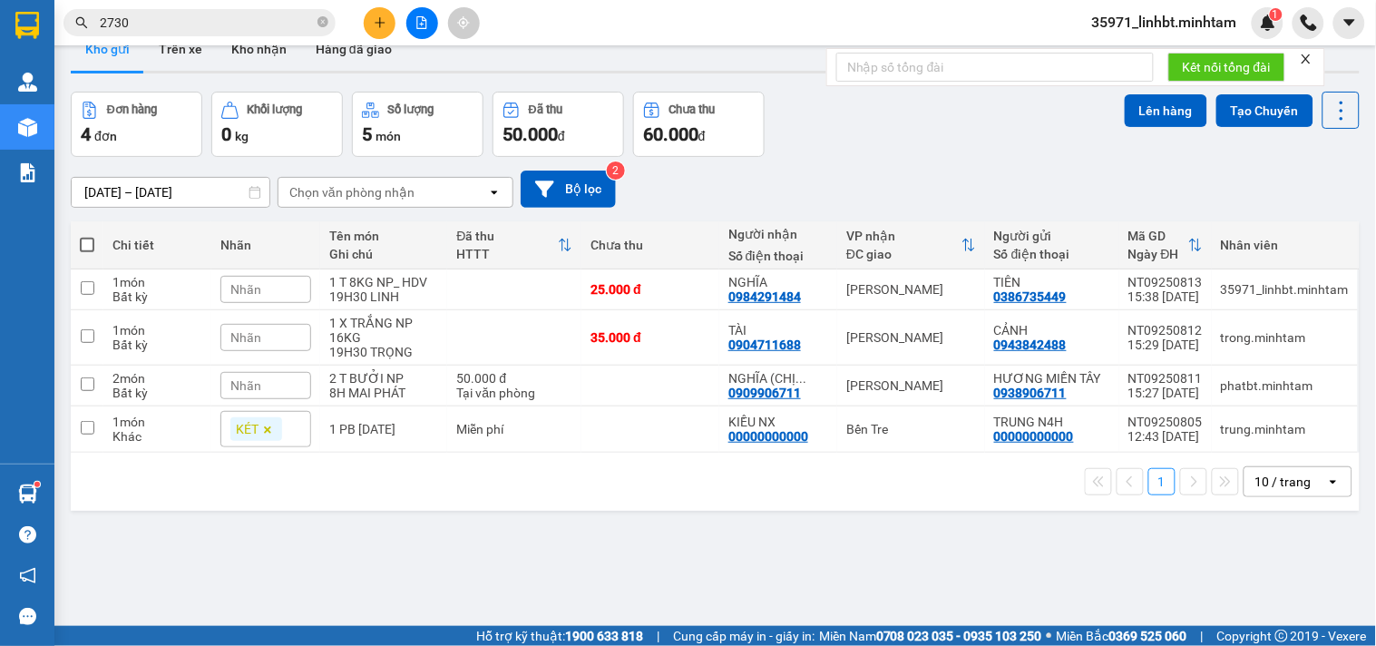
click at [92, 252] on span at bounding box center [87, 245] width 15 height 15
click at [87, 236] on input "checkbox" at bounding box center [87, 236] width 0 height 0
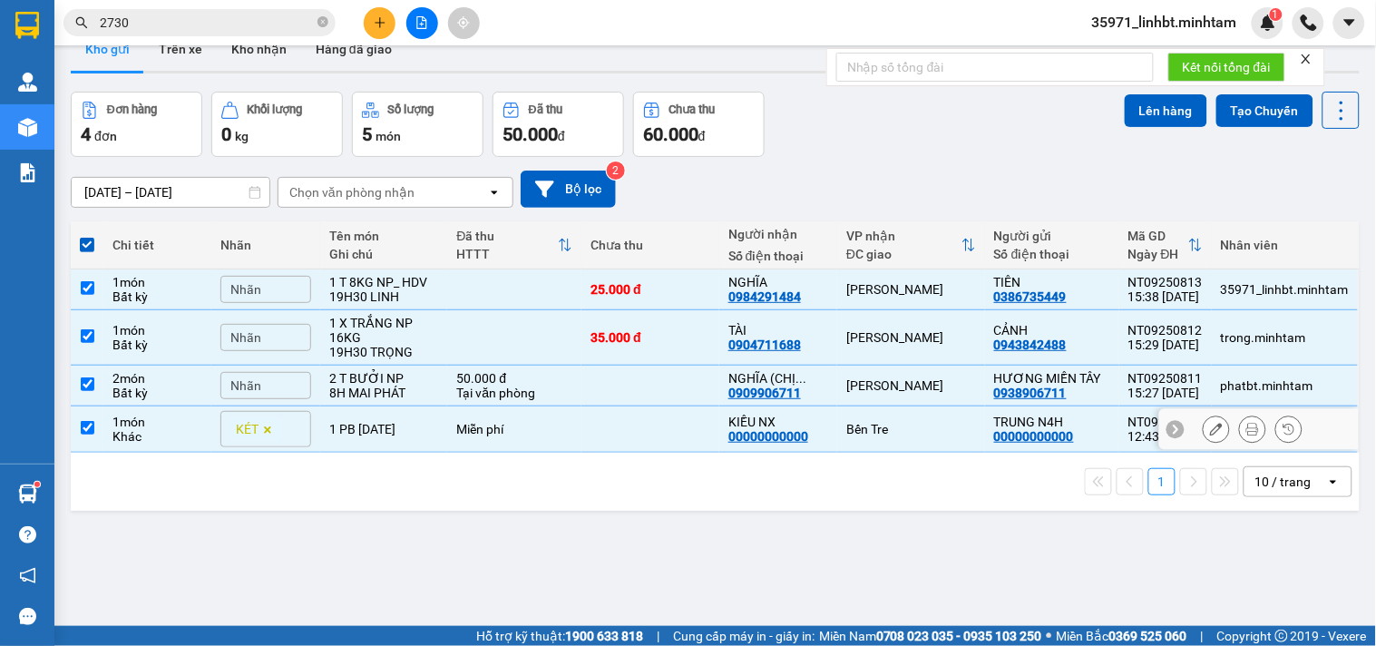
click at [647, 453] on td at bounding box center [651, 429] width 138 height 46
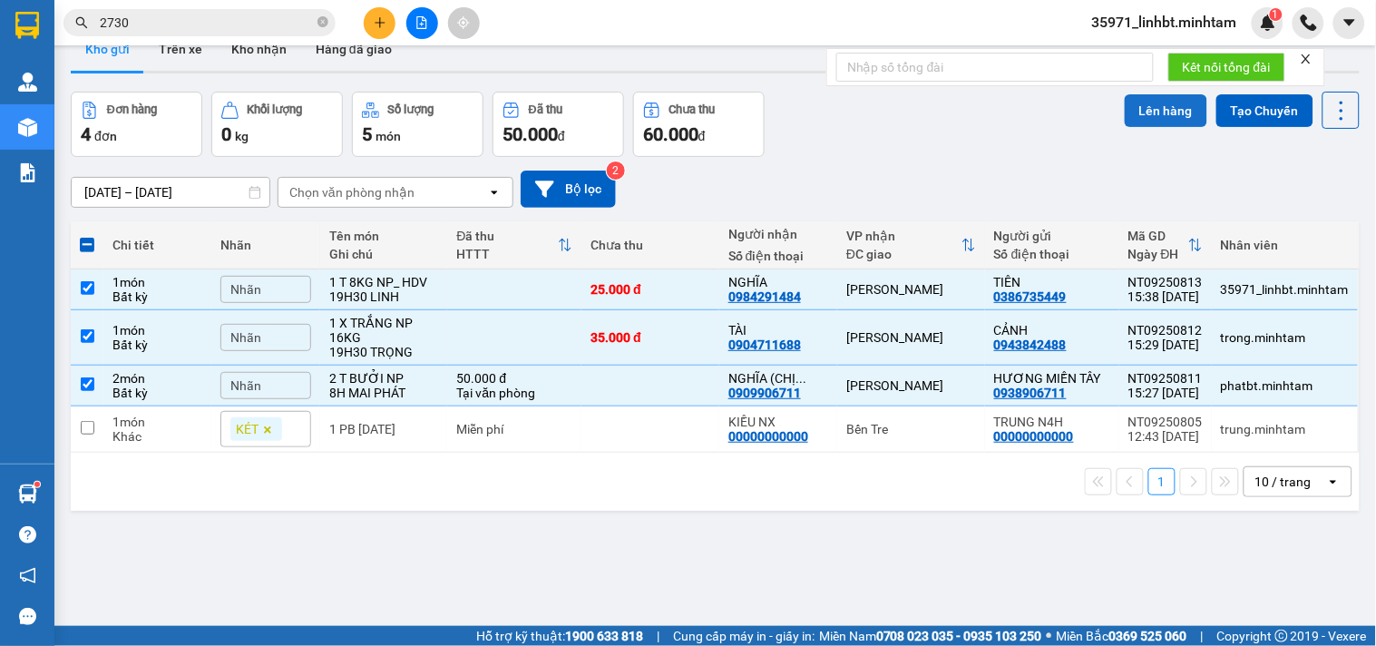
click at [1156, 127] on button "Lên hàng" at bounding box center [1166, 110] width 83 height 33
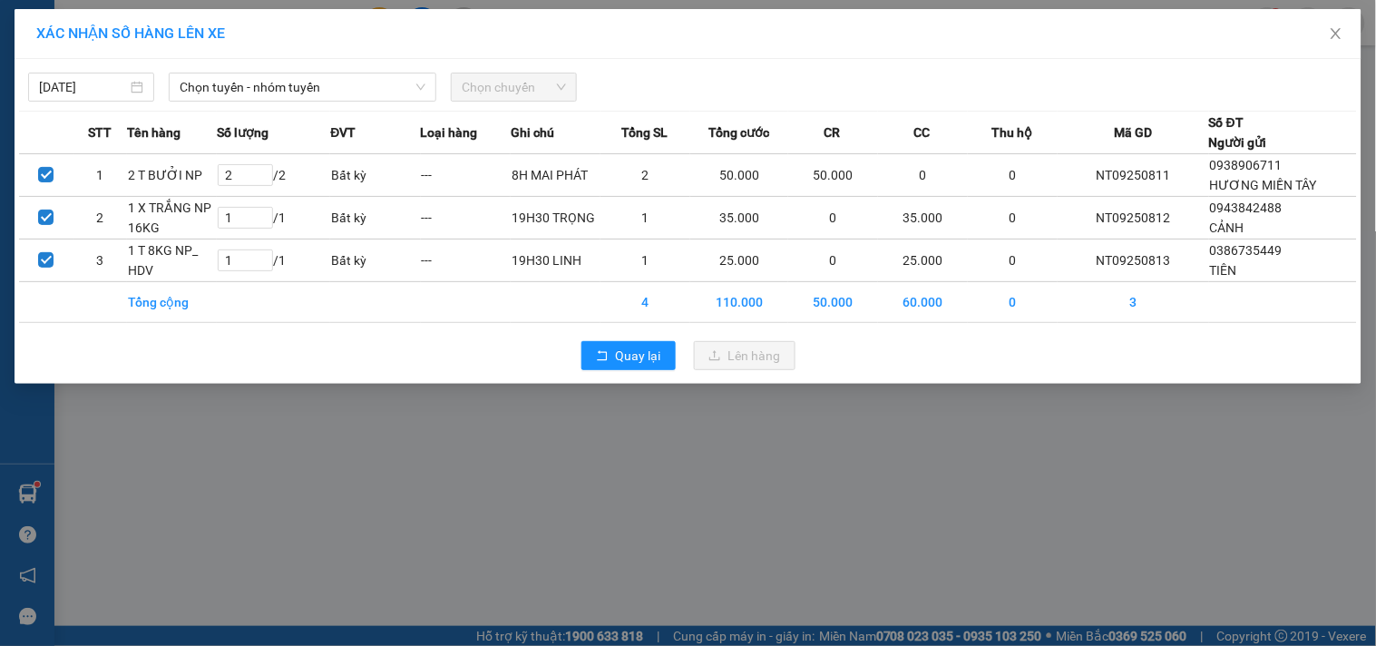
drag, startPoint x: 213, startPoint y: 91, endPoint x: 250, endPoint y: 103, distance: 39.0
click at [214, 91] on span "Chọn tuyến - nhóm tuyến" at bounding box center [303, 86] width 246 height 27
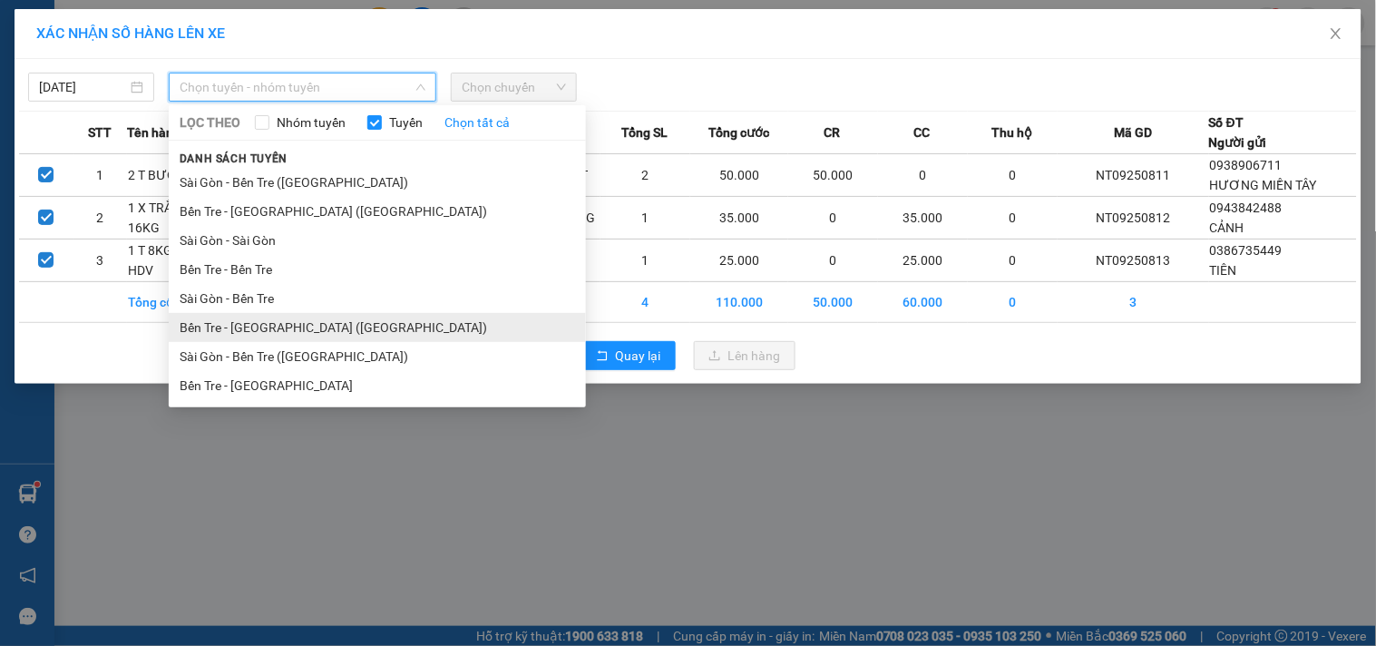
click at [243, 327] on li "Bến Tre - [GEOGRAPHIC_DATA] ([GEOGRAPHIC_DATA])" at bounding box center [377, 327] width 417 height 29
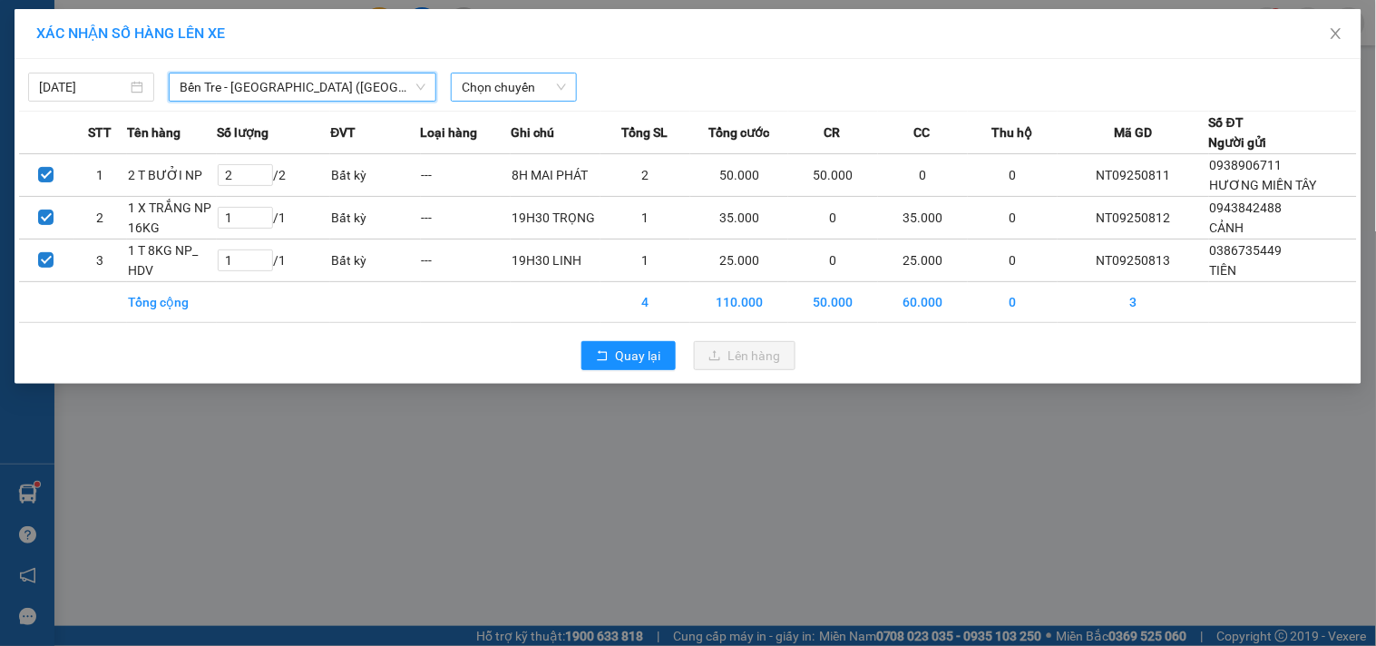
click at [497, 93] on span "Chọn chuyến" at bounding box center [514, 86] width 104 height 27
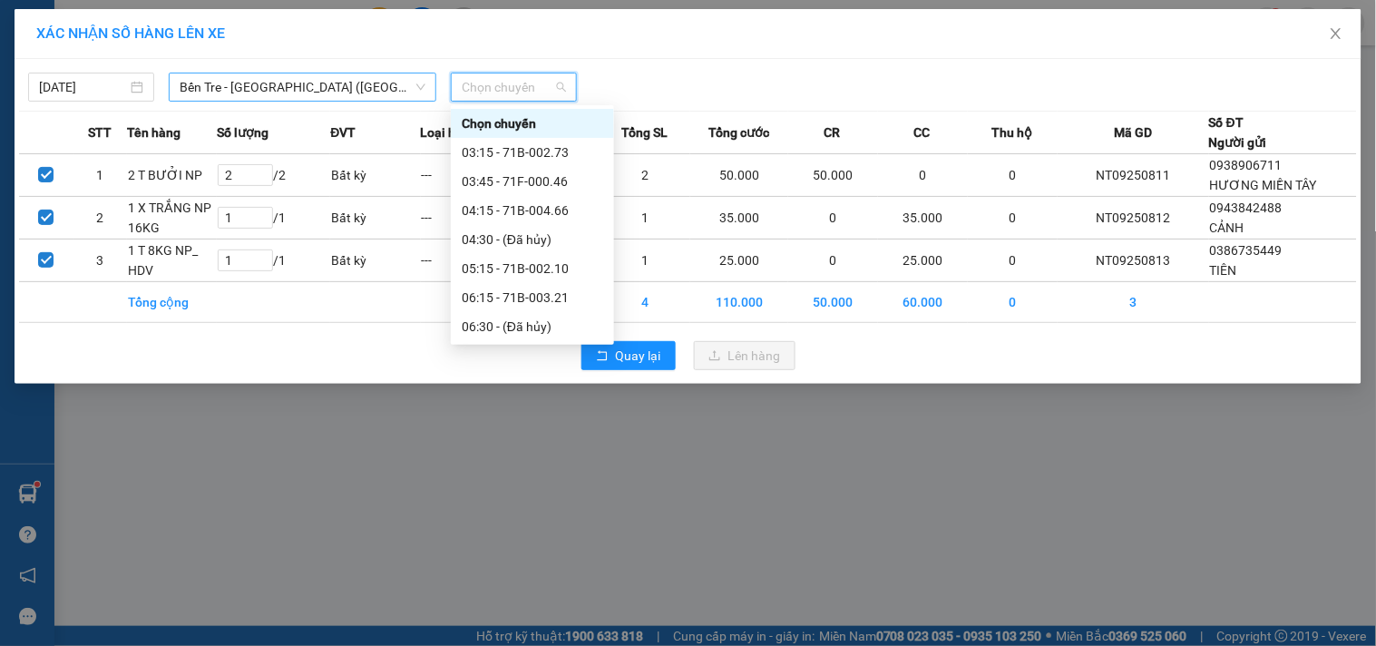
click at [347, 88] on span "Bến Tre - [GEOGRAPHIC_DATA] ([GEOGRAPHIC_DATA])" at bounding box center [303, 86] width 246 height 27
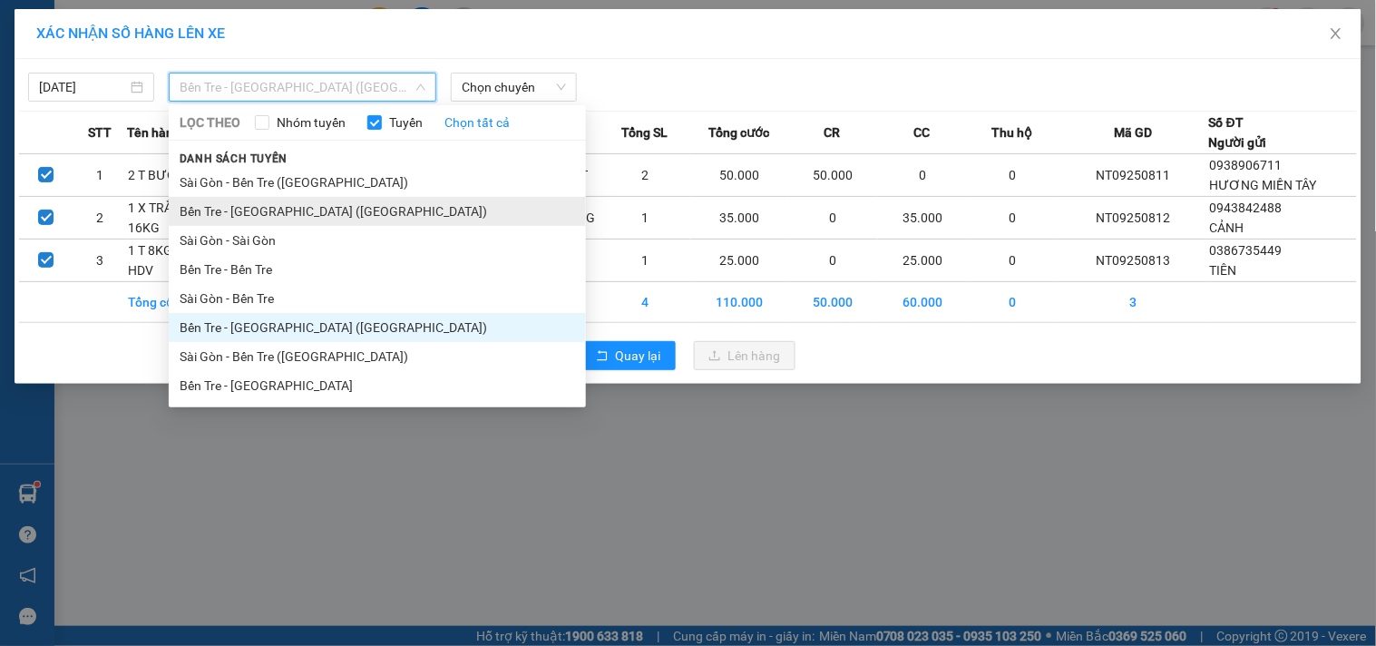
click at [237, 205] on li "Bến Tre - [GEOGRAPHIC_DATA] ([GEOGRAPHIC_DATA])" at bounding box center [377, 211] width 417 height 29
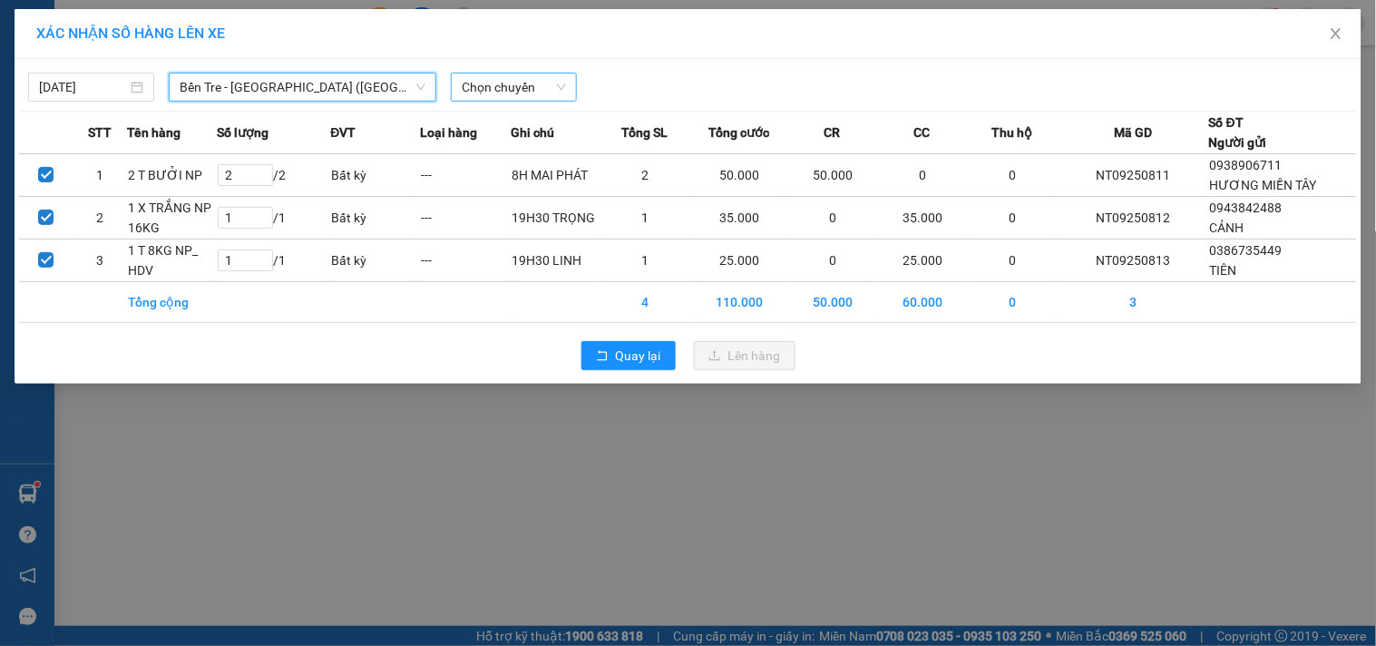
click at [533, 93] on span "Chọn chuyến" at bounding box center [514, 86] width 104 height 27
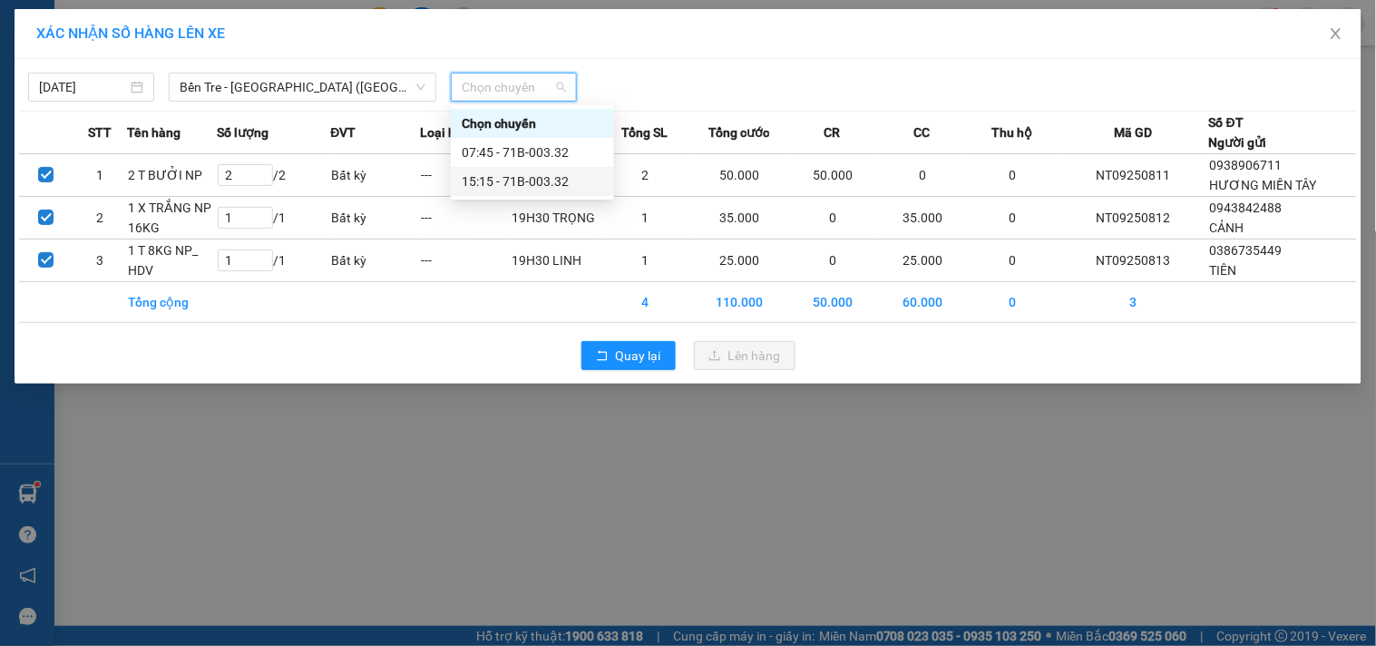
click at [531, 186] on div "15:15 - 71B-003.32" at bounding box center [533, 181] width 142 height 20
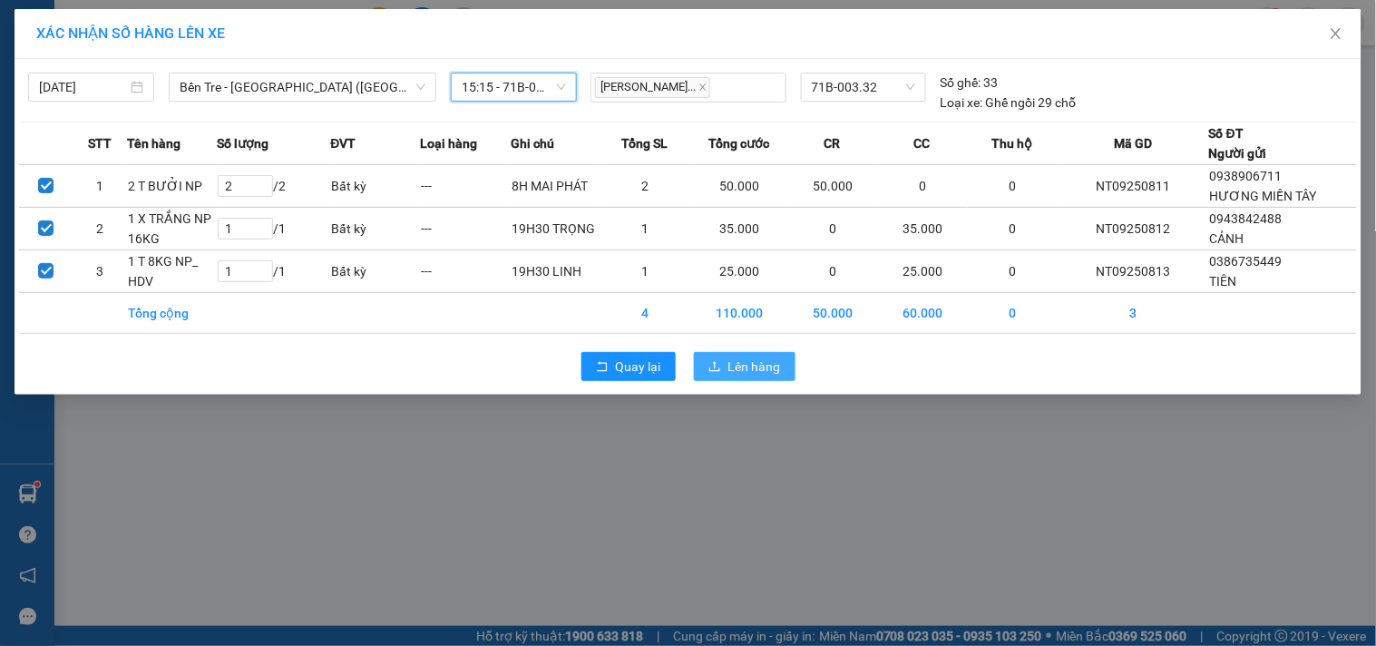
click at [758, 372] on span "Lên hàng" at bounding box center [754, 367] width 53 height 20
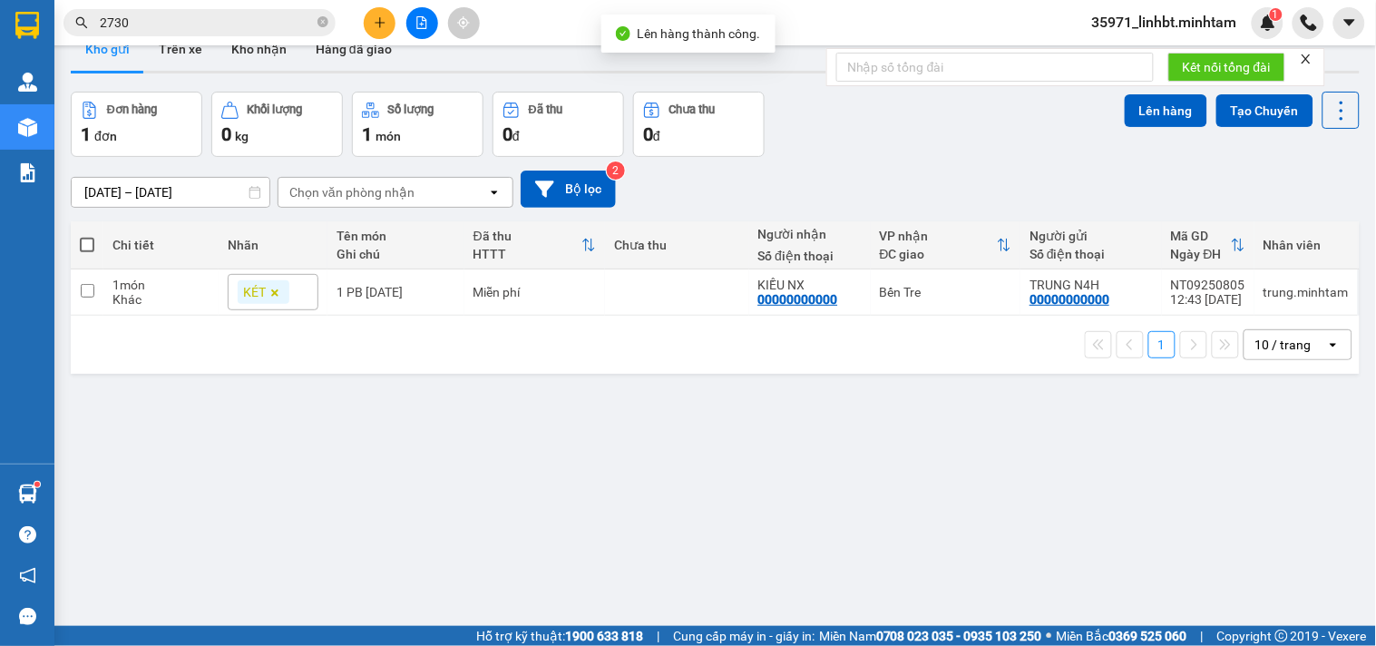
click at [426, 12] on button at bounding box center [422, 23] width 32 height 32
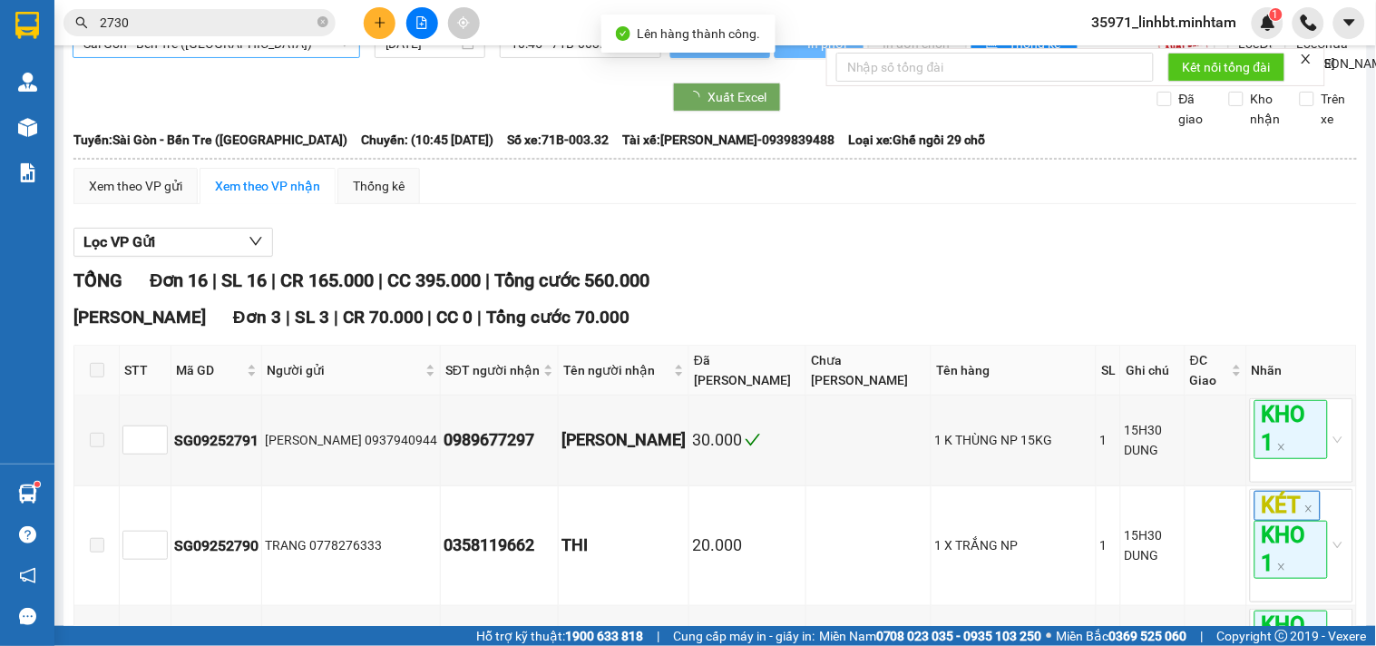
click at [112, 57] on span "Sài Gòn - Bến Tre ([GEOGRAPHIC_DATA])" at bounding box center [216, 43] width 266 height 27
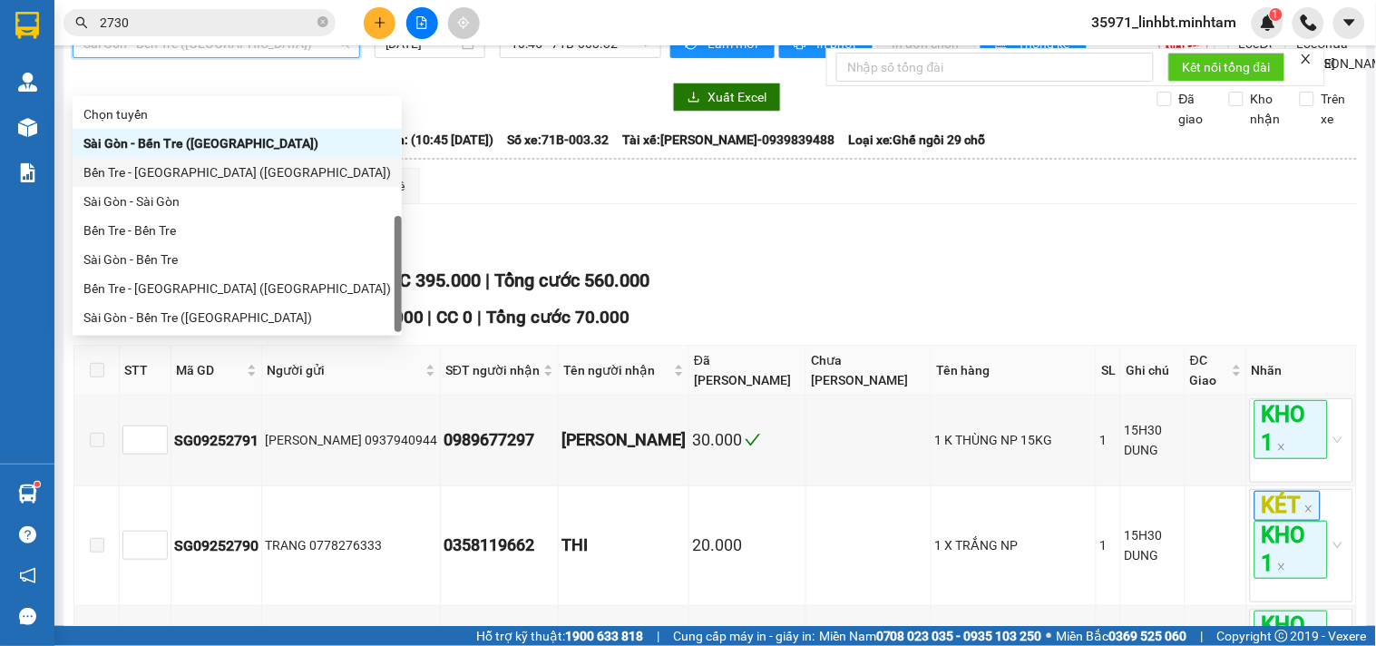
click at [182, 162] on div "Bến Tre - [GEOGRAPHIC_DATA] ([GEOGRAPHIC_DATA])" at bounding box center [237, 172] width 308 height 20
type input "[DATE]"
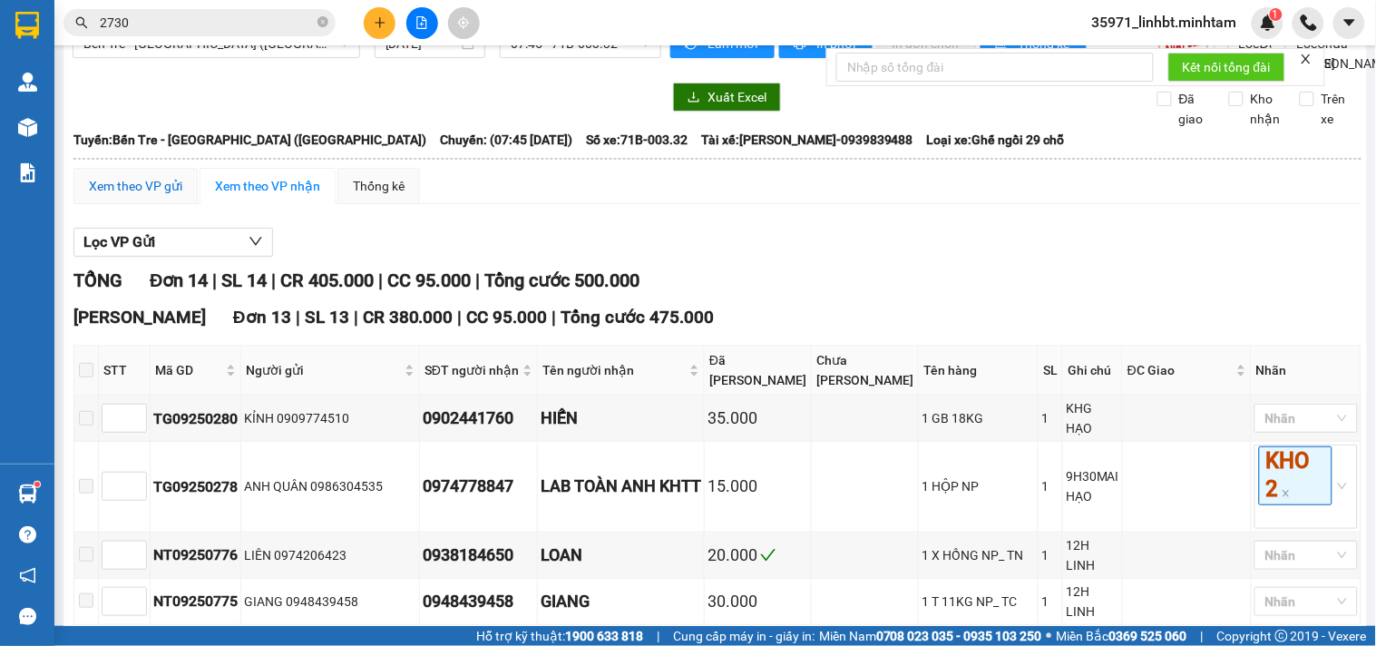
click at [140, 196] on div "Xem theo VP gửi" at bounding box center [135, 186] width 93 height 20
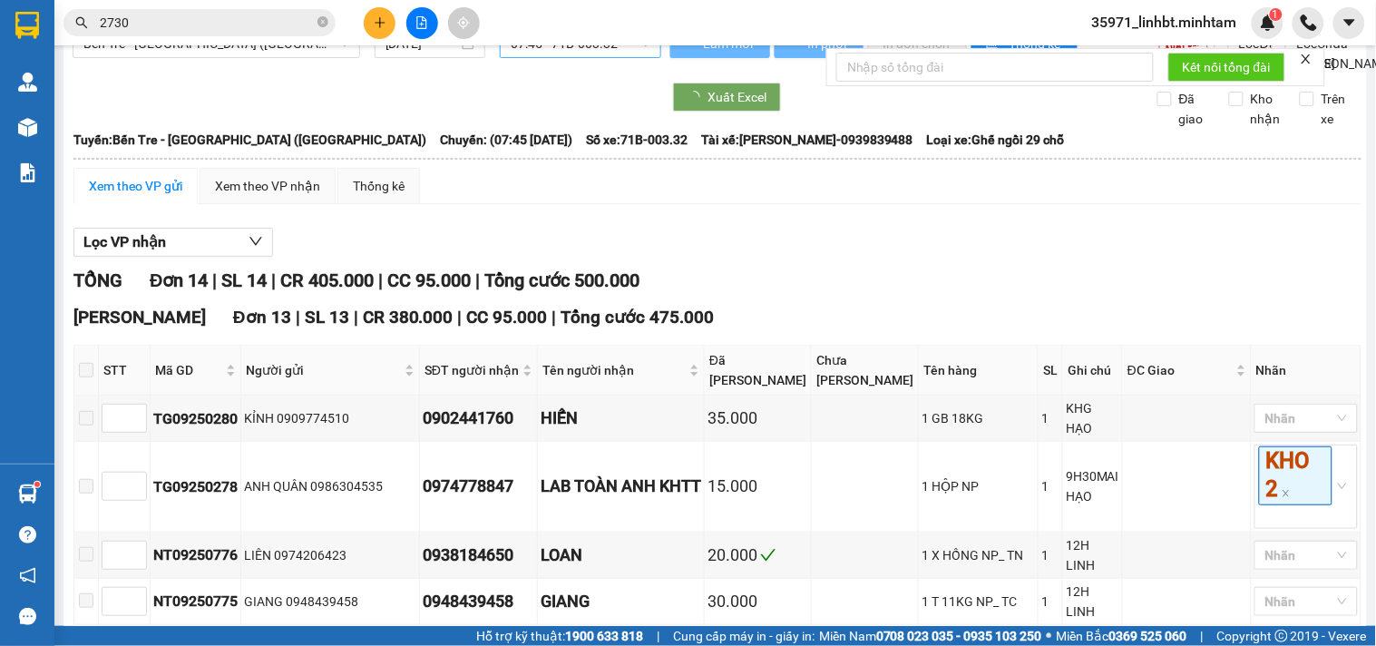
click at [548, 57] on span "07:45 - 71B-003.32" at bounding box center [581, 43] width 140 height 27
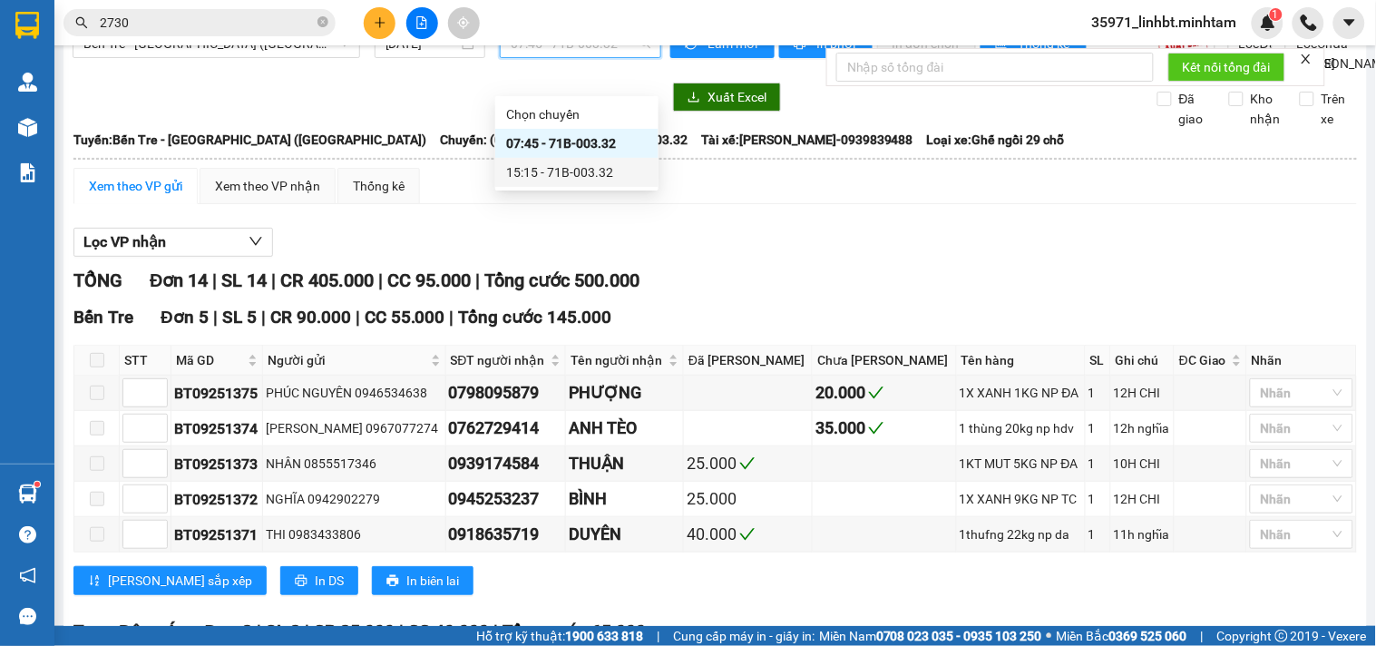
click at [538, 176] on div "15:15 - 71B-003.32" at bounding box center [577, 172] width 142 height 20
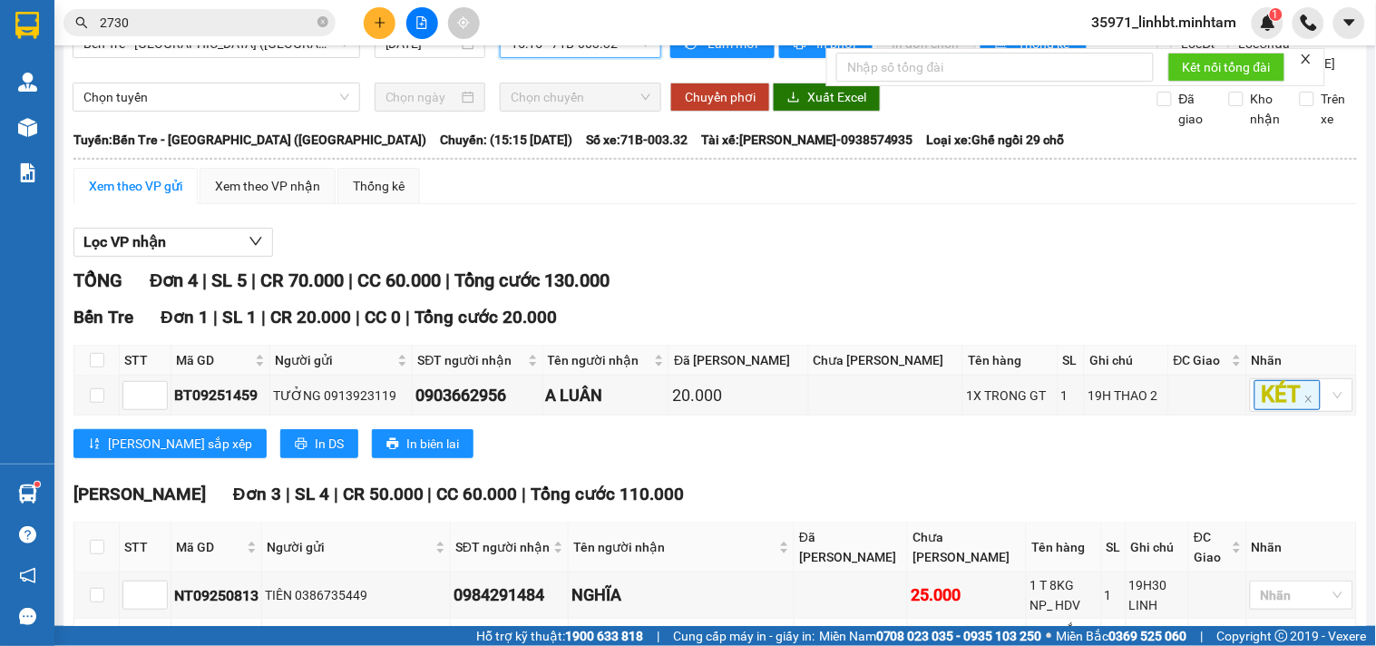
click at [375, 14] on button at bounding box center [380, 23] width 32 height 32
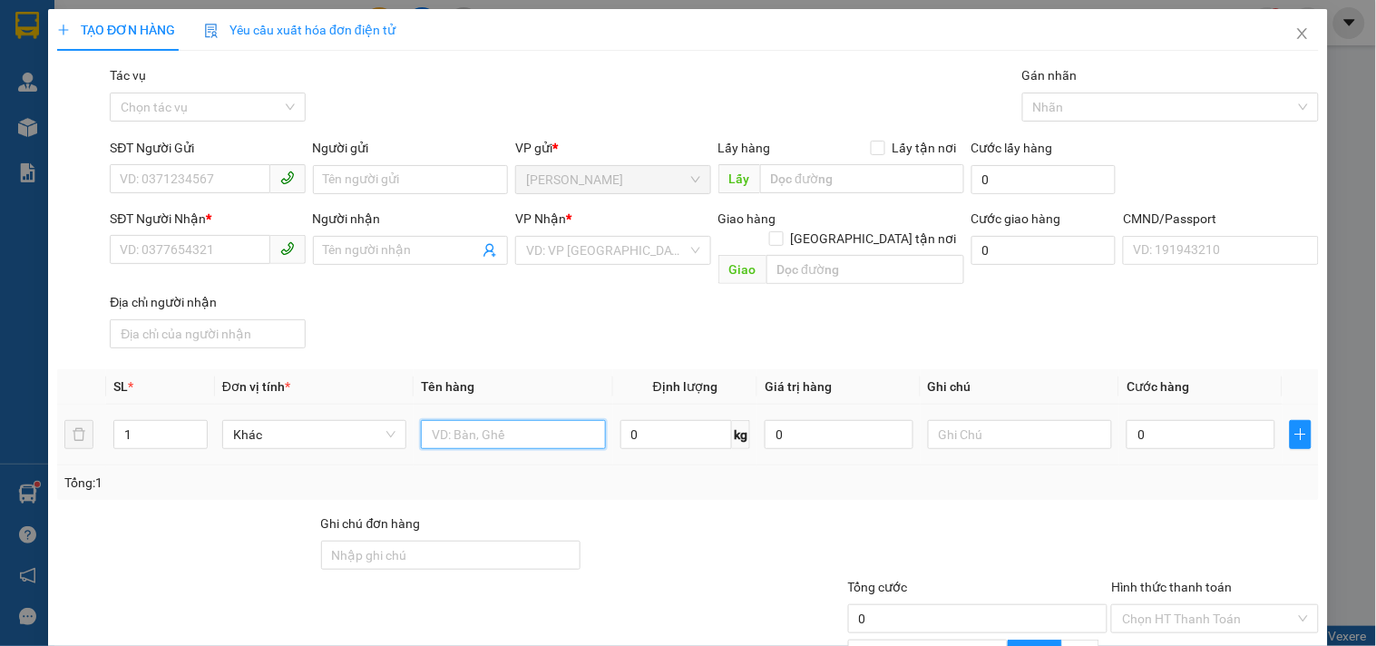
click at [474, 420] on input "text" at bounding box center [513, 434] width 184 height 29
type input "2 BAO 16/12KG_ ĐA"
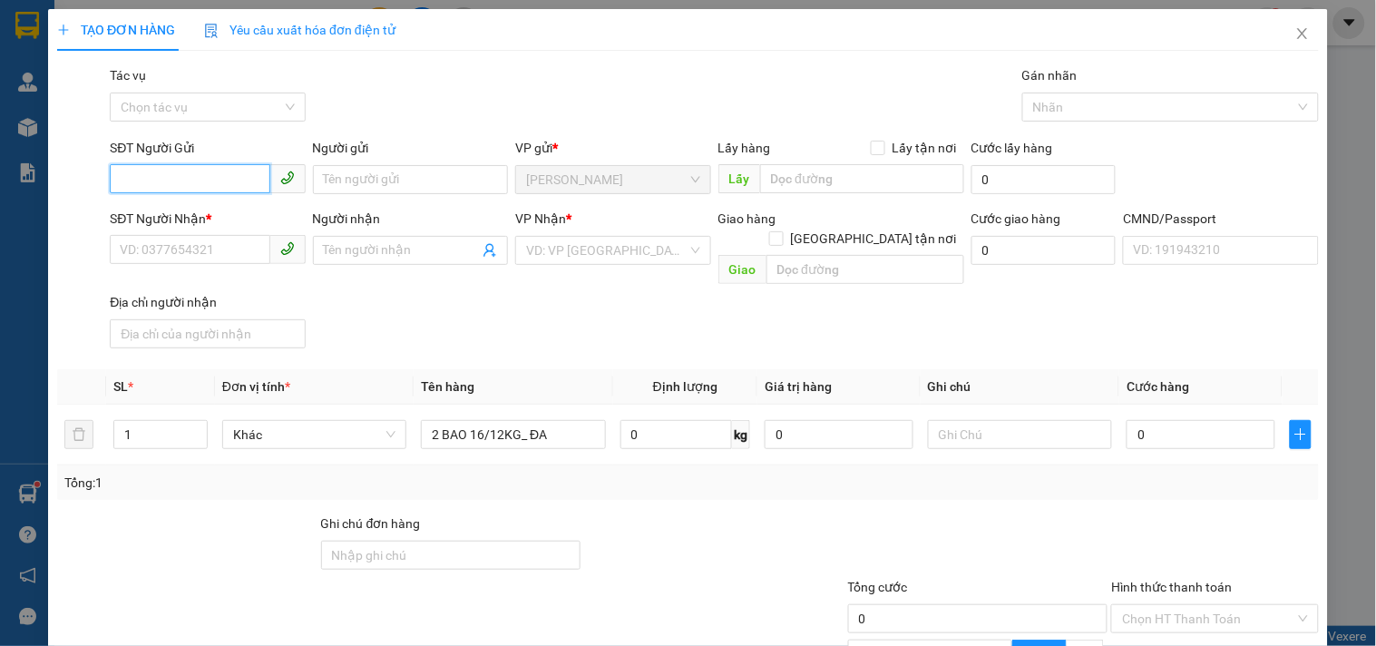
click at [220, 170] on input "SĐT Người Gửi" at bounding box center [190, 178] width 160 height 29
type input "724"
click at [152, 174] on input "724" at bounding box center [190, 178] width 160 height 29
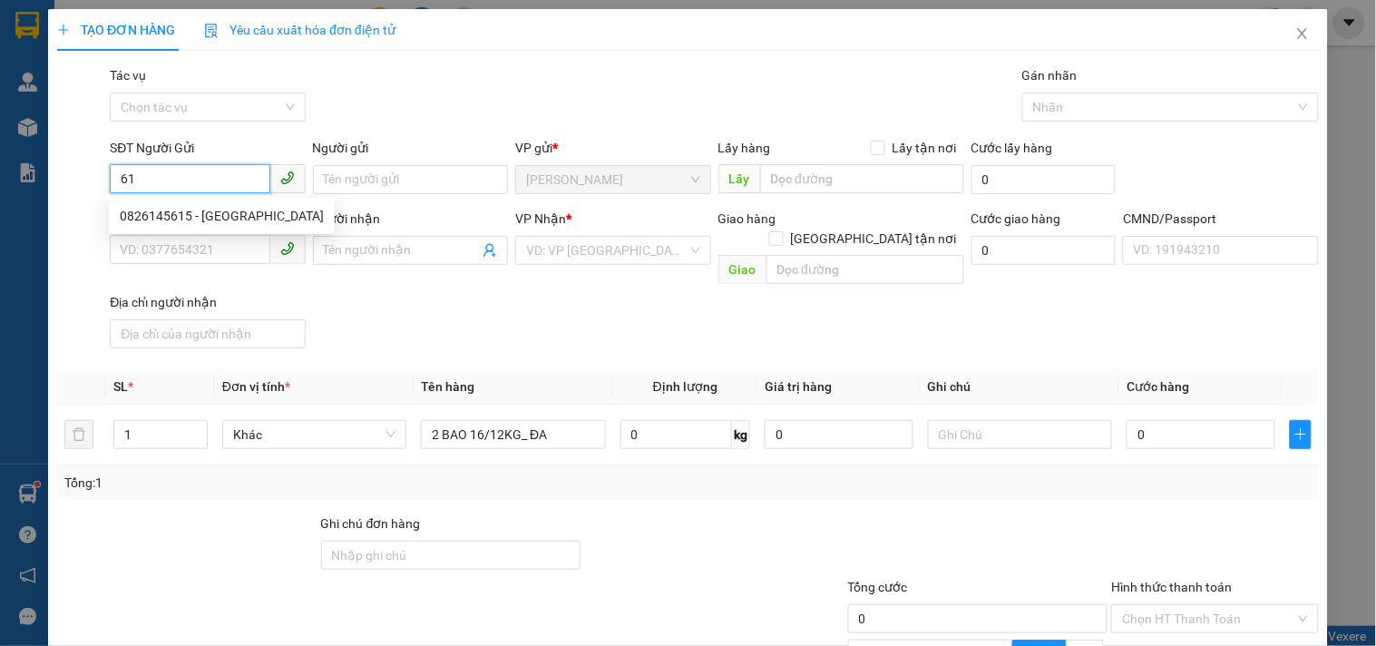
type input "6"
click at [355, 161] on div "Người gửi" at bounding box center [410, 151] width 195 height 27
click at [348, 176] on input "Người gửi" at bounding box center [410, 179] width 195 height 29
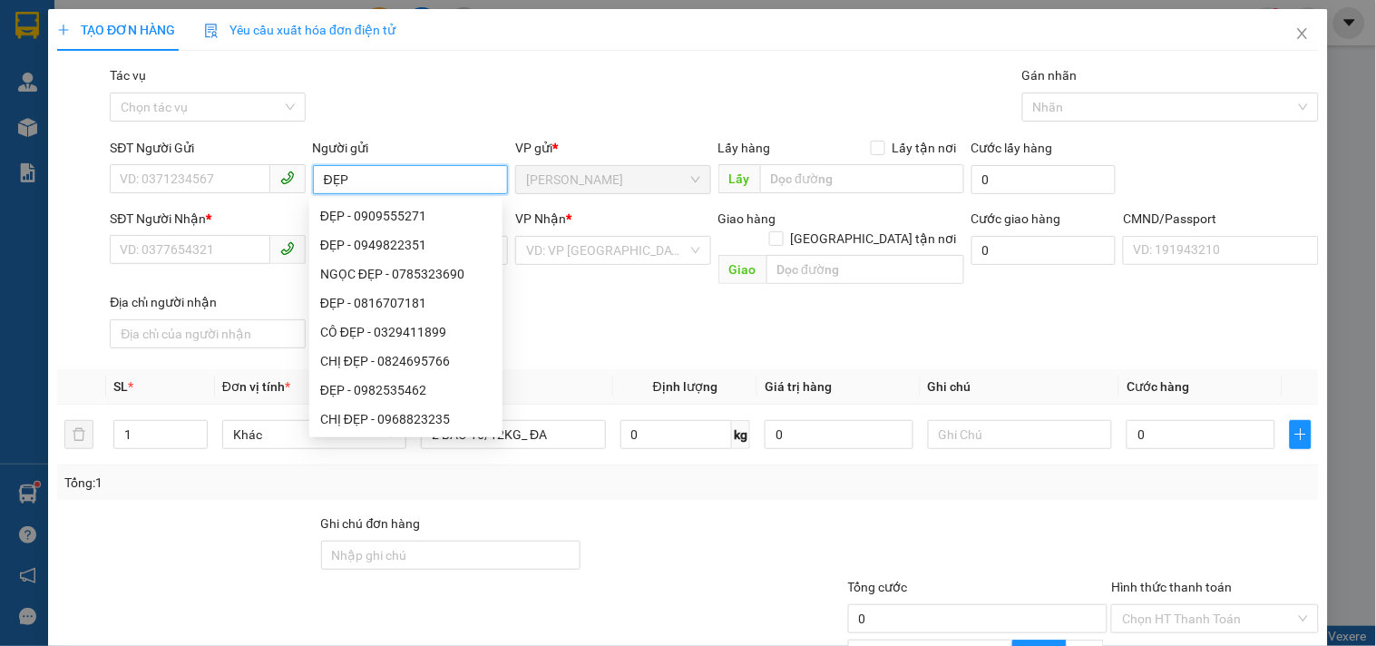
type input "ĐẸP/"
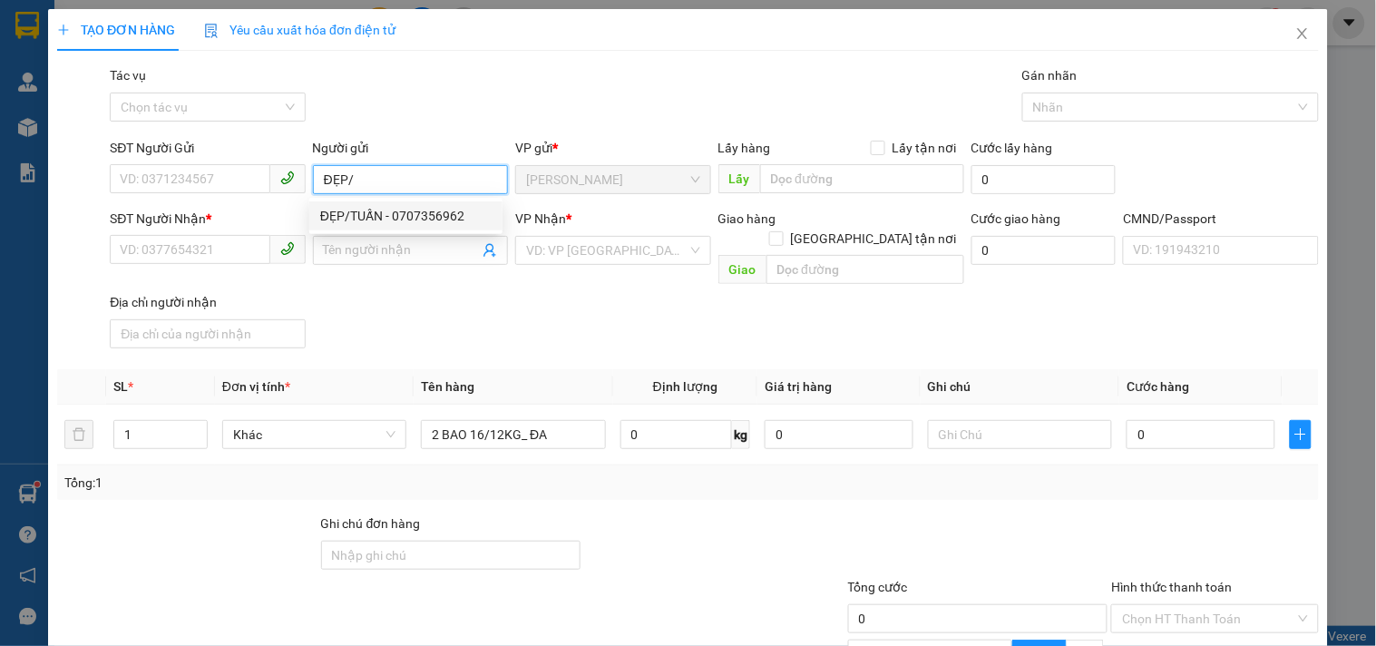
click at [365, 220] on div "ĐẸP/TUẤN - 0707356962" at bounding box center [405, 216] width 171 height 20
type input "0707356962"
type input "ĐẸP/TUẤN"
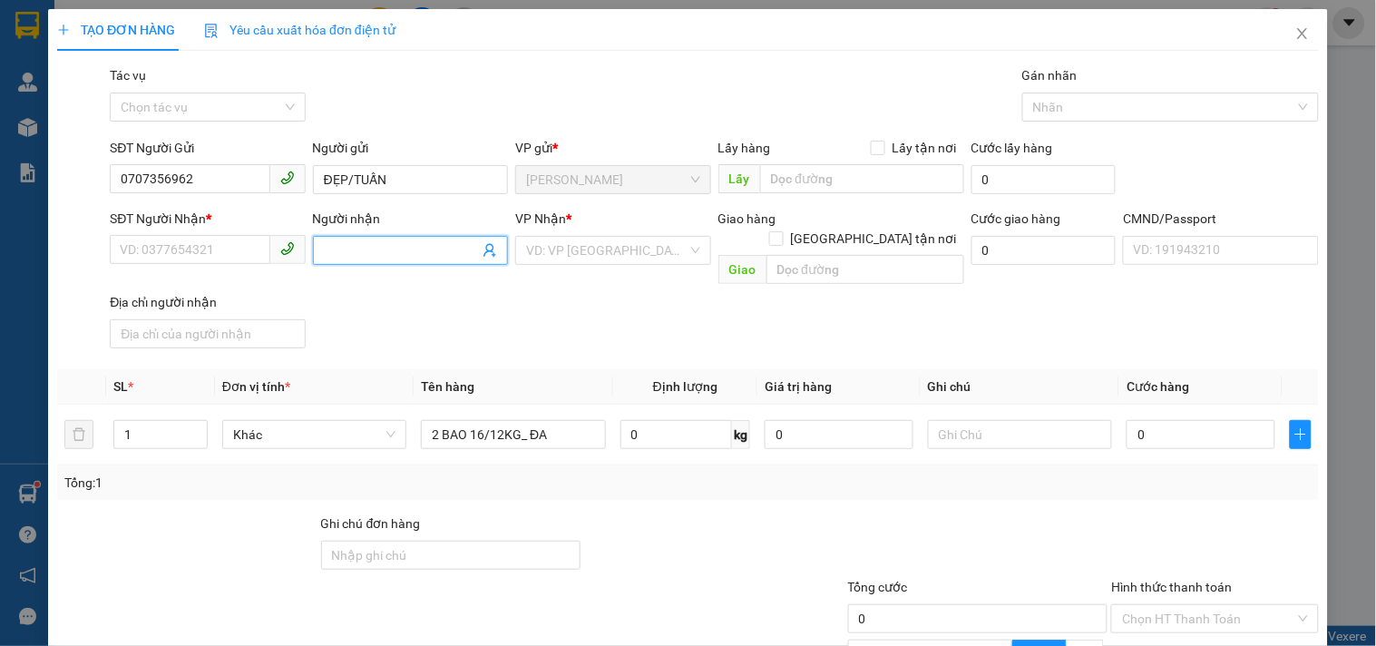
click at [484, 247] on icon "user-add" at bounding box center [490, 250] width 15 height 15
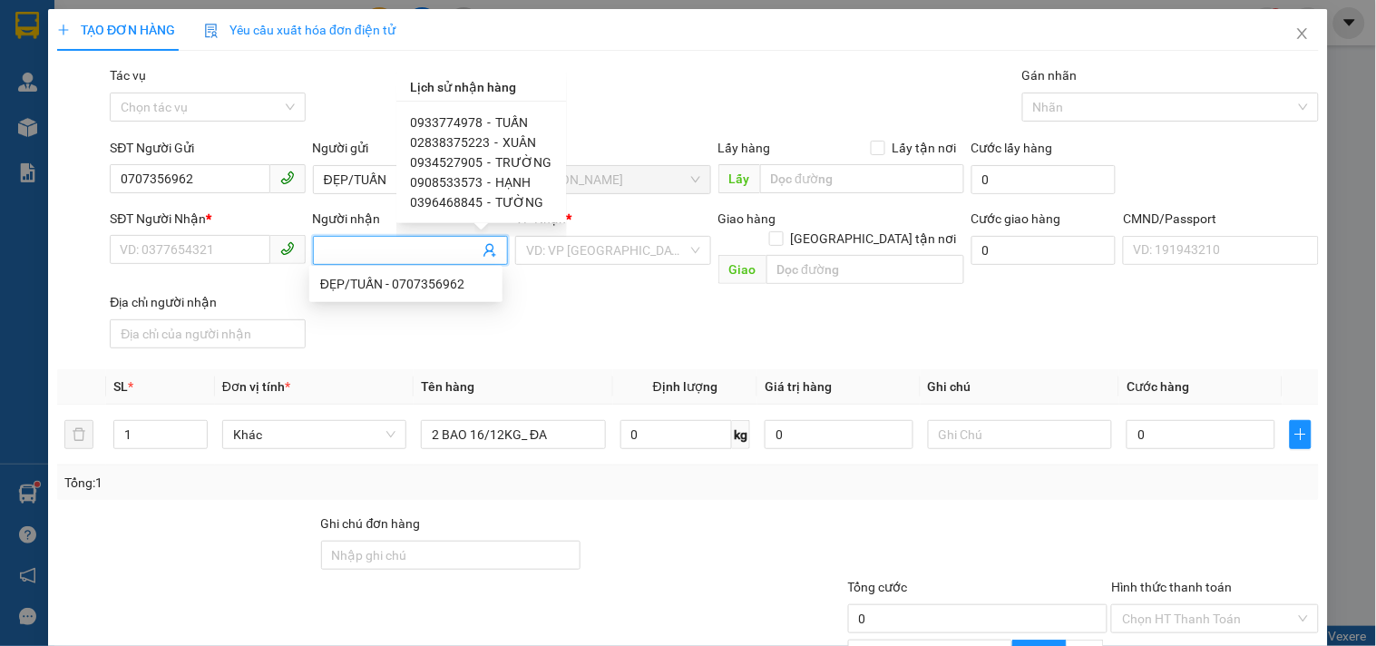
click at [474, 127] on span "0933774978" at bounding box center [447, 122] width 73 height 15
type input "0933774978"
type input "TUẤN"
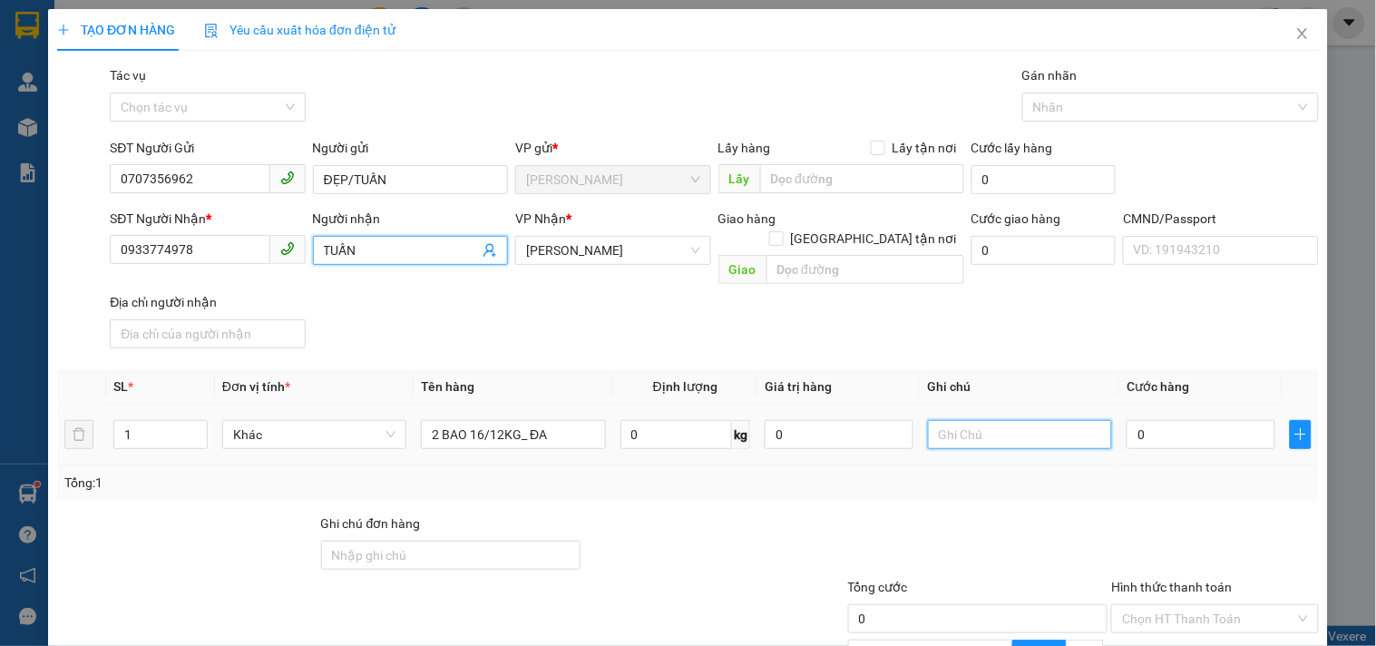
click at [1057, 420] on input "text" at bounding box center [1020, 434] width 184 height 29
type input "19H30 LINH"
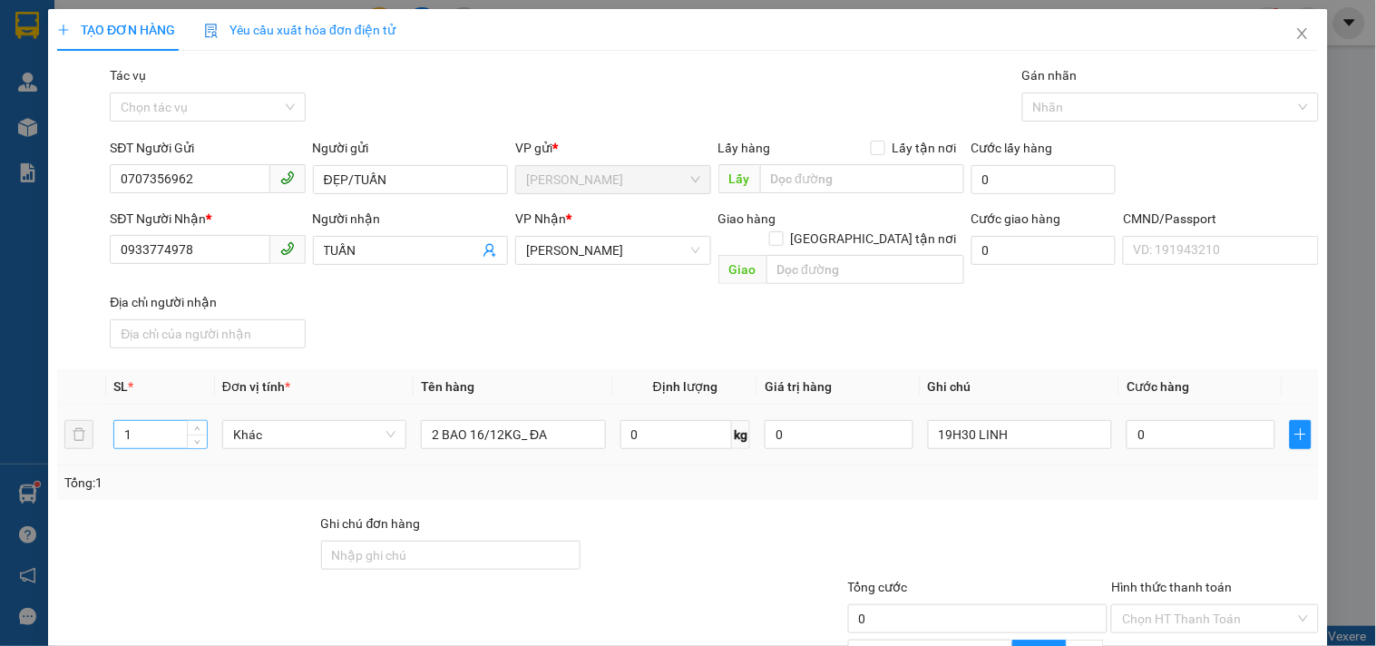
click at [132, 421] on input "1" at bounding box center [160, 434] width 93 height 27
type input "2"
click at [1184, 420] on input "0" at bounding box center [1201, 434] width 149 height 29
type input "06"
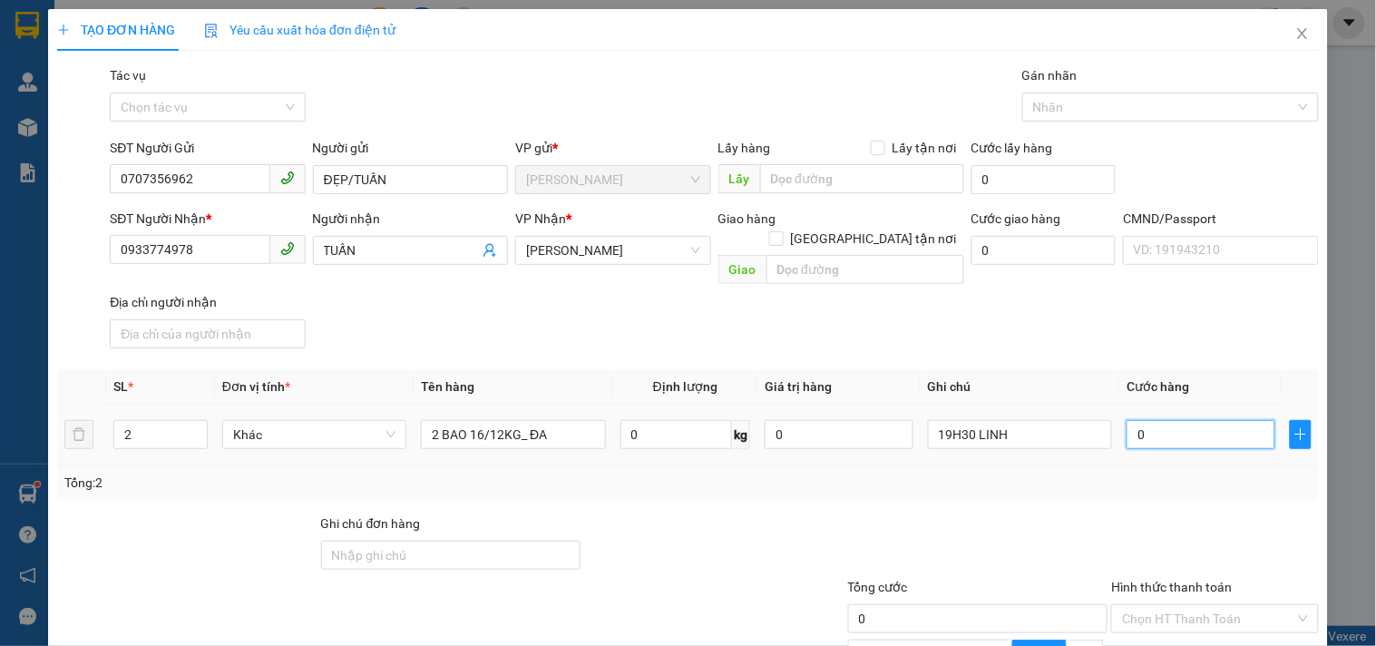
type input "6"
type input "065"
type input "65"
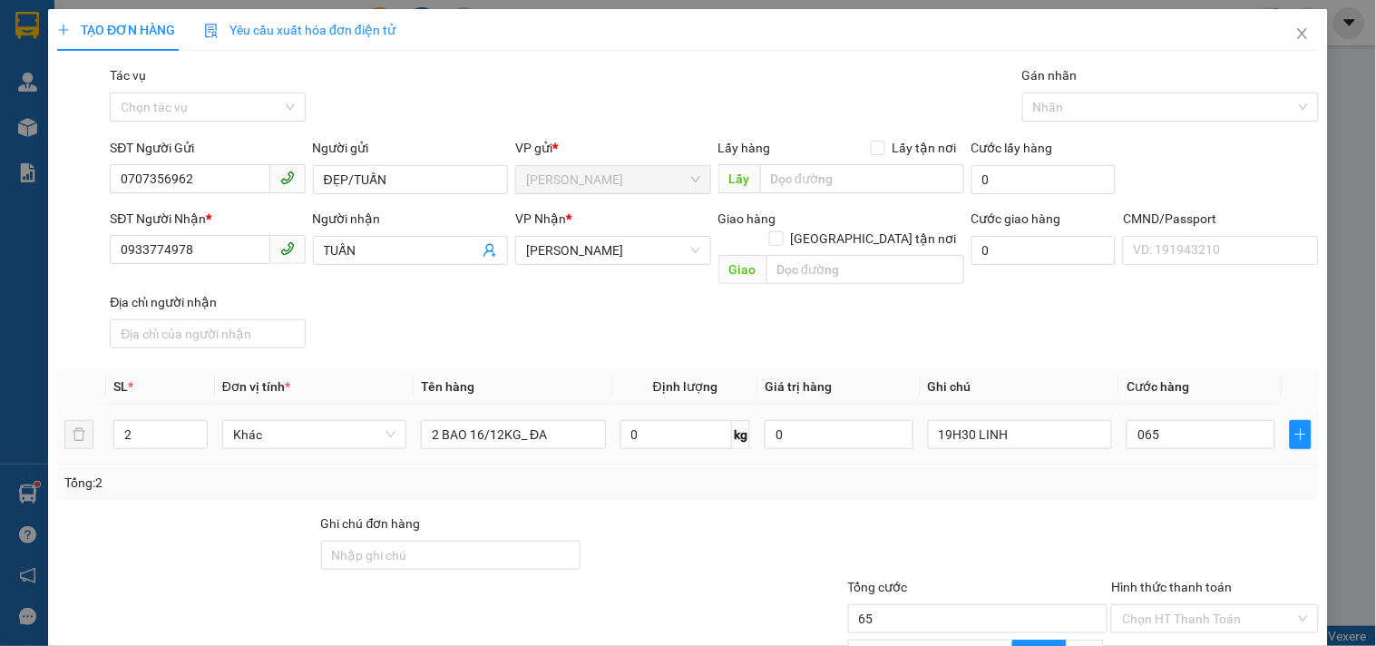
type input "65.000"
click at [1136, 473] on div "Tổng: 2" at bounding box center [687, 483] width 1247 height 20
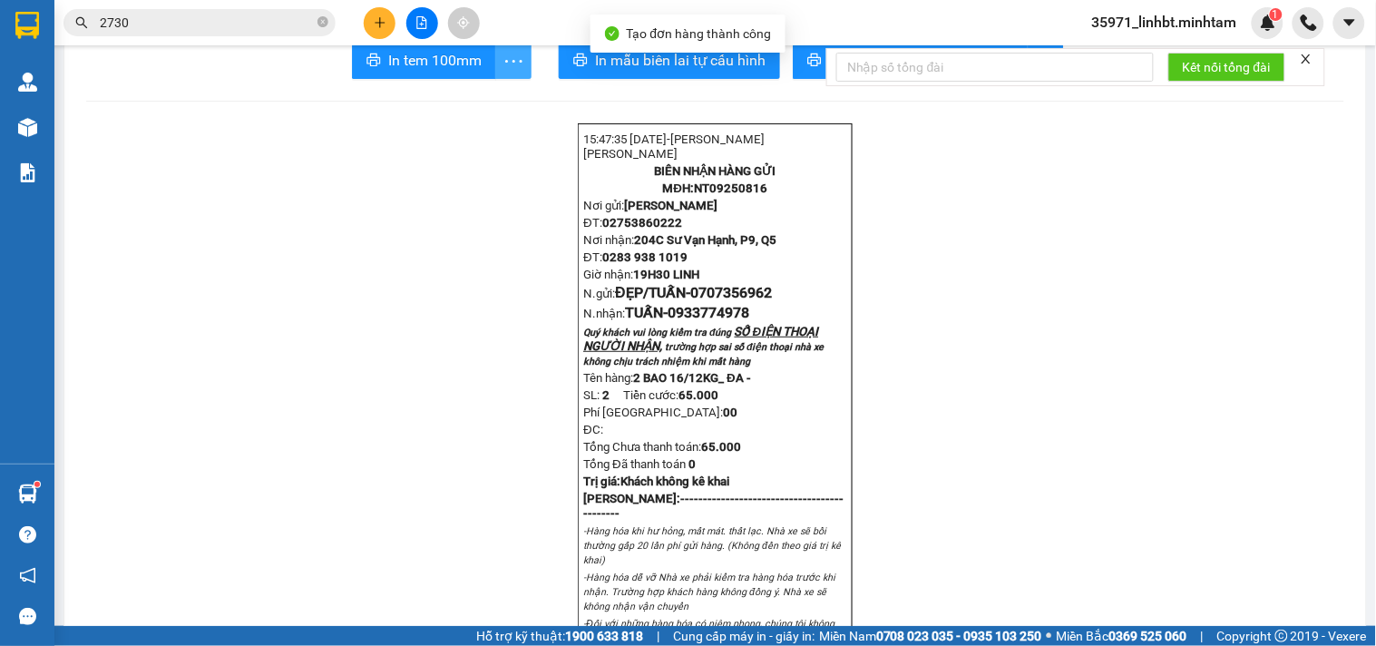
click at [503, 73] on icon "more" at bounding box center [514, 61] width 23 height 23
click at [472, 141] on div "In tem 100mm theo số lượng (2)" at bounding box center [427, 135] width 181 height 20
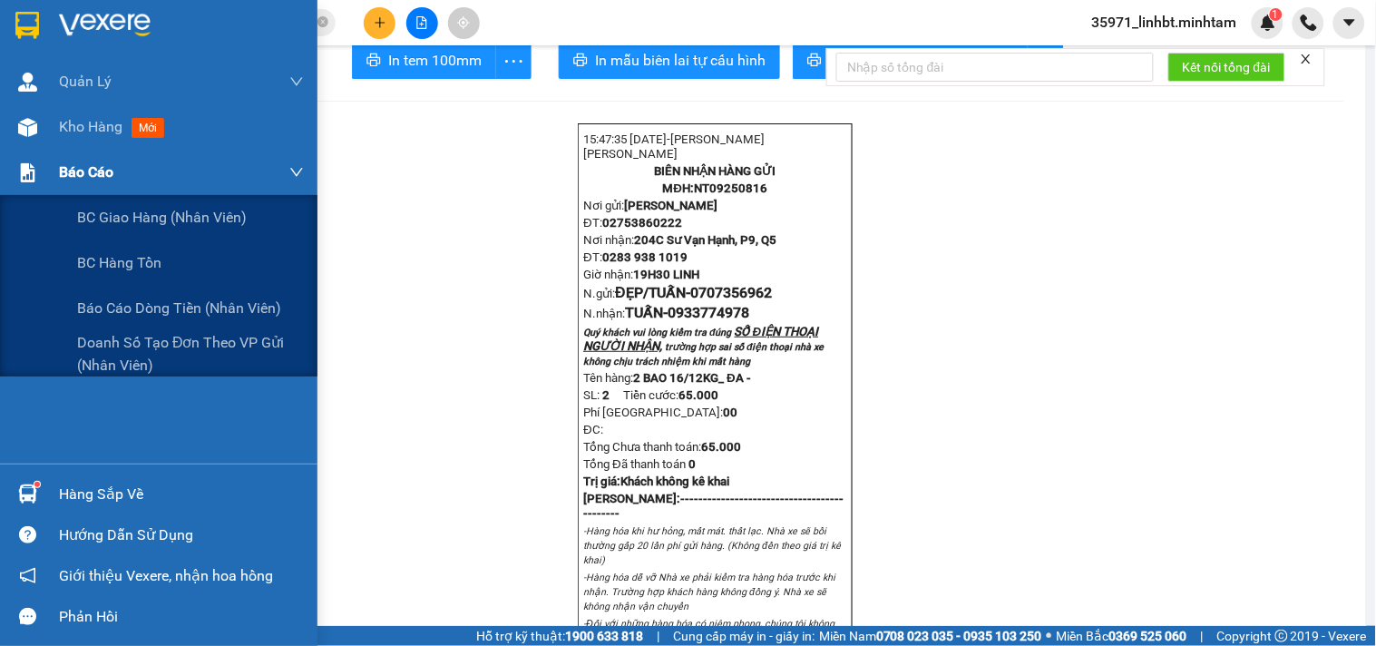
click at [123, 165] on div "Báo cáo" at bounding box center [181, 172] width 245 height 45
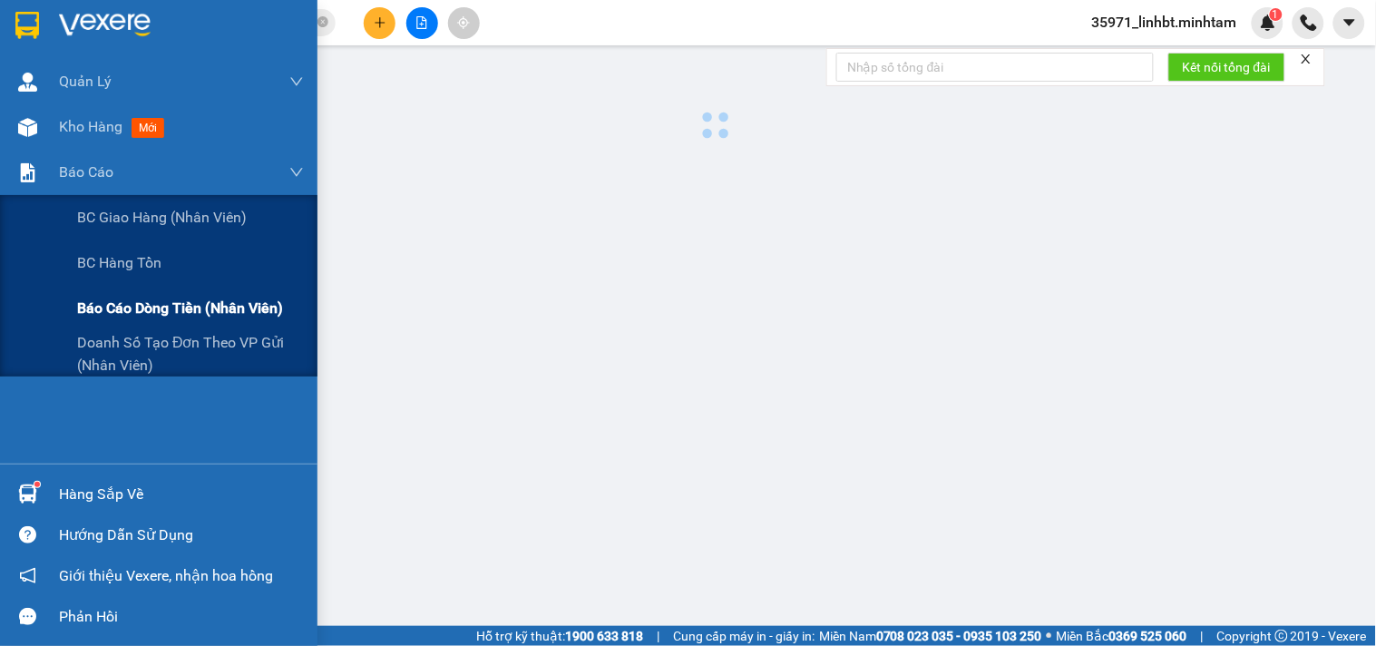
drag, startPoint x: 138, startPoint y: 299, endPoint x: 301, endPoint y: 295, distance: 163.4
click at [138, 300] on span "Báo cáo dòng tiền (nhân viên)" at bounding box center [180, 308] width 206 height 23
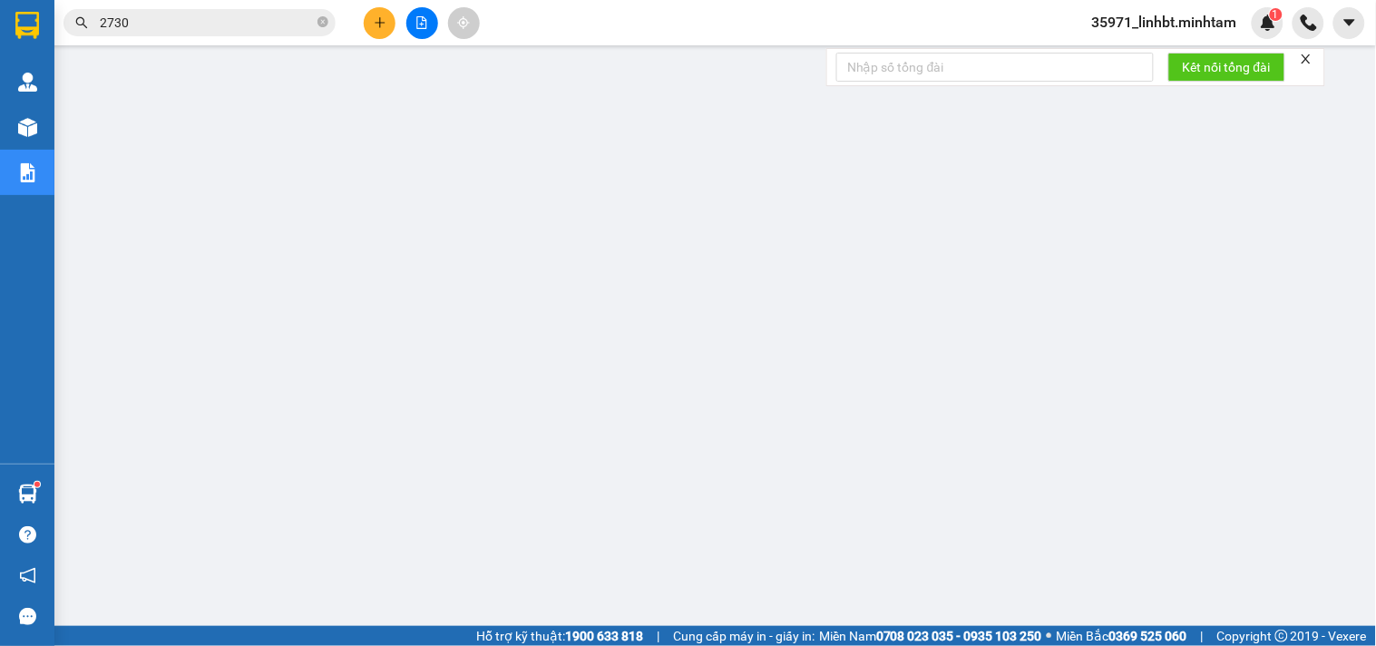
click at [172, 15] on input "2730" at bounding box center [207, 23] width 214 height 20
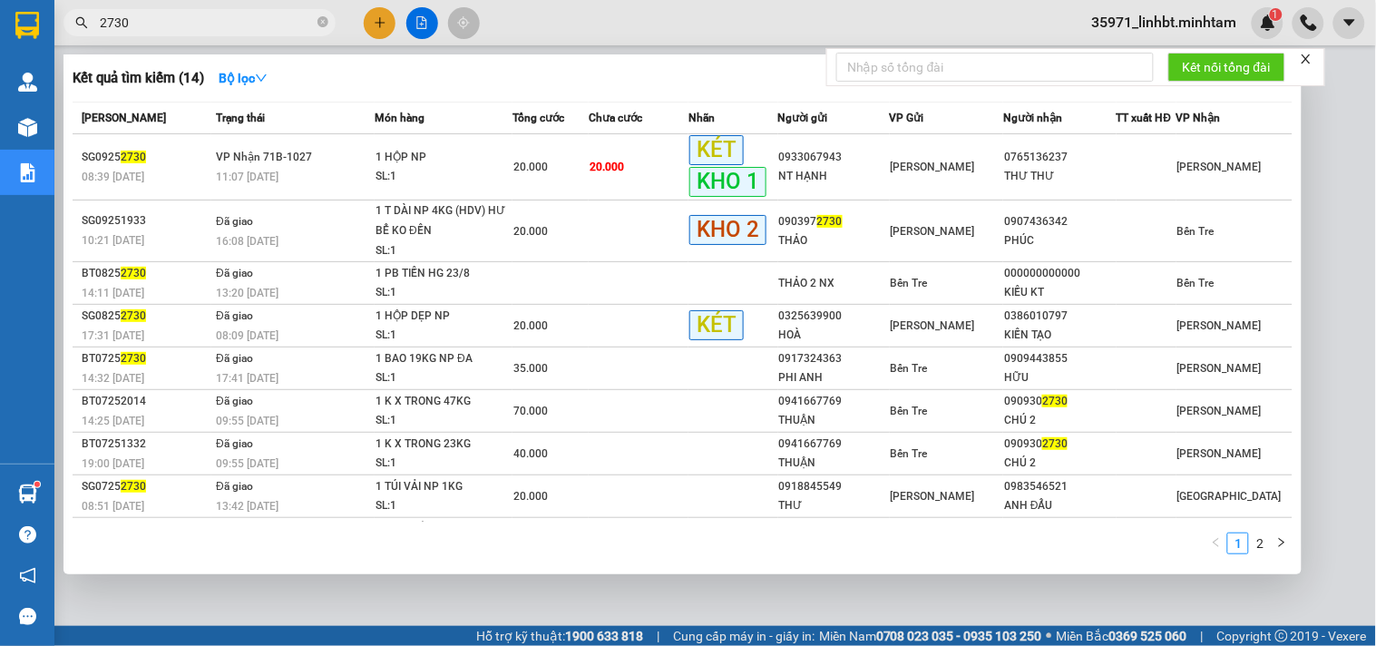
click at [172, 15] on input "2730" at bounding box center [207, 23] width 214 height 20
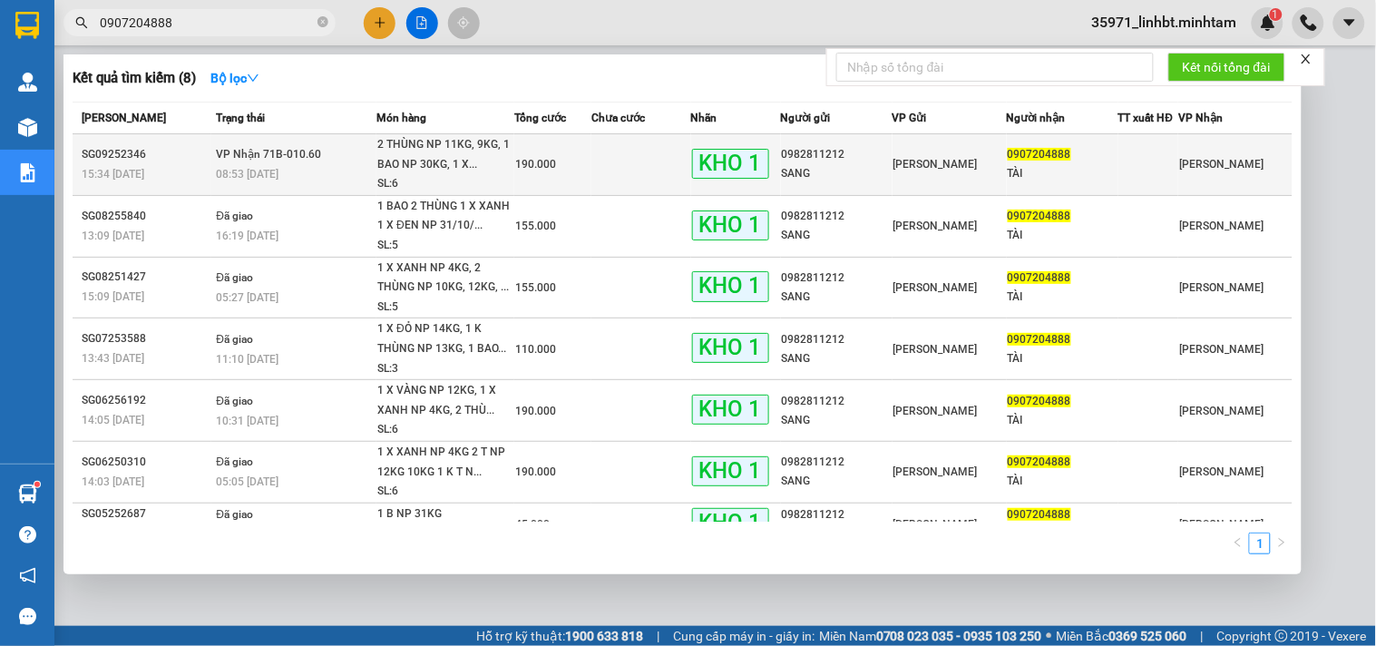
type input "0907204888"
click at [603, 140] on td at bounding box center [641, 165] width 100 height 62
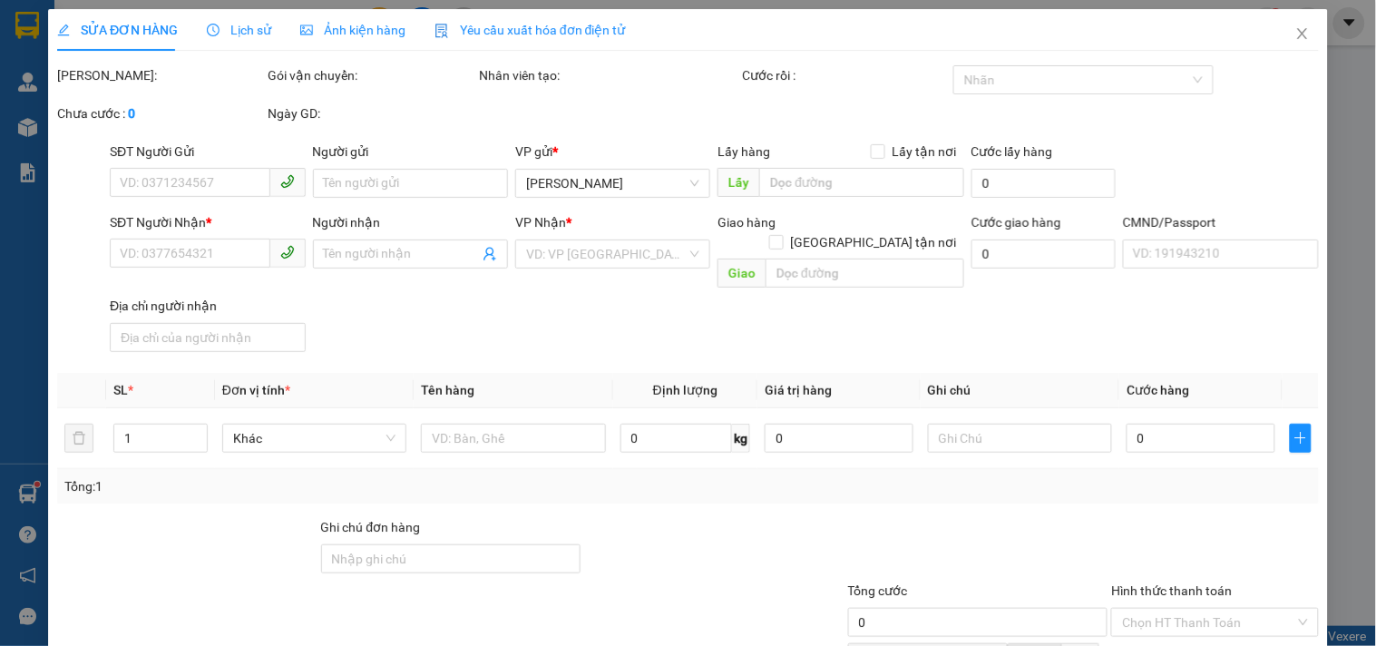
type input "0982811212"
type input "SANG"
type input "0907204888"
type input "TÀI"
type input "HCK ĐG"
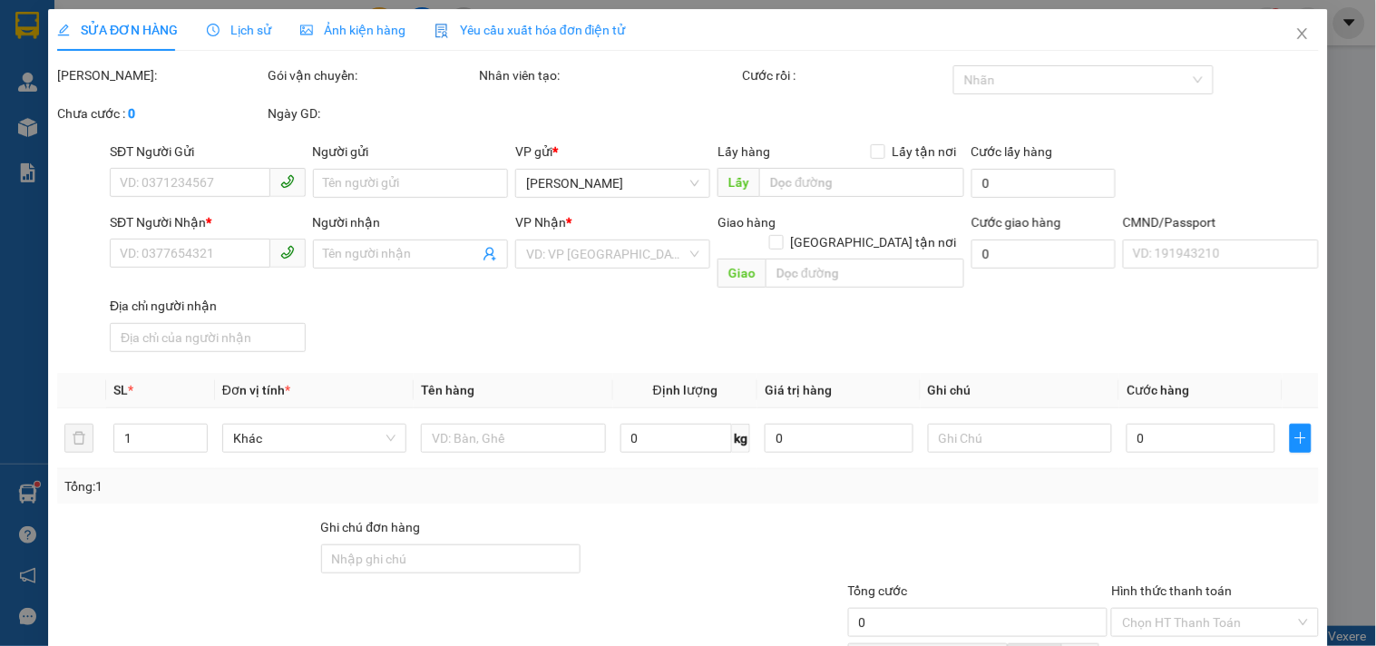
type input "190.000"
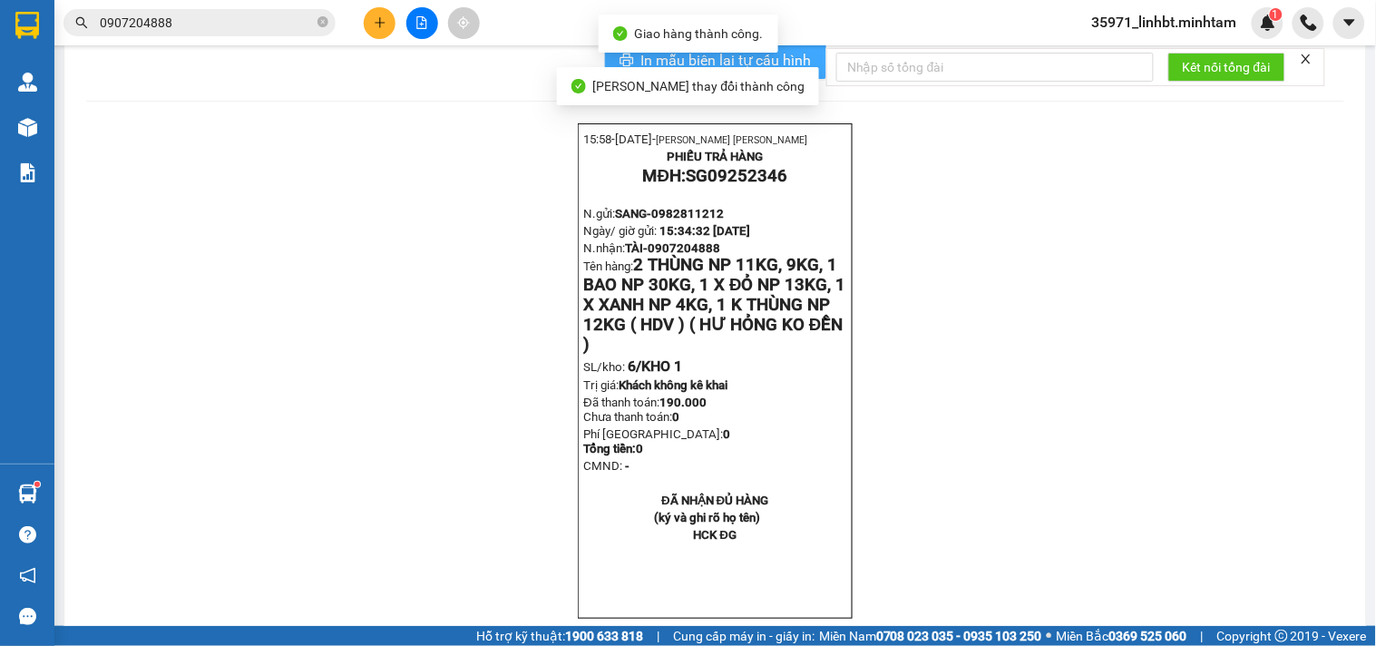
click at [801, 72] on span "In mẫu biên lai tự cấu hình" at bounding box center [726, 60] width 171 height 23
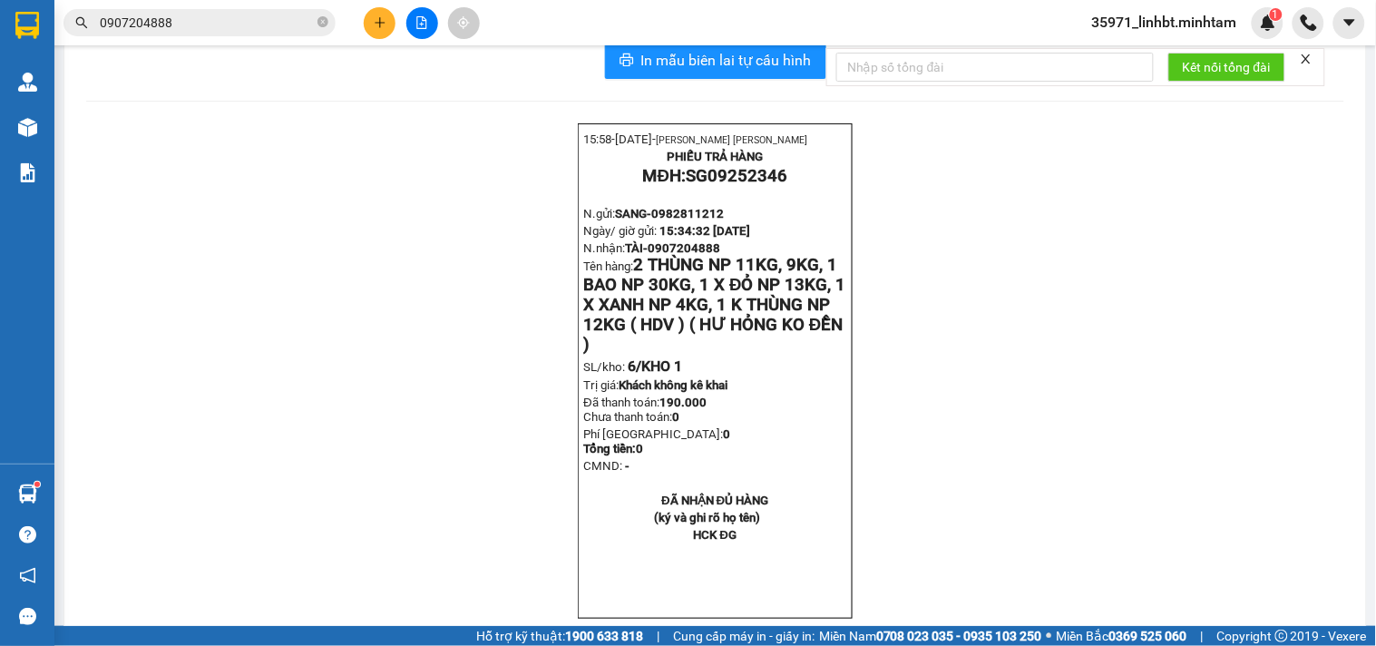
click at [220, 25] on input "0907204888" at bounding box center [207, 23] width 214 height 20
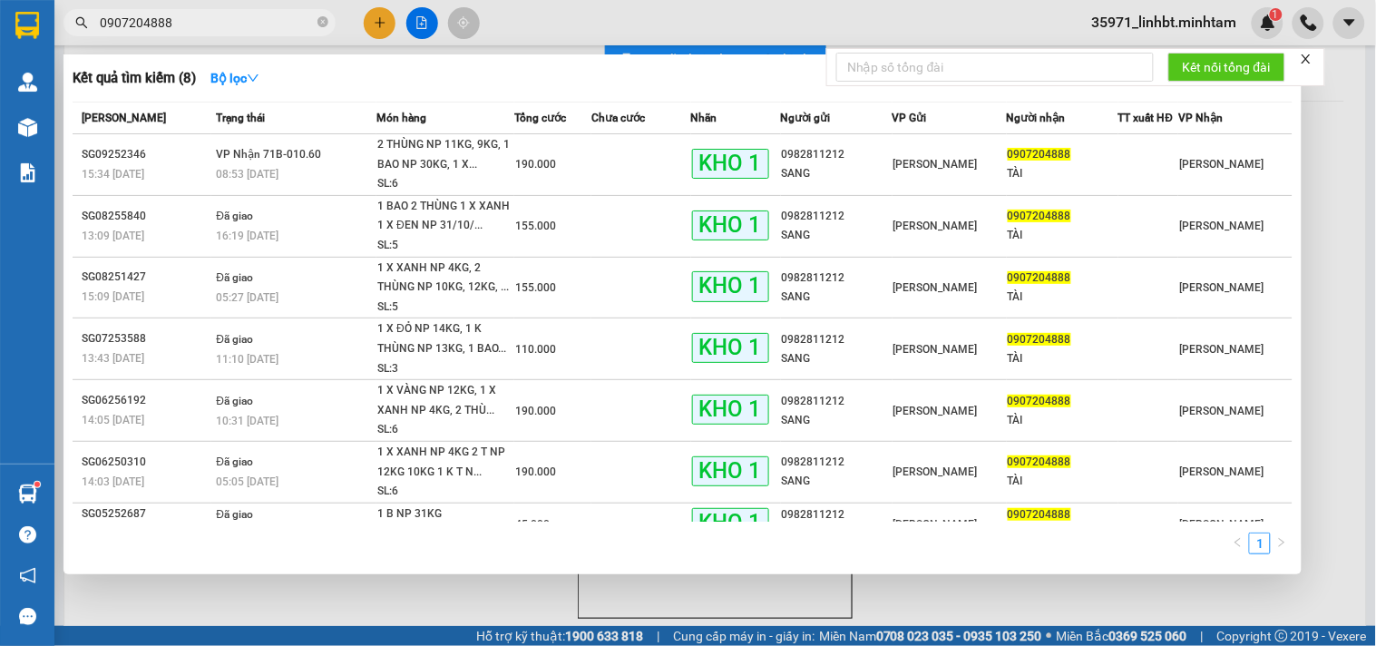
click at [220, 25] on input "0907204888" at bounding box center [207, 23] width 214 height 20
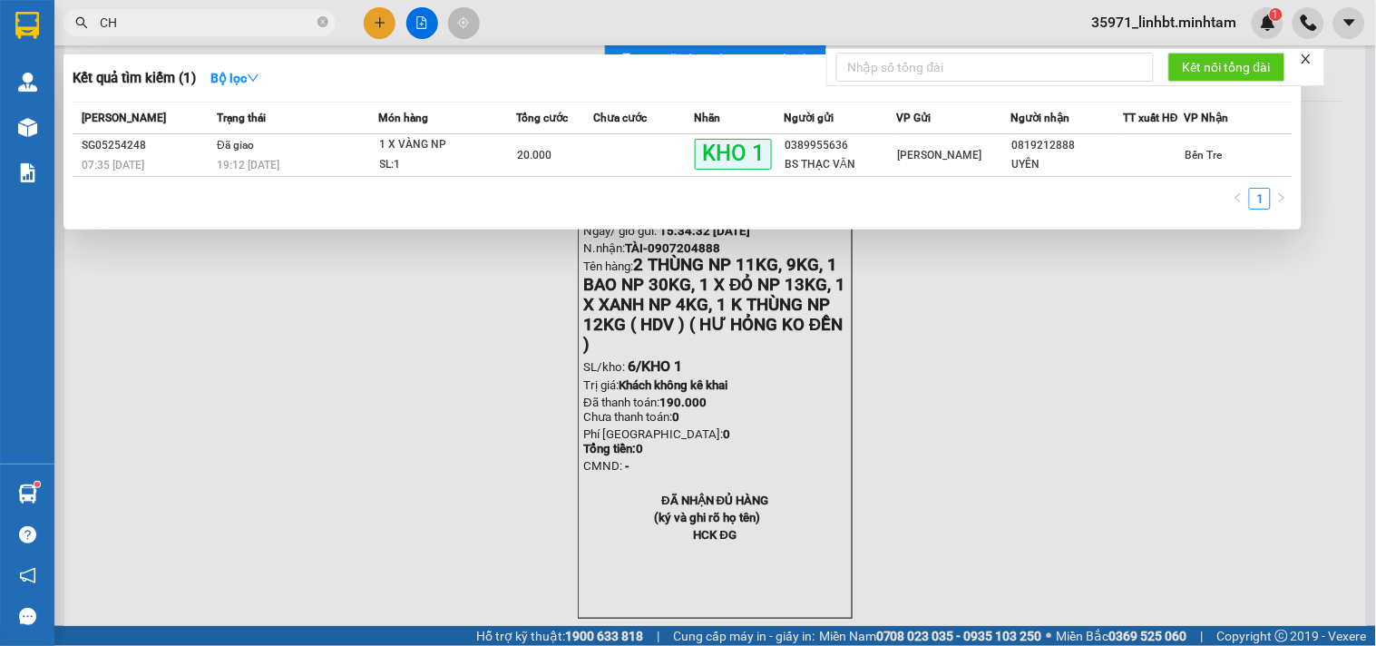
type input "C"
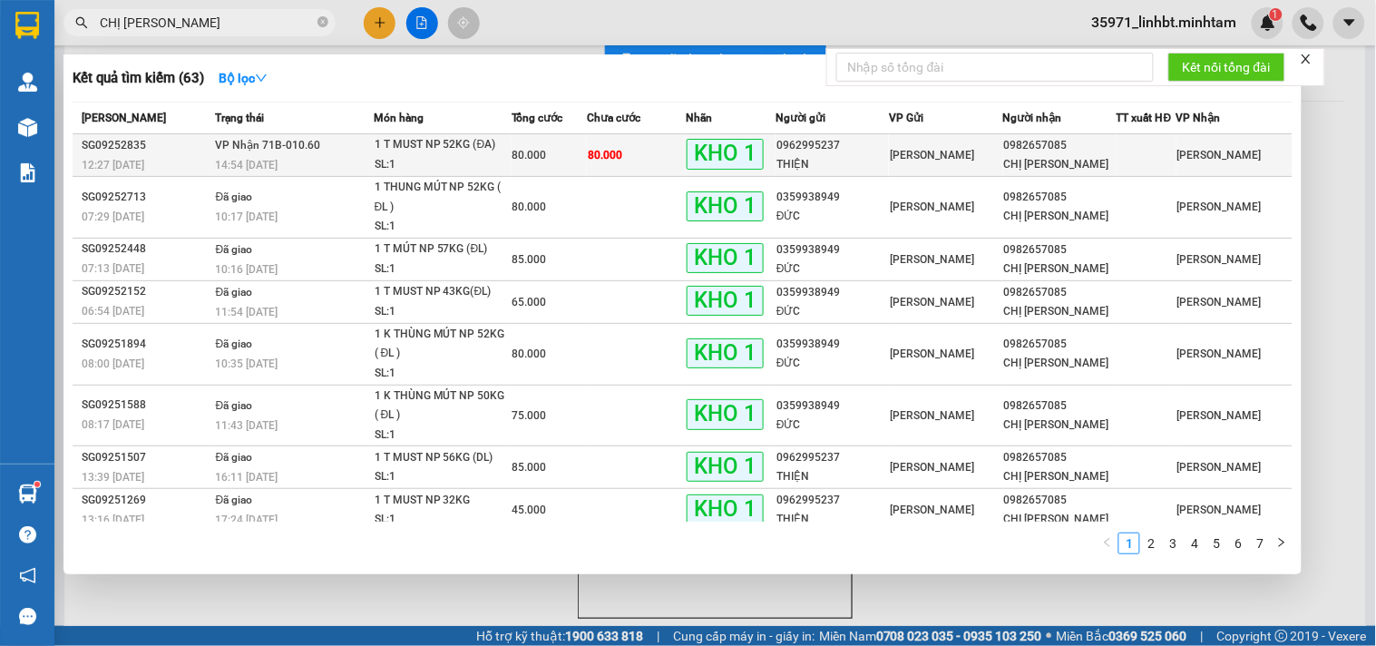
type input "CHỊ [PERSON_NAME]"
click at [563, 141] on td "80.000" at bounding box center [549, 155] width 75 height 43
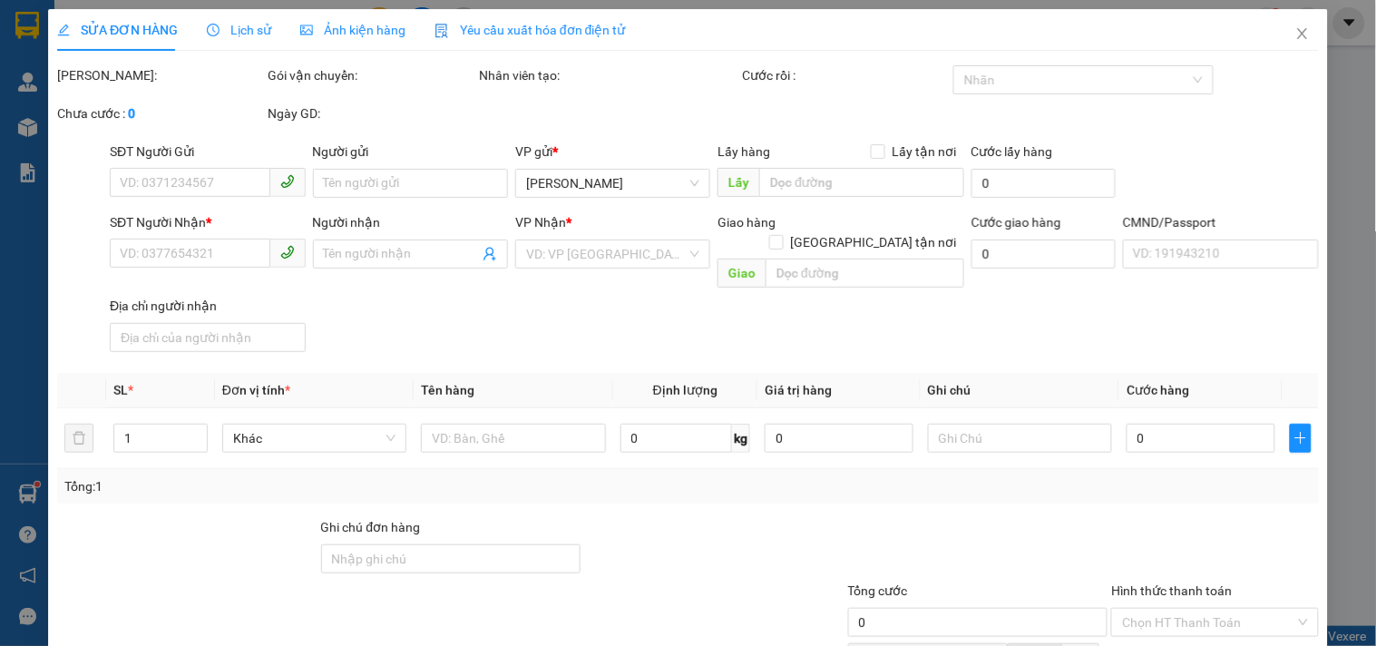
type input "0962995237"
type input "THIỆN"
type input "0982657085"
type input "CHỊ [PERSON_NAME]"
type input "CƠM DỪA ĐG"
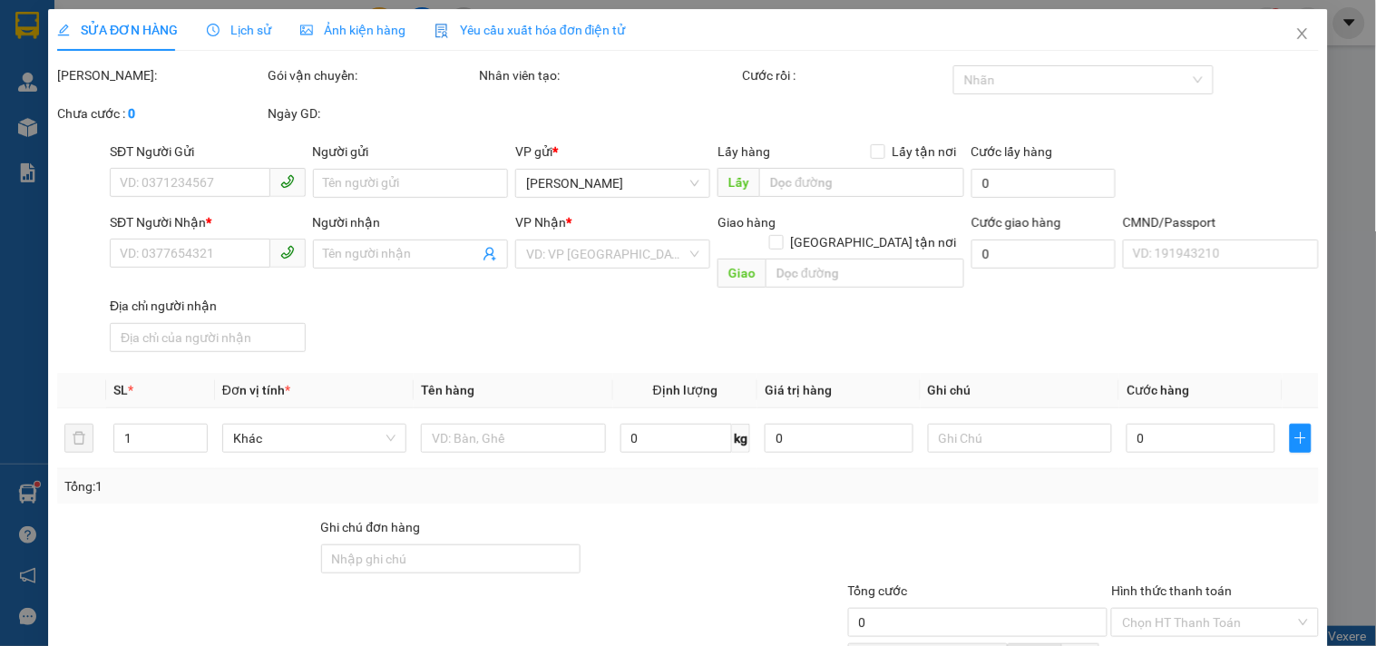
type input "80.000"
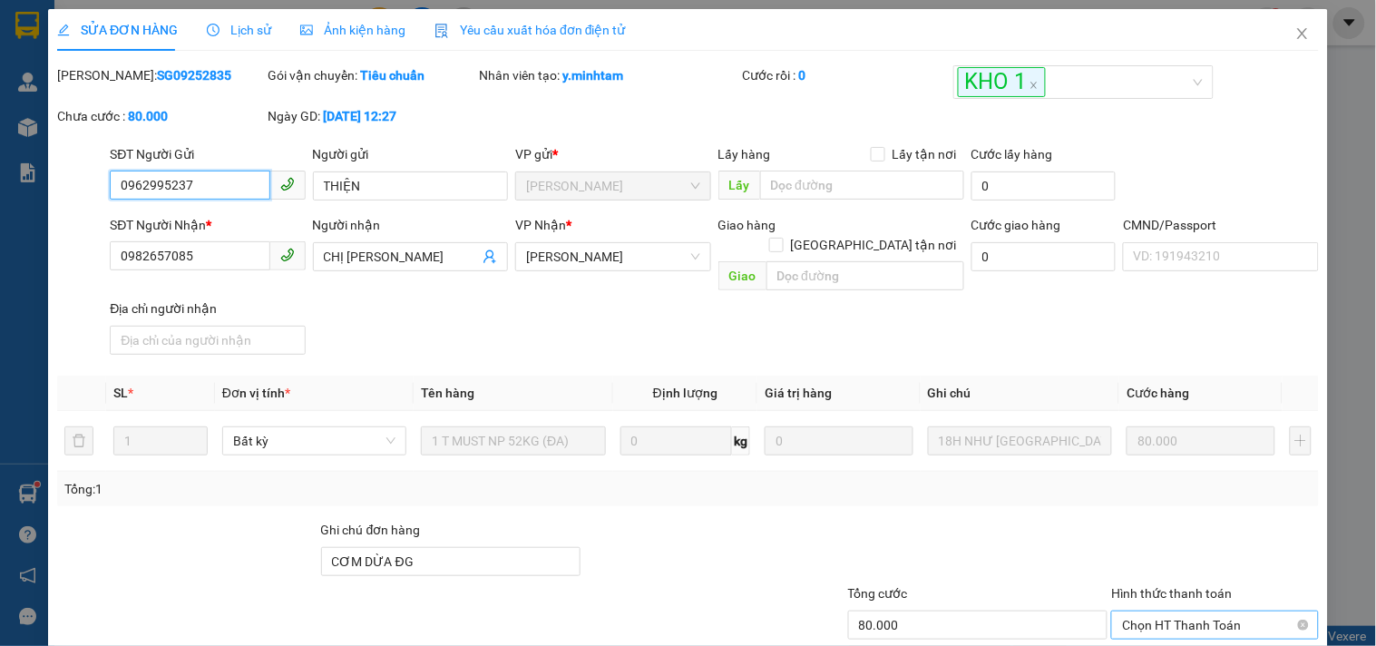
click at [1158, 611] on span "Chọn HT Thanh Toán" at bounding box center [1214, 624] width 185 height 27
click at [1156, 629] on div "Tại văn phòng" at bounding box center [1203, 639] width 183 height 20
type input "0"
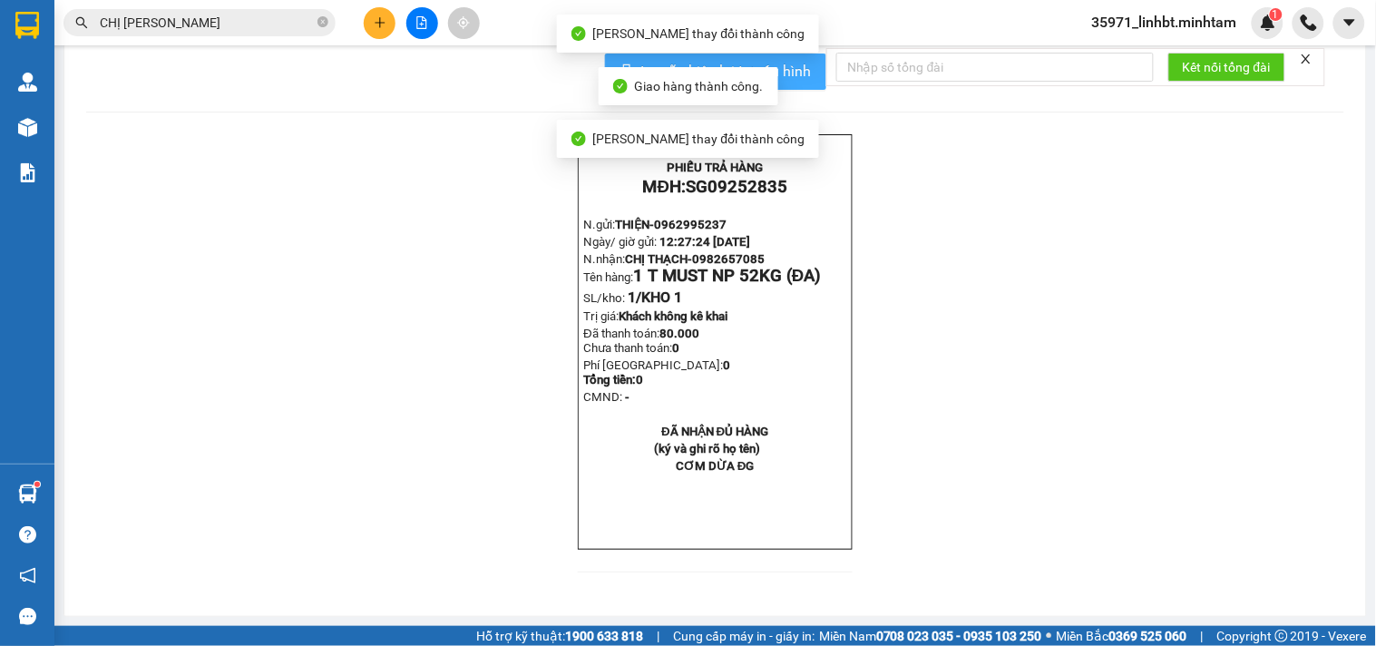
click at [809, 90] on button "In mẫu biên lai tự cấu hình" at bounding box center [715, 72] width 221 height 36
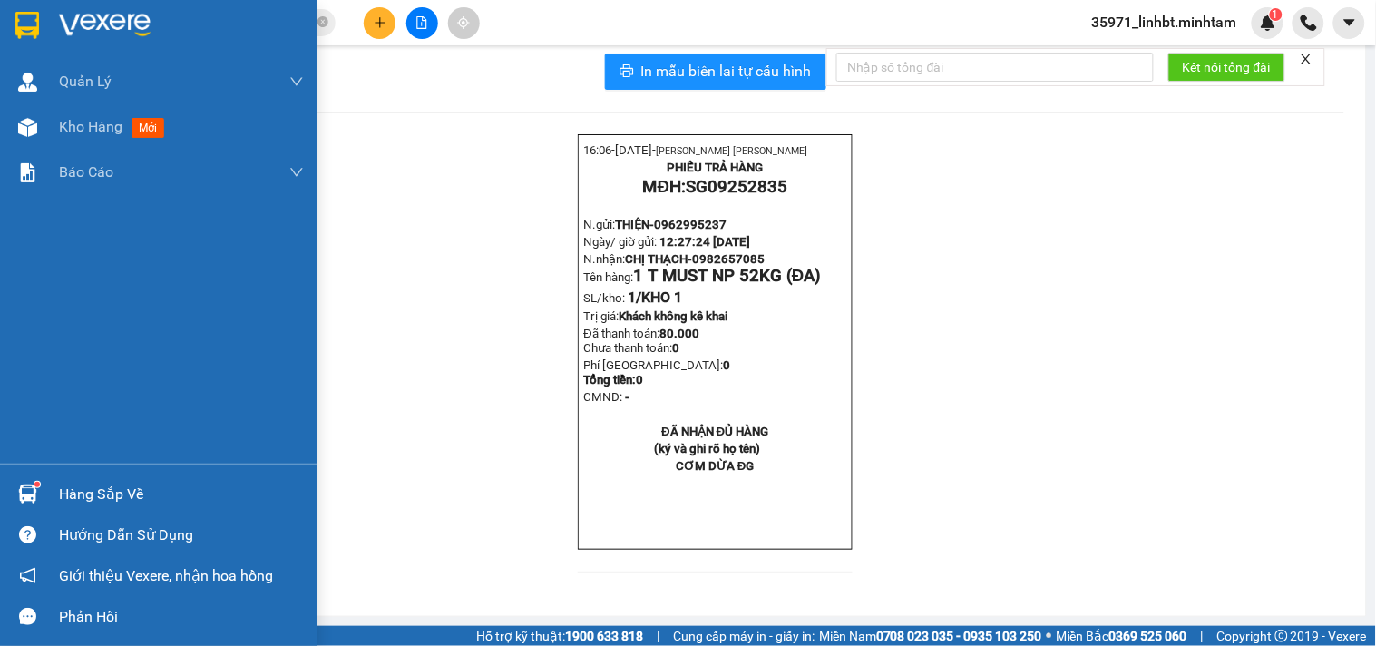
click at [65, 487] on div "Hàng sắp về" at bounding box center [181, 494] width 245 height 27
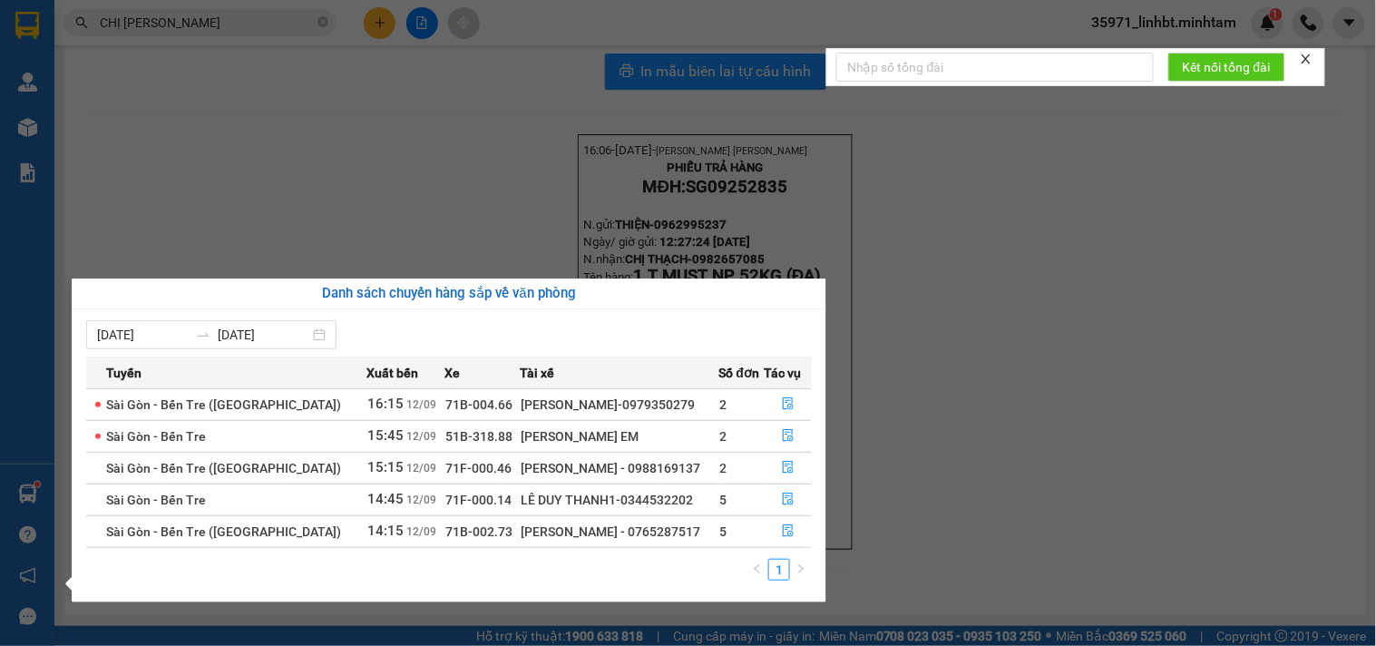
click at [348, 207] on section "Kết quả tìm kiếm ( 63 ) Bộ lọc Mã ĐH Trạng thái Món hàng Tổng cước Chưa cước Nh…" at bounding box center [688, 323] width 1376 height 646
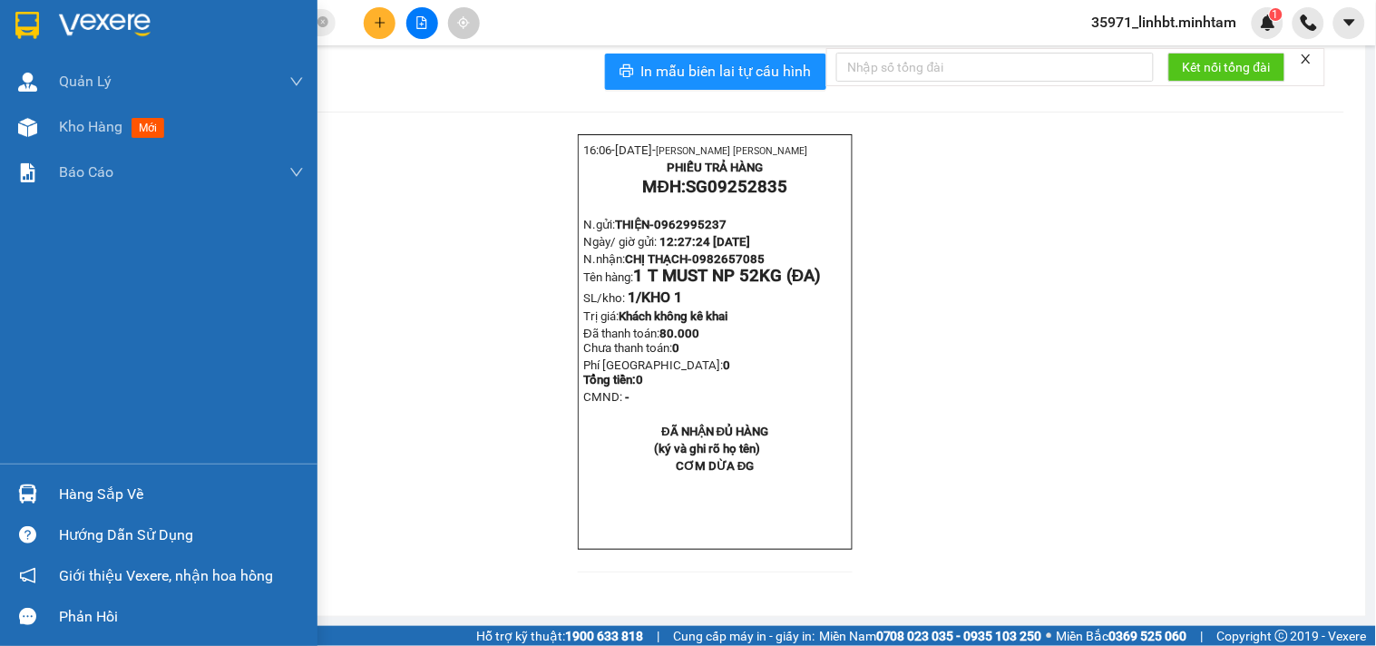
click at [30, 28] on img at bounding box center [27, 25] width 24 height 27
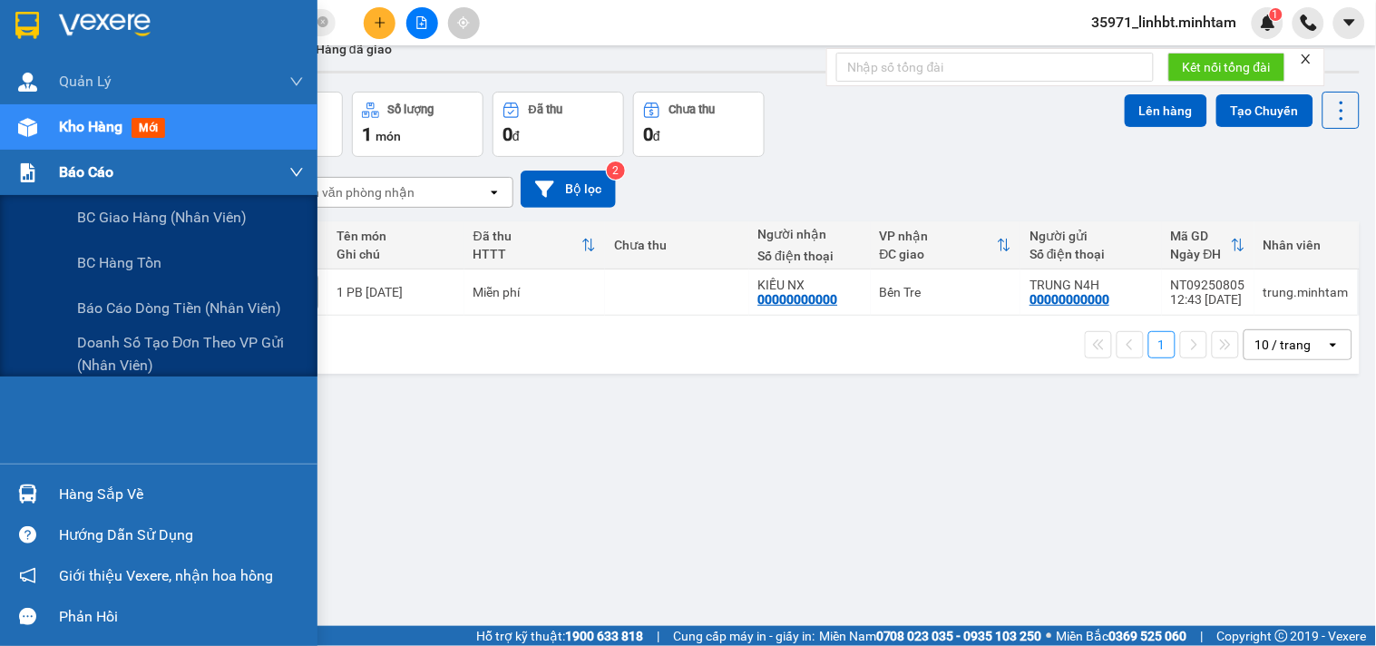
click at [212, 171] on div "Báo cáo" at bounding box center [181, 172] width 245 height 45
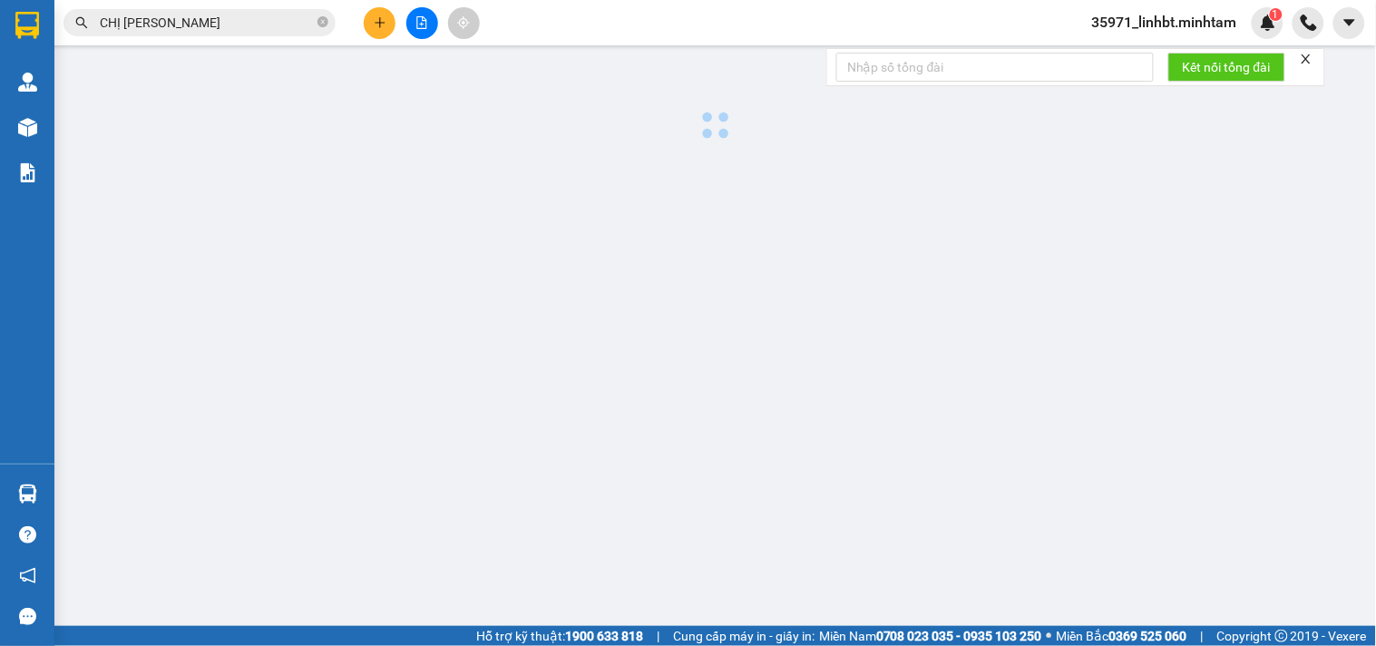
click at [150, 301] on div at bounding box center [716, 428] width 1304 height 816
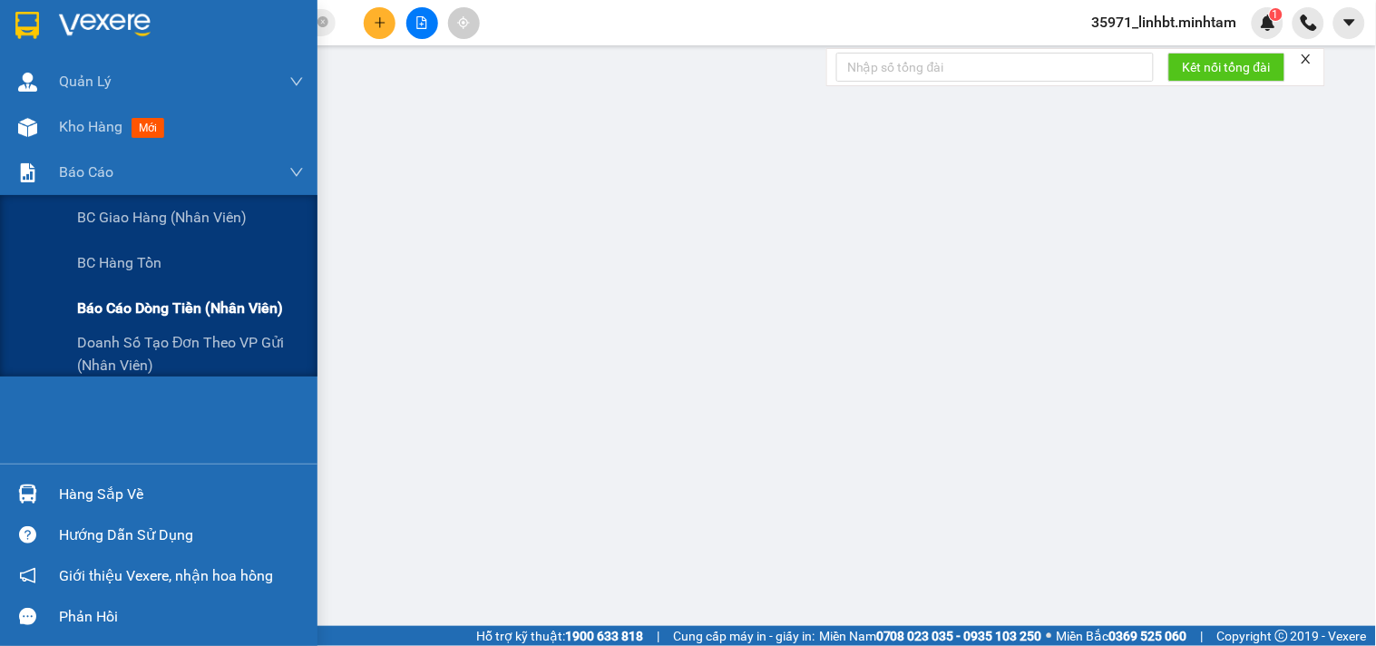
click at [178, 315] on span "Báo cáo dòng tiền (nhân viên)" at bounding box center [180, 308] width 206 height 23
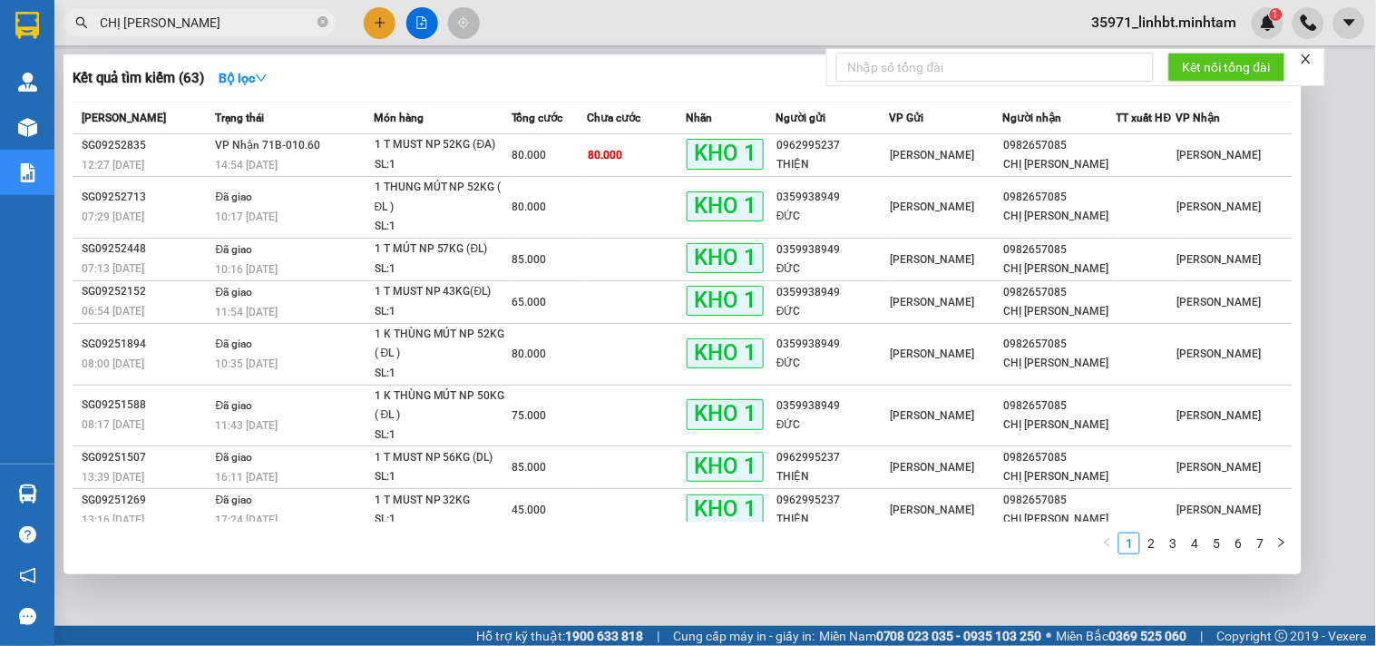
click at [205, 18] on input "CHỊ [PERSON_NAME]" at bounding box center [207, 23] width 214 height 20
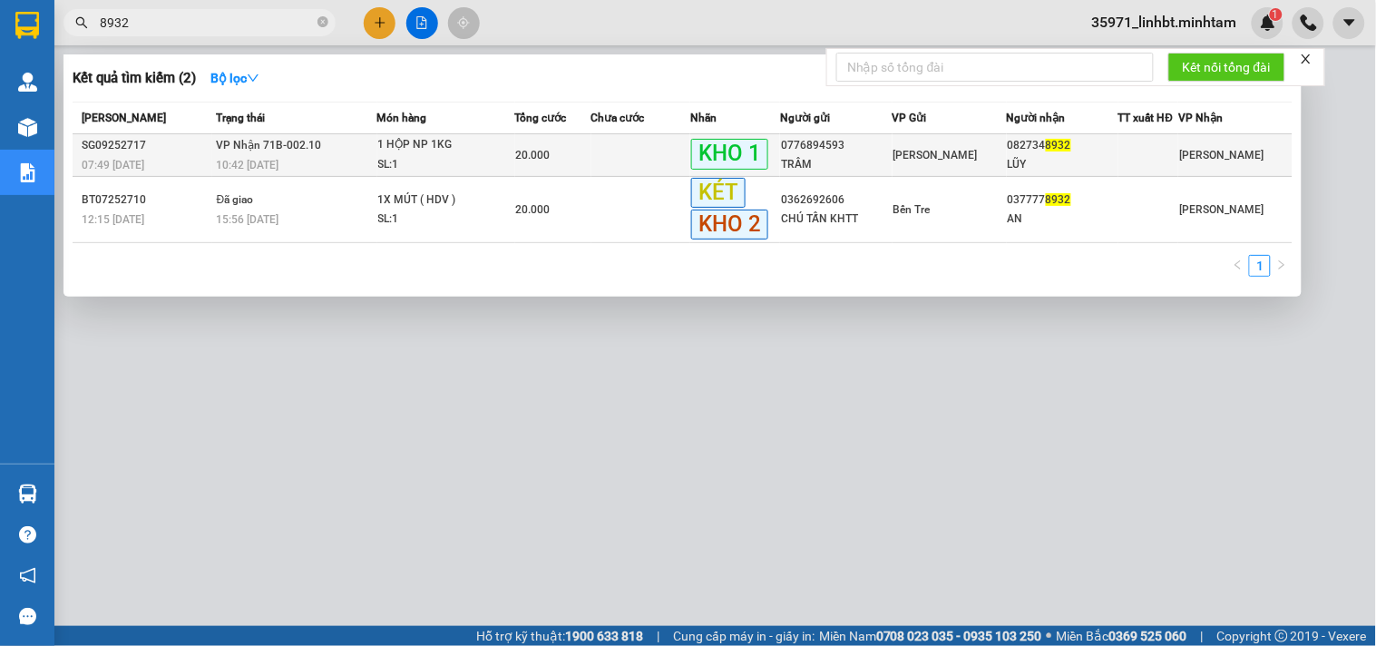
type input "8932"
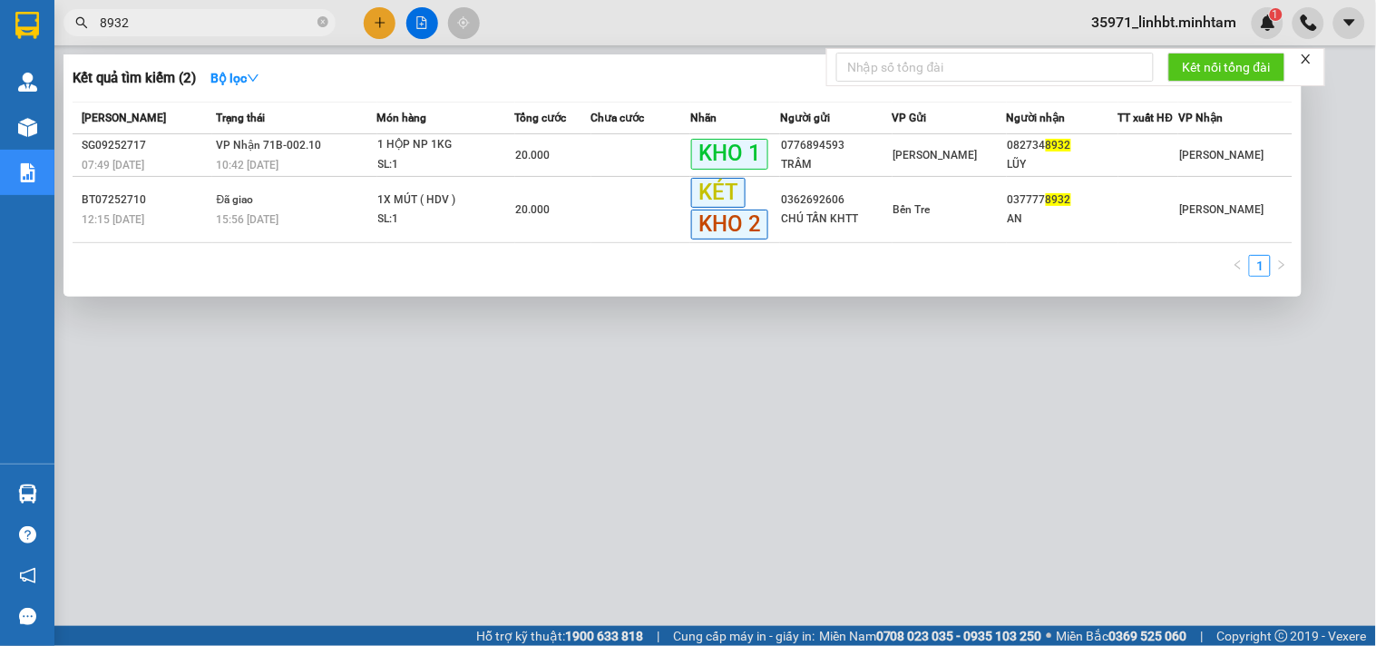
click at [601, 160] on td at bounding box center [641, 155] width 100 height 43
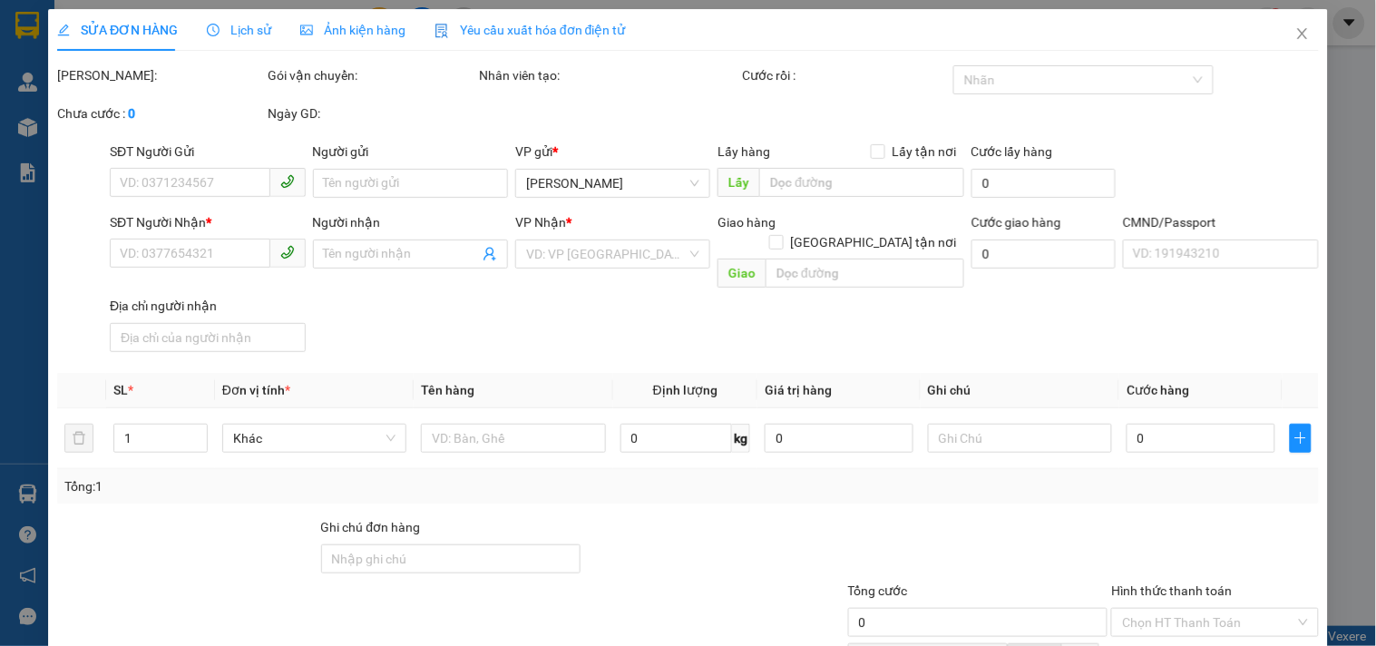
type input "0776894593"
type input "TRÂM"
type input "0827348932"
type input "LŨY"
type input "KNM"
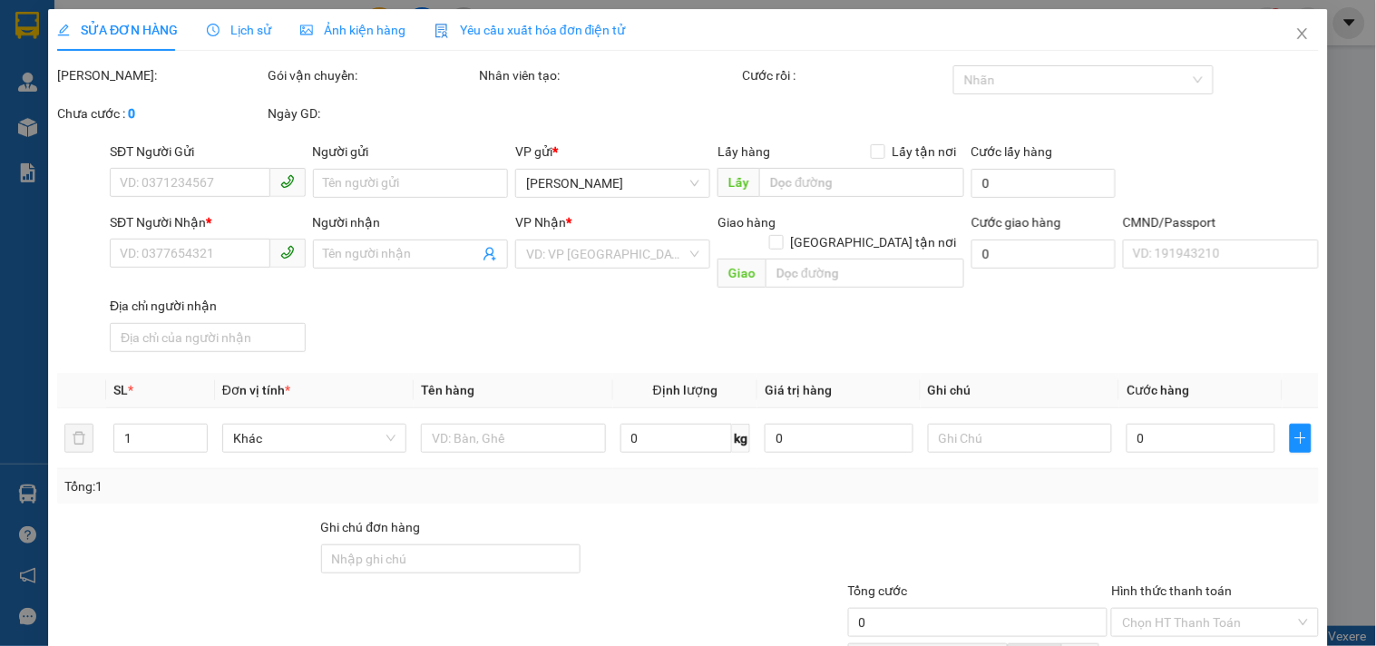
type input "20.000"
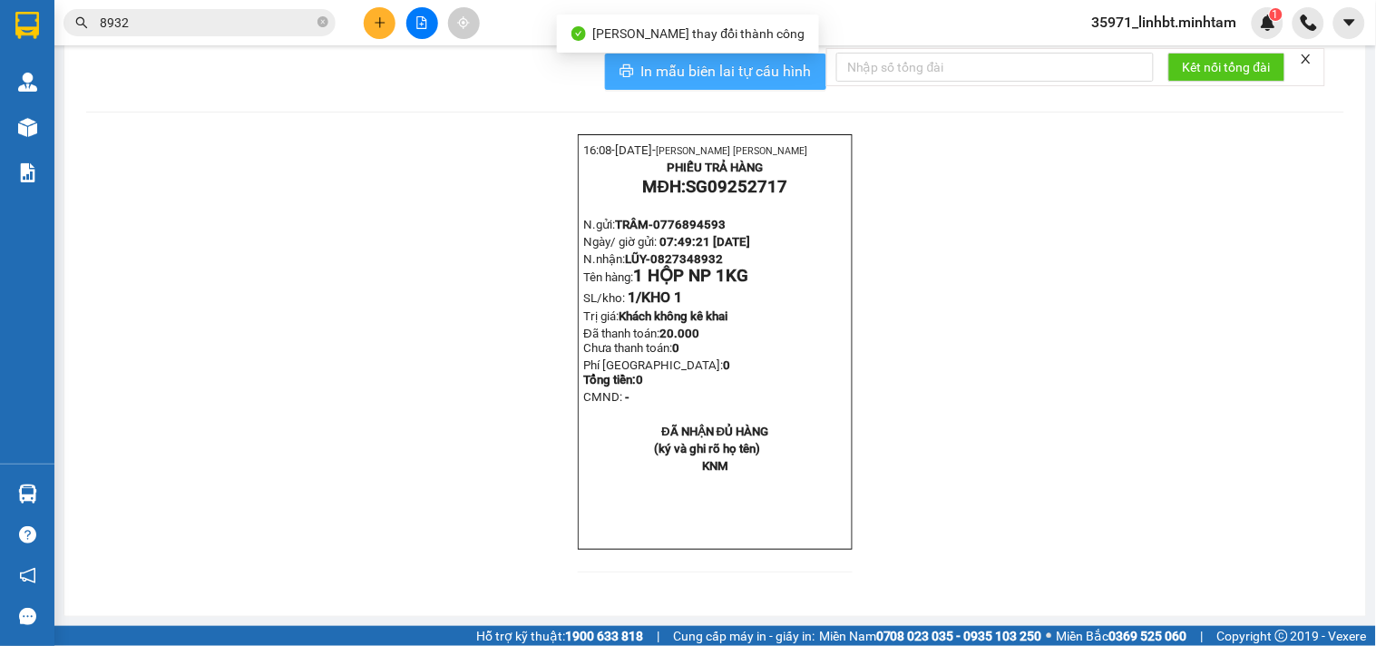
click at [793, 83] on span "In mẫu biên lai tự cấu hình" at bounding box center [726, 71] width 171 height 23
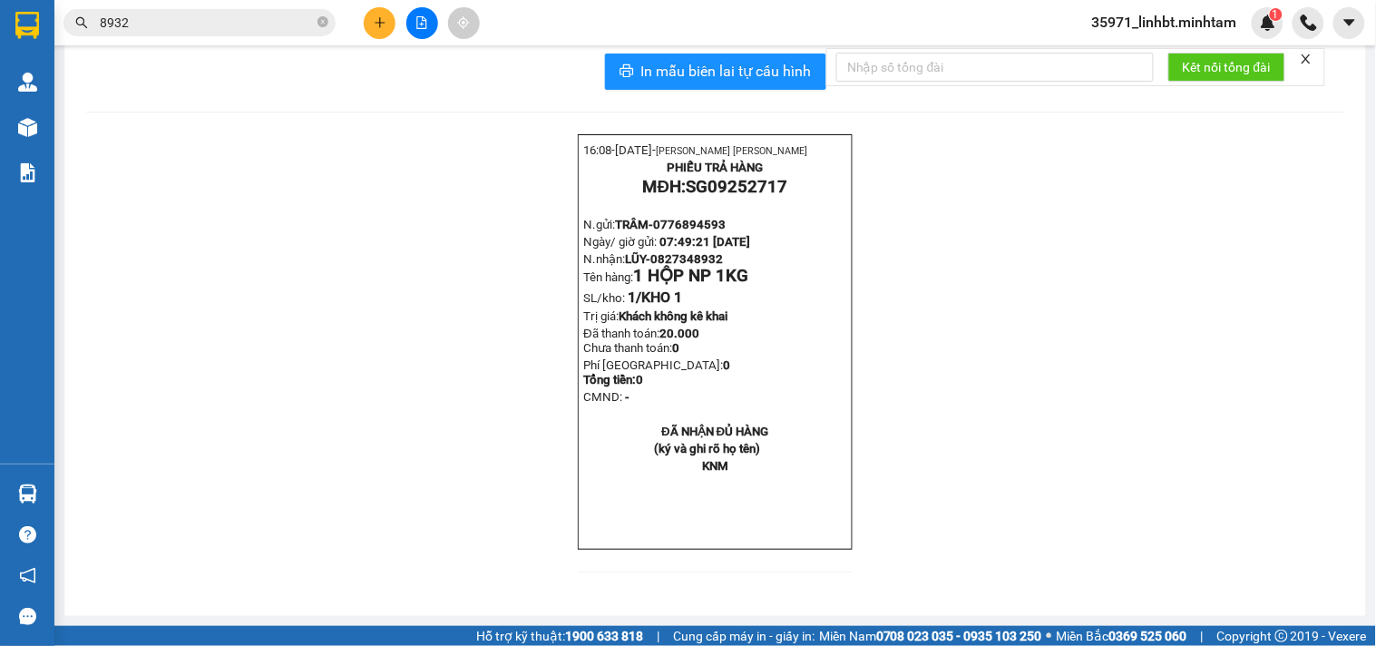
click at [172, 15] on input "8932" at bounding box center [207, 23] width 214 height 20
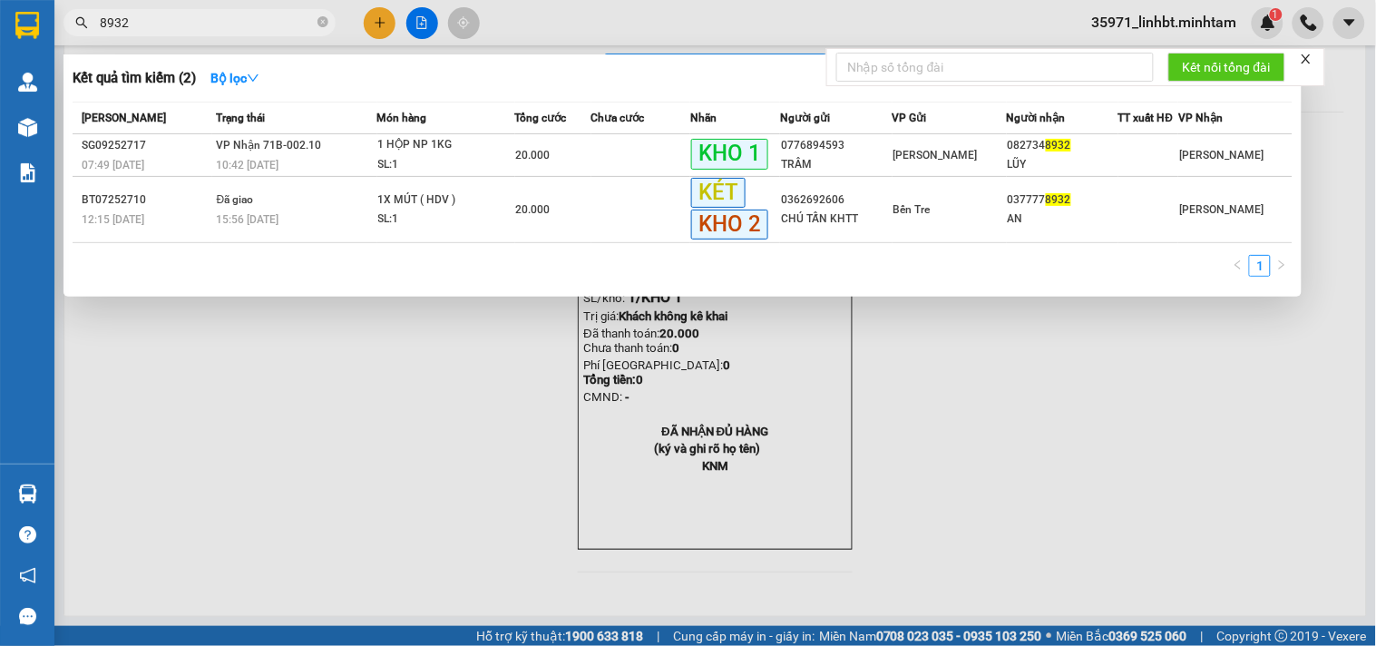
click at [172, 15] on input "8932" at bounding box center [207, 23] width 214 height 20
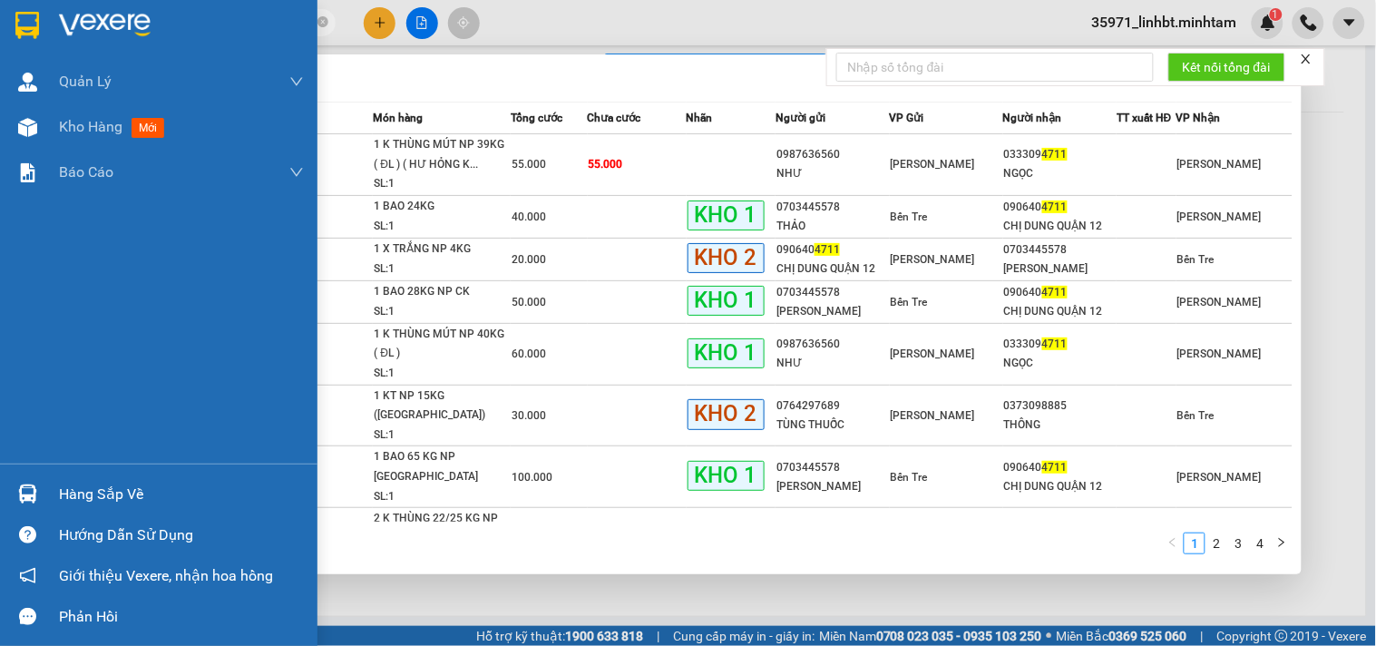
type input "4711"
click at [41, 501] on div at bounding box center [28, 494] width 32 height 32
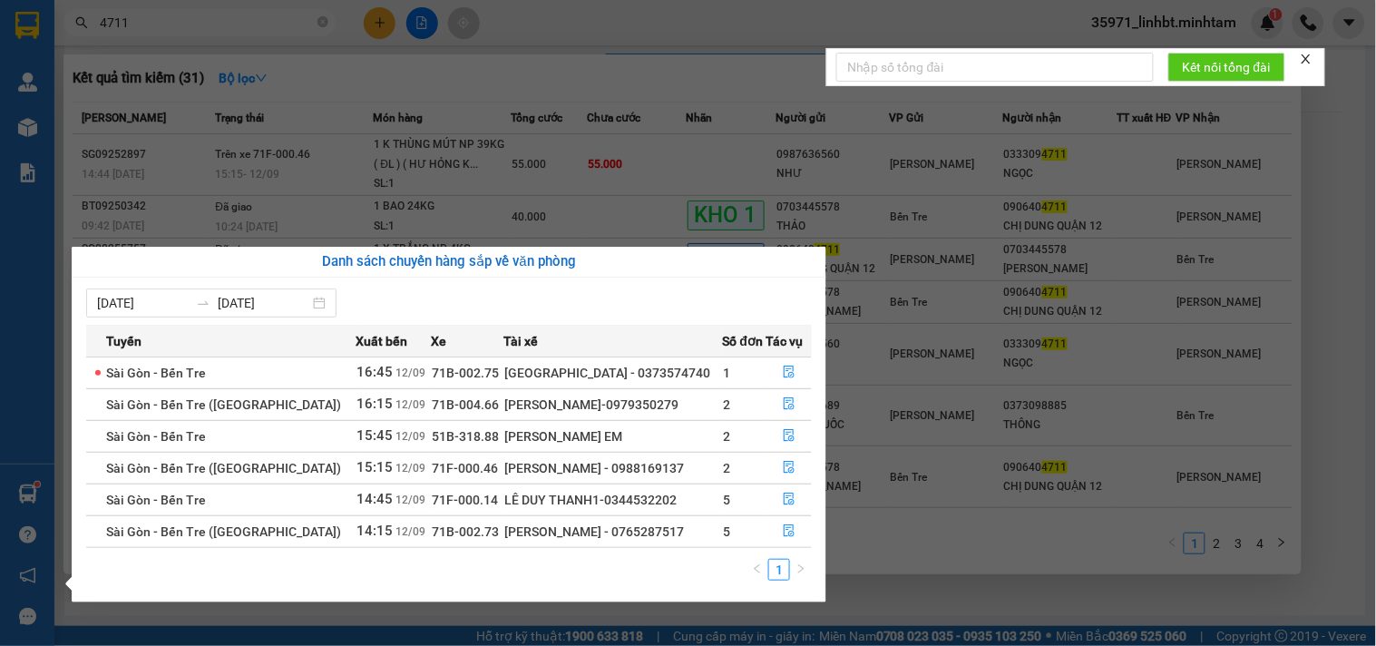
click at [237, 106] on section "Kết quả tìm kiếm ( 31 ) Bộ lọc Mã ĐH Trạng thái Món hàng Tổng cước Chưa cước Nh…" at bounding box center [688, 323] width 1376 height 646
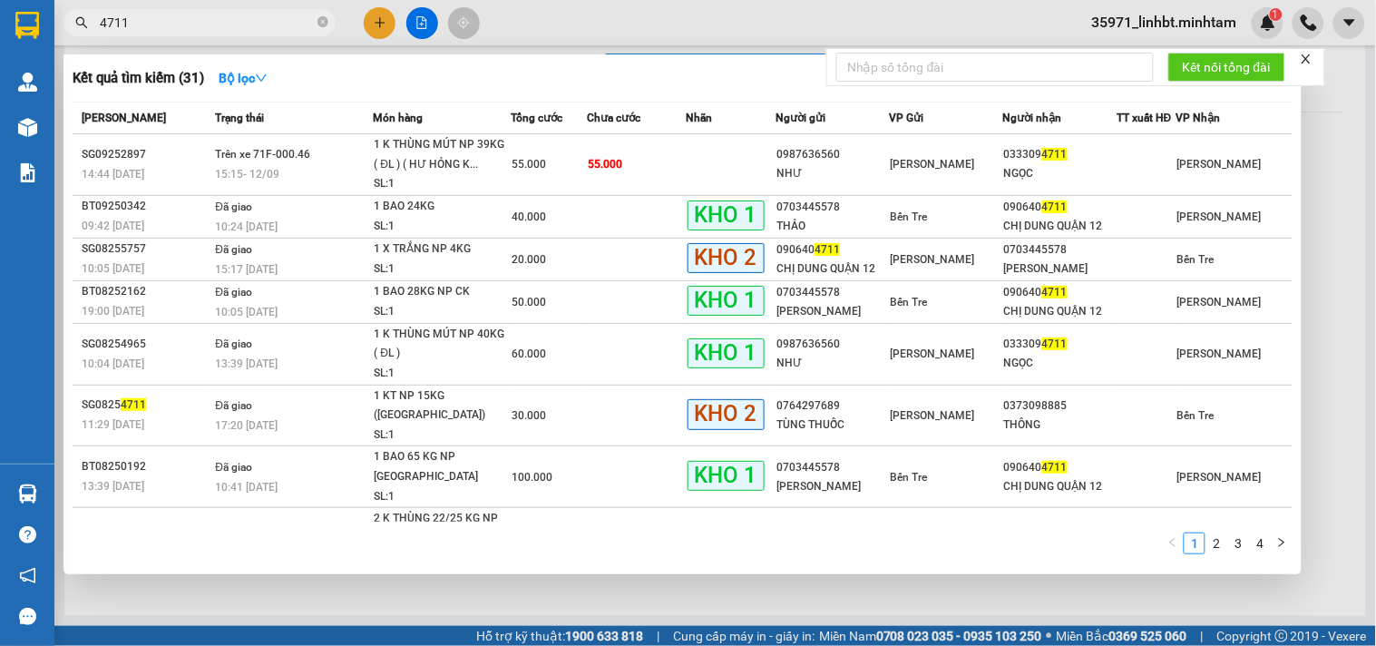
click at [149, 36] on div at bounding box center [688, 323] width 1376 height 646
click at [150, 23] on input "4711" at bounding box center [207, 23] width 214 height 20
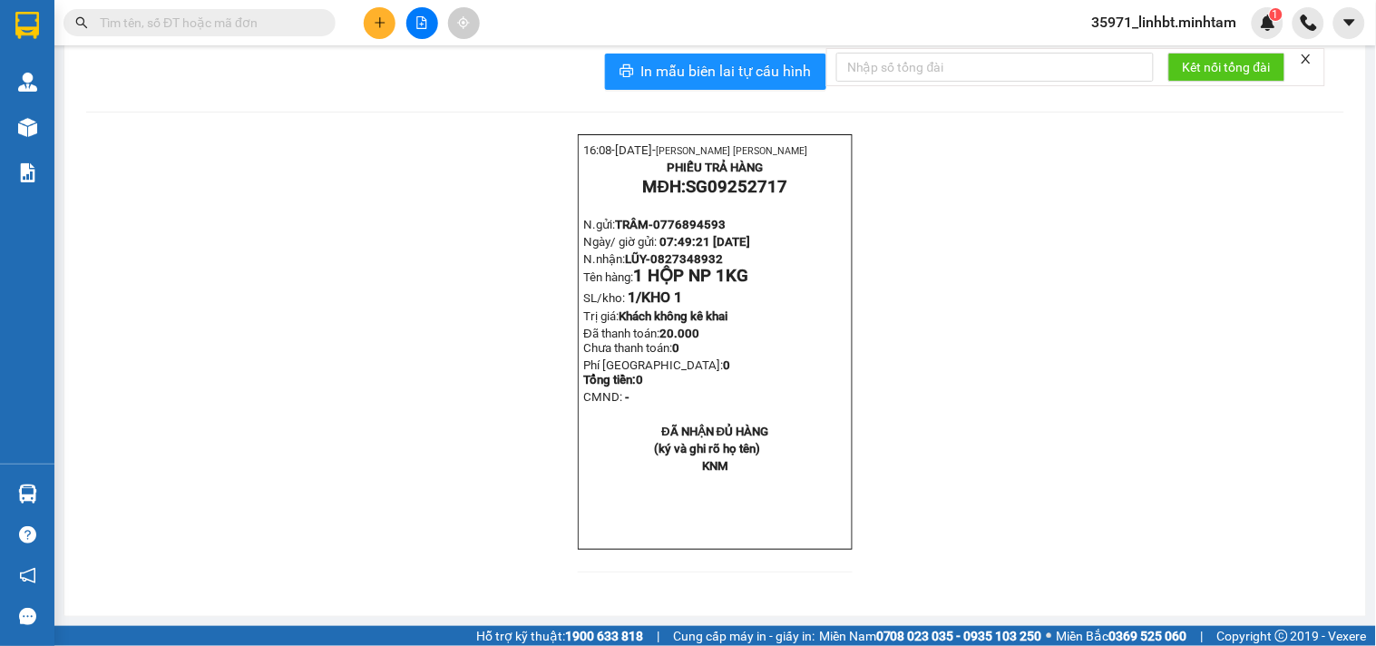
click at [150, 23] on input "text" at bounding box center [207, 23] width 214 height 20
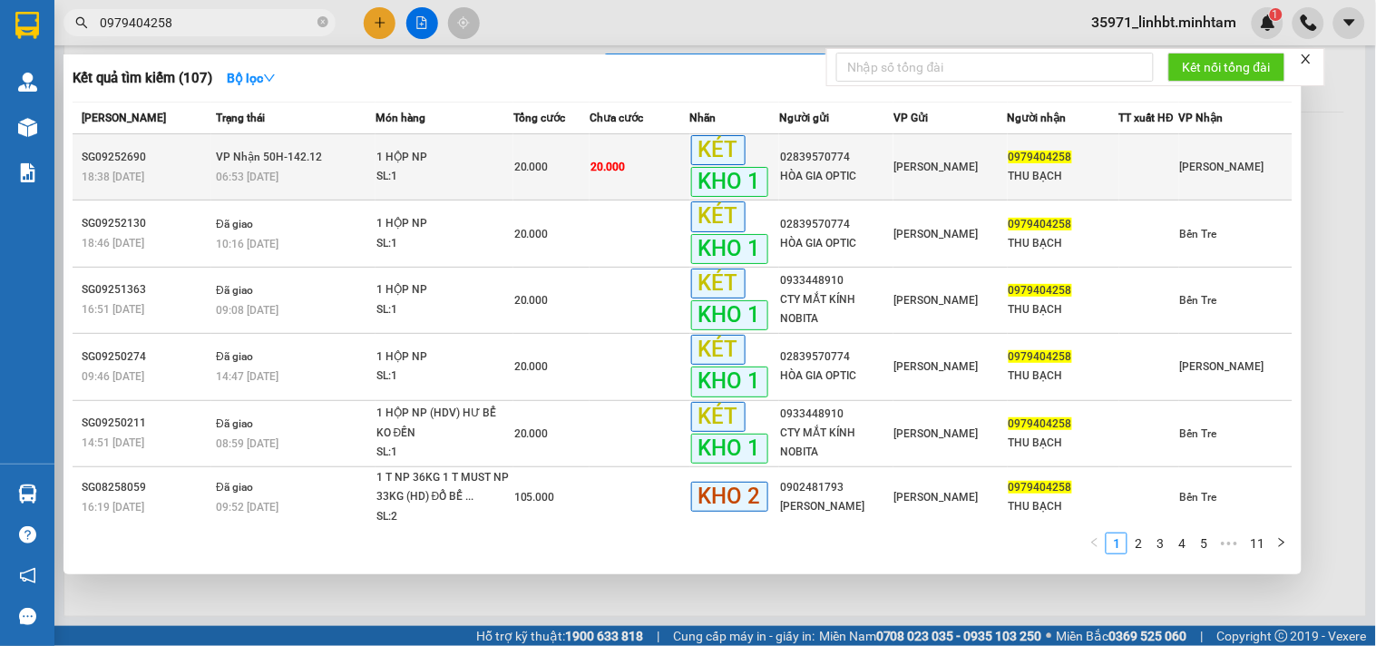
type input "0979404258"
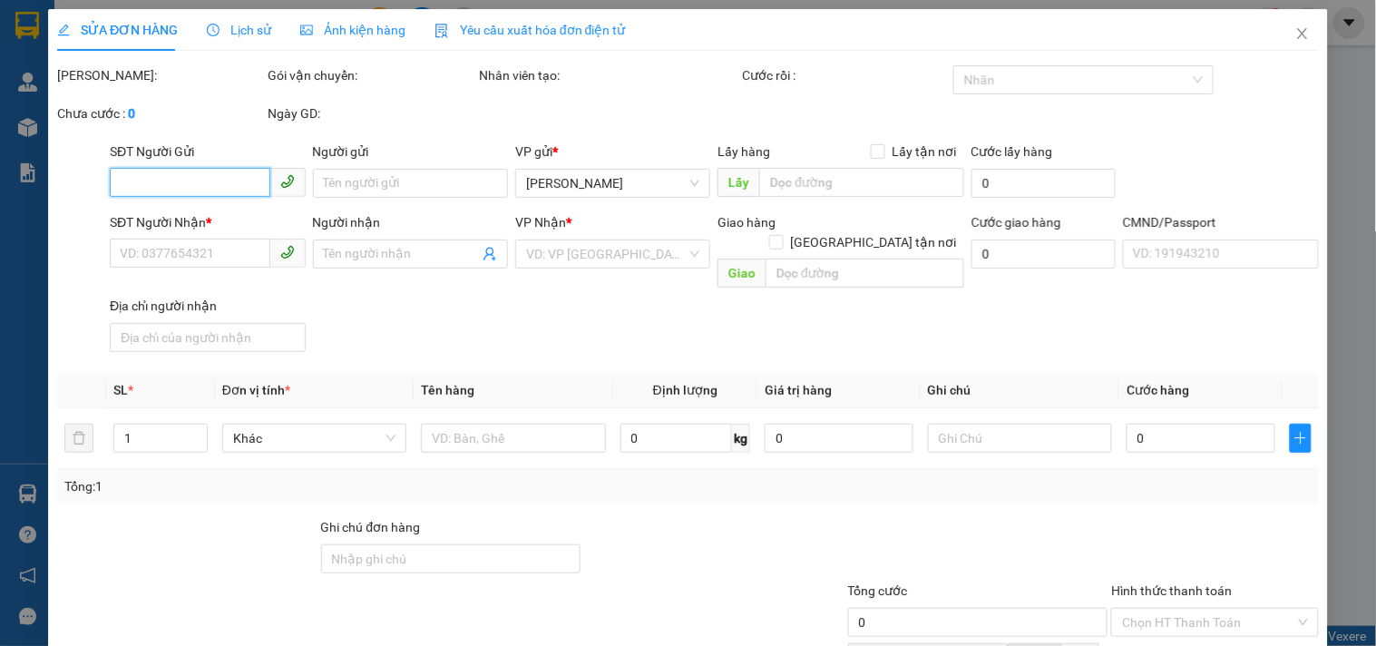
type input "02839570774"
type input "HÒA GIA OPTIC"
type input "0979404258"
type input "THU BẠCH"
type input "KBM"
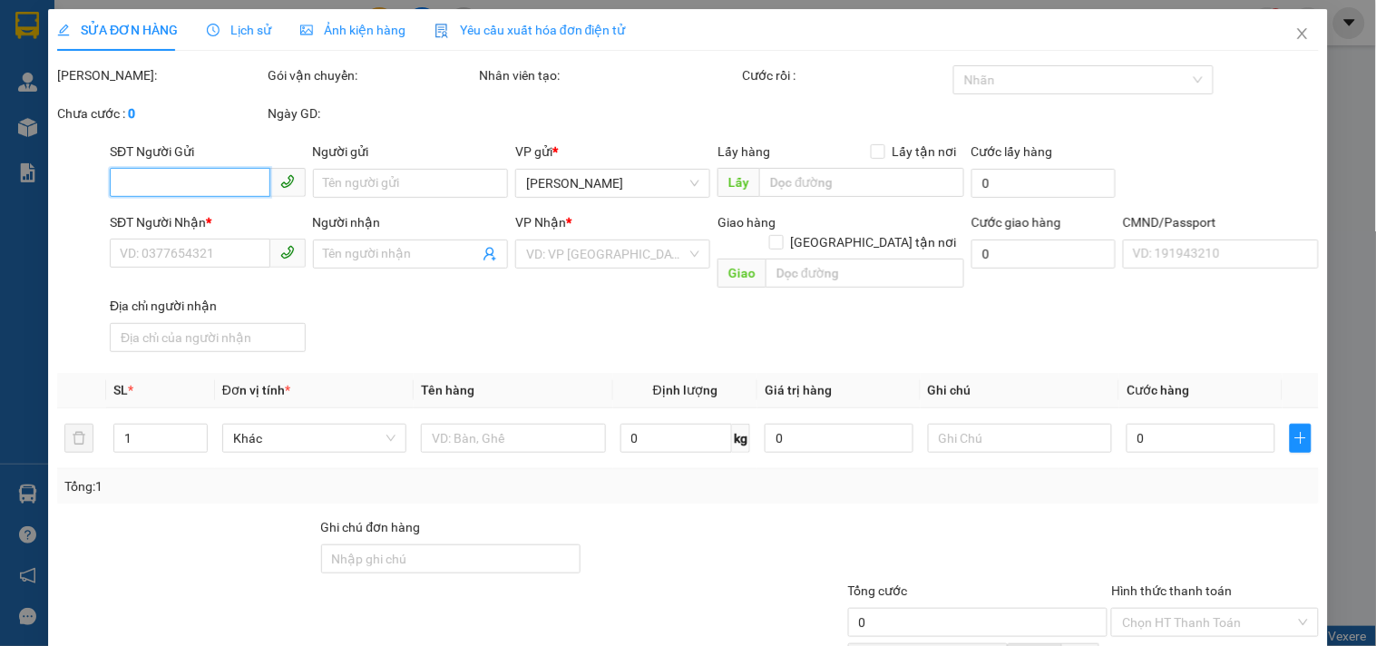
type input "20.000"
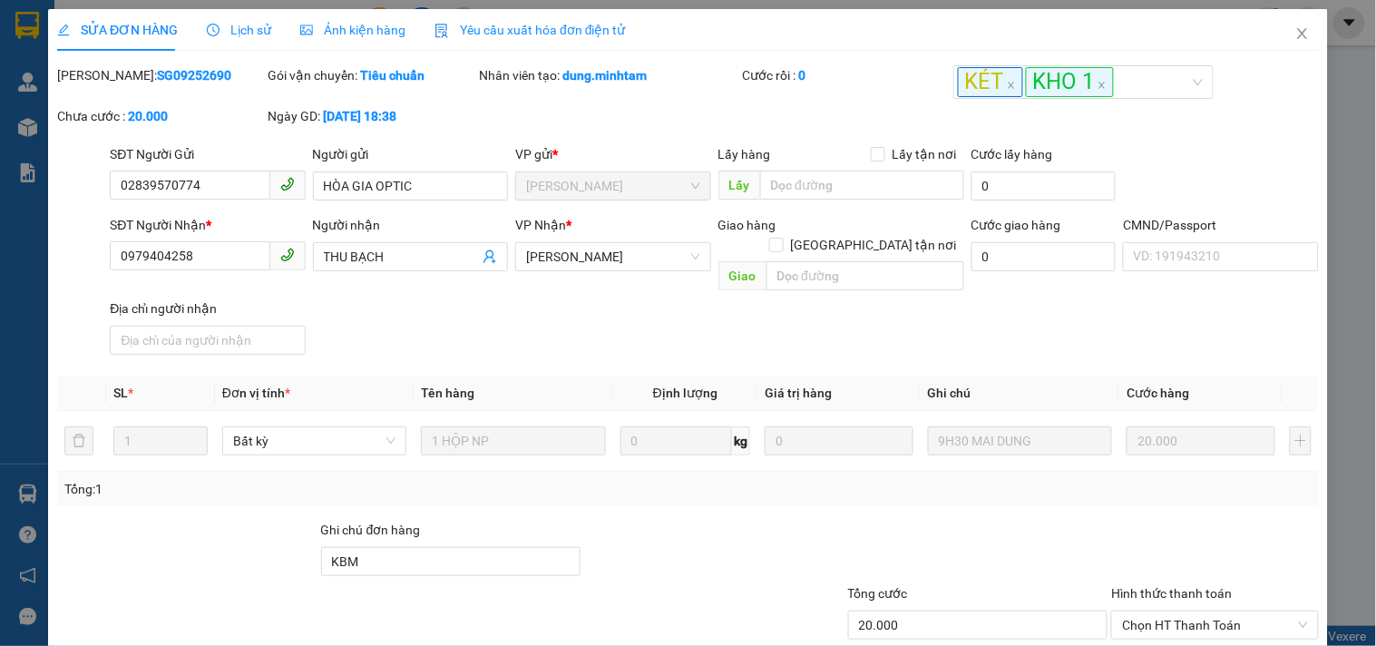
click at [1144, 583] on div "Hình thức thanh toán Chọn HT Thanh Toán" at bounding box center [1214, 615] width 207 height 64
click at [1149, 611] on span "Chọn HT Thanh Toán" at bounding box center [1214, 624] width 185 height 27
click at [1137, 625] on div "Tại văn phòng" at bounding box center [1203, 639] width 205 height 29
type input "0"
click at [742, 615] on div "SỬA ĐƠN HÀNG Lịch sử Ảnh kiện hàng Yêu cầu xuất hóa đơn điện tử Total Paid Fee …" at bounding box center [688, 420] width 1280 height 823
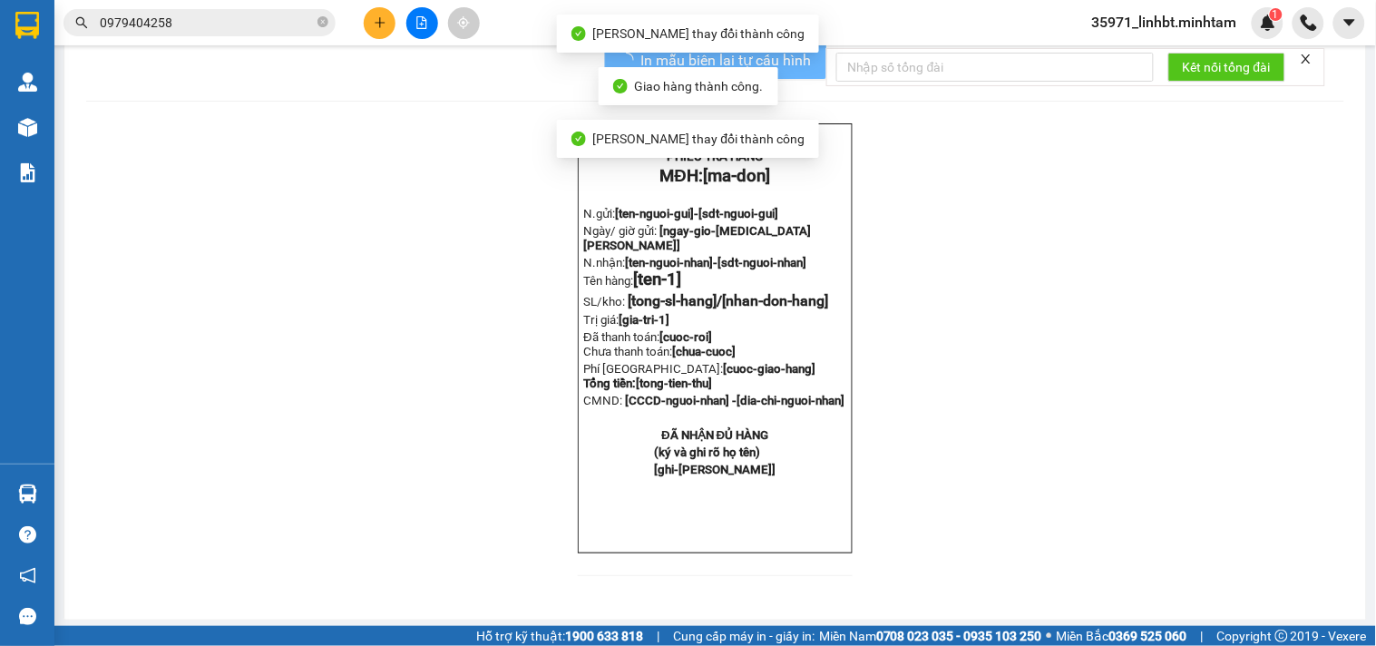
click at [1274, 597] on div "[gio-in]- [ngay-in]- [ten-nhan-vien] PHIẾU TRẢ HÀNG MĐH: [ma-don] N.gửi: [ten-n…" at bounding box center [715, 360] width 1258 height 474
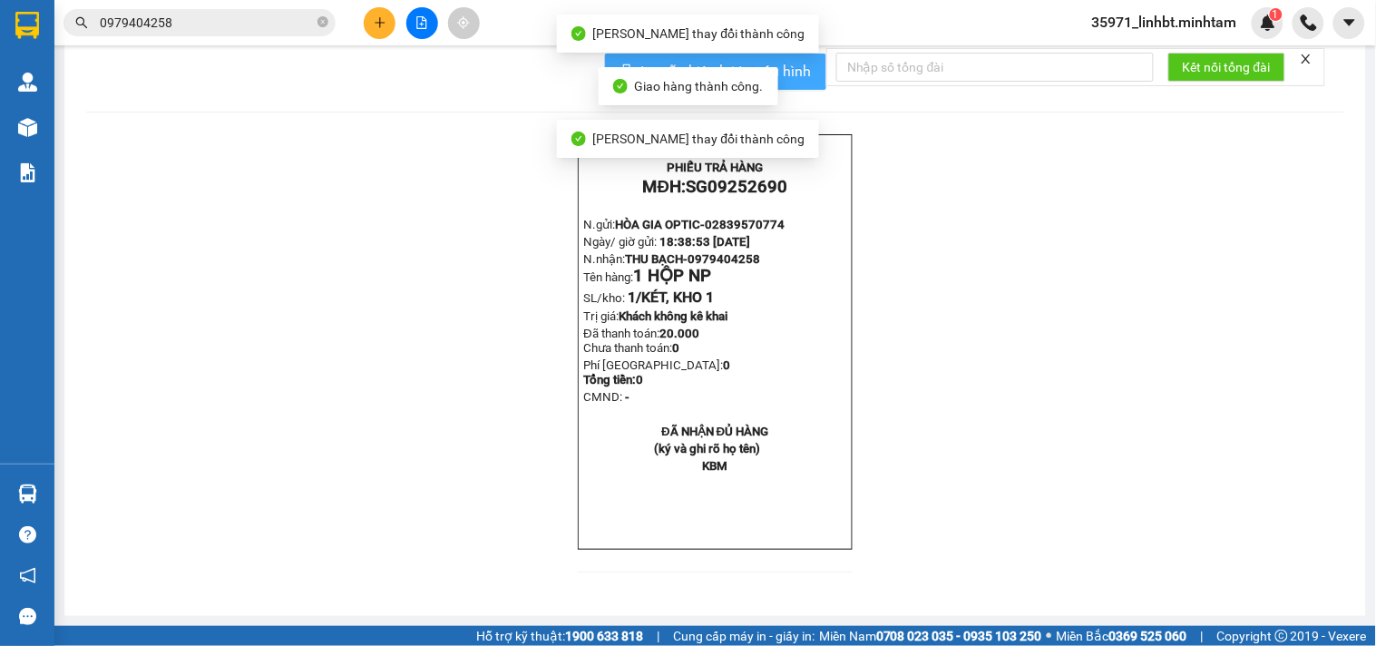
click at [811, 90] on button "In mẫu biên lai tự cấu hình" at bounding box center [715, 72] width 221 height 36
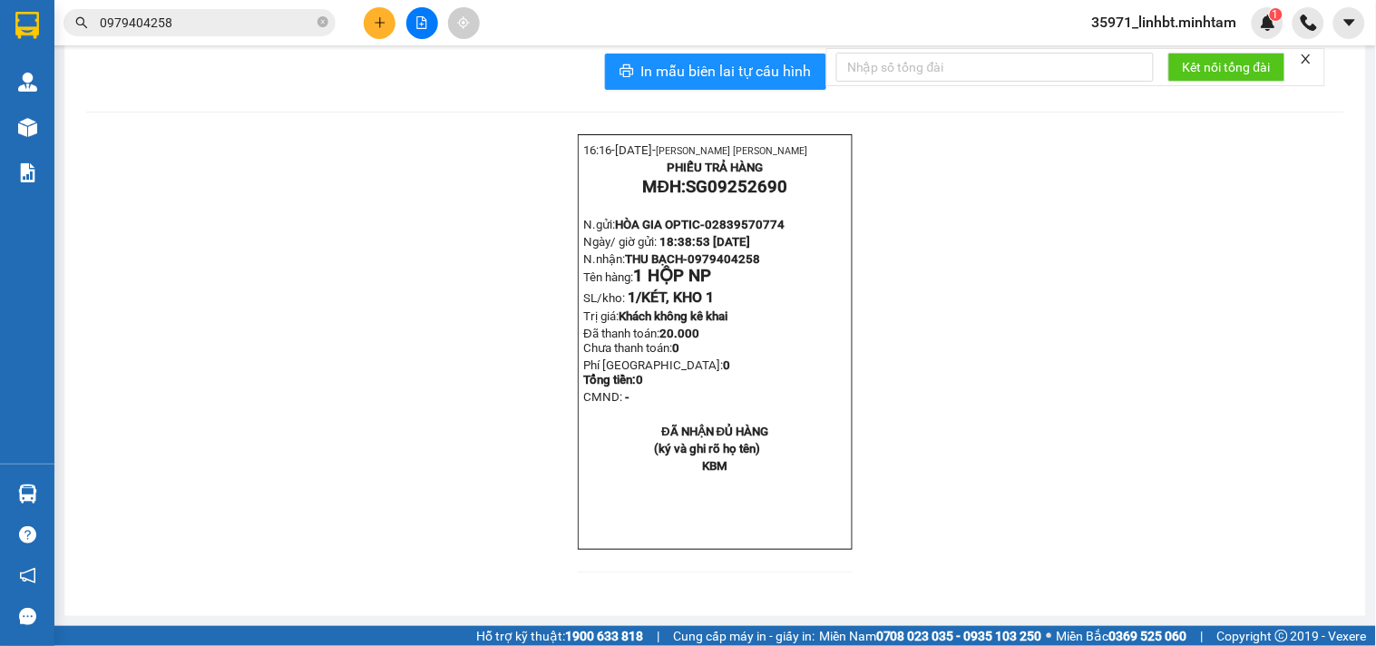
click at [178, 22] on input "0979404258" at bounding box center [207, 23] width 214 height 20
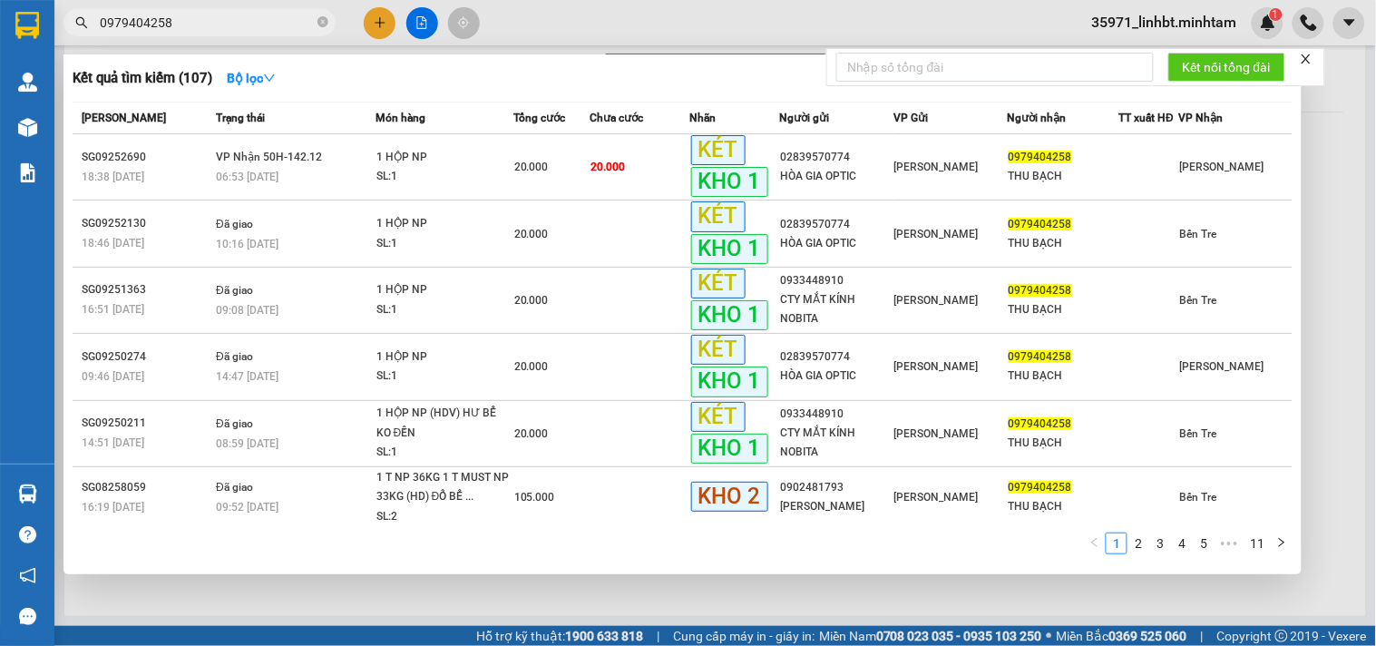
click at [178, 22] on input "0979404258" at bounding box center [207, 23] width 214 height 20
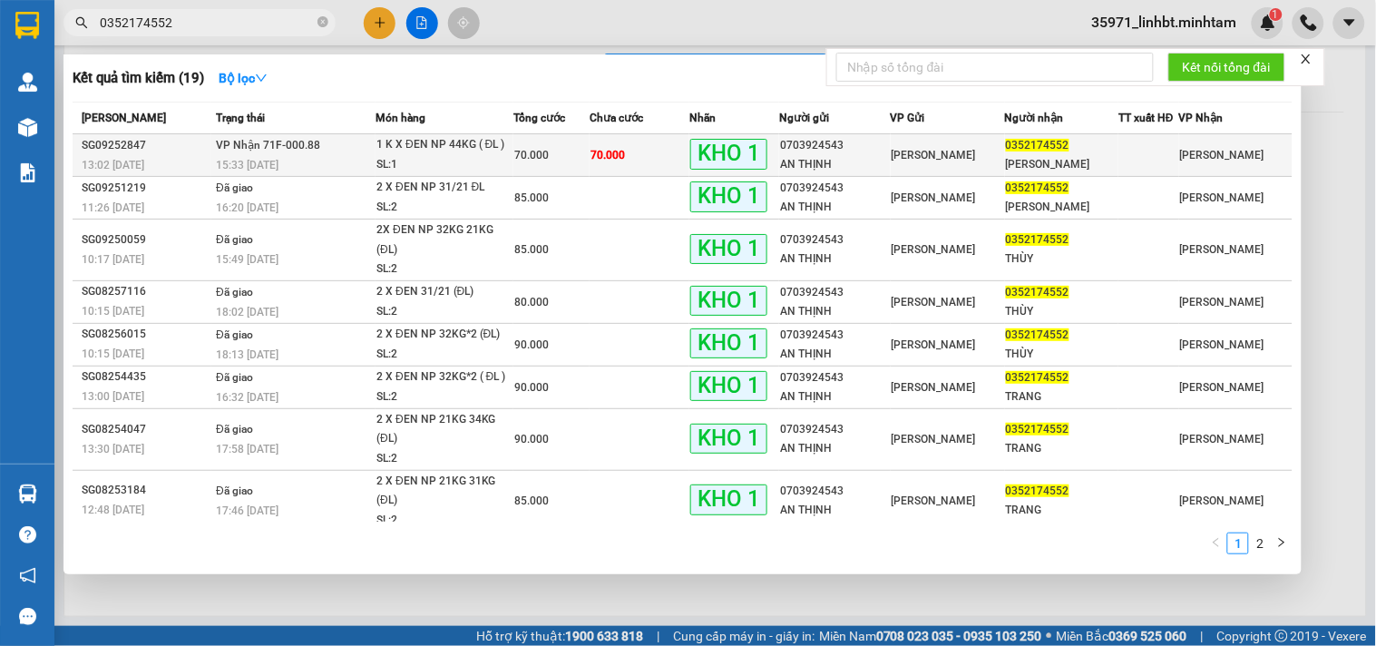
type input "0352174552"
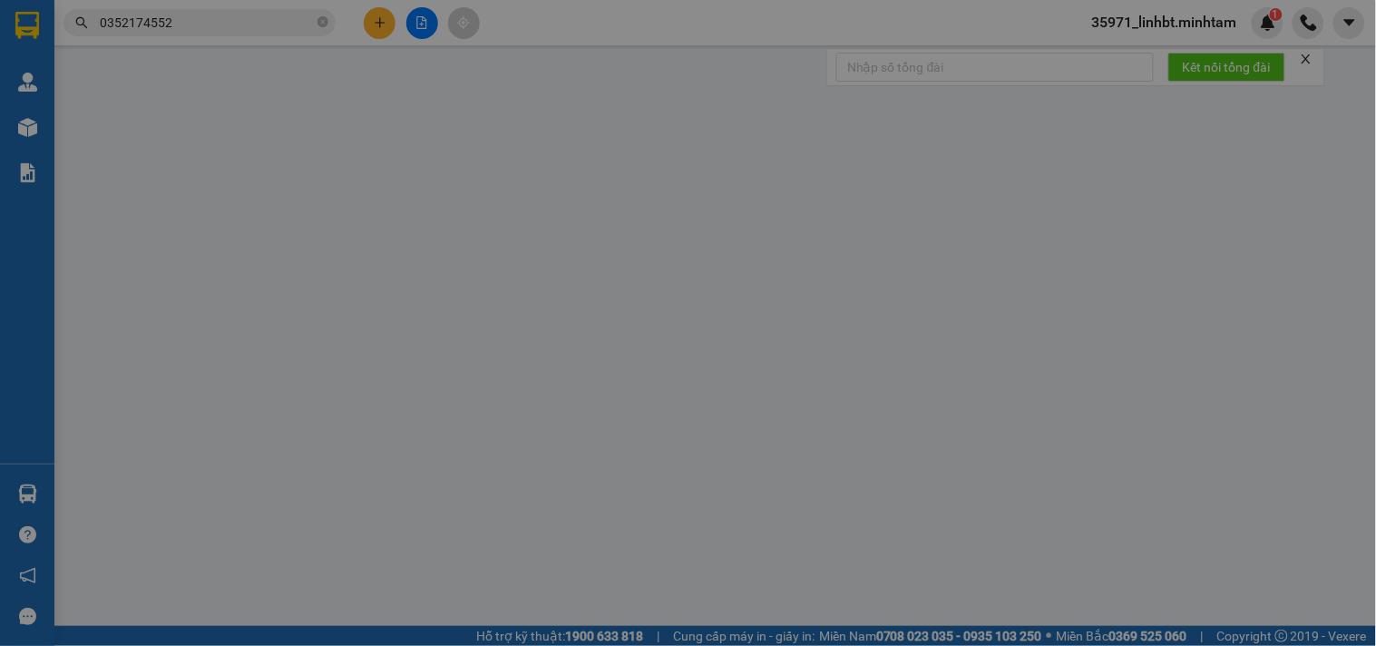
type input "0703924543"
type input "AN THỊNH"
type input "0352174552"
type input "[PERSON_NAME]"
type input "KNM"
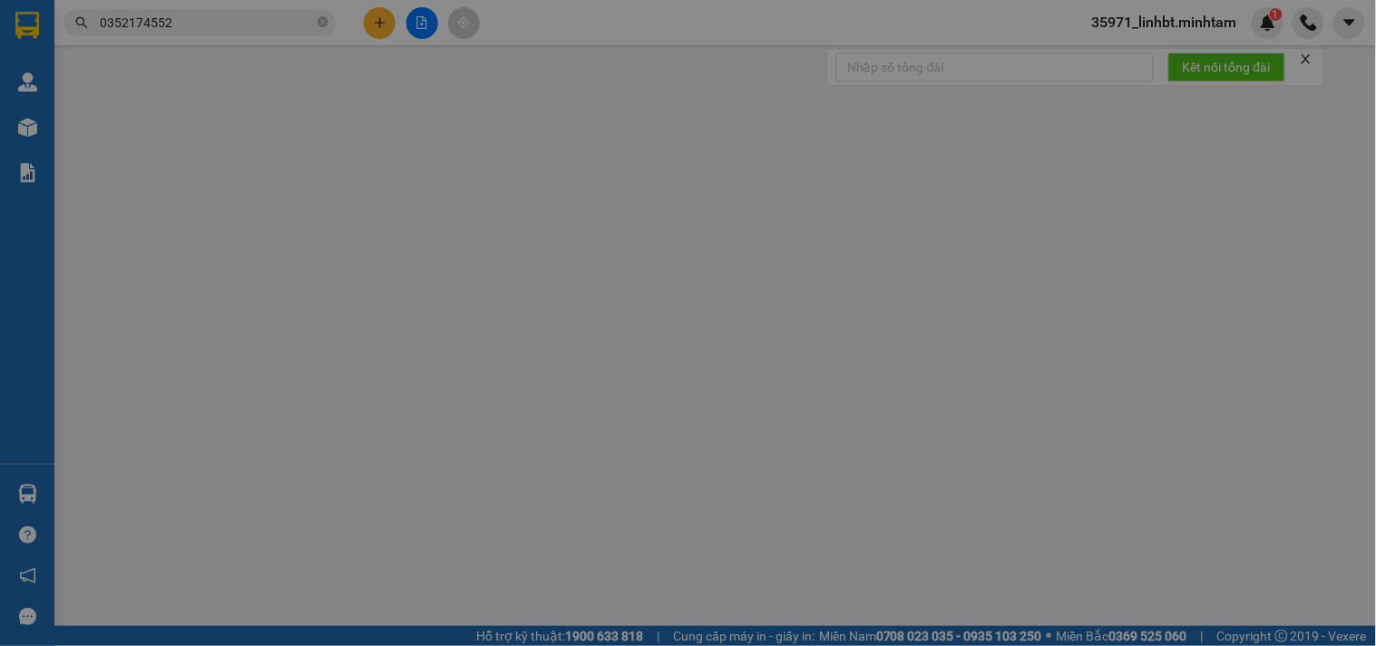
type input "70.000"
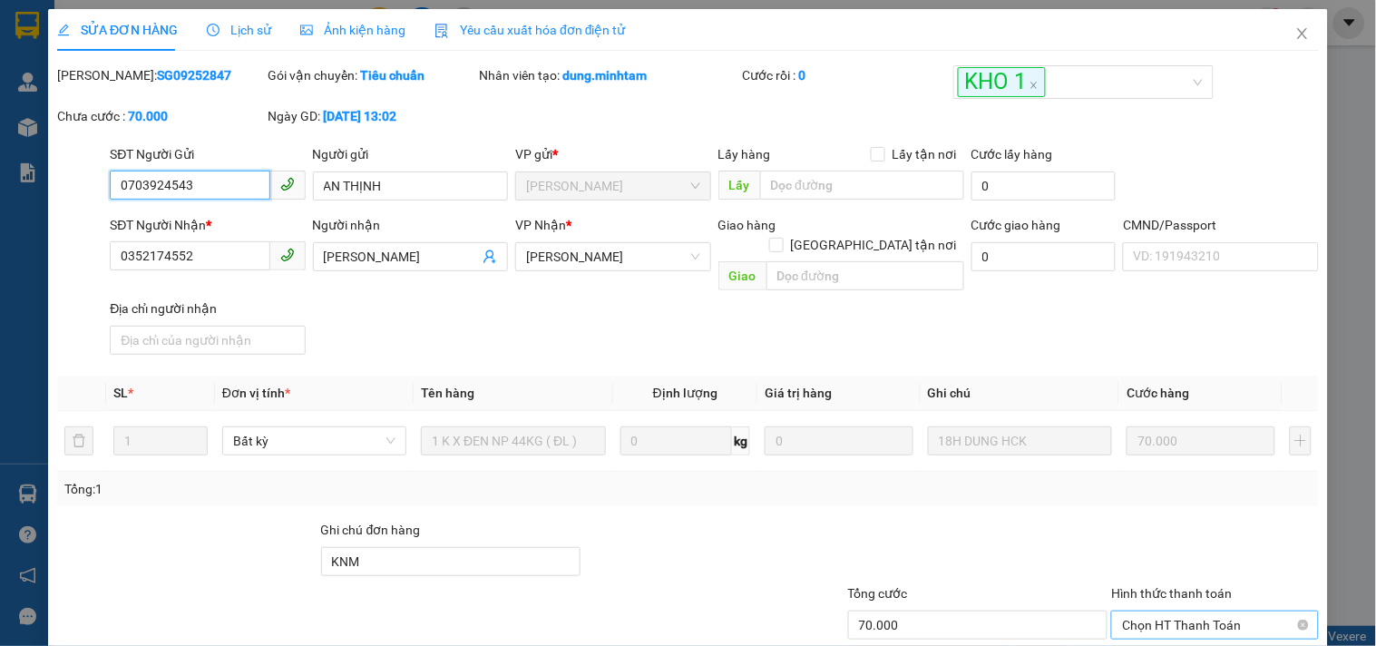
click at [1177, 611] on span "Chọn HT Thanh Toán" at bounding box center [1214, 624] width 185 height 27
click at [1149, 629] on div "Tại văn phòng" at bounding box center [1203, 639] width 183 height 20
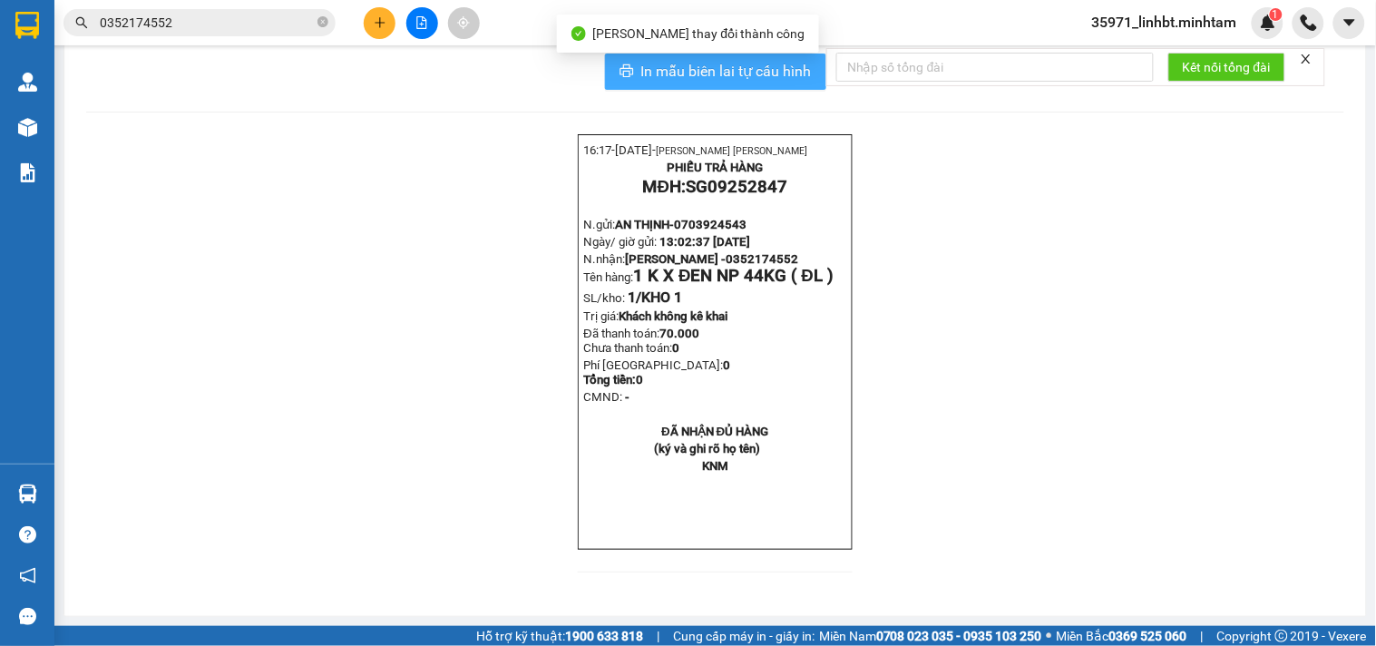
click at [769, 83] on span "In mẫu biên lai tự cấu hình" at bounding box center [726, 71] width 171 height 23
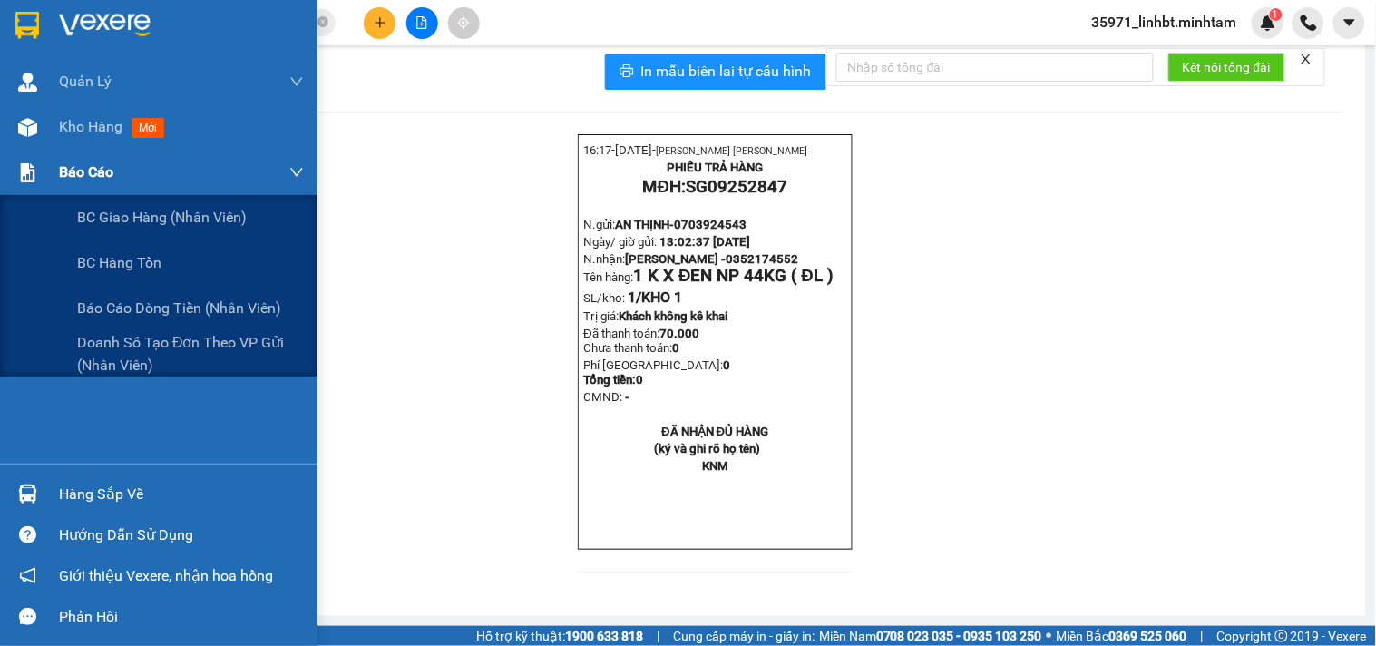
click at [142, 173] on div "Báo cáo" at bounding box center [181, 172] width 245 height 45
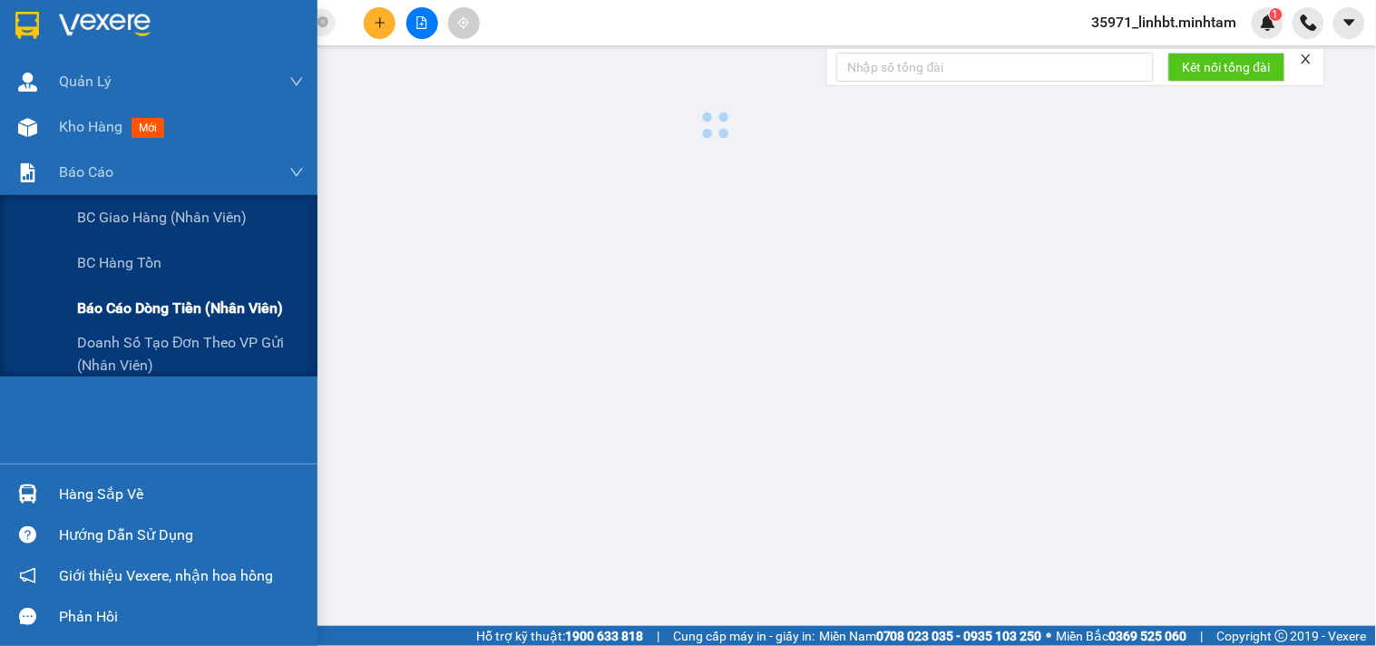
click at [134, 309] on span "Báo cáo dòng tiền (nhân viên)" at bounding box center [180, 308] width 206 height 23
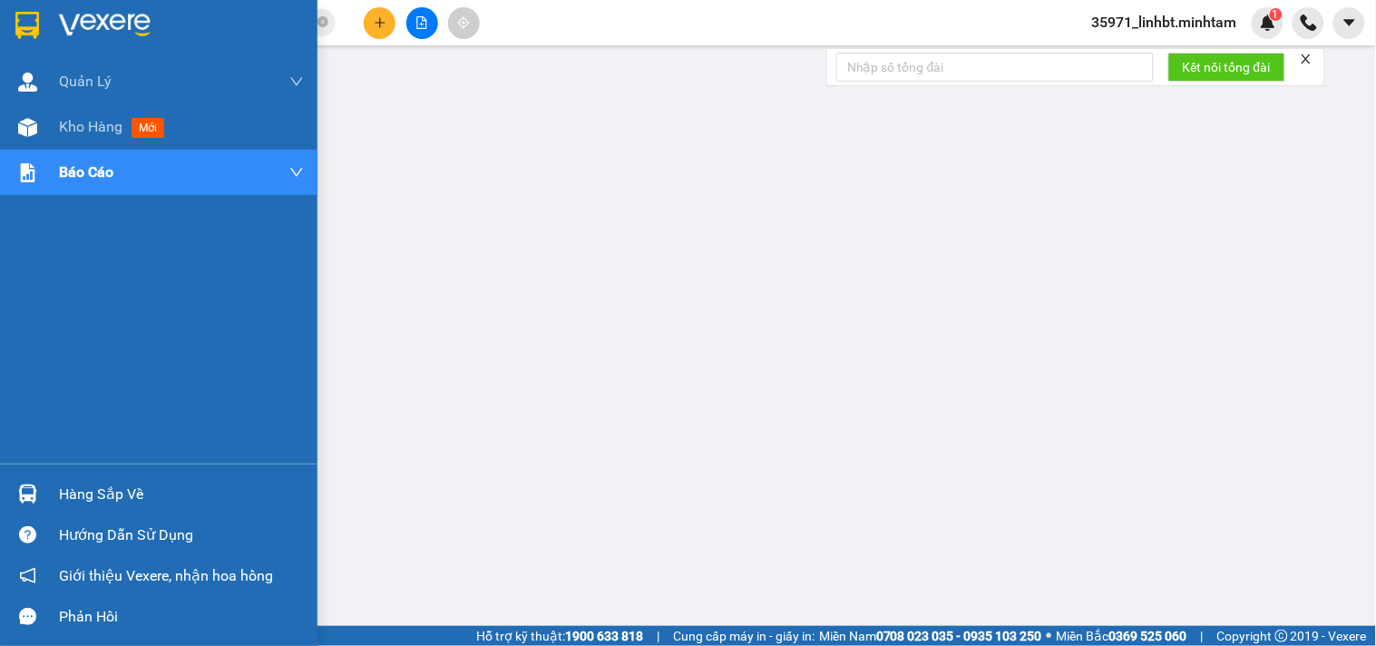
click at [43, 488] on div "Hàng sắp về" at bounding box center [159, 494] width 318 height 41
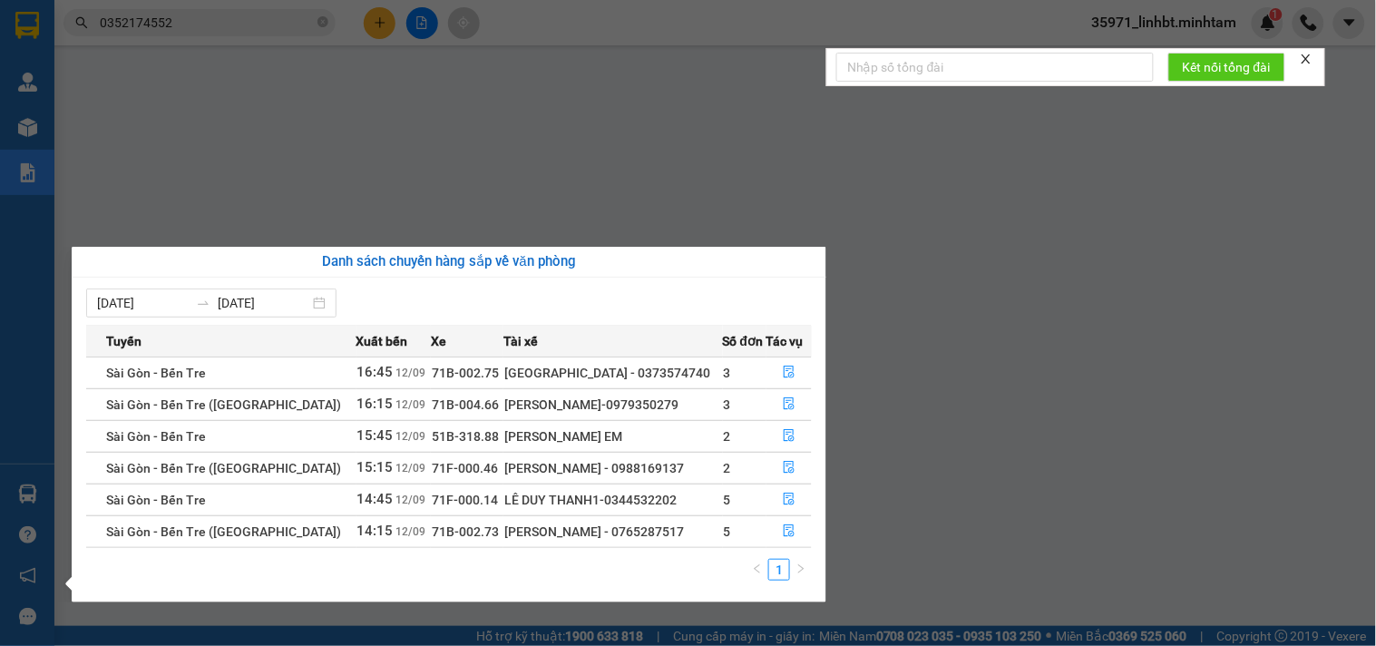
click at [539, 24] on section "Kết quả tìm kiếm ( 19 ) Bộ lọc Mã ĐH Trạng thái Món hàng Tổng cước Chưa cước Nh…" at bounding box center [688, 323] width 1376 height 646
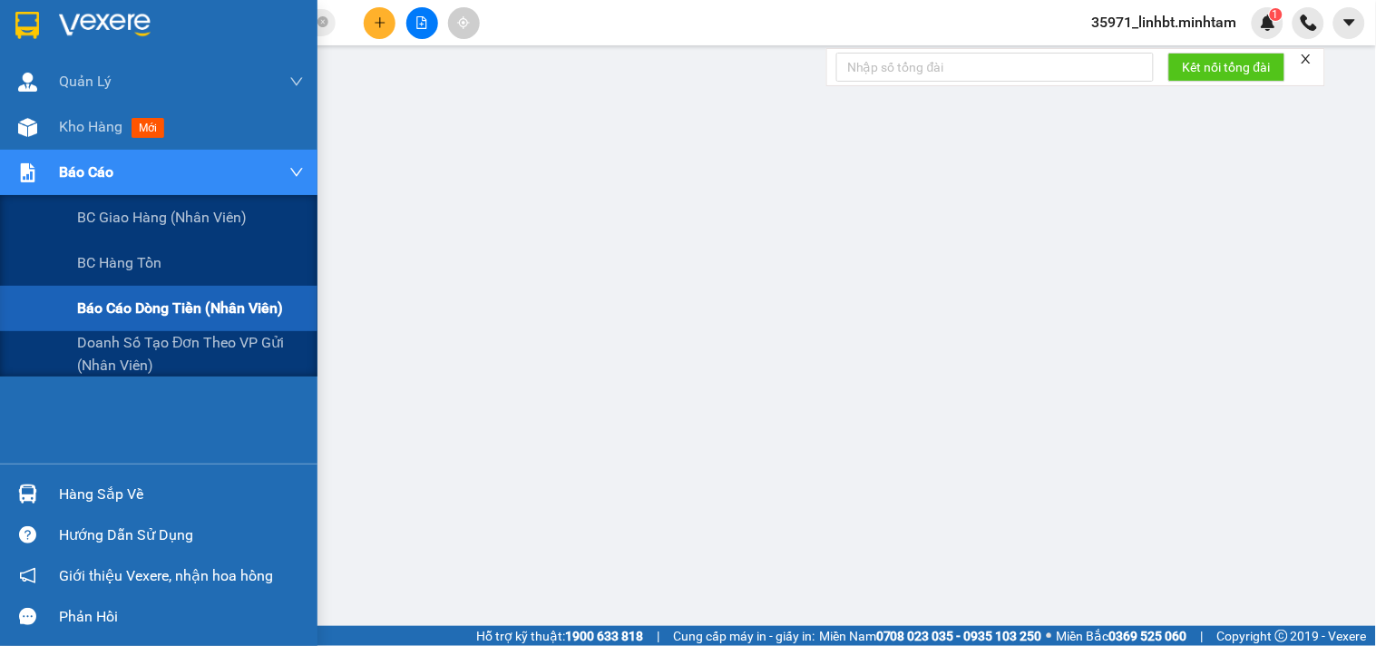
click at [137, 173] on div "Báo cáo" at bounding box center [181, 172] width 245 height 45
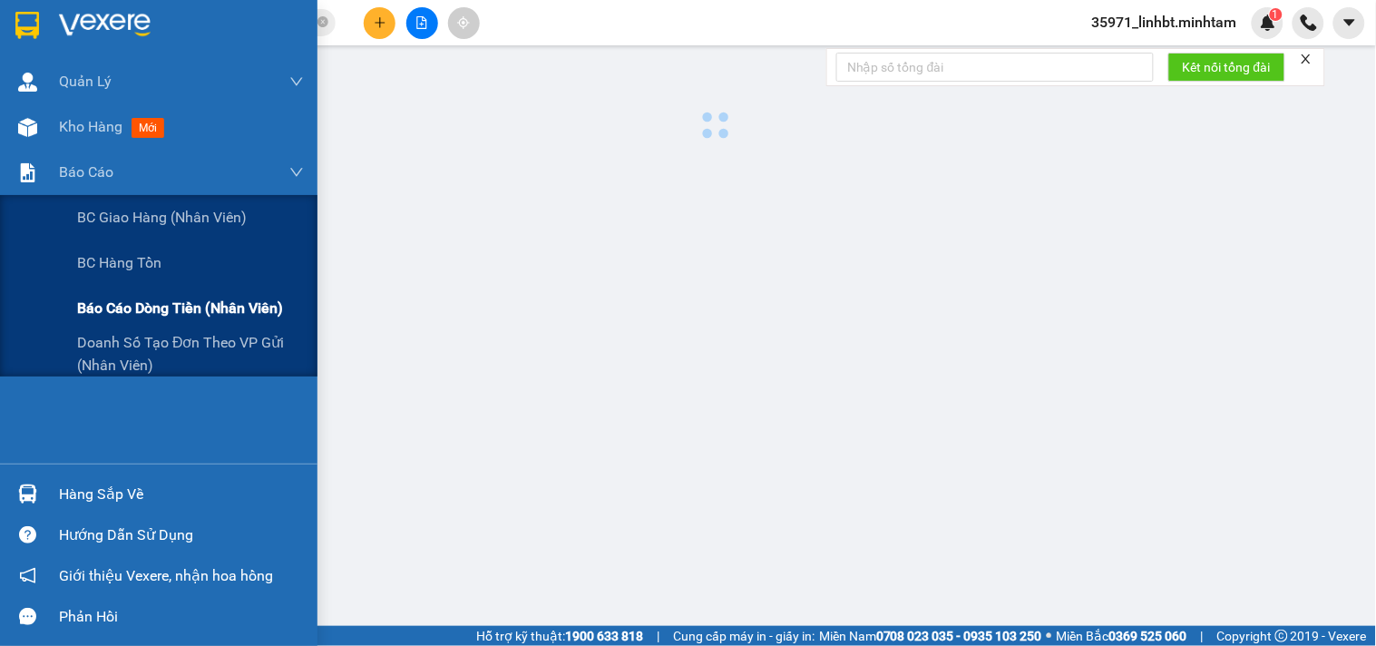
click at [171, 309] on span "Báo cáo dòng tiền (nhân viên)" at bounding box center [180, 308] width 206 height 23
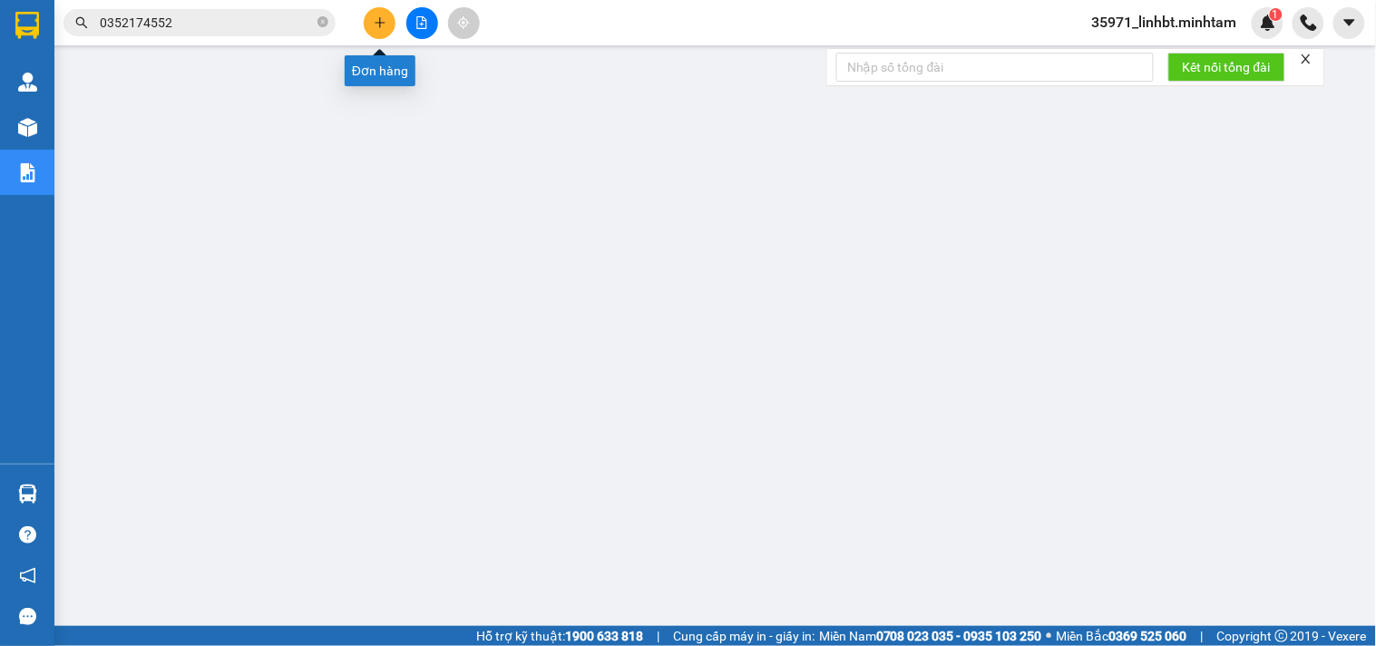
click at [394, 20] on button at bounding box center [380, 23] width 32 height 32
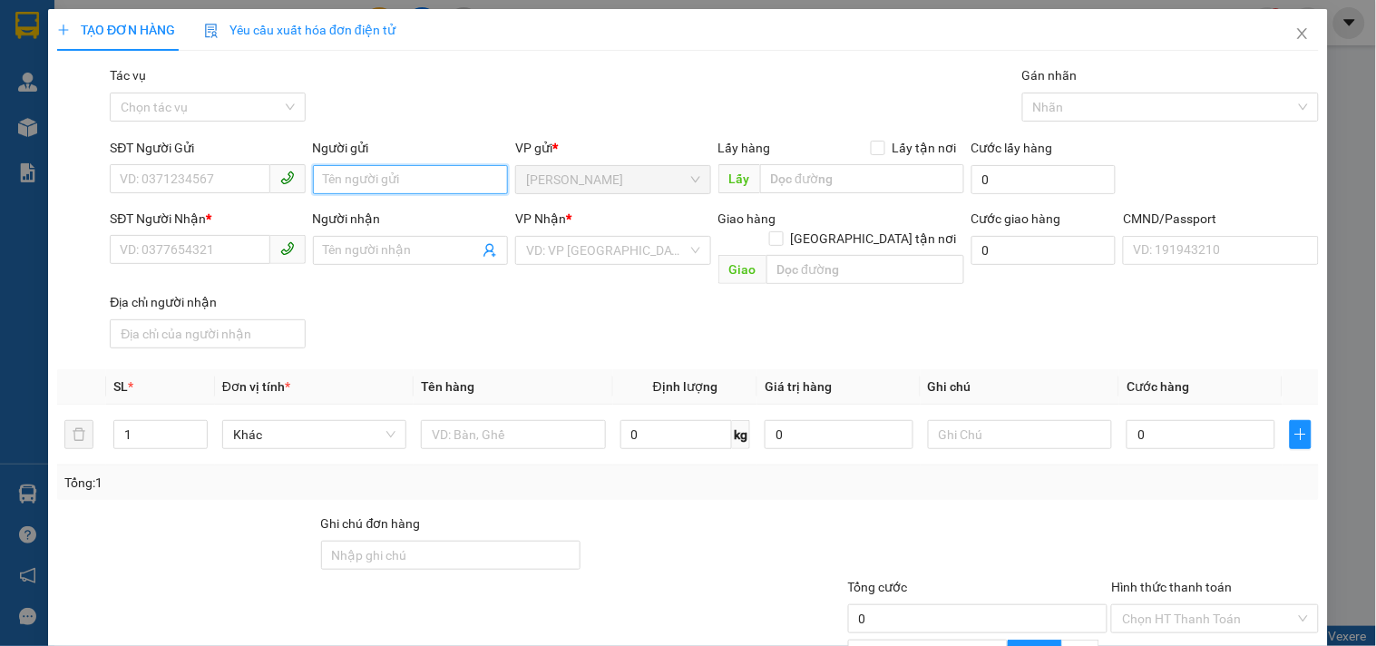
click at [383, 175] on input "Người gửi" at bounding box center [410, 179] width 195 height 29
click at [506, 422] on input "text" at bounding box center [513, 434] width 184 height 29
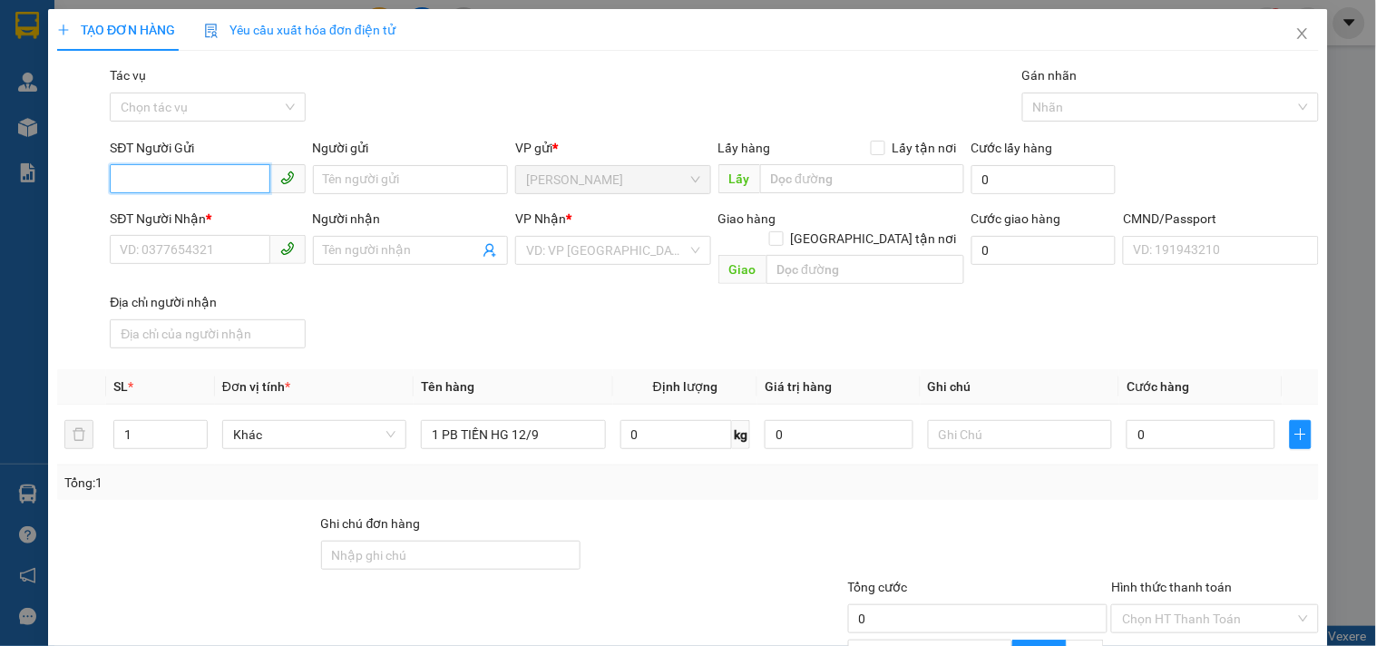
click at [187, 171] on input "SĐT Người Gửi" at bounding box center [190, 178] width 160 height 29
click at [347, 183] on input "Người gửi" at bounding box center [410, 179] width 195 height 29
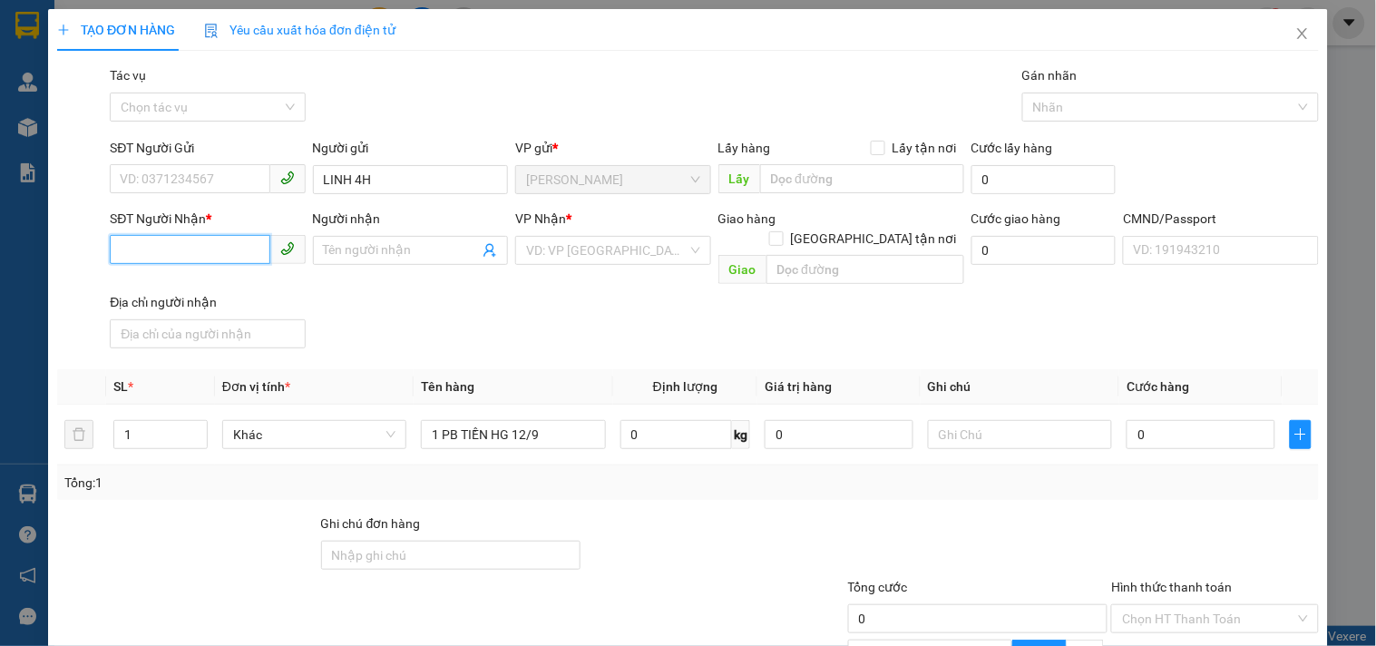
click at [152, 256] on input "SĐT Người Nhận *" at bounding box center [190, 249] width 160 height 29
click at [358, 245] on input "Người nhận" at bounding box center [401, 250] width 155 height 20
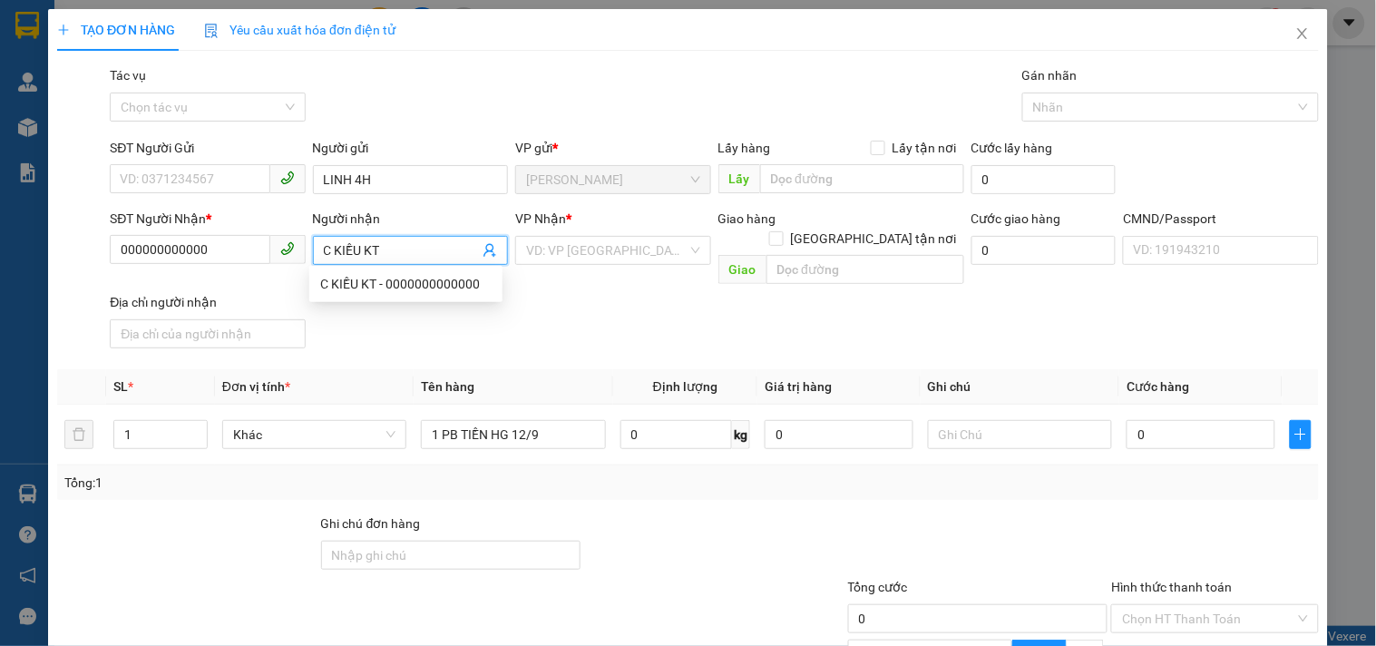
click at [572, 228] on div "VP Nhận *" at bounding box center [612, 222] width 195 height 27
click at [575, 240] on input "search" at bounding box center [606, 250] width 161 height 27
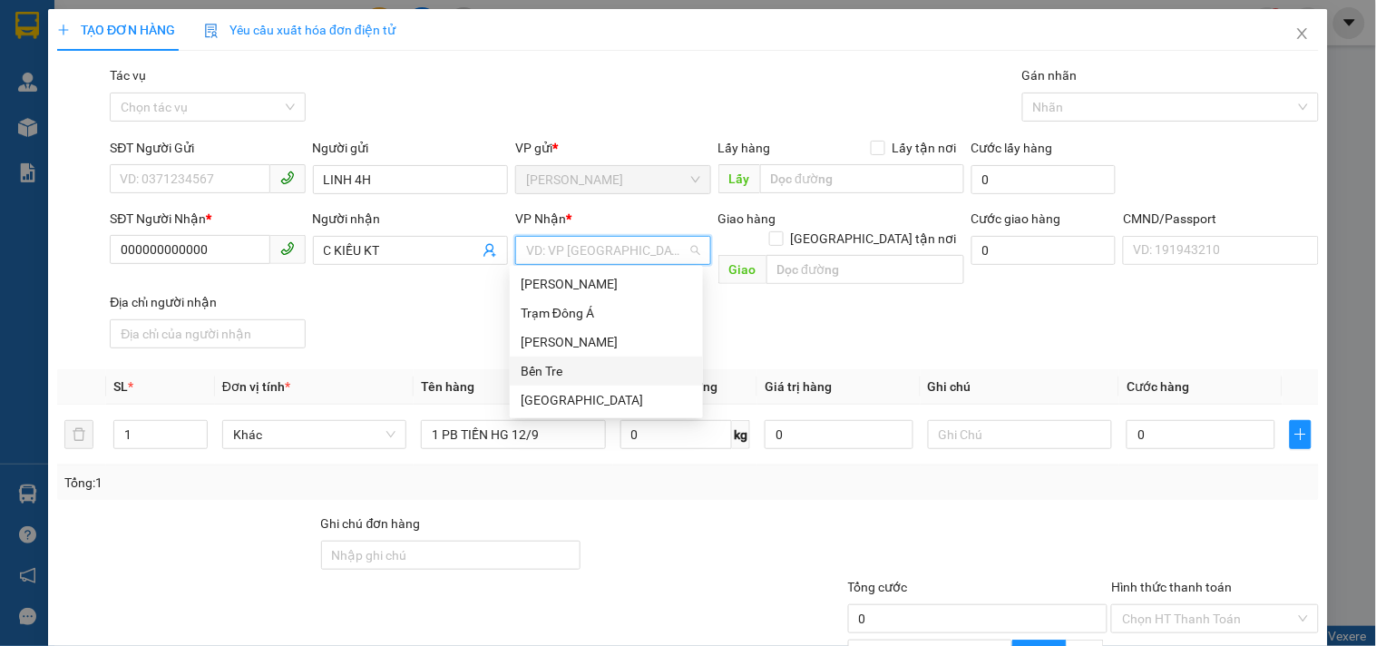
click at [554, 376] on div "Bến Tre" at bounding box center [606, 371] width 171 height 20
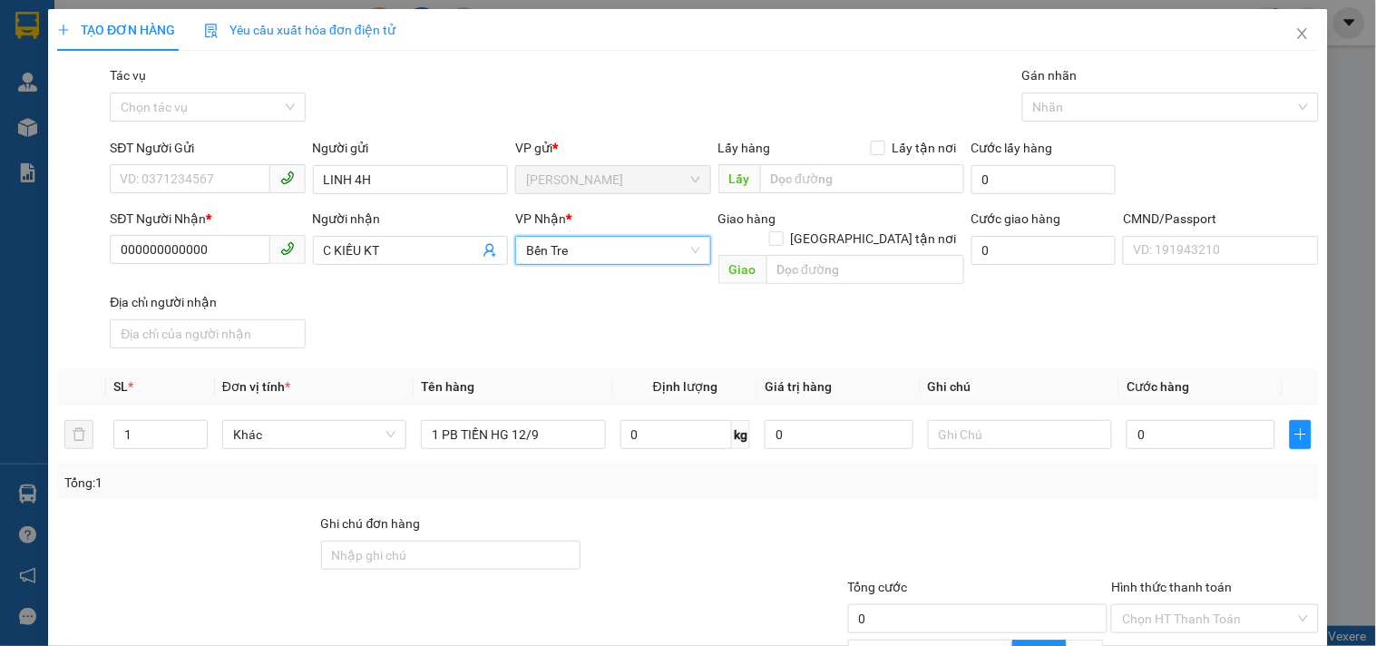
click at [426, 312] on div "SĐT Người Nhận * 000000000000 Người nhận C KIỀU KT VP Nhận * Bến Tre Bến Tre …" at bounding box center [714, 282] width 1217 height 147
click at [1168, 605] on input "Hình thức thanh toán" at bounding box center [1208, 618] width 172 height 27
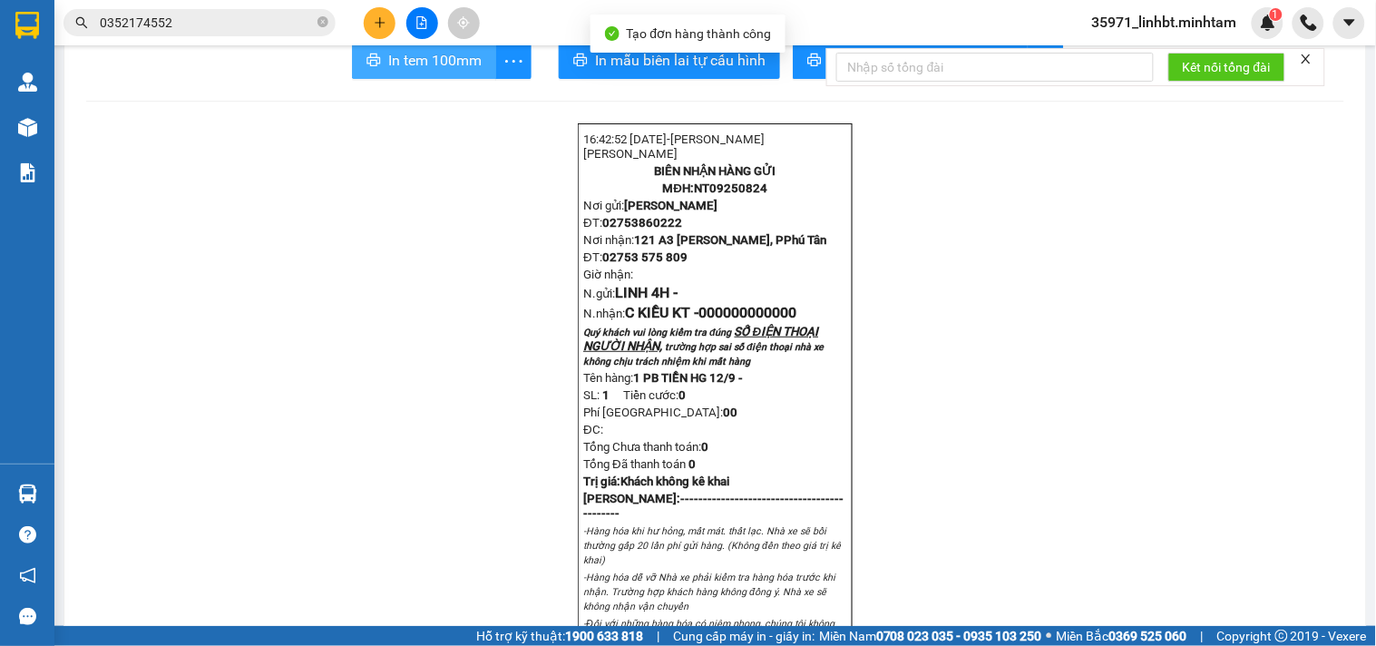
click at [441, 72] on span "In tem 100mm" at bounding box center [434, 60] width 93 height 23
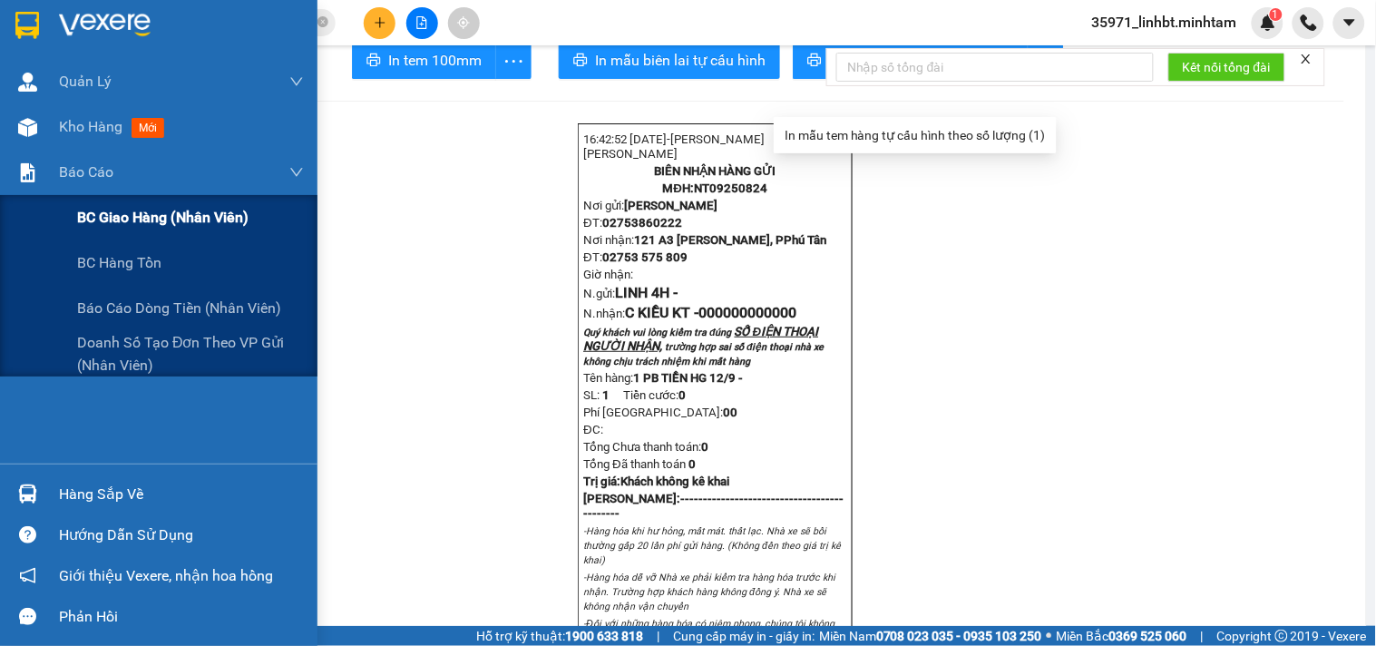
click at [119, 219] on span "BC giao hàng (nhân viên)" at bounding box center [162, 217] width 171 height 23
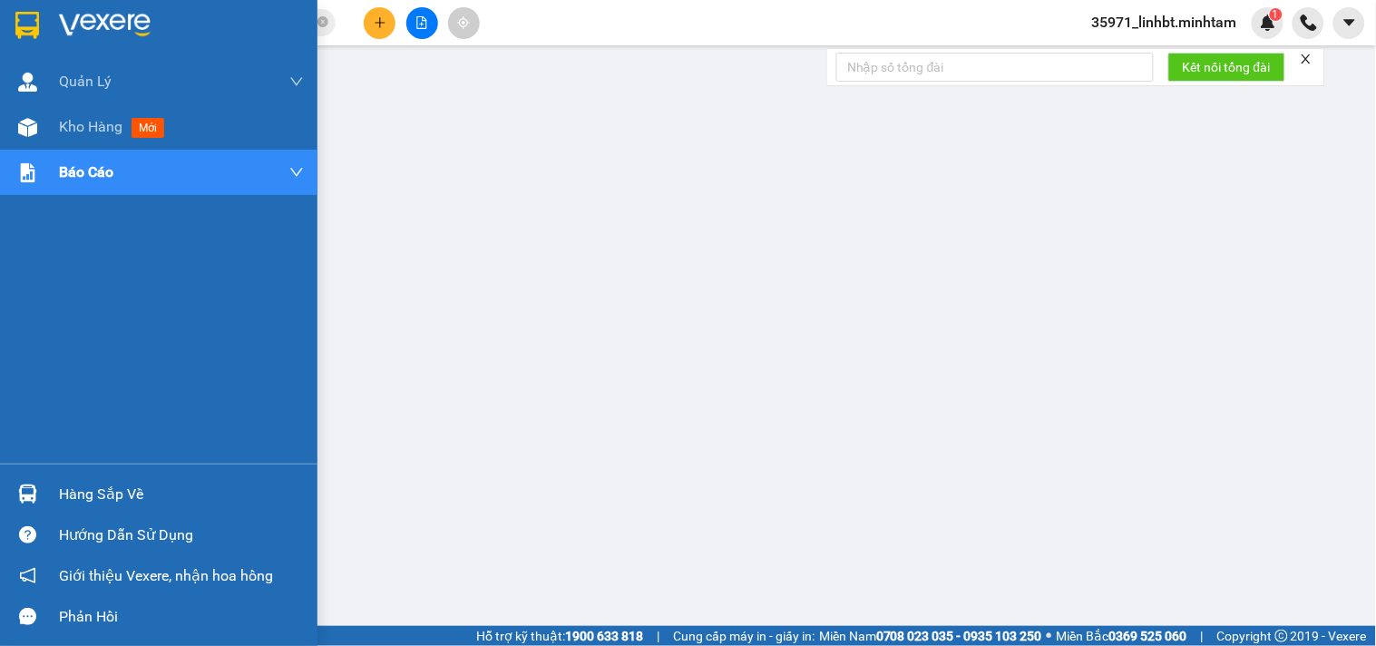
click at [84, 518] on div "Hướng dẫn sử dụng" at bounding box center [159, 534] width 318 height 41
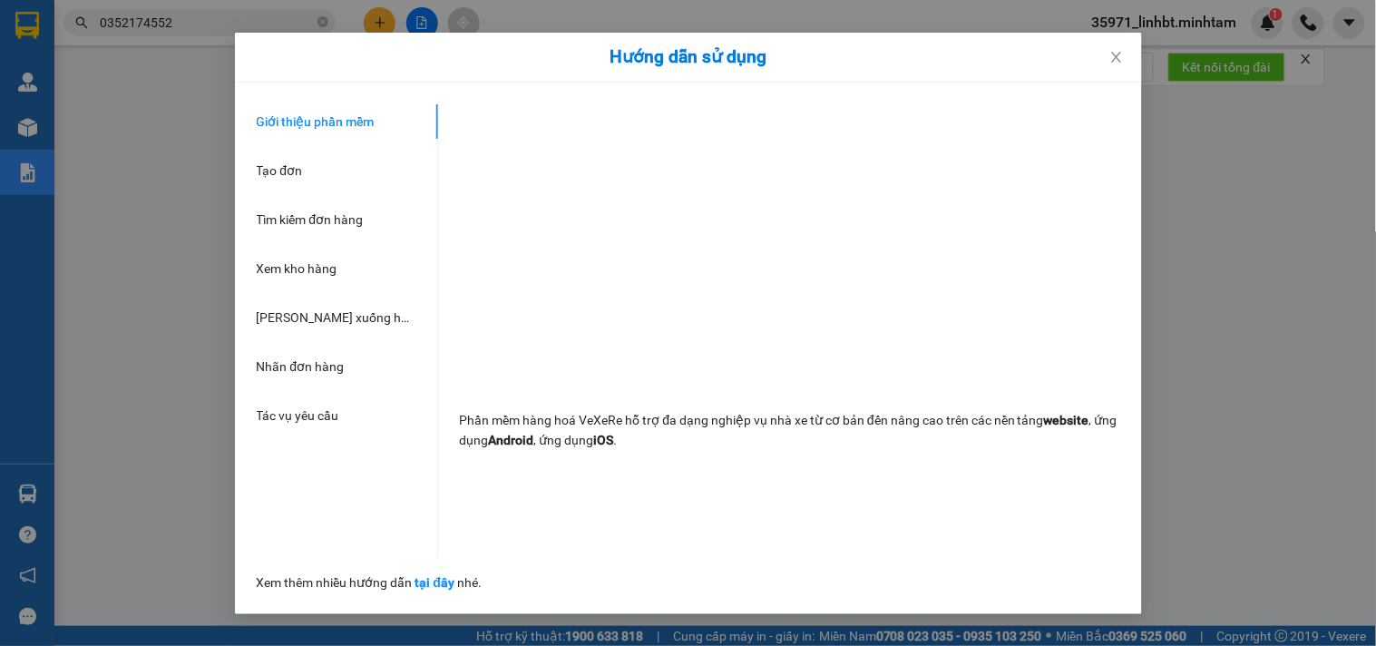
click at [109, 493] on div "Hướng dẫn sử dụng Giới thiệu phần mềm Tạo đơn Tìm kiếm đơn hàng Xem kho hàng Lê…" at bounding box center [688, 323] width 1376 height 646
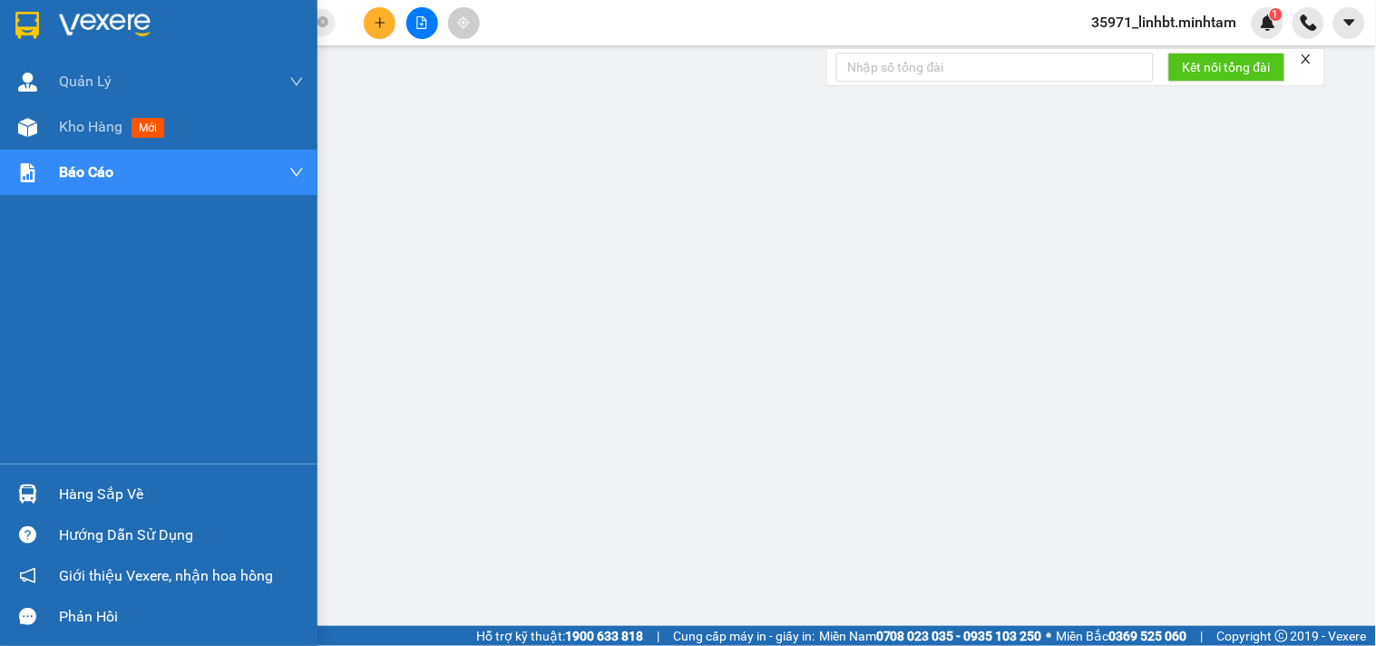
click at [34, 486] on img at bounding box center [27, 493] width 19 height 19
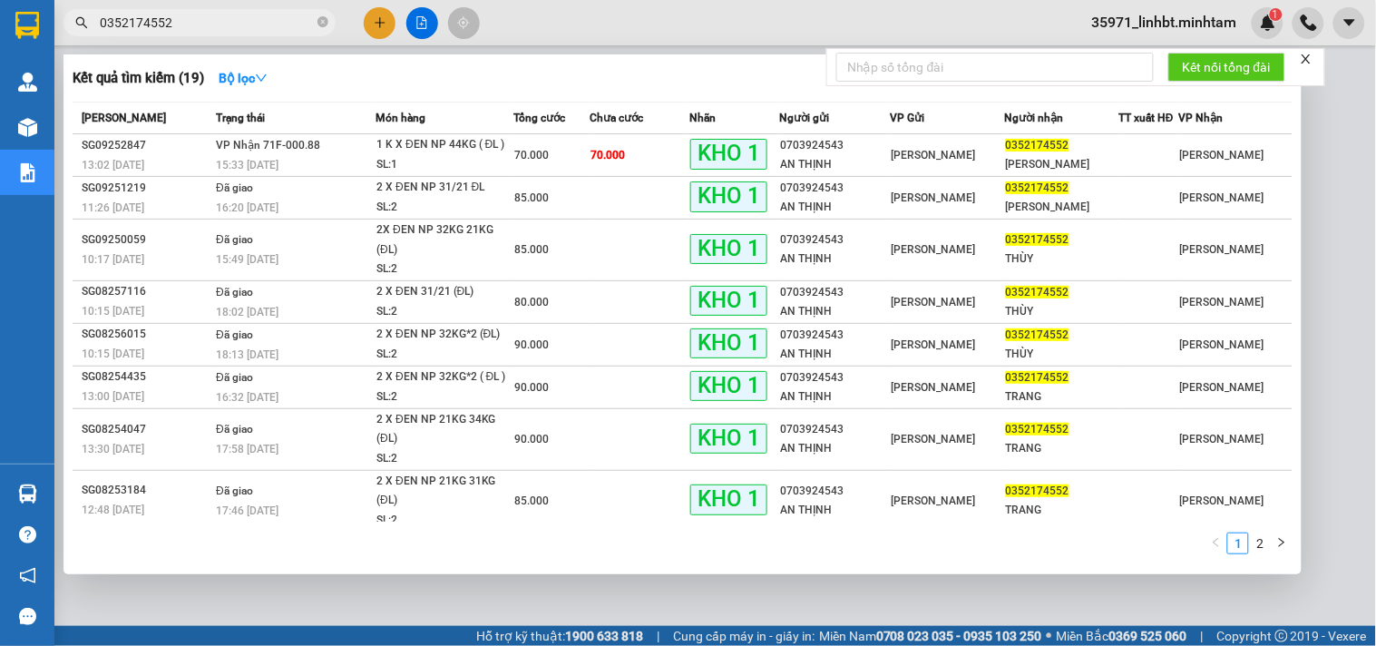
click at [269, 23] on input "0352174552" at bounding box center [207, 23] width 214 height 20
